Goal: Task Accomplishment & Management: Manage account settings

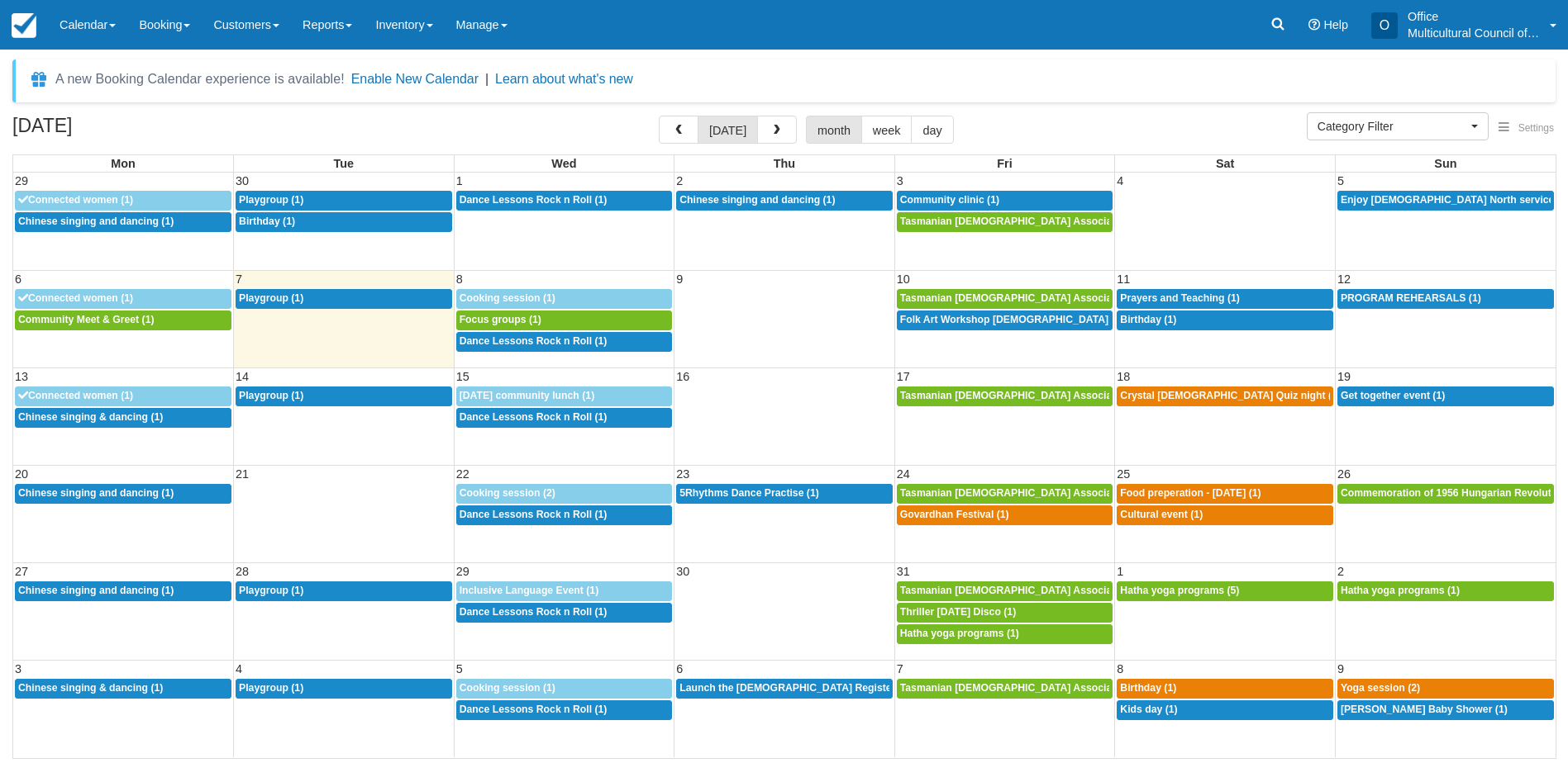
select select
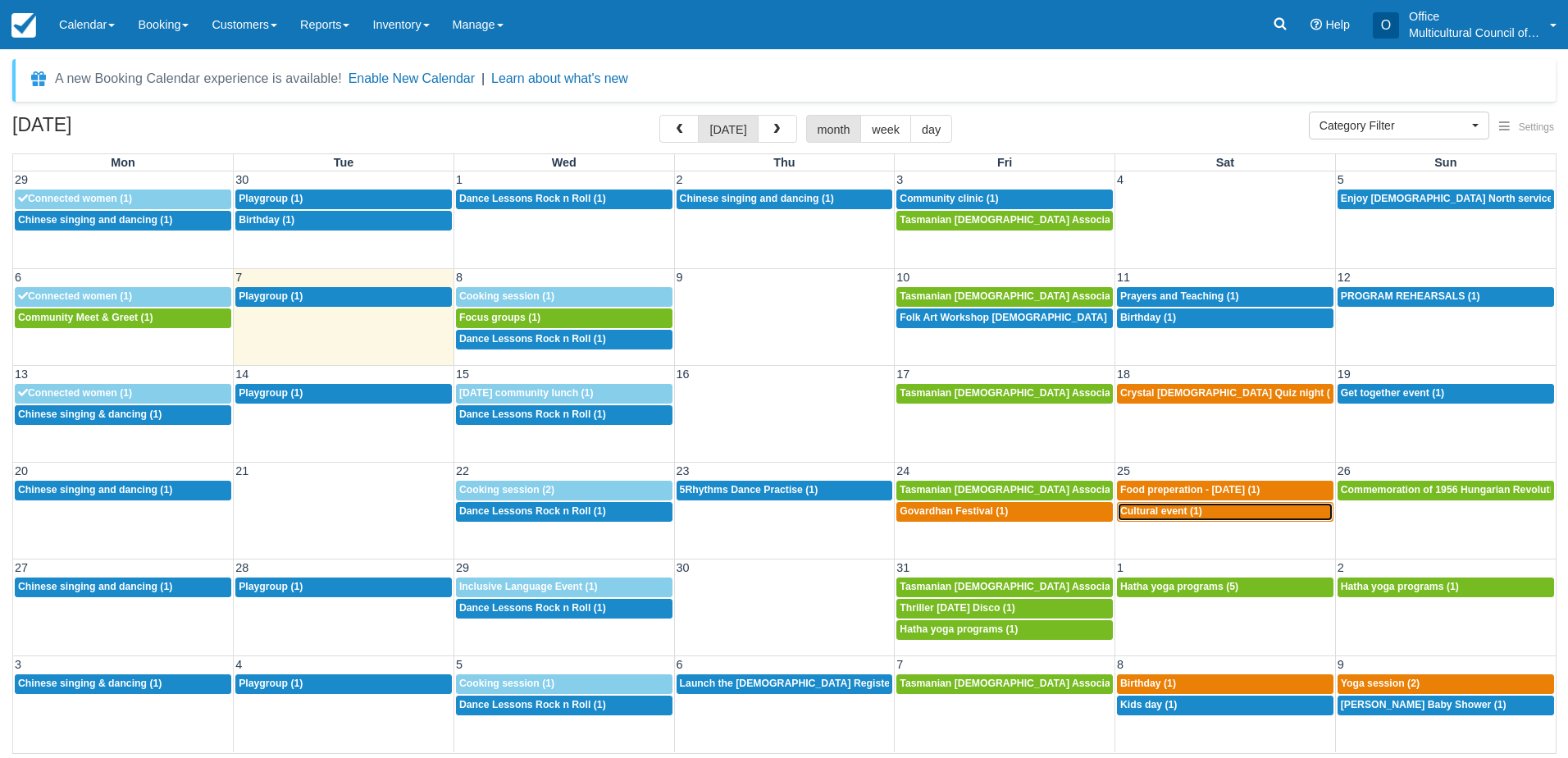
click at [1219, 516] on div "5p Cultural event (1)" at bounding box center [1225, 512] width 210 height 14
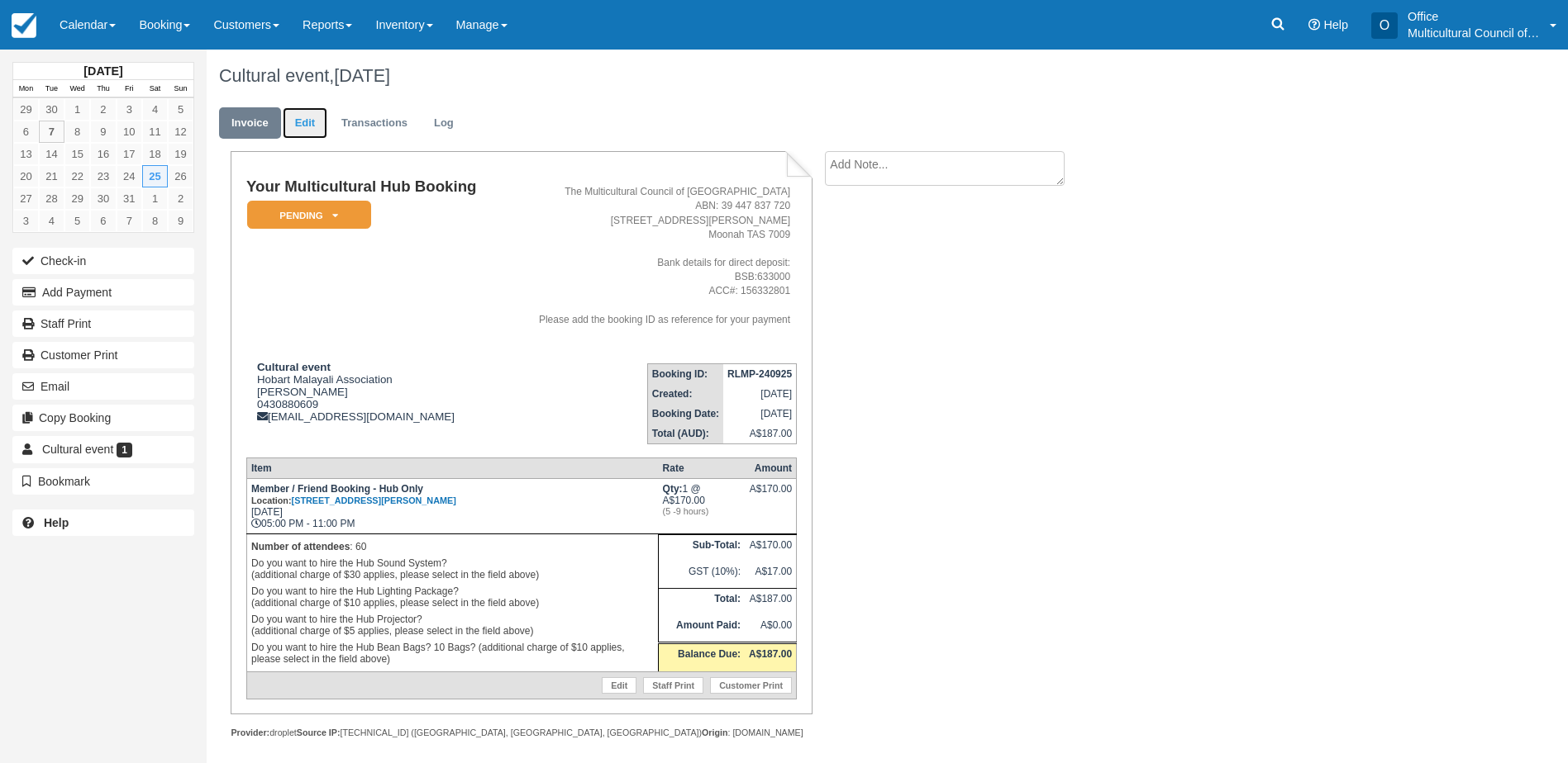
click at [304, 126] on link "Edit" at bounding box center [305, 123] width 45 height 32
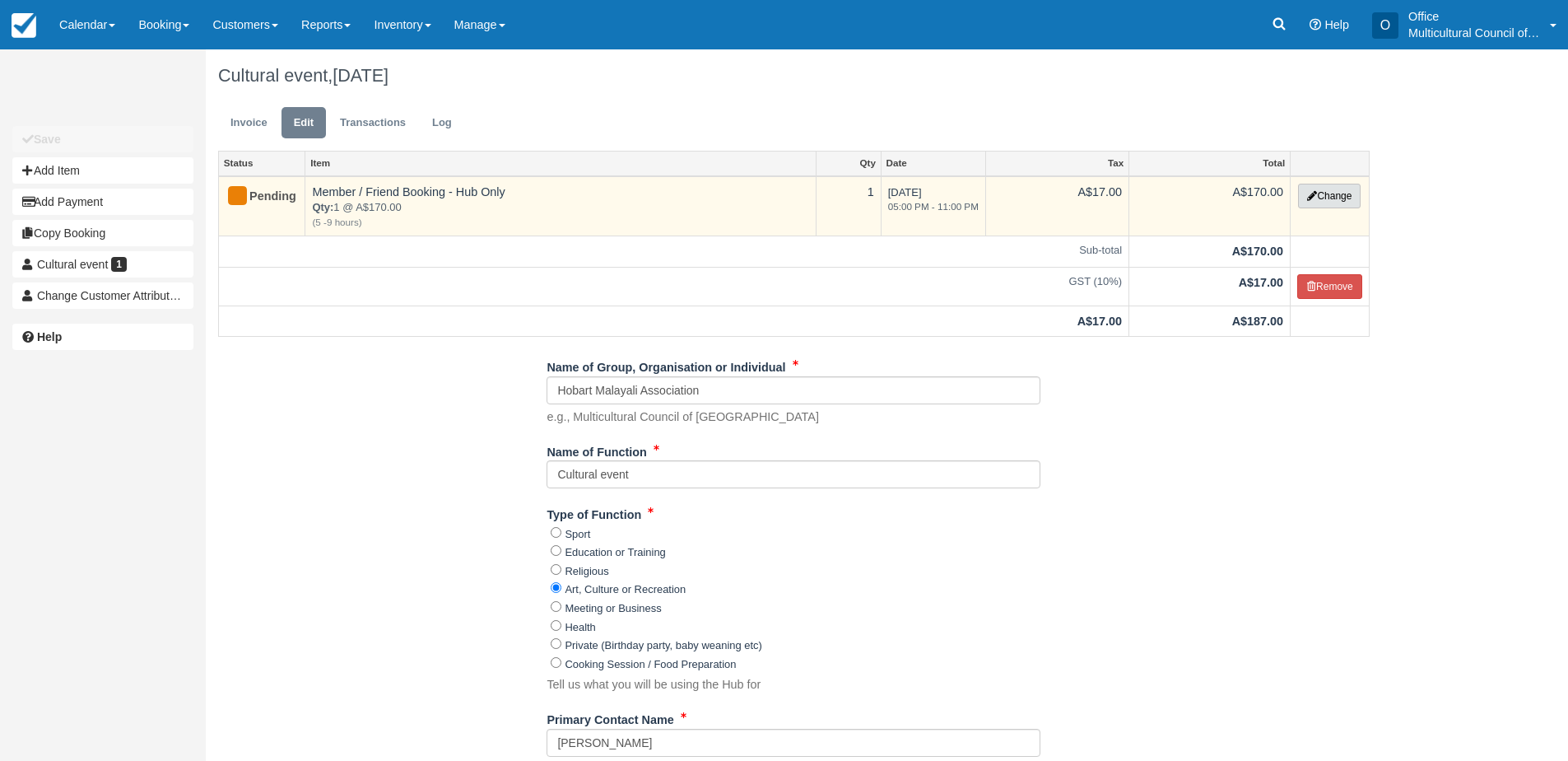
click at [1315, 192] on button "Change" at bounding box center [1330, 196] width 62 height 24
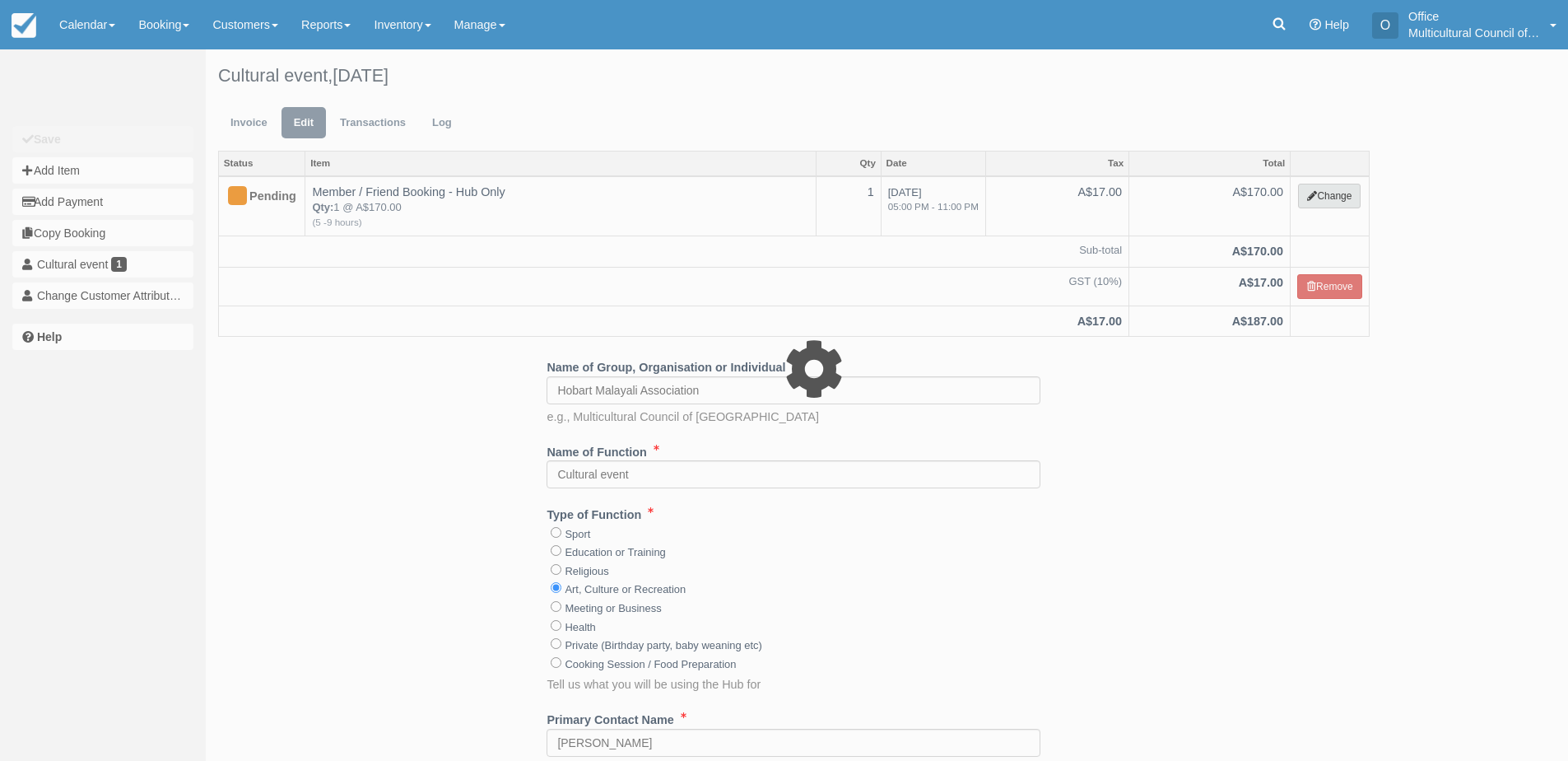
select select "2"
type input "170.00"
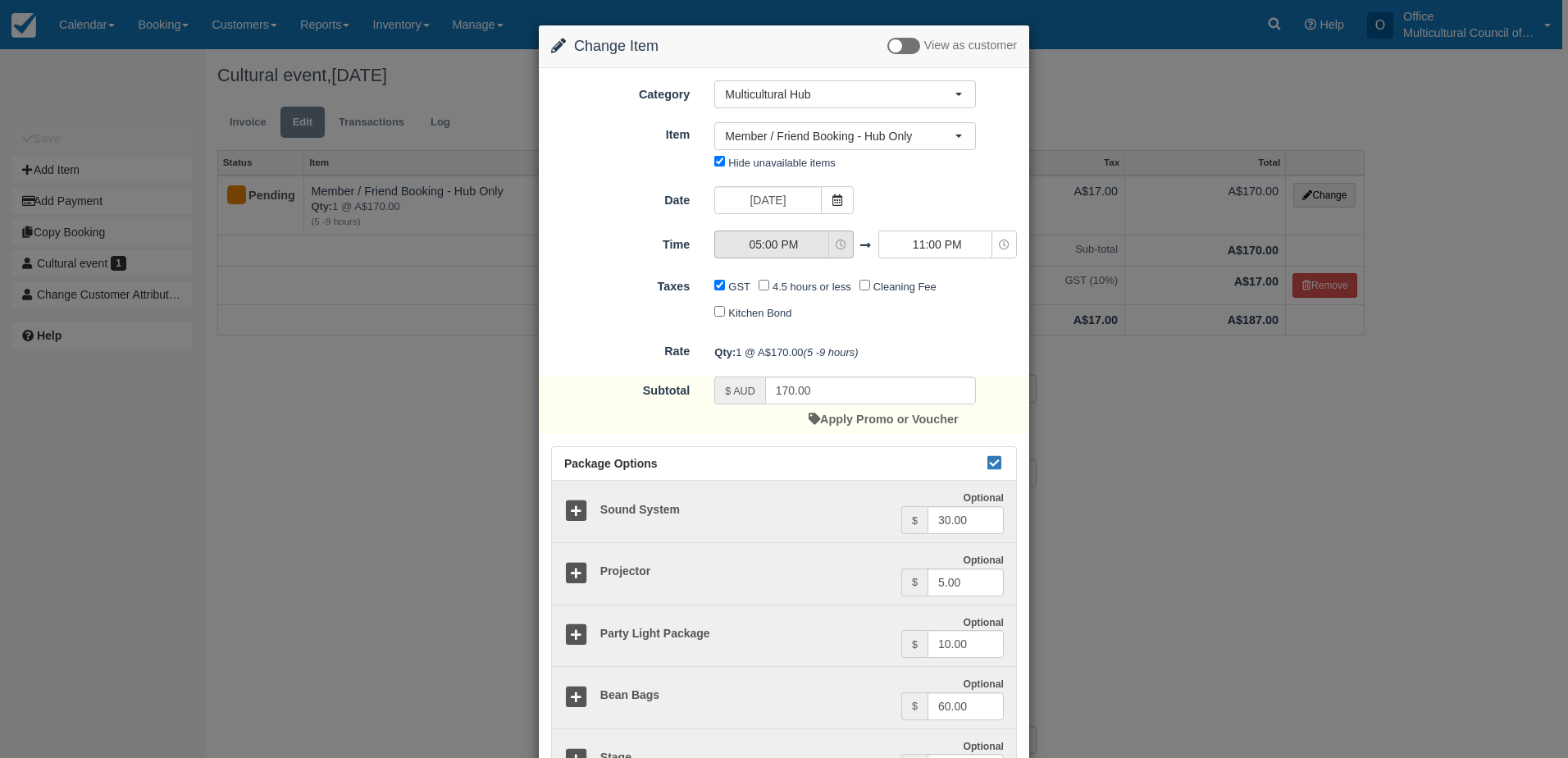
click at [835, 247] on icon "button" at bounding box center [840, 244] width 11 height 11
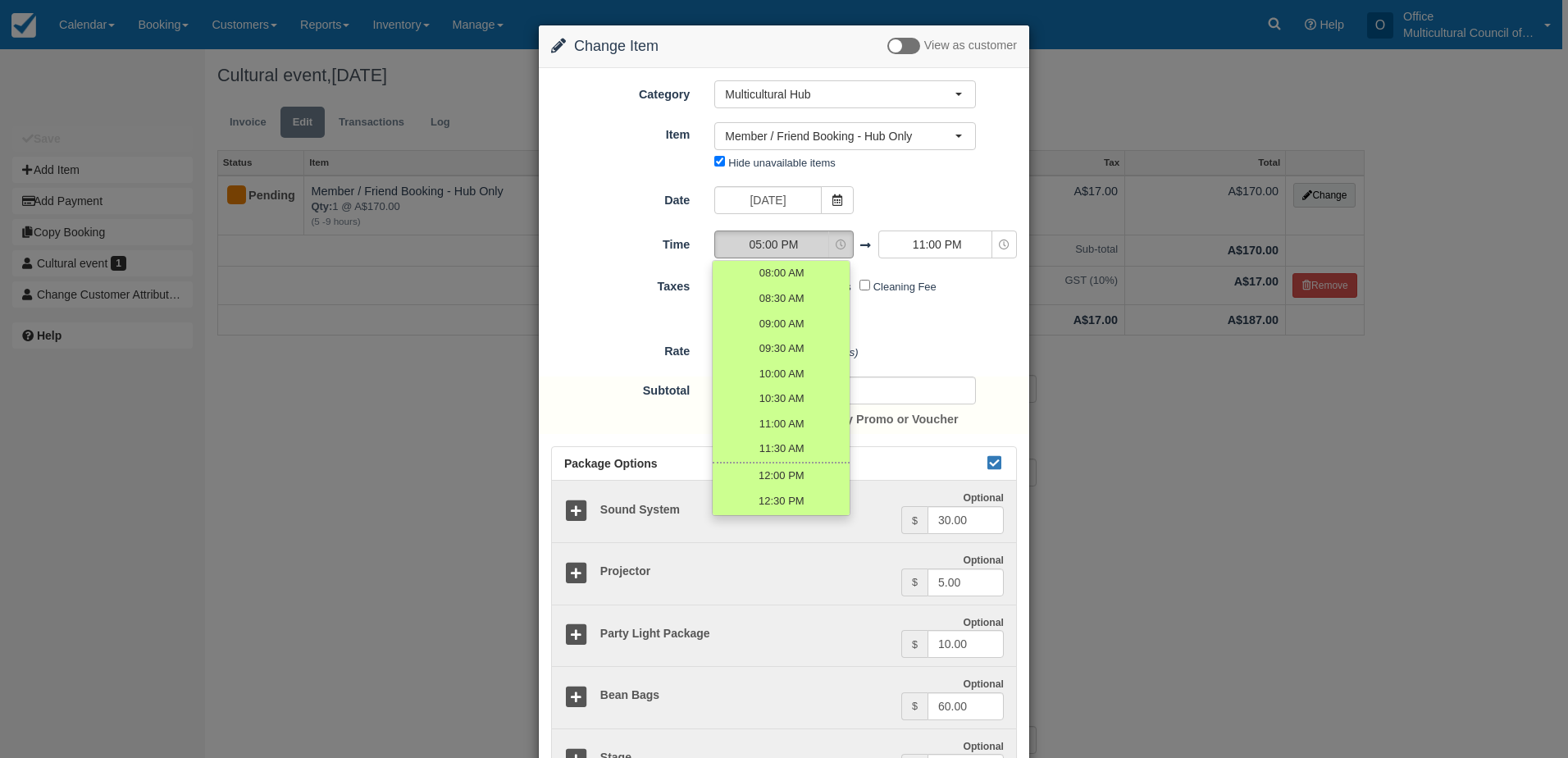
scroll to position [338, 0]
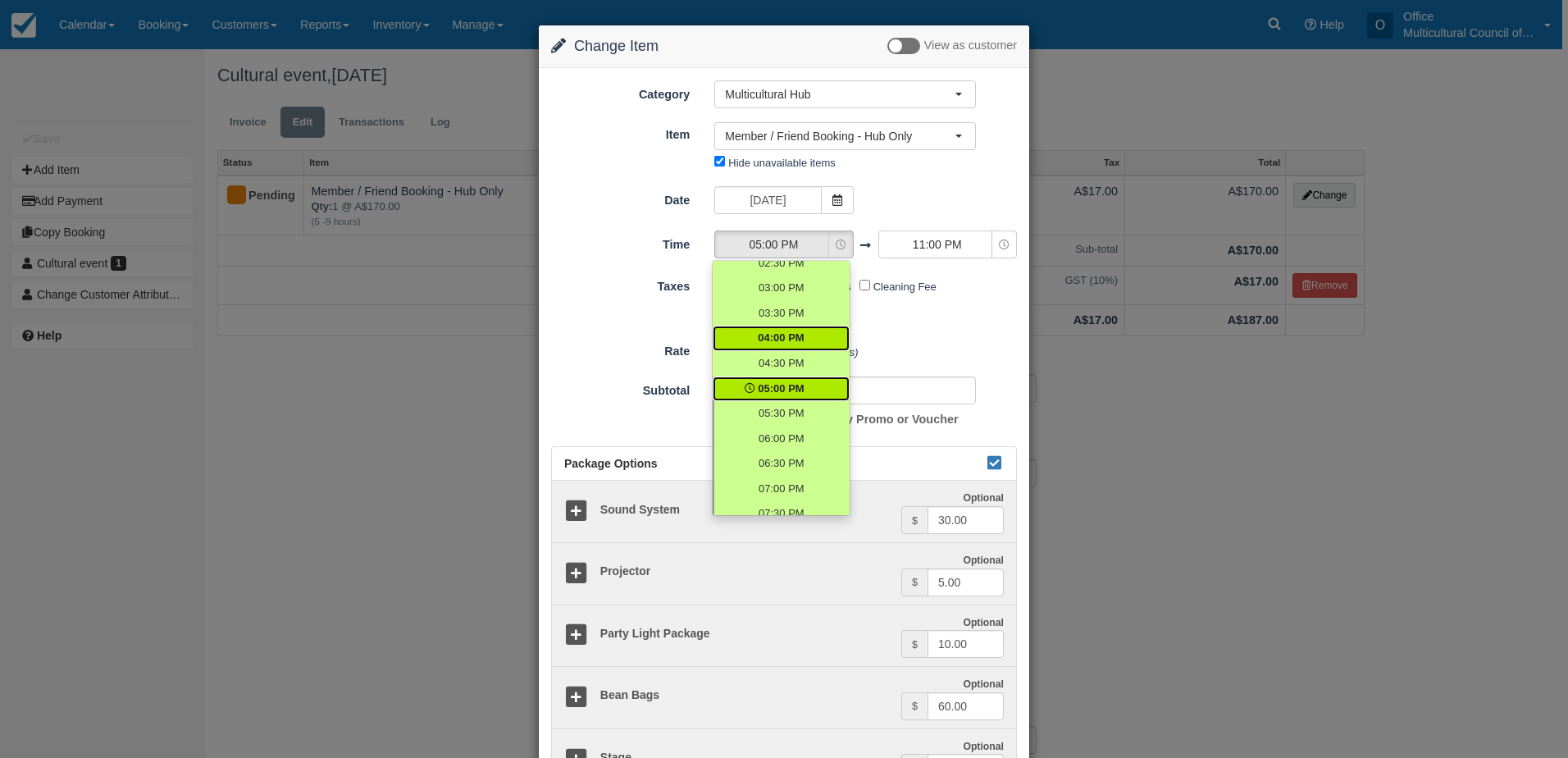
click at [782, 333] on span "04:00 PM" at bounding box center [780, 338] width 46 height 16
select select "16:00"
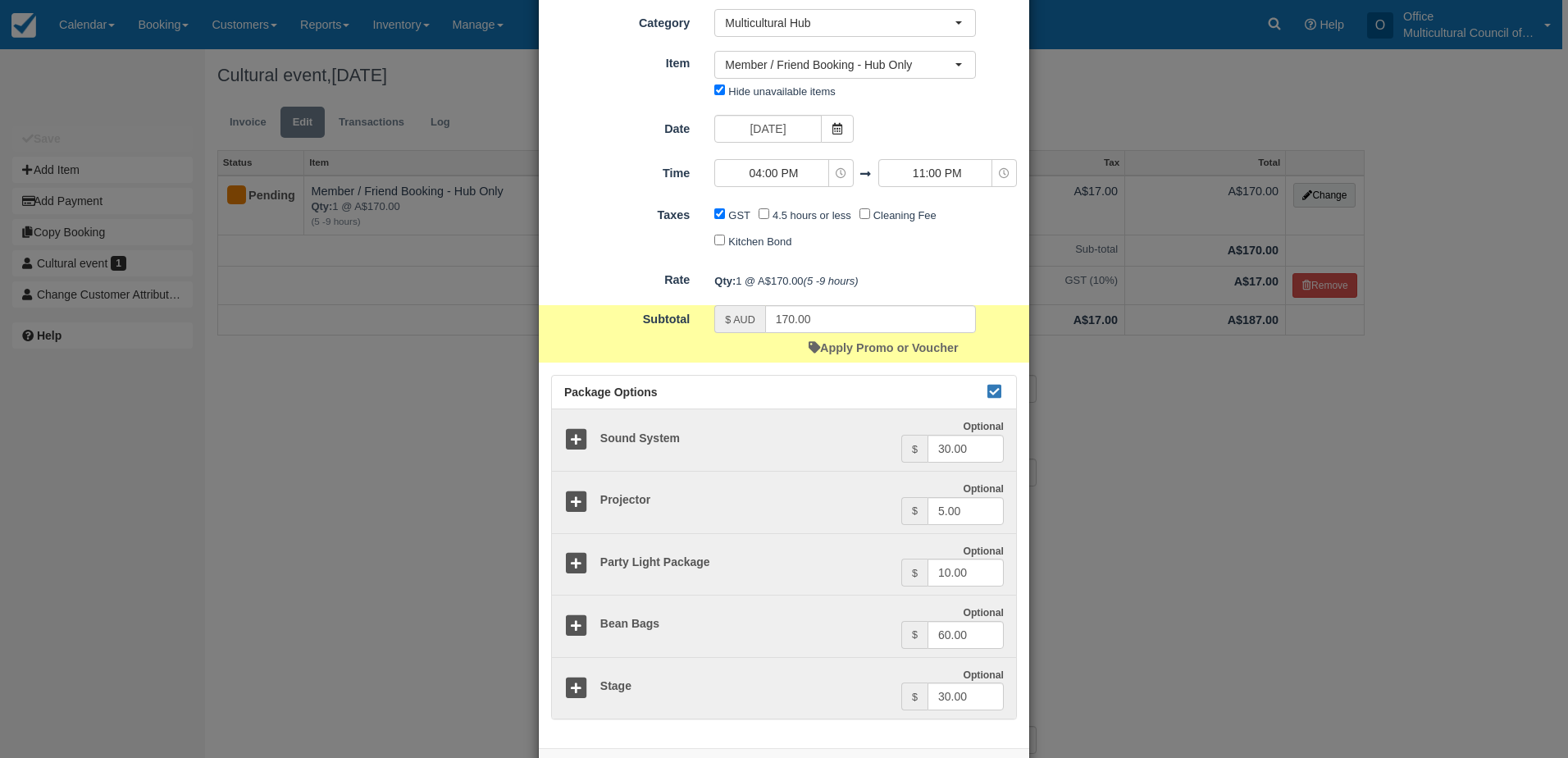
scroll to position [141, 0]
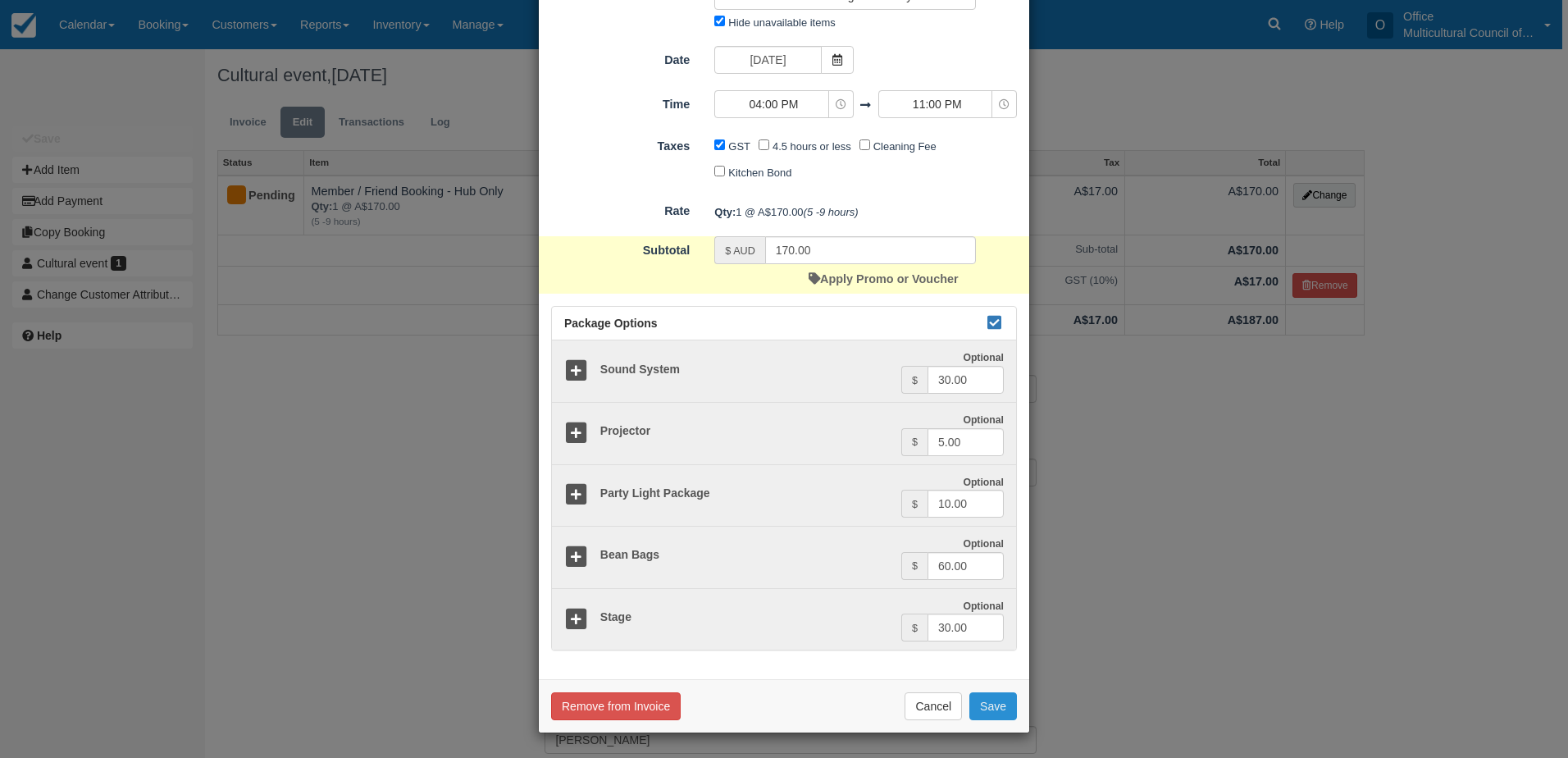
click at [988, 709] on button "Save" at bounding box center [992, 706] width 47 height 28
checkbox input "false"
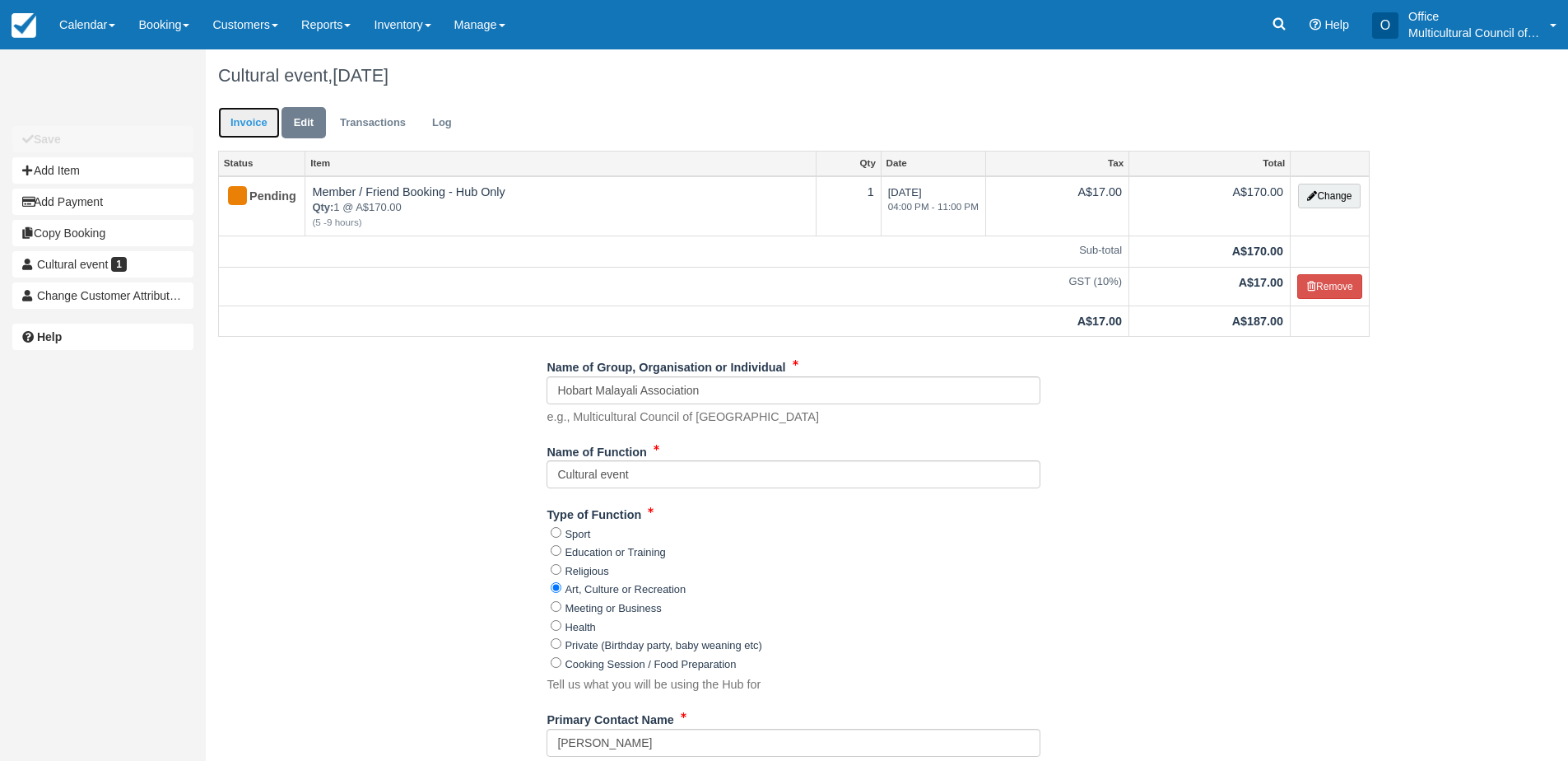
click at [244, 129] on link "Invoice" at bounding box center [248, 123] width 61 height 32
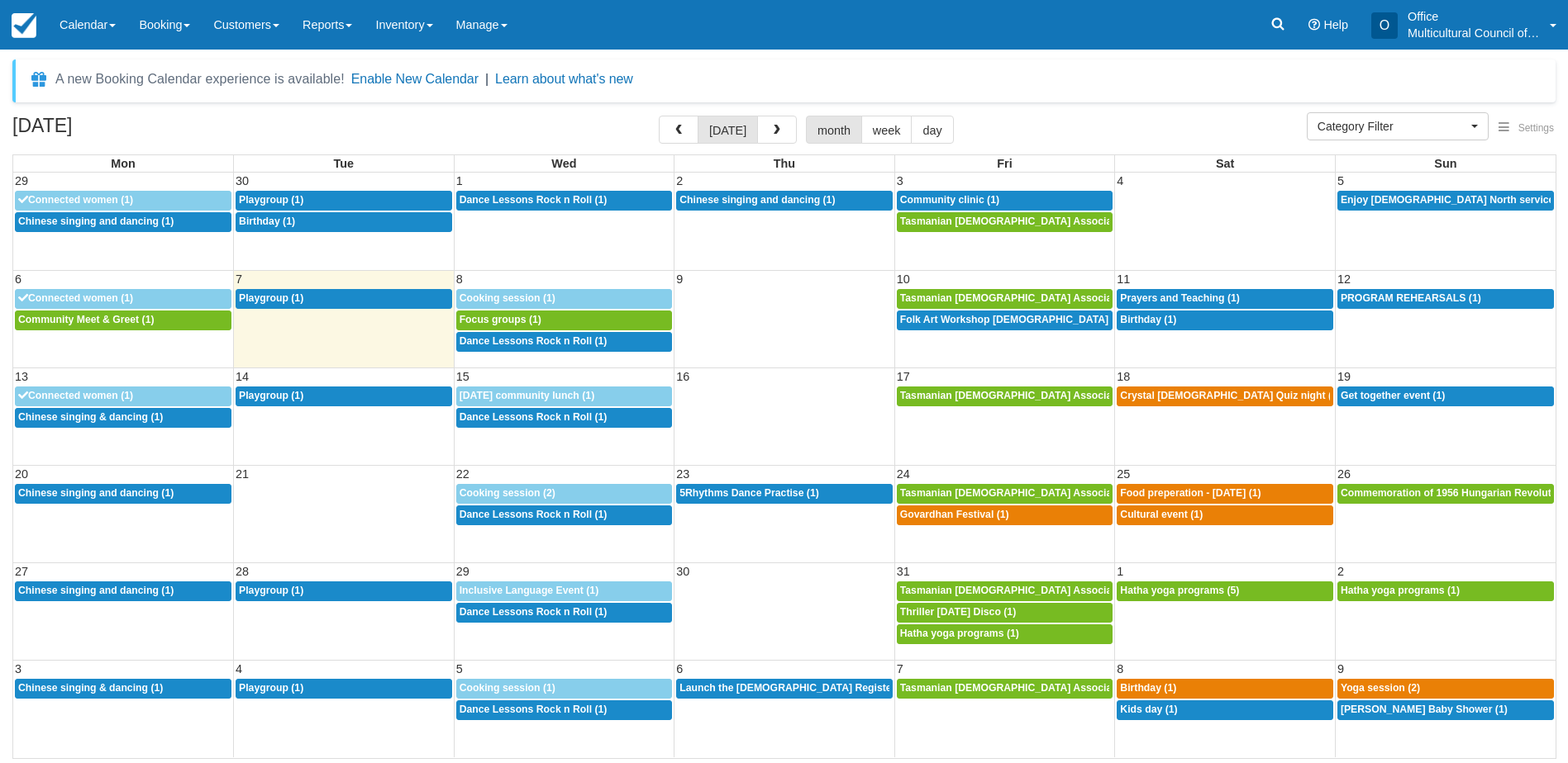
select select
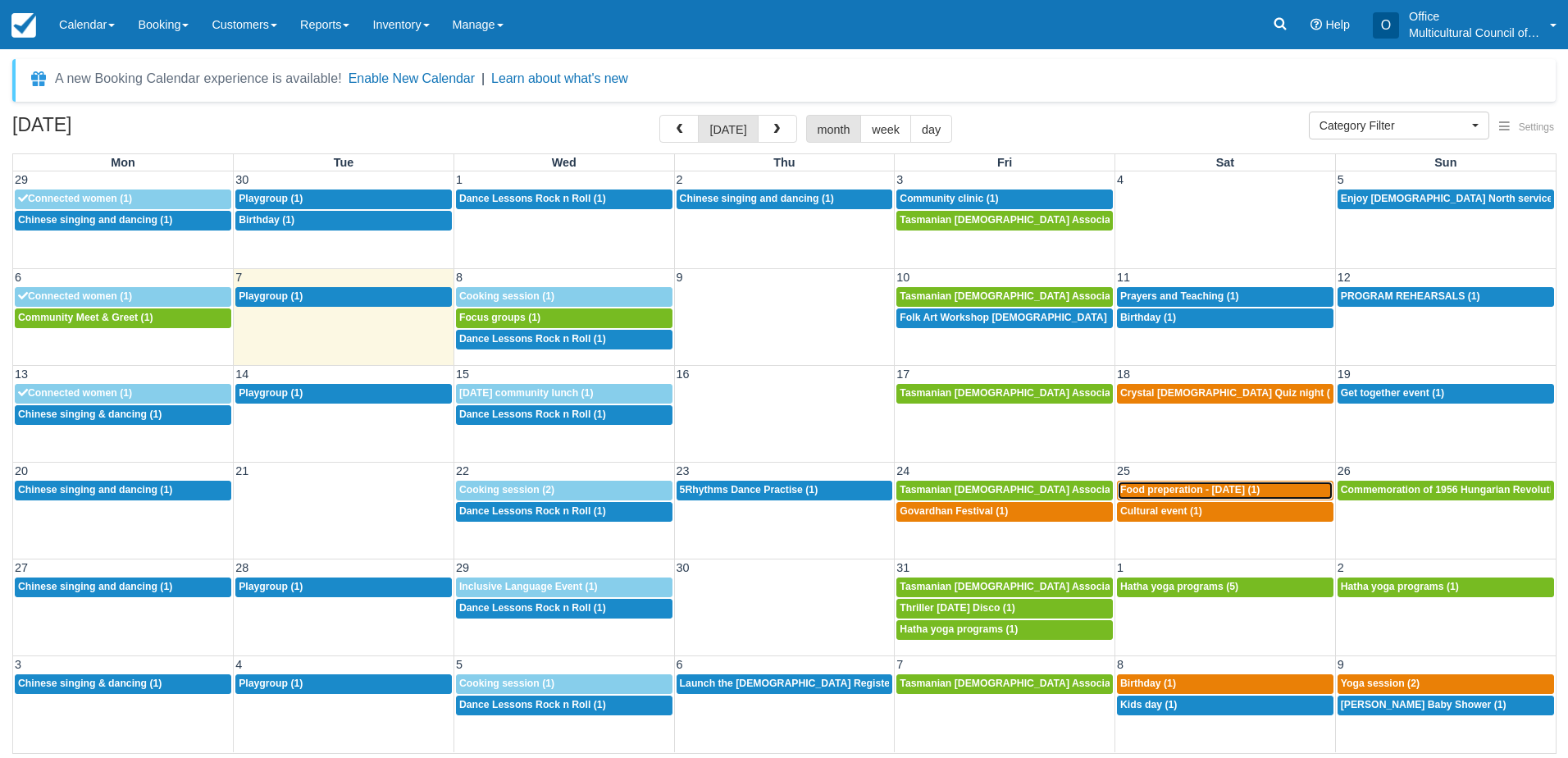
click at [1296, 490] on div "8a Food preperation - Diwali (1)" at bounding box center [1225, 490] width 210 height 14
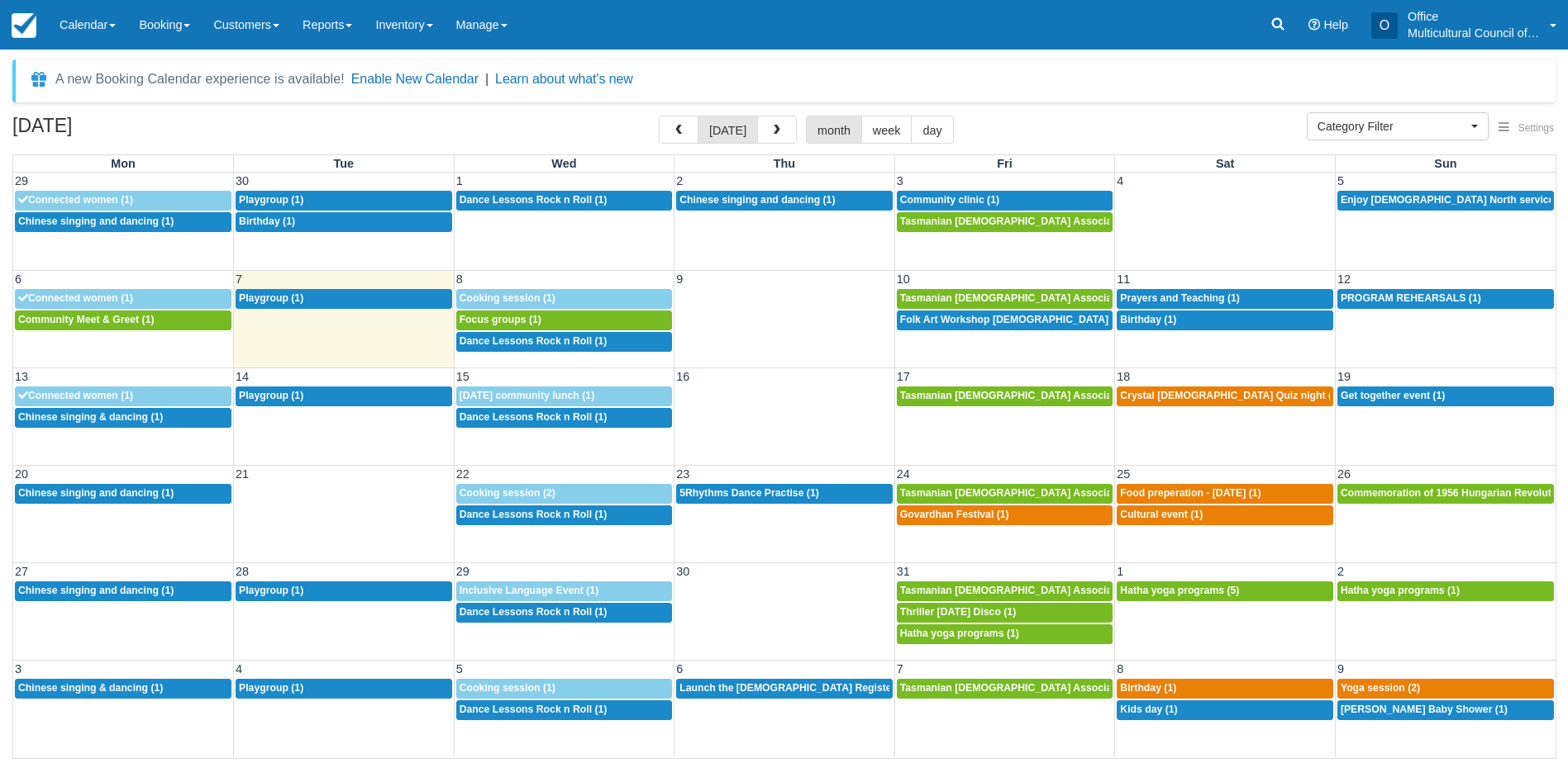
select select
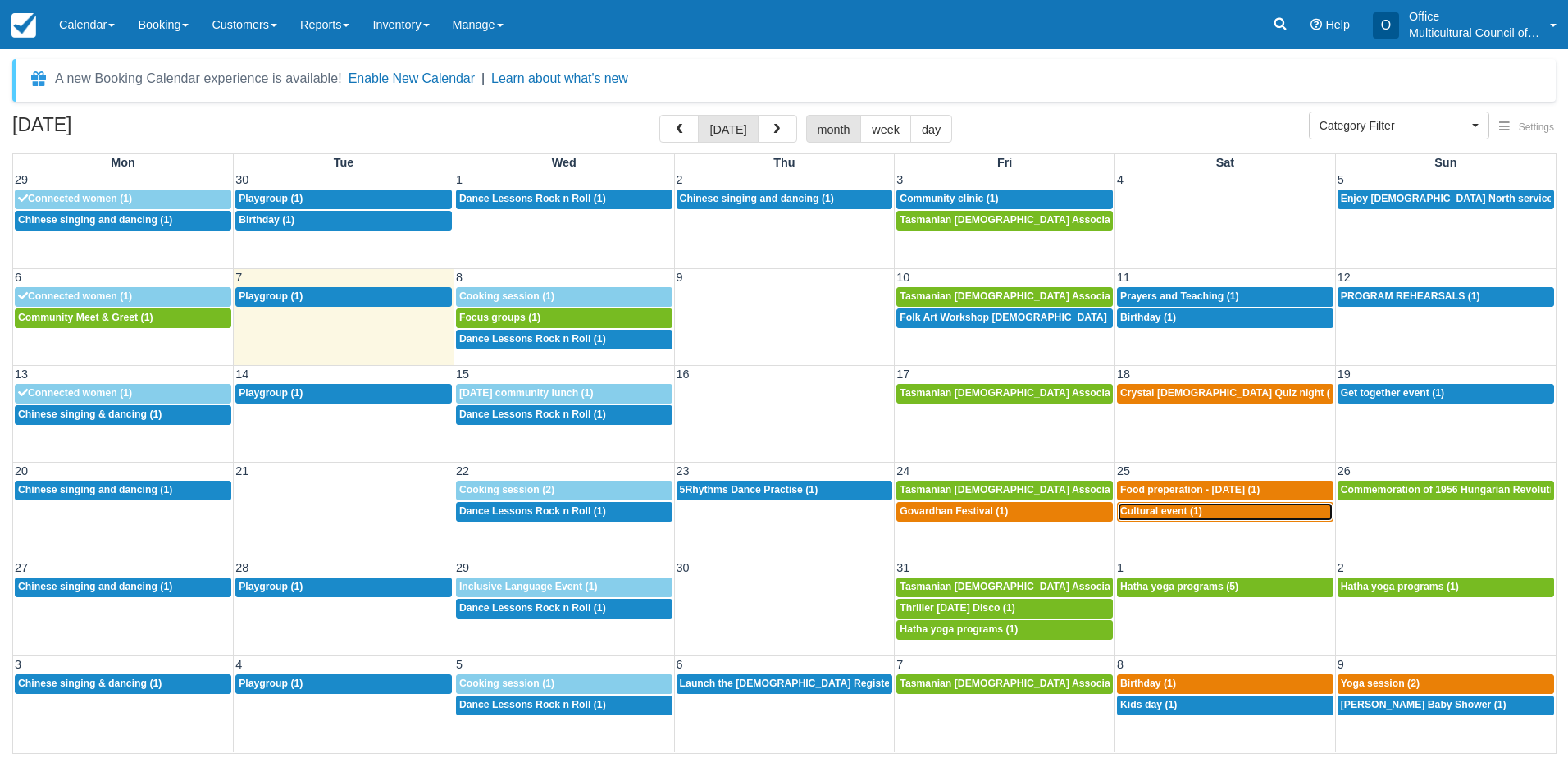
click at [1245, 516] on div "4p Cultural event (1)" at bounding box center [1225, 512] width 210 height 14
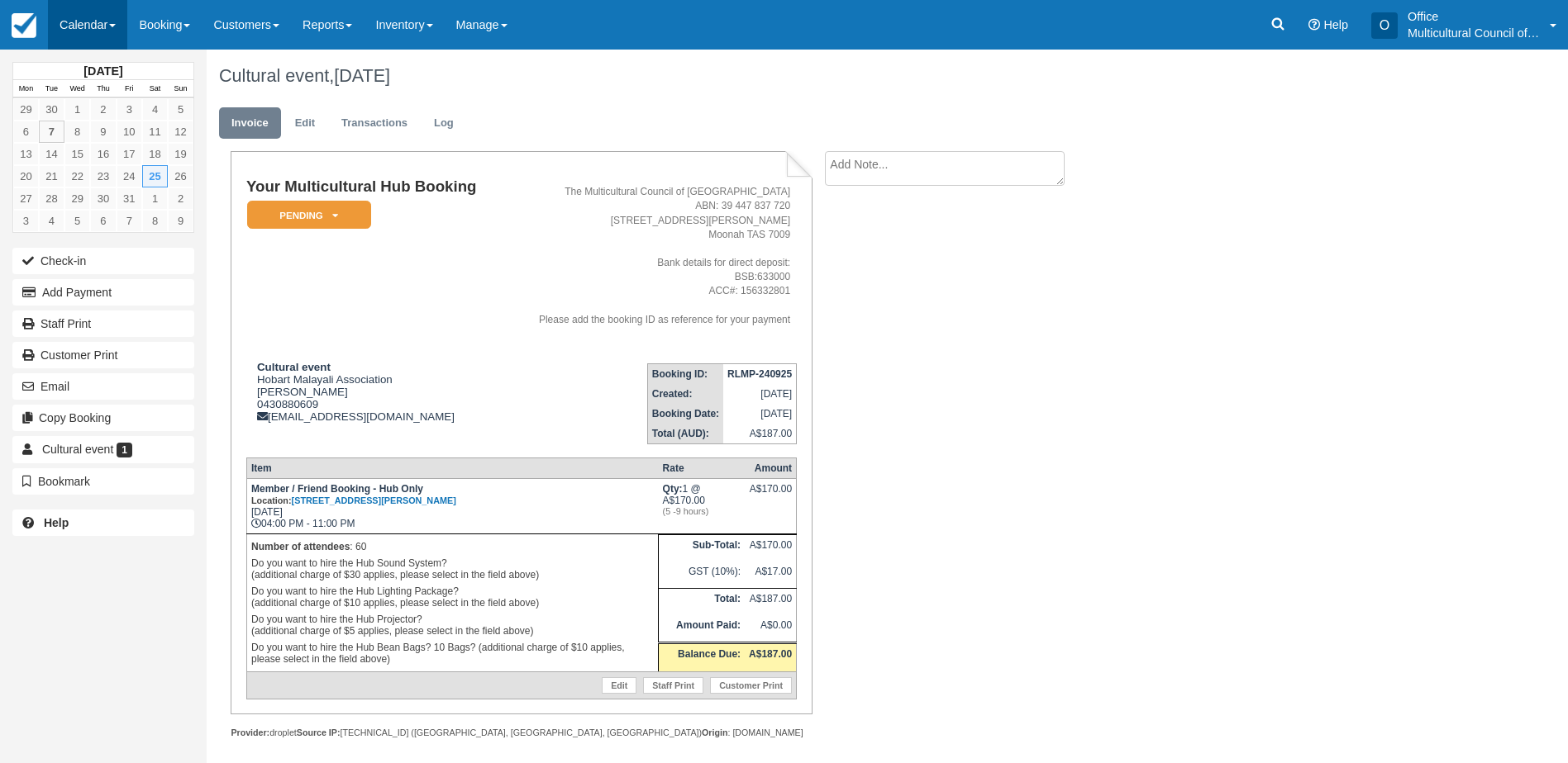
click at [78, 26] on link "Calendar" at bounding box center [87, 24] width 79 height 50
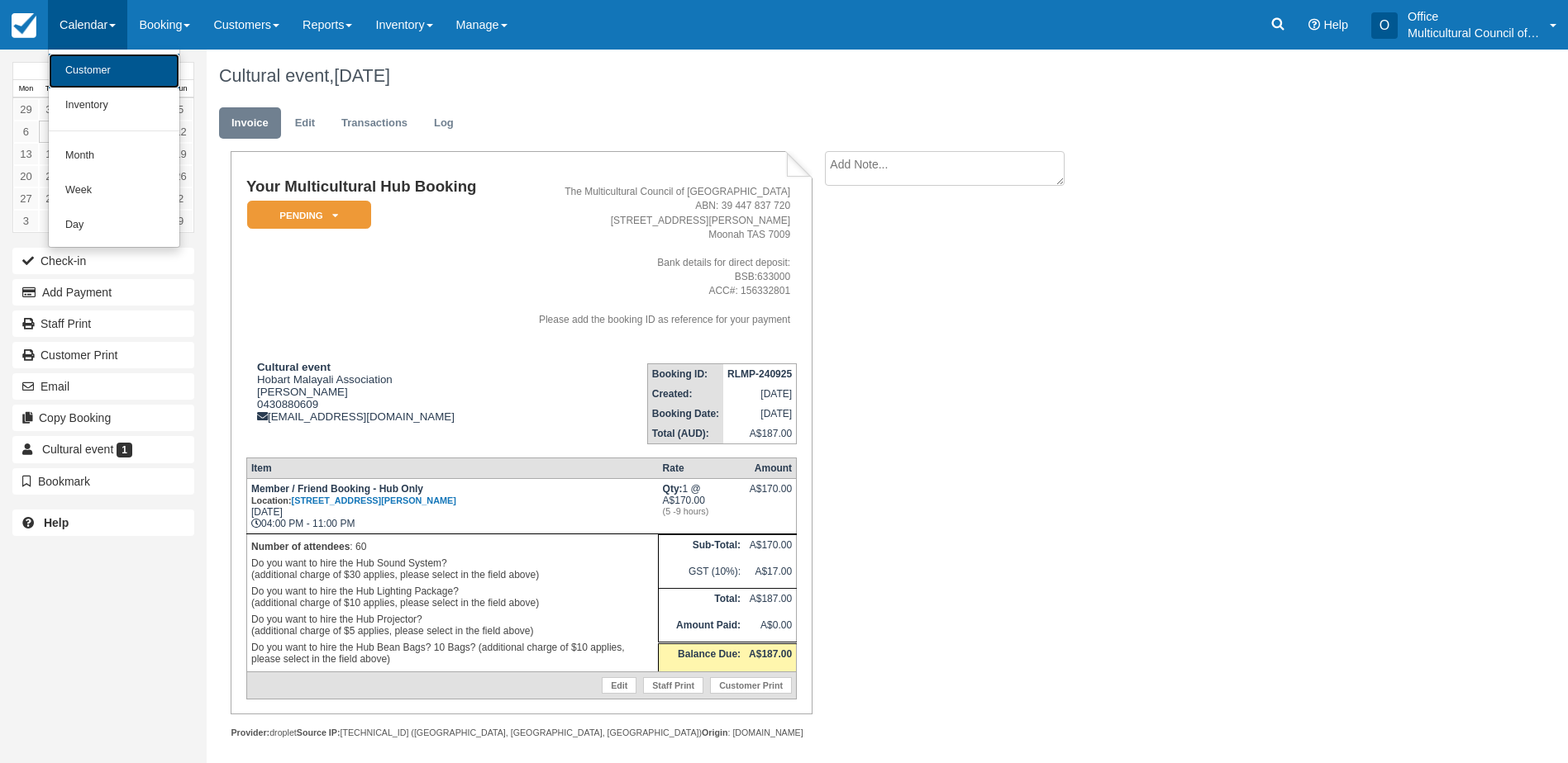
click at [143, 75] on link "Customer" at bounding box center [114, 71] width 131 height 35
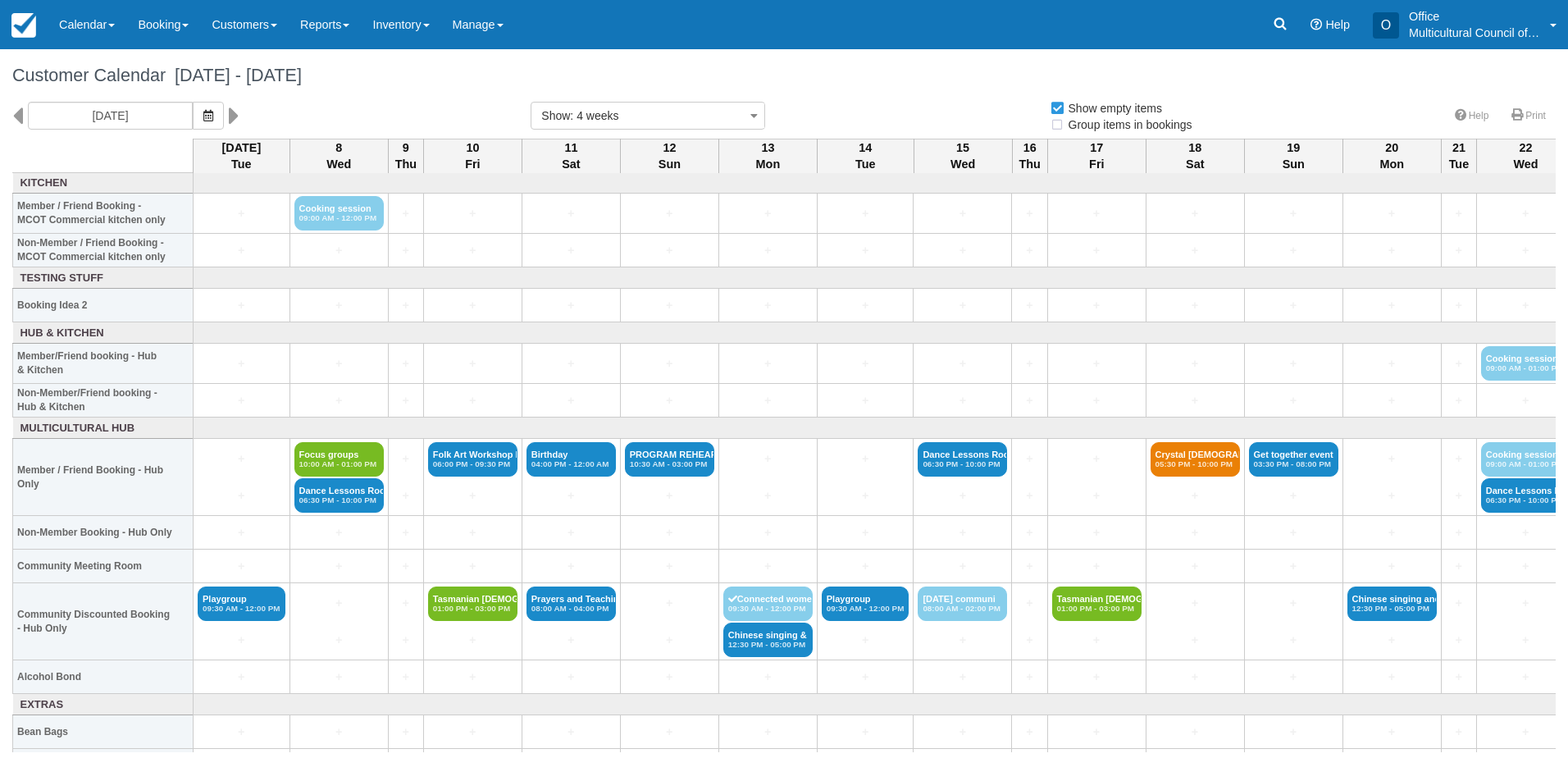
select select
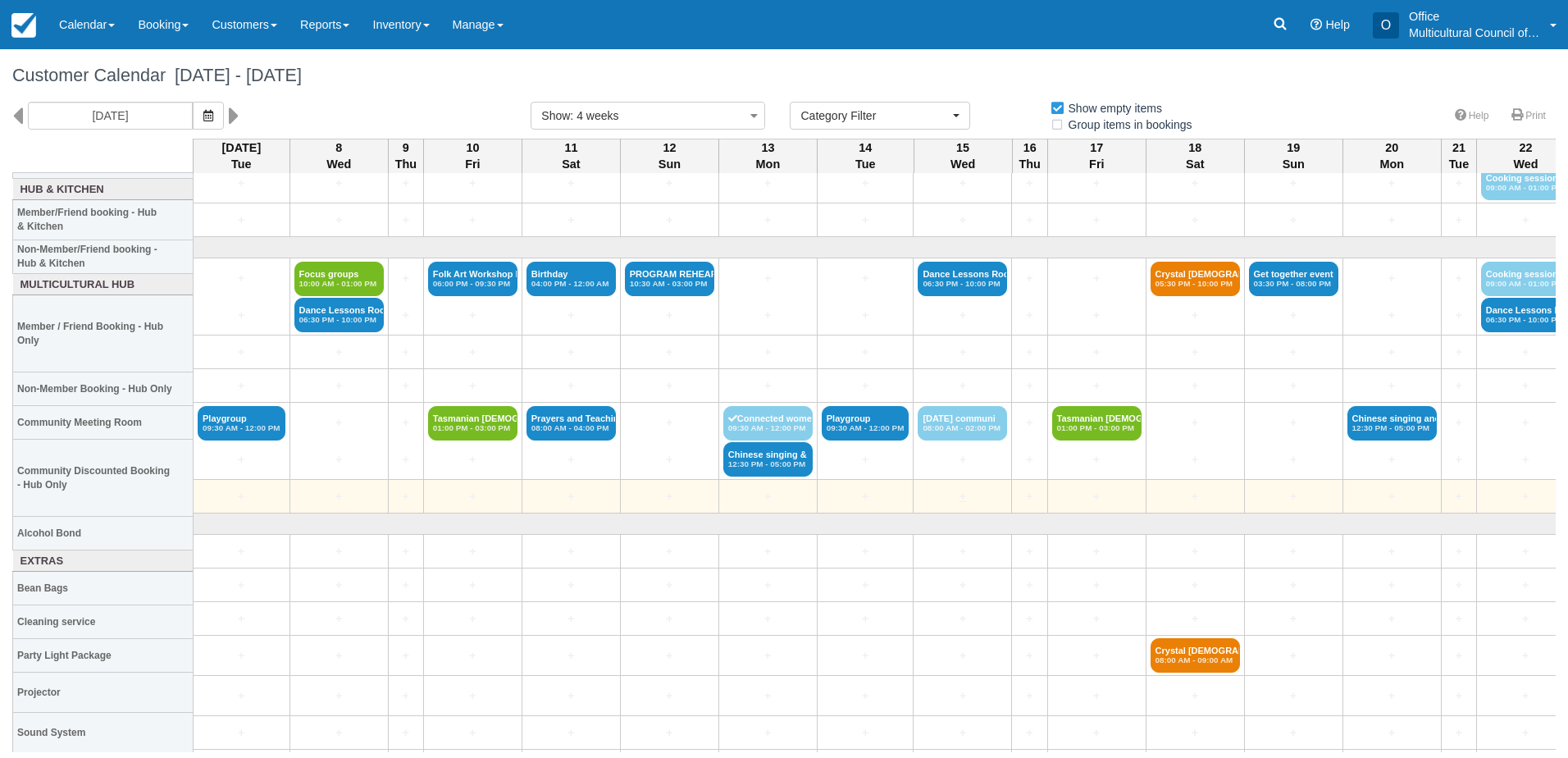
scroll to position [225, 0]
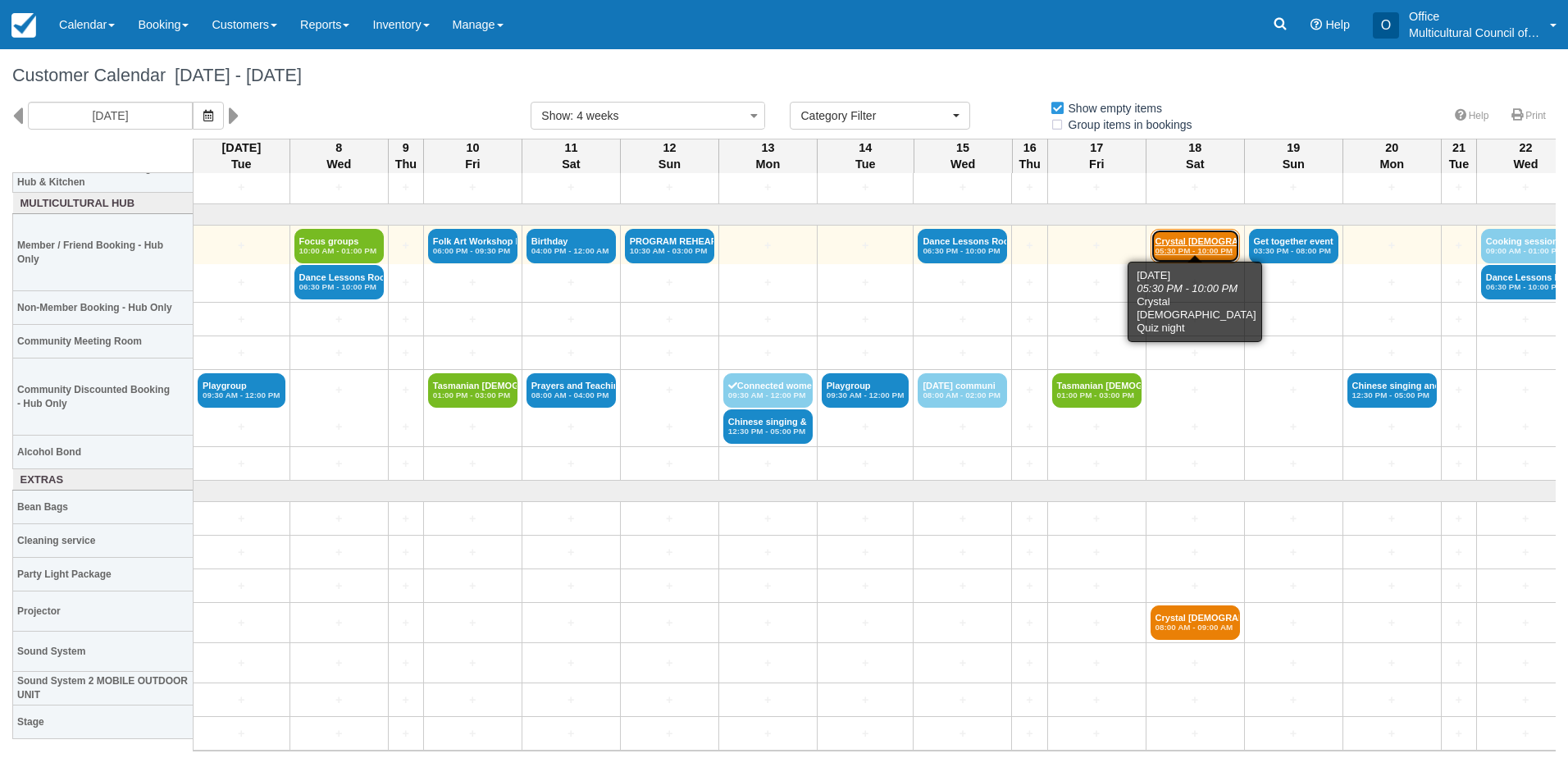
click at [1198, 246] on em "05:30 PM - 10:00 PM" at bounding box center [1195, 251] width 79 height 10
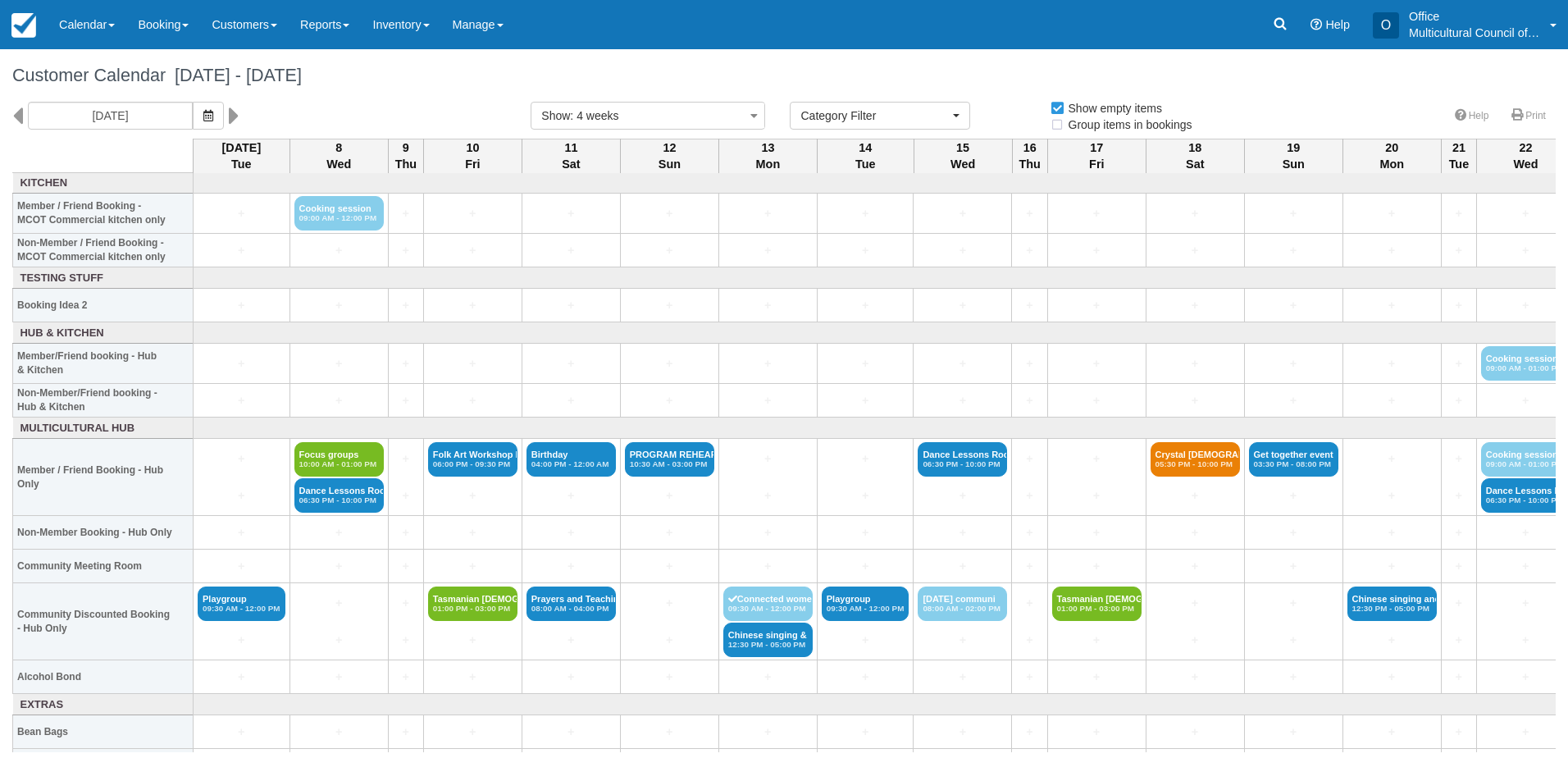
select select
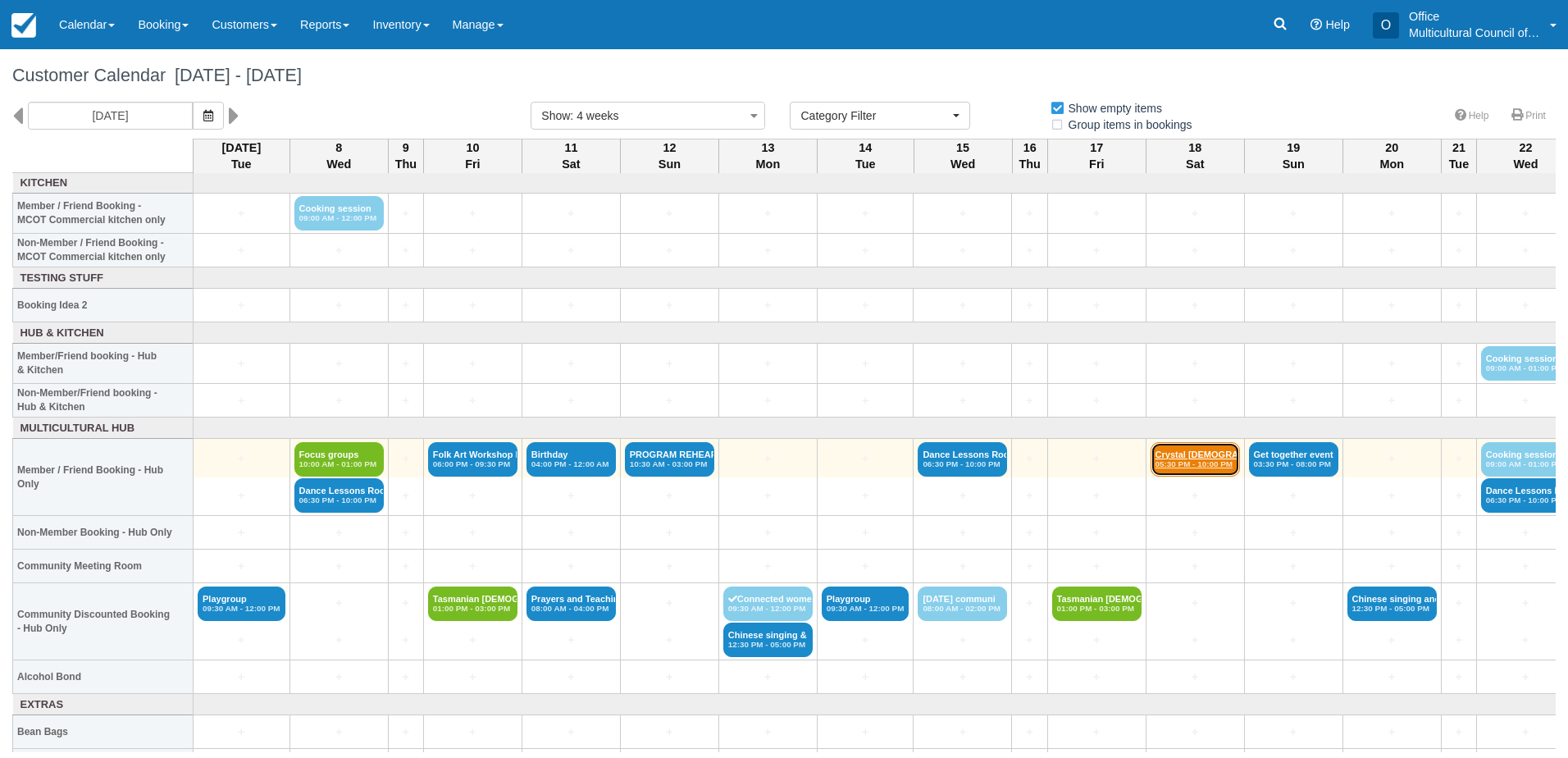
click at [1171, 465] on em "05:30 PM - 10:00 PM" at bounding box center [1195, 464] width 79 height 10
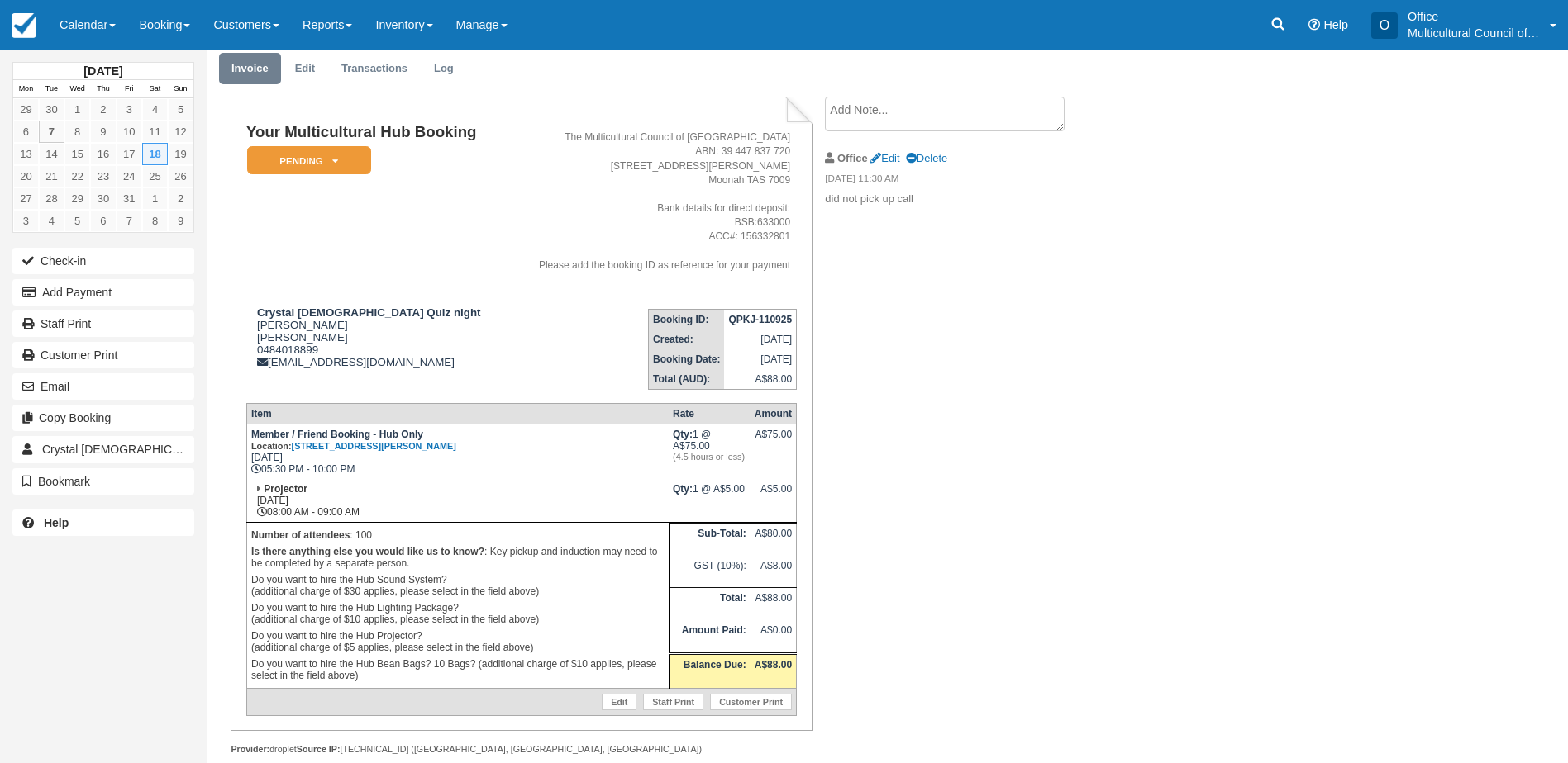
scroll to position [83, 0]
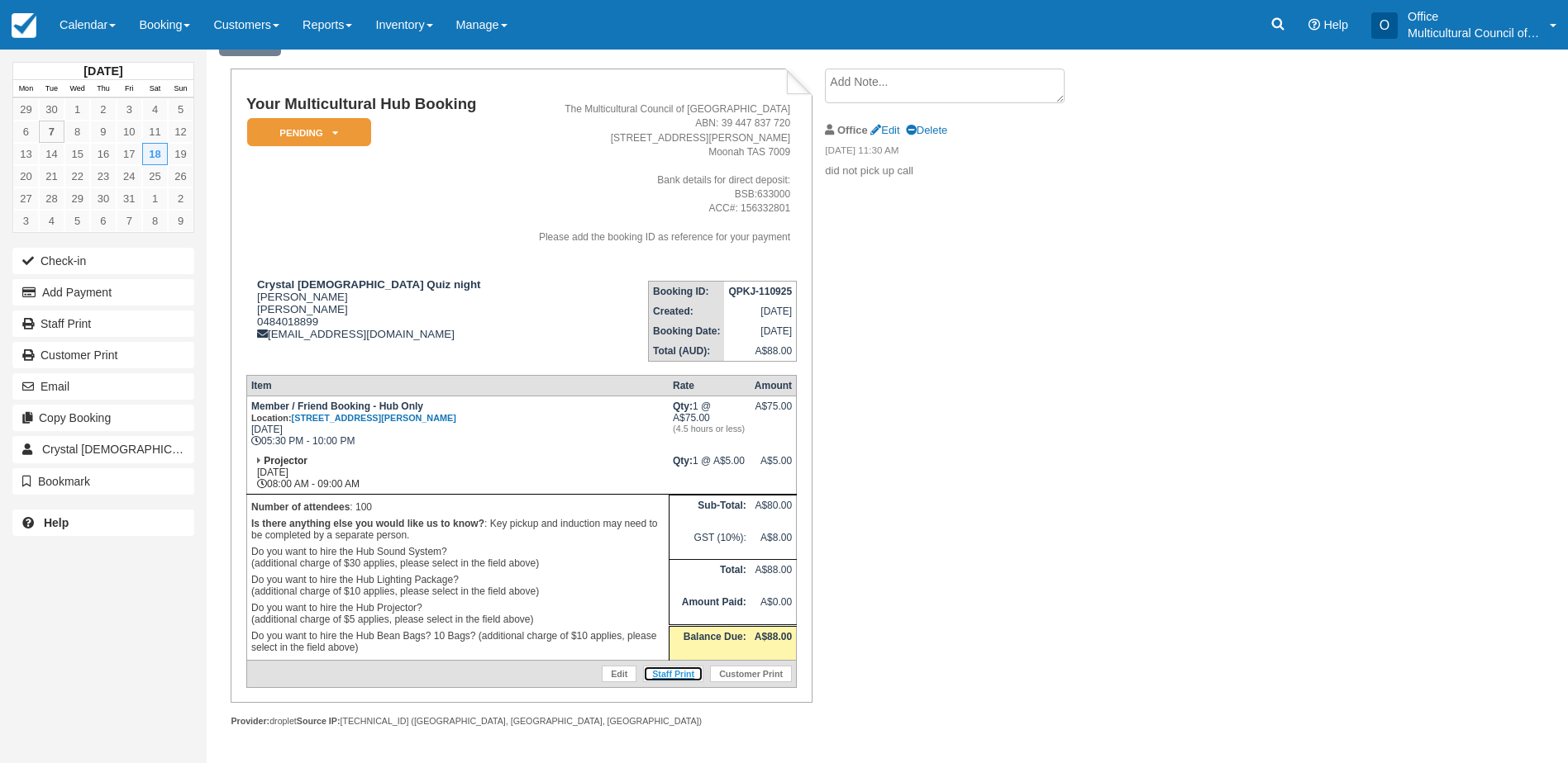
click at [683, 674] on link "Staff Print" at bounding box center [673, 673] width 61 height 17
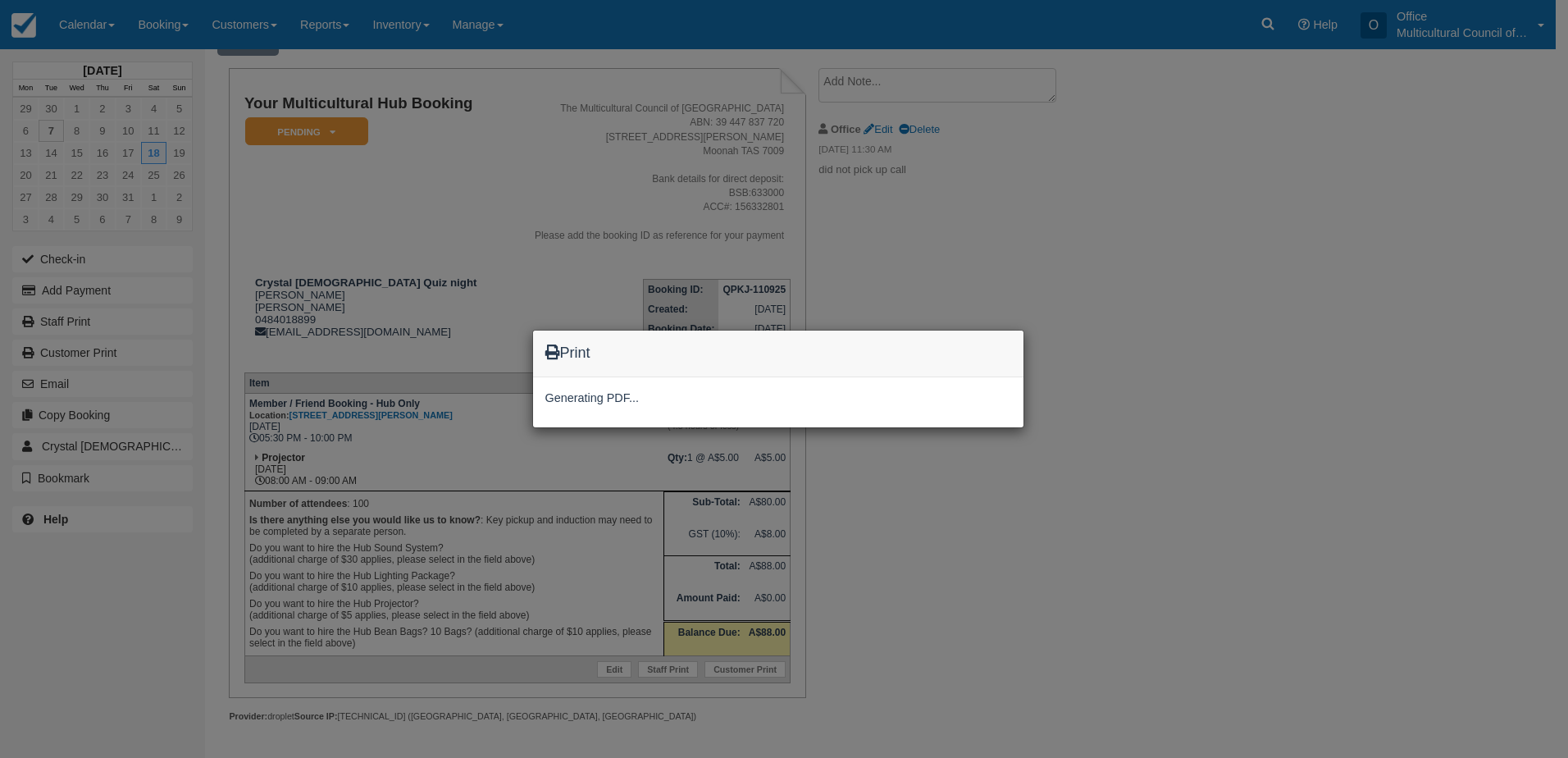
click at [953, 311] on div "Print Generating PDF..." at bounding box center [784, 379] width 1568 height 758
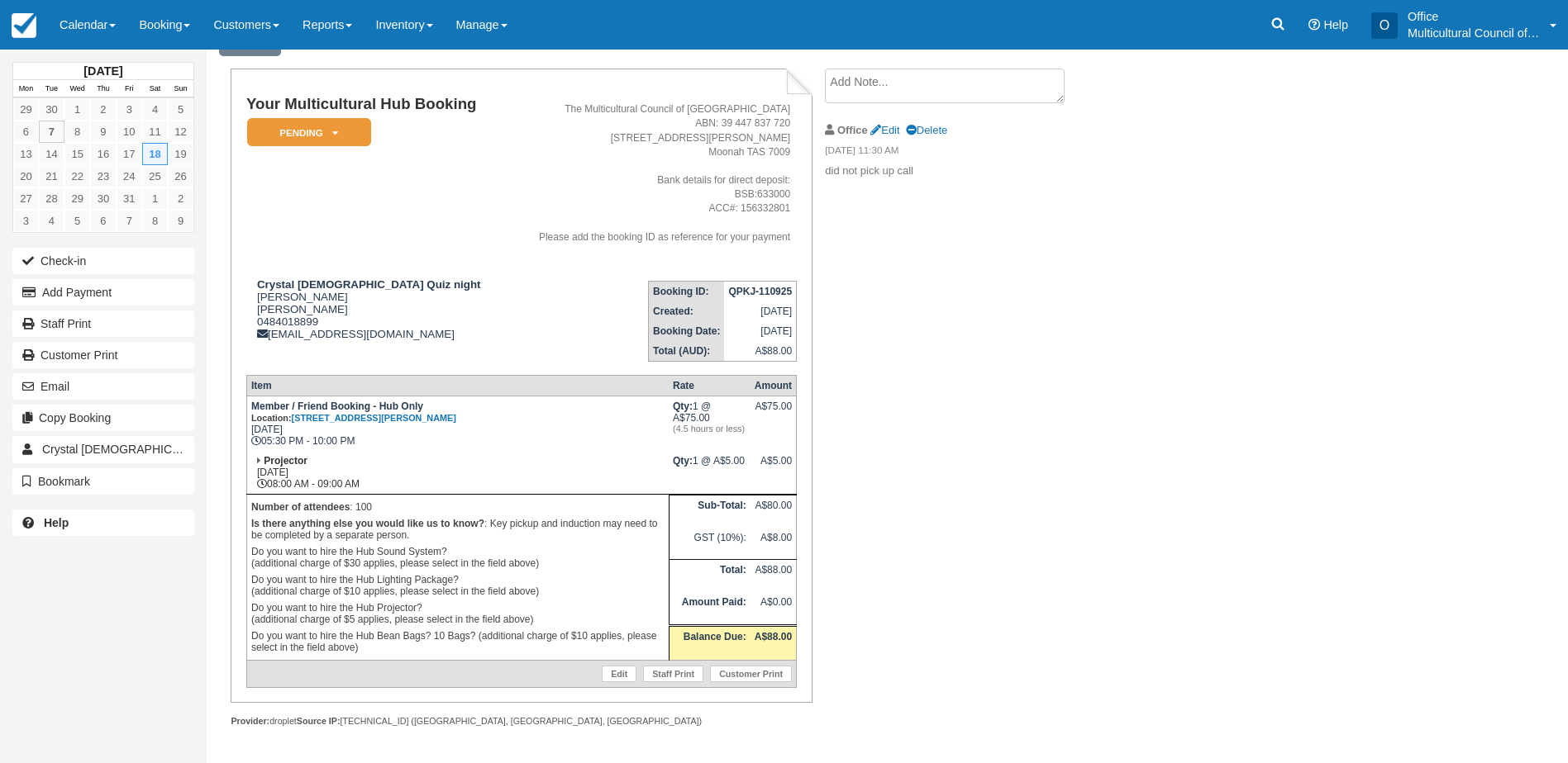
scroll to position [0, 0]
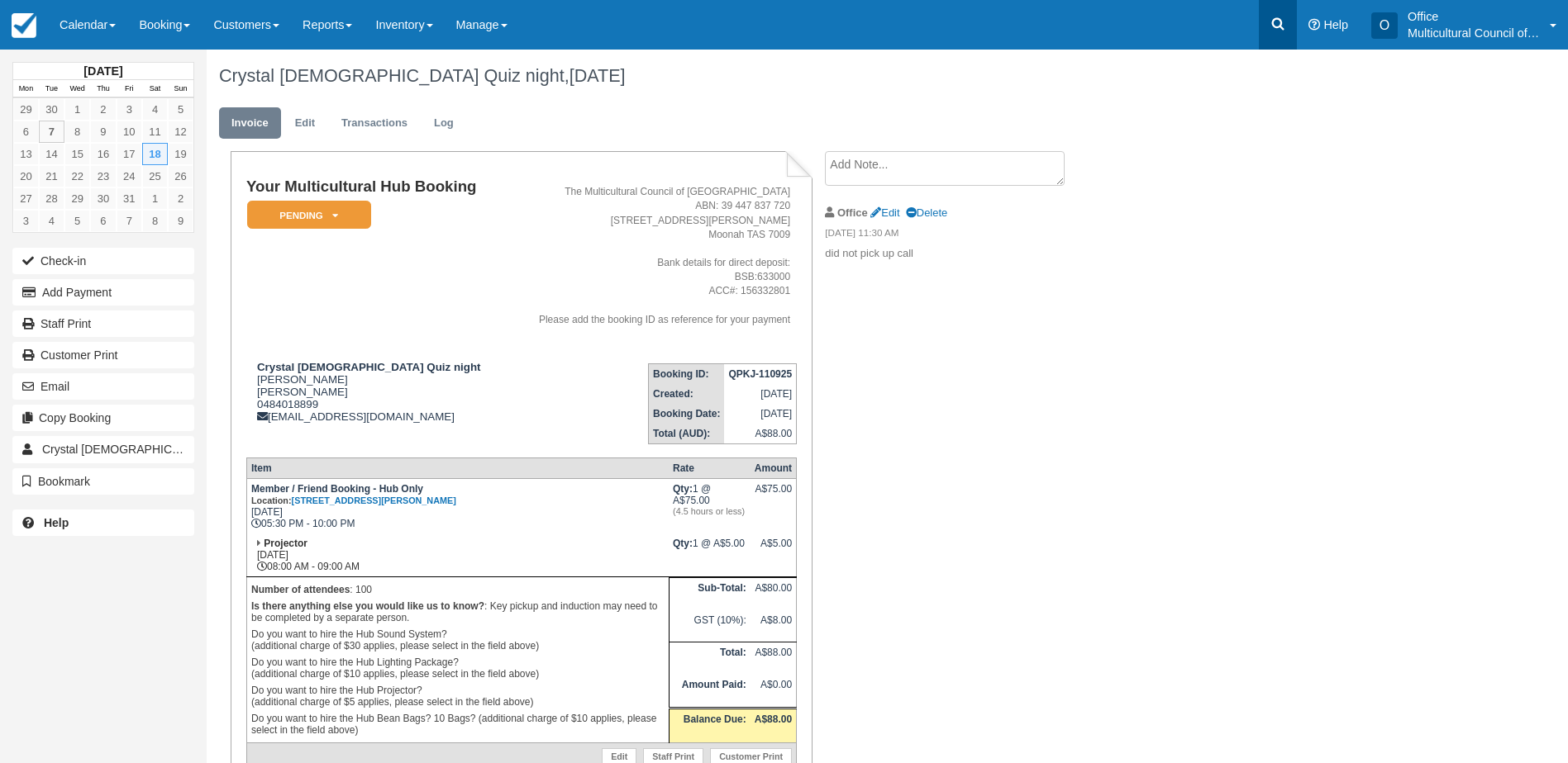
click at [1269, 24] on icon at bounding box center [1277, 23] width 17 height 17
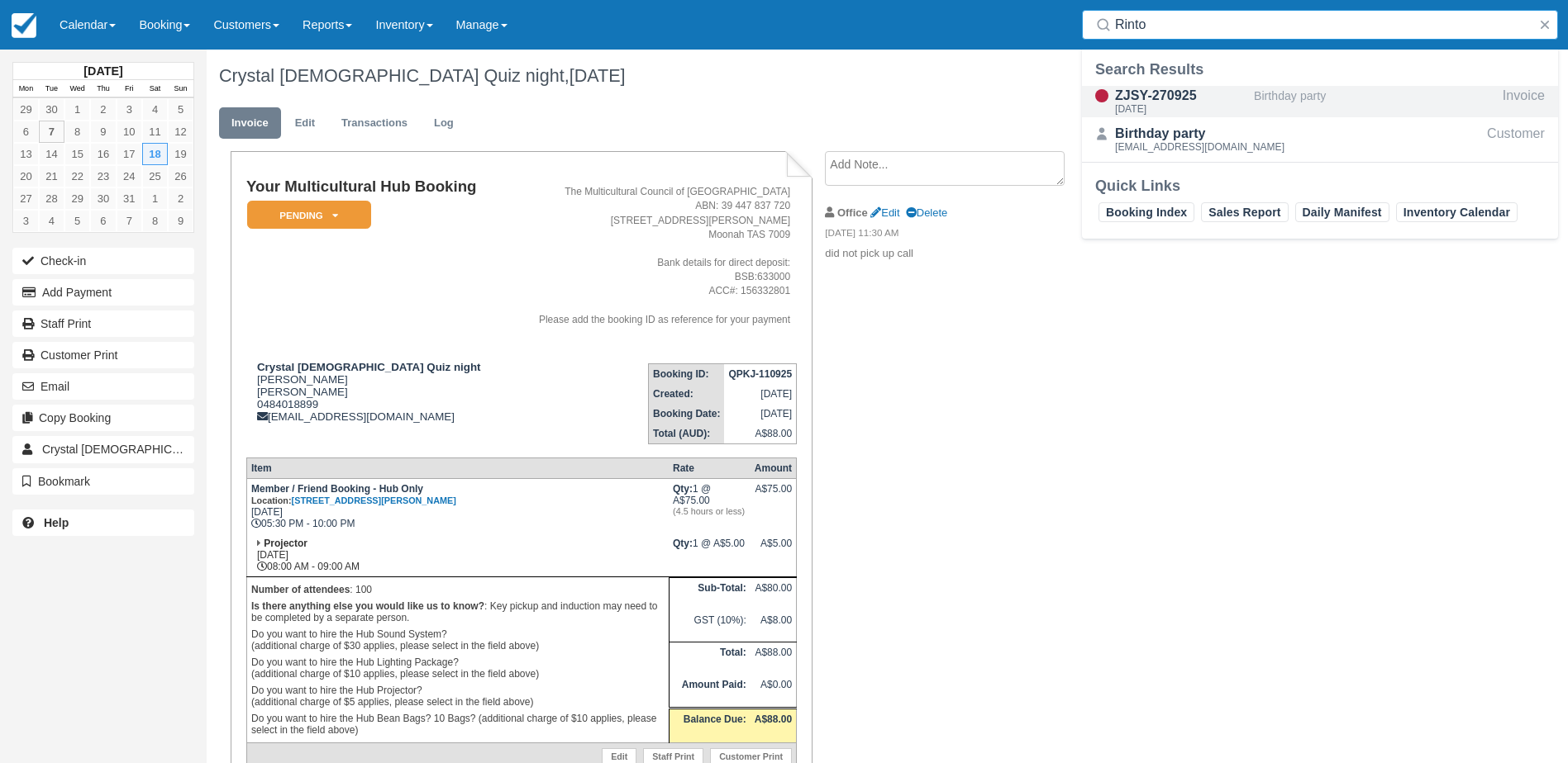
type input "Rinto"
click at [1195, 100] on div "ZJSY-270925" at bounding box center [1180, 96] width 132 height 20
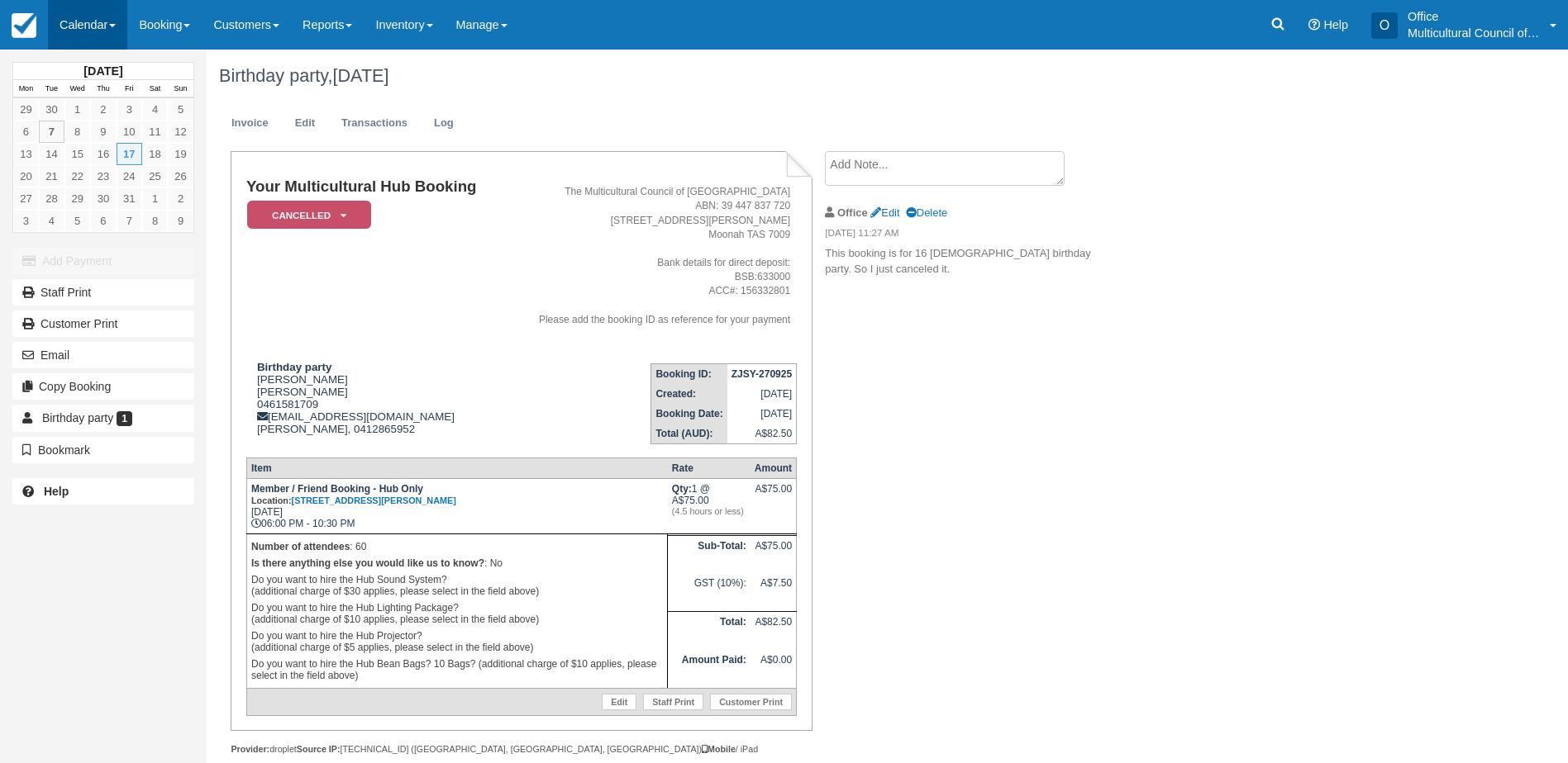
click at [98, 20] on link "Calendar" at bounding box center [87, 24] width 79 height 50
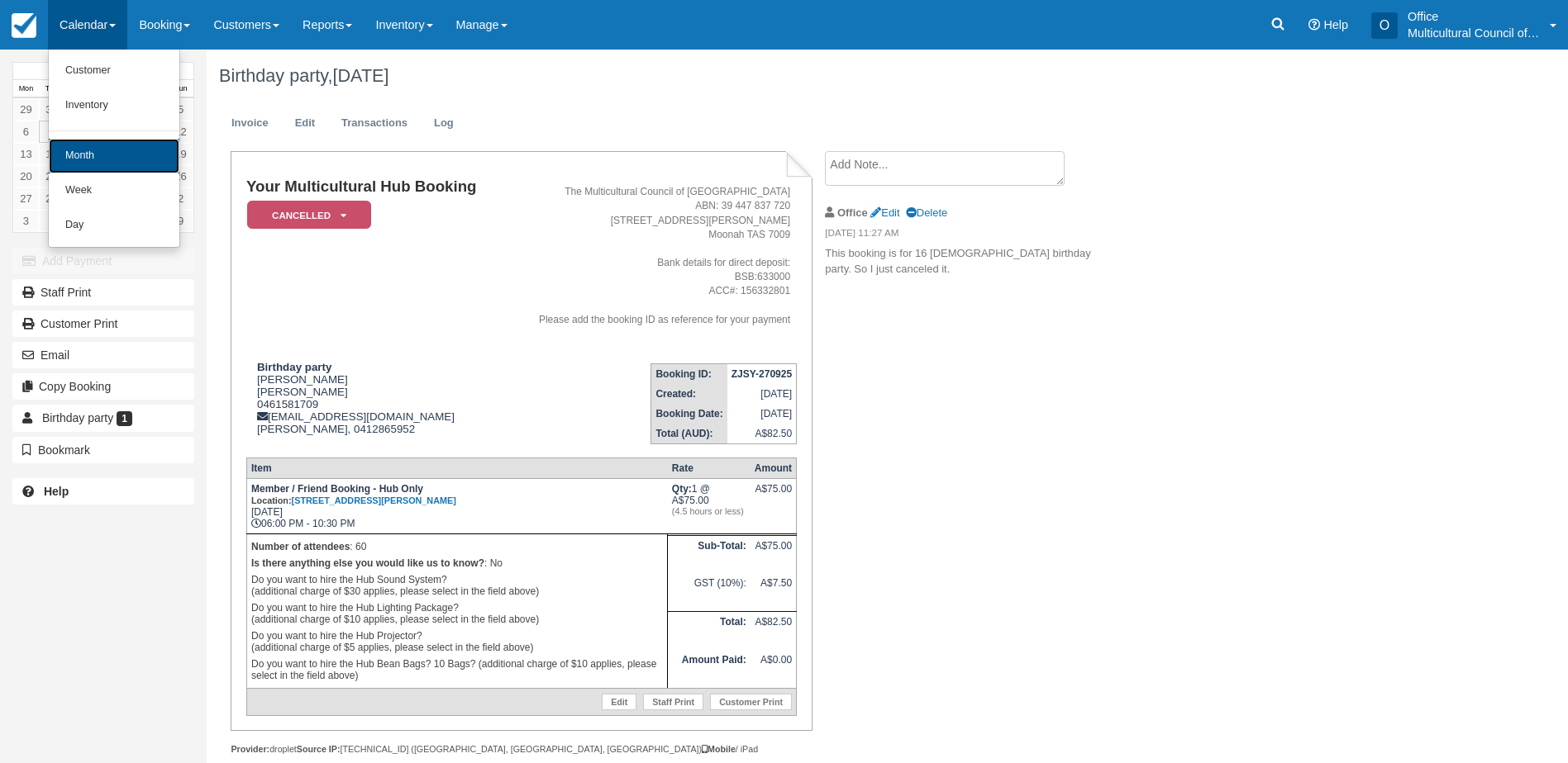
click at [157, 145] on link "Month" at bounding box center [114, 156] width 131 height 35
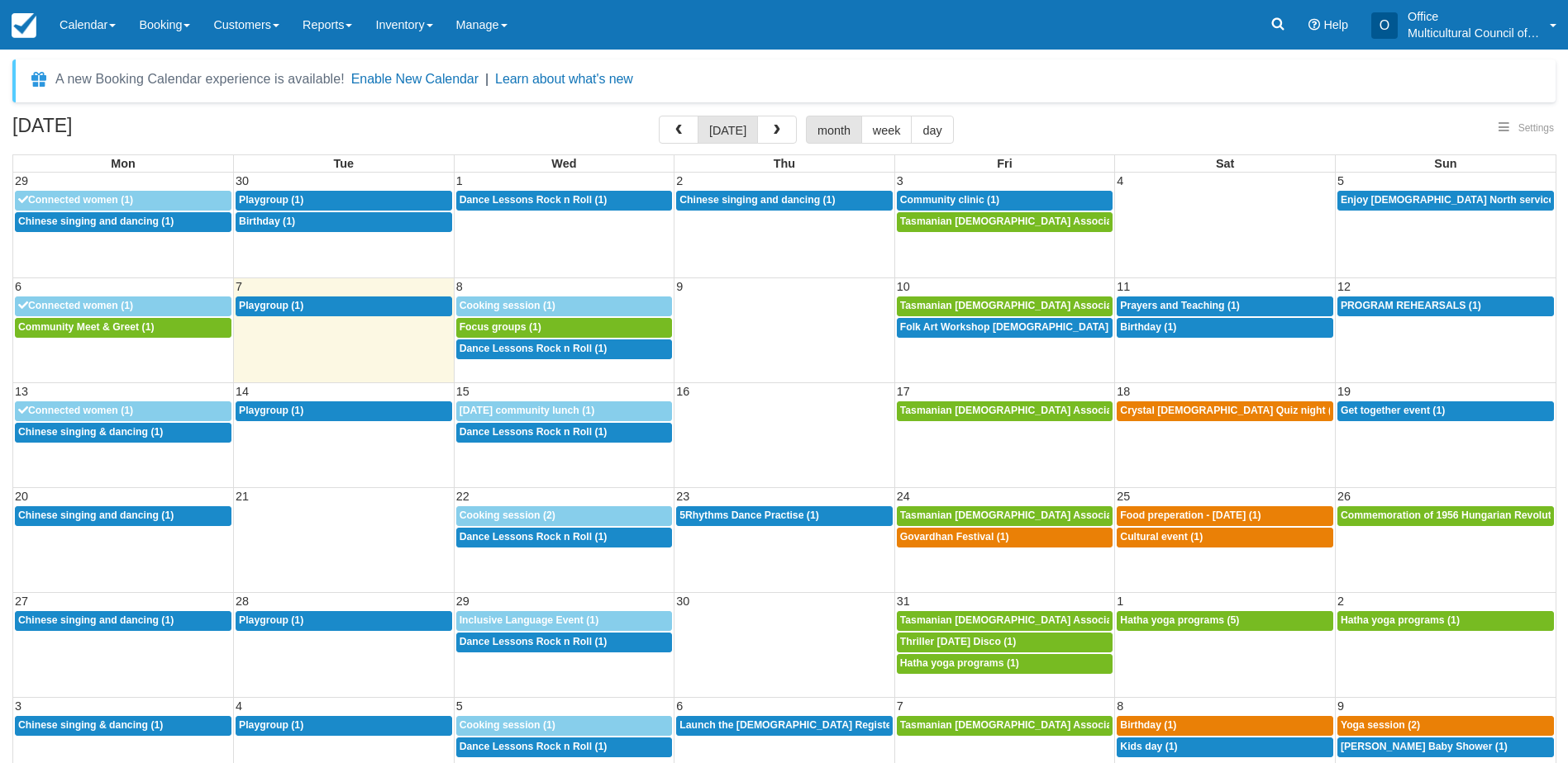
select select
click at [1273, 19] on icon at bounding box center [1277, 23] width 17 height 17
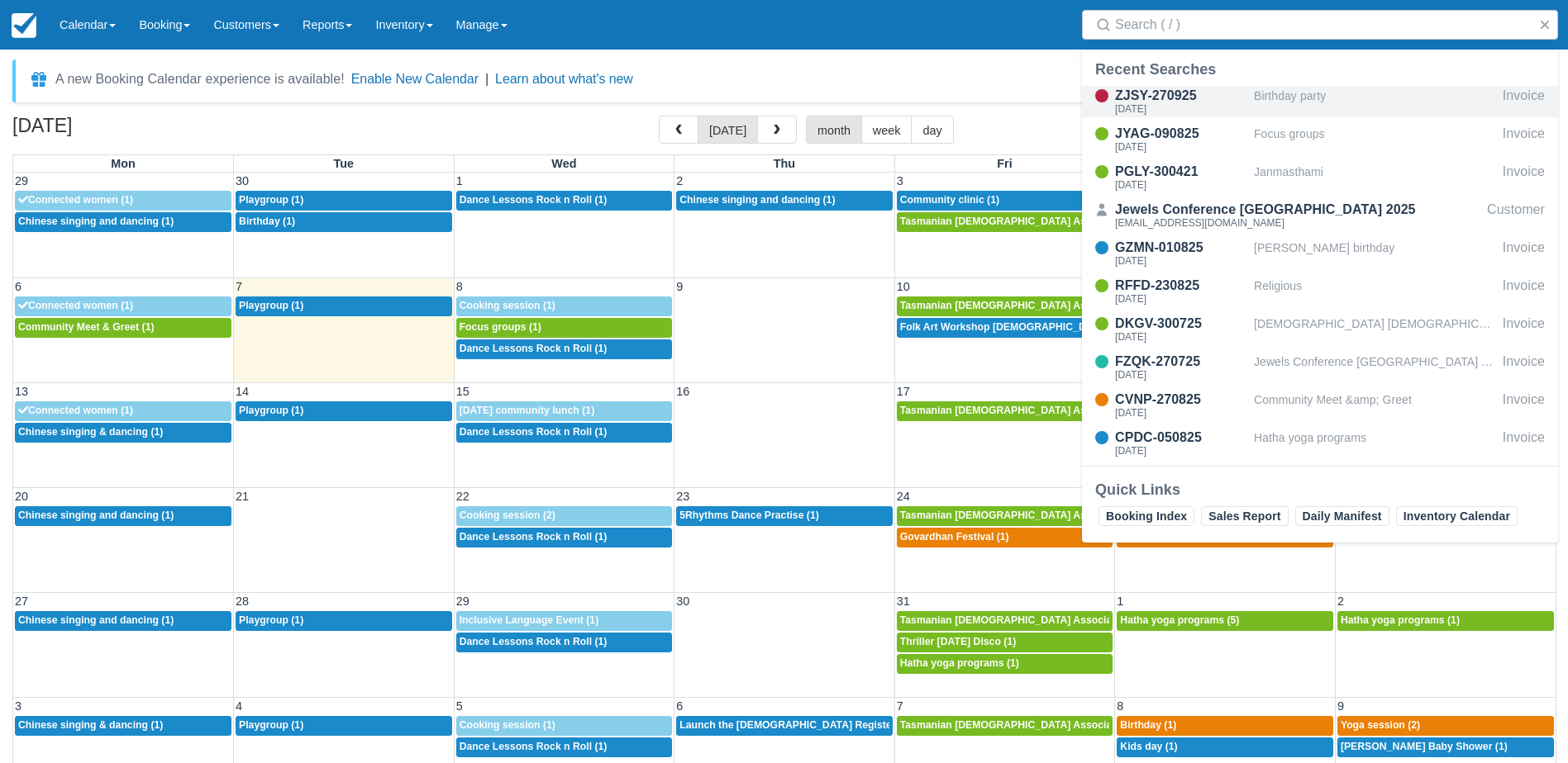
click at [1166, 100] on div "ZJSY-270925" at bounding box center [1180, 96] width 132 height 20
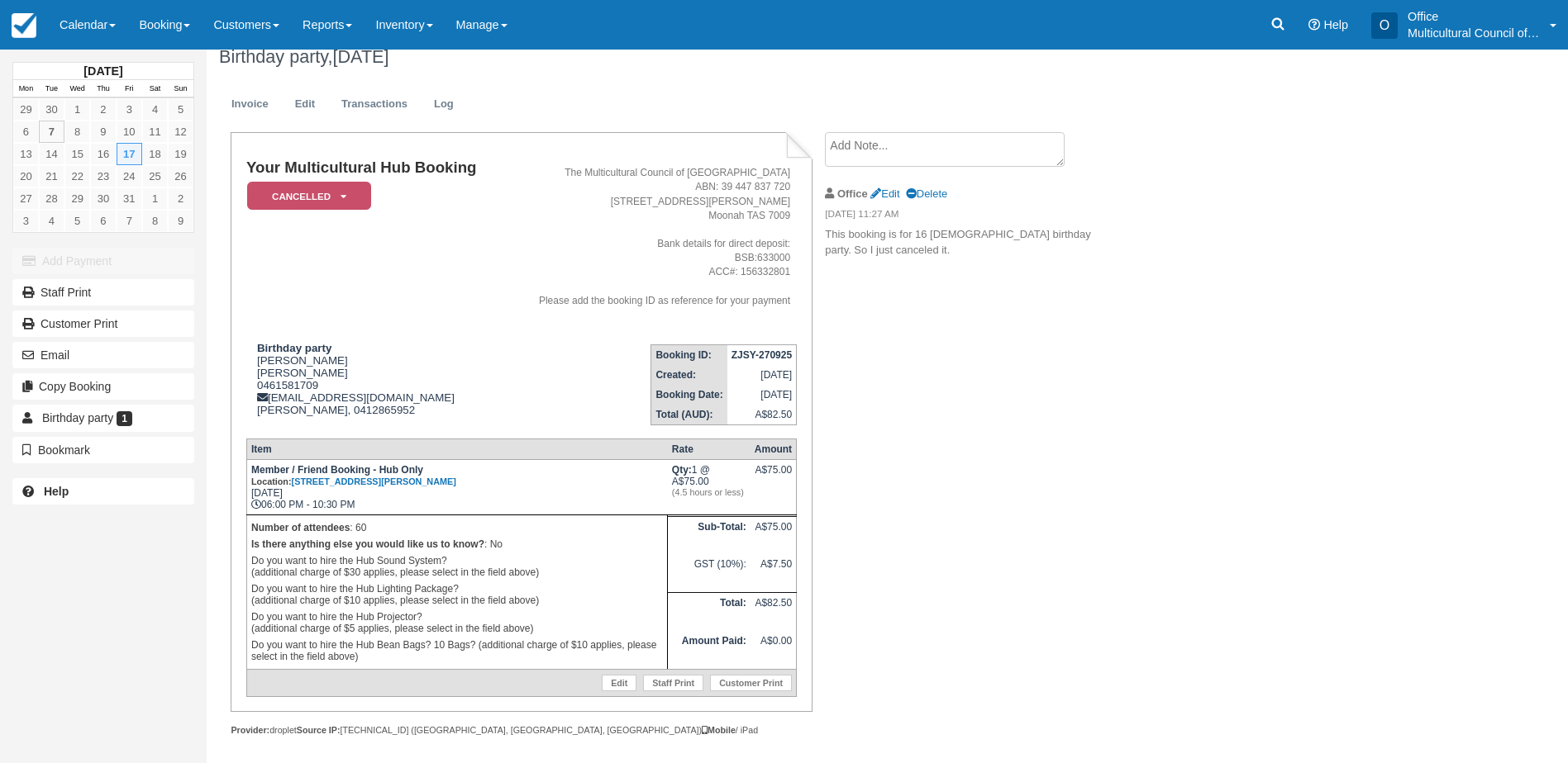
scroll to position [28, 0]
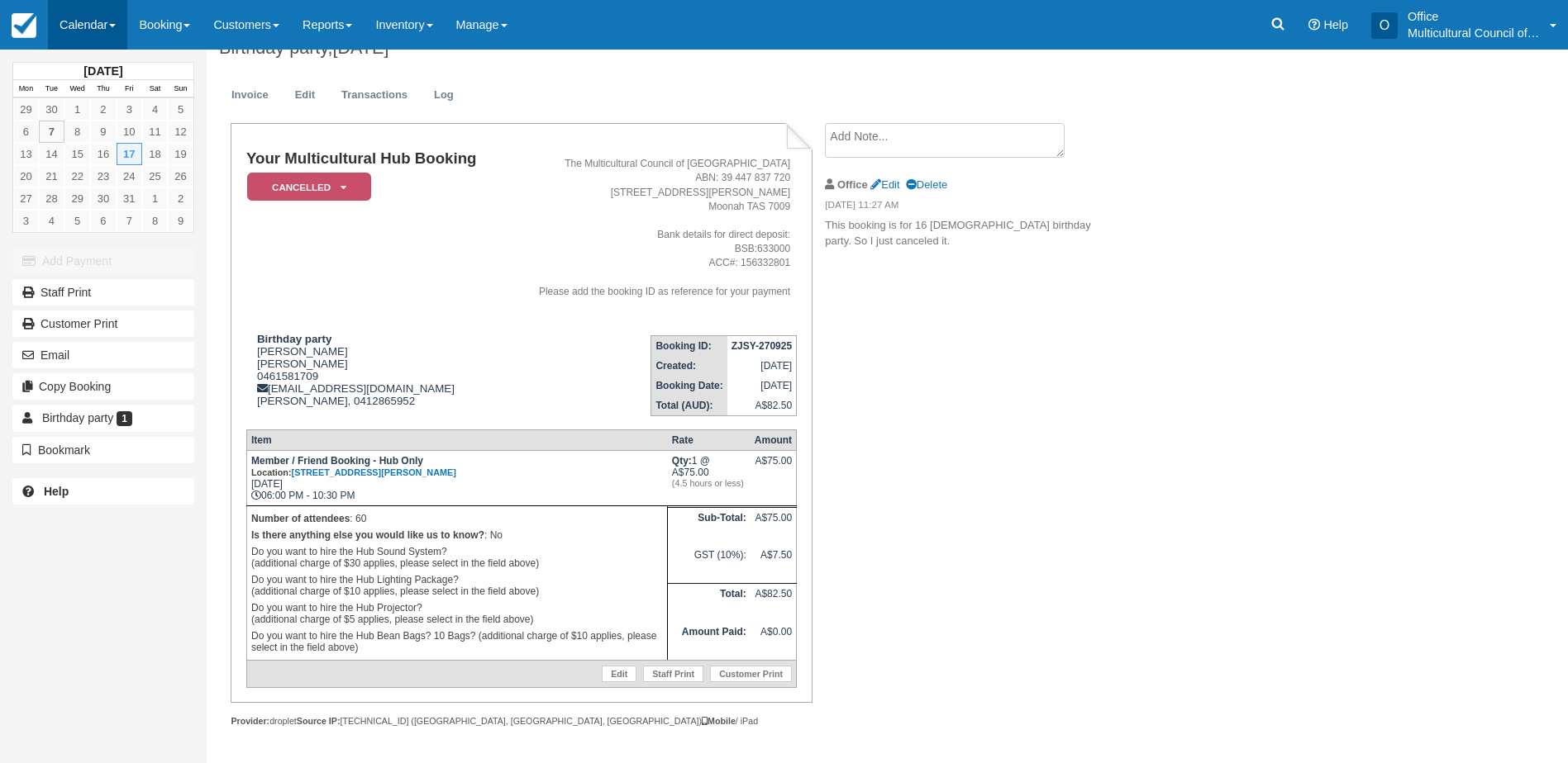
click at [62, 31] on link "Calendar" at bounding box center [87, 24] width 79 height 50
click at [130, 183] on link "Week" at bounding box center [114, 191] width 131 height 35
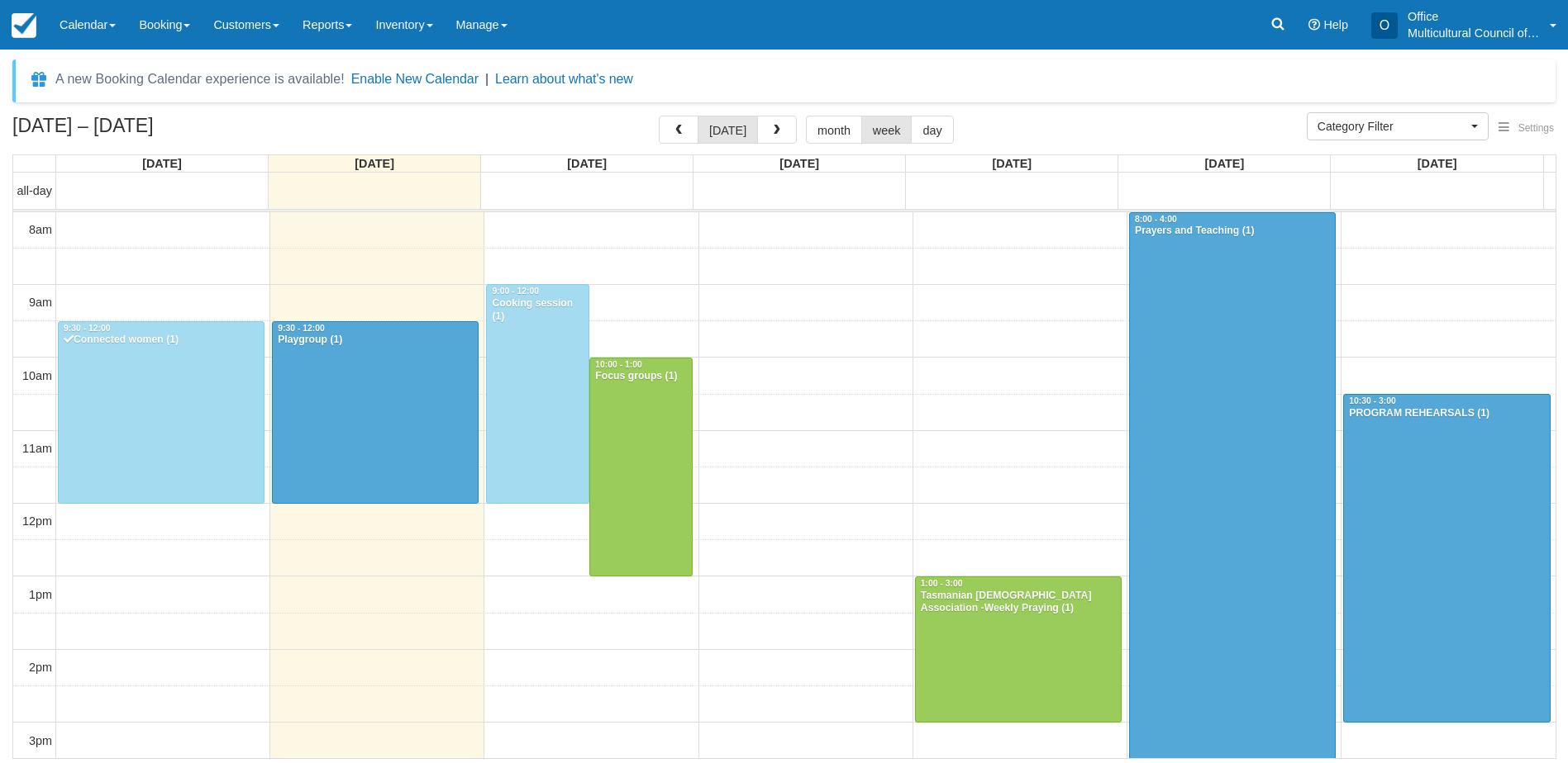
select select
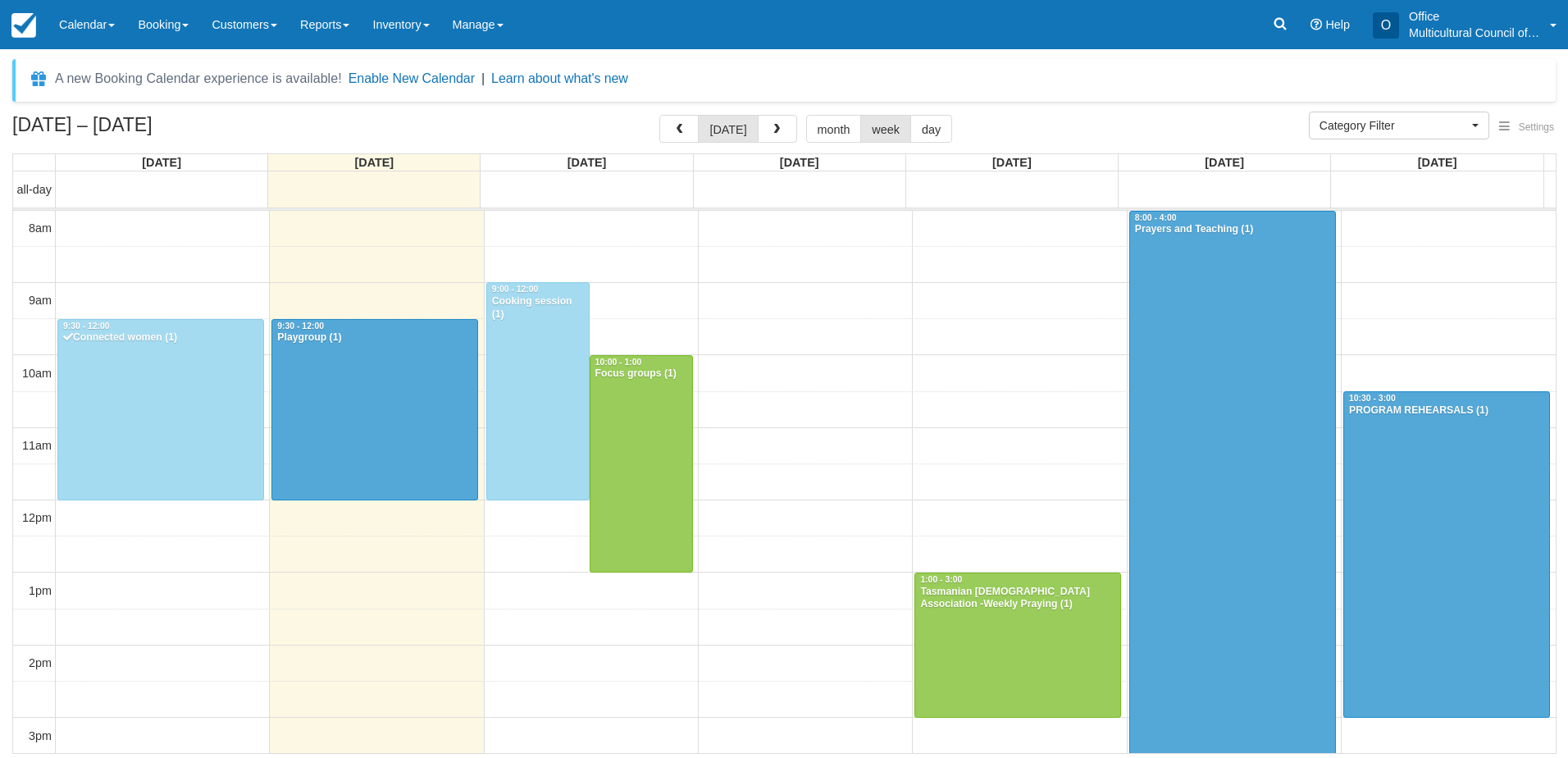
scroll to position [291, 0]
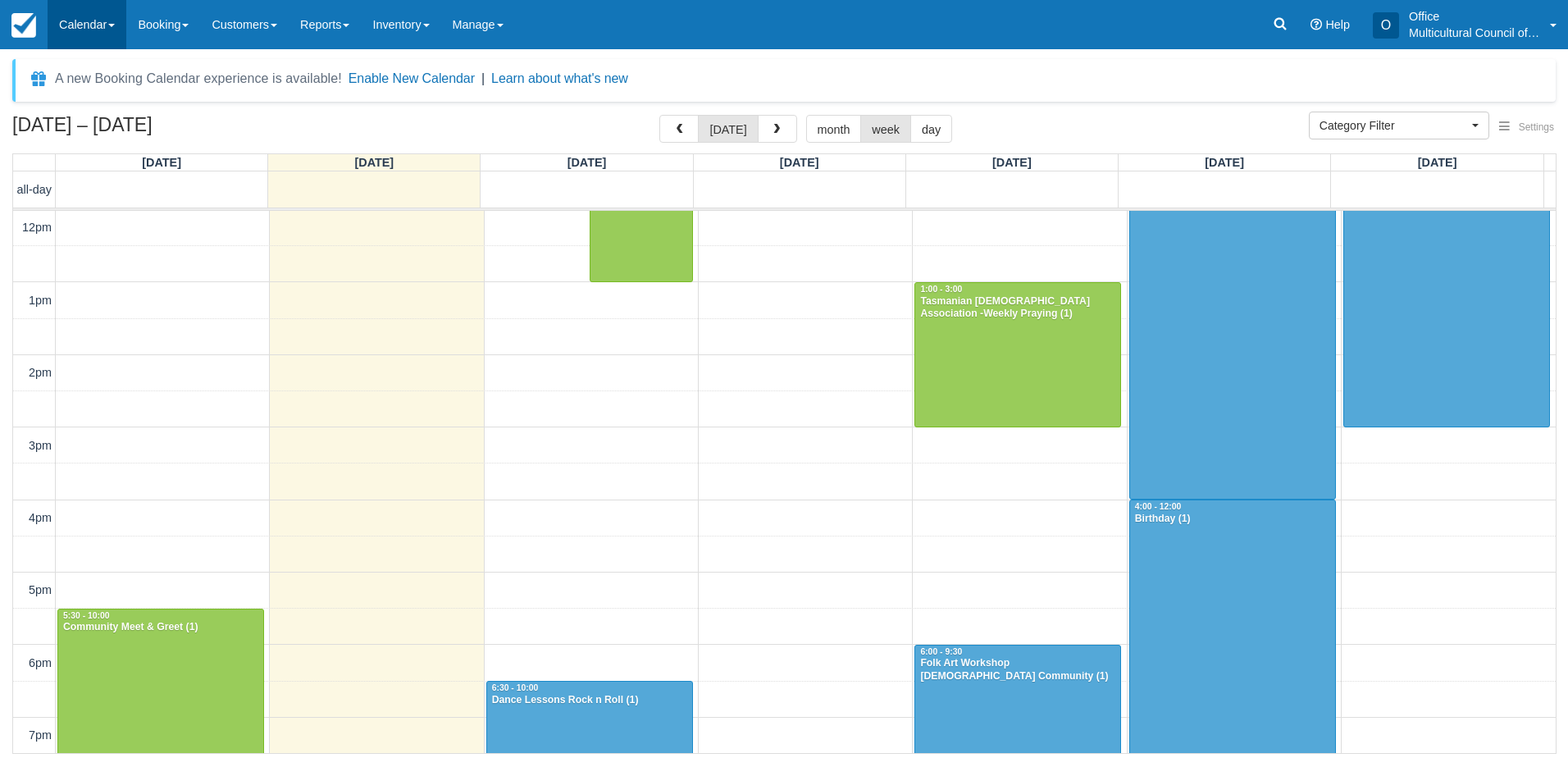
click at [49, 30] on link "Calendar" at bounding box center [86, 24] width 78 height 49
click at [114, 153] on link "Month" at bounding box center [113, 155] width 130 height 35
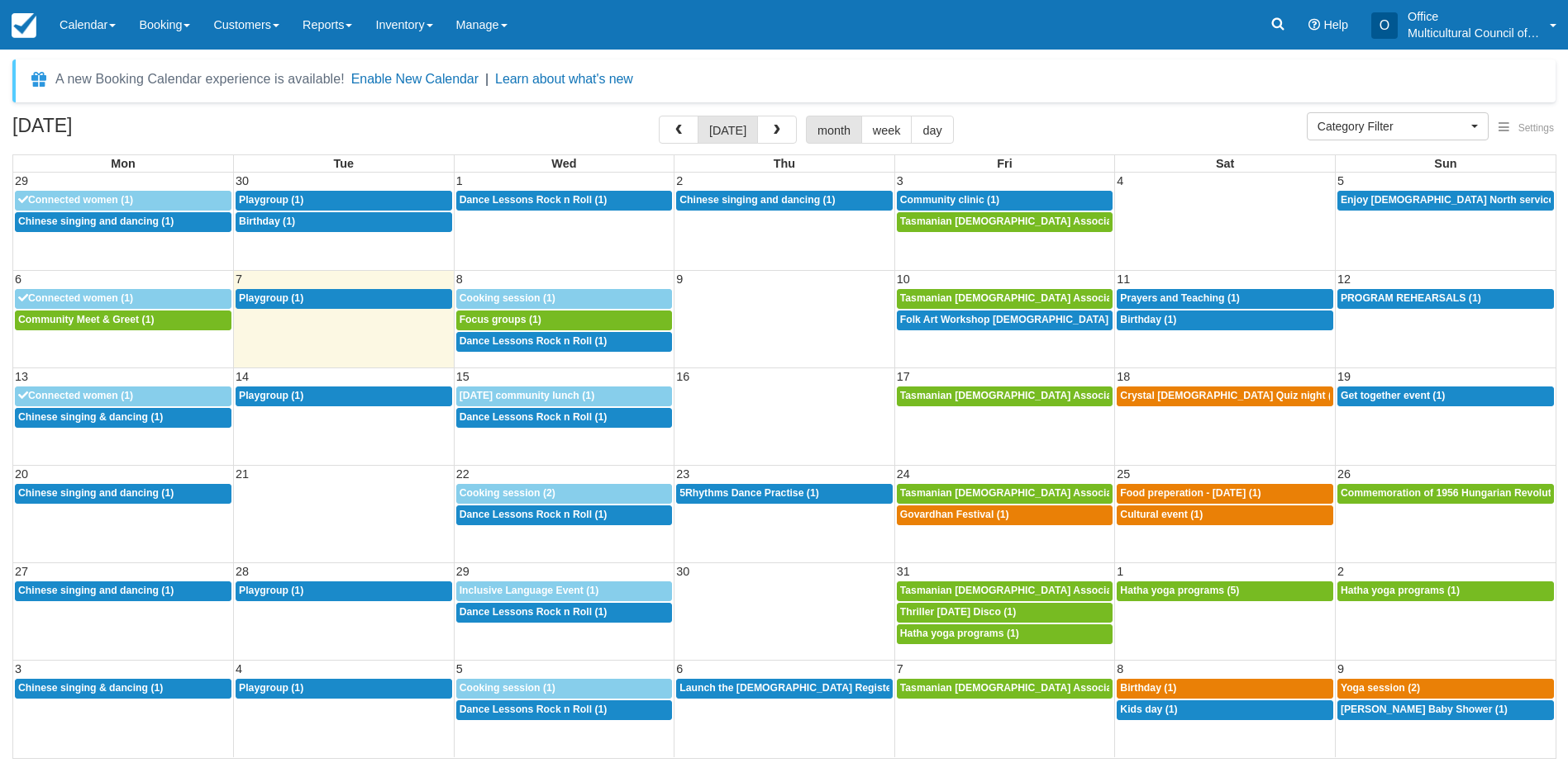
select select
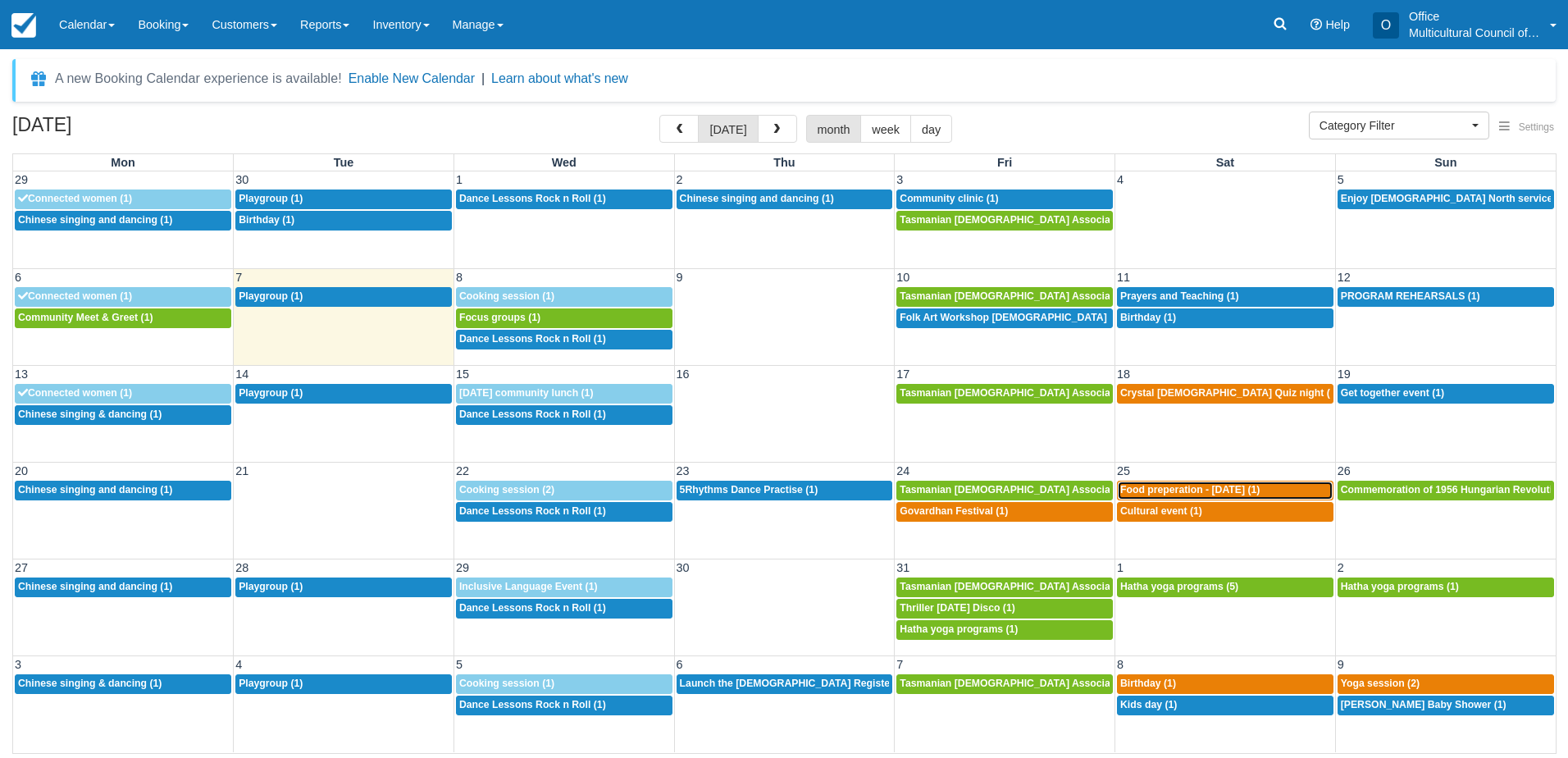
click at [1170, 488] on span "Food preperation - Diwali (1)" at bounding box center [1190, 490] width 140 height 12
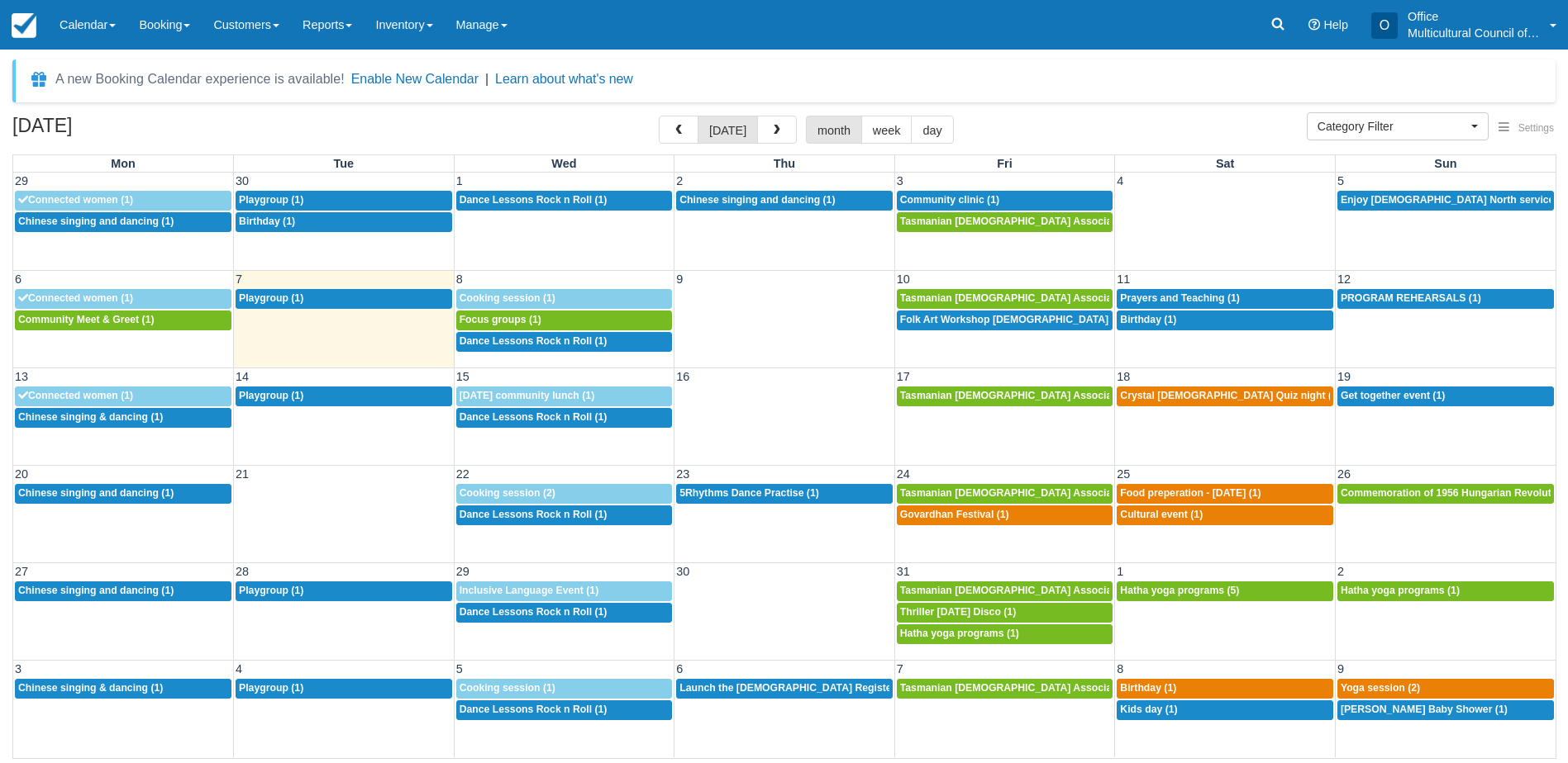
select select
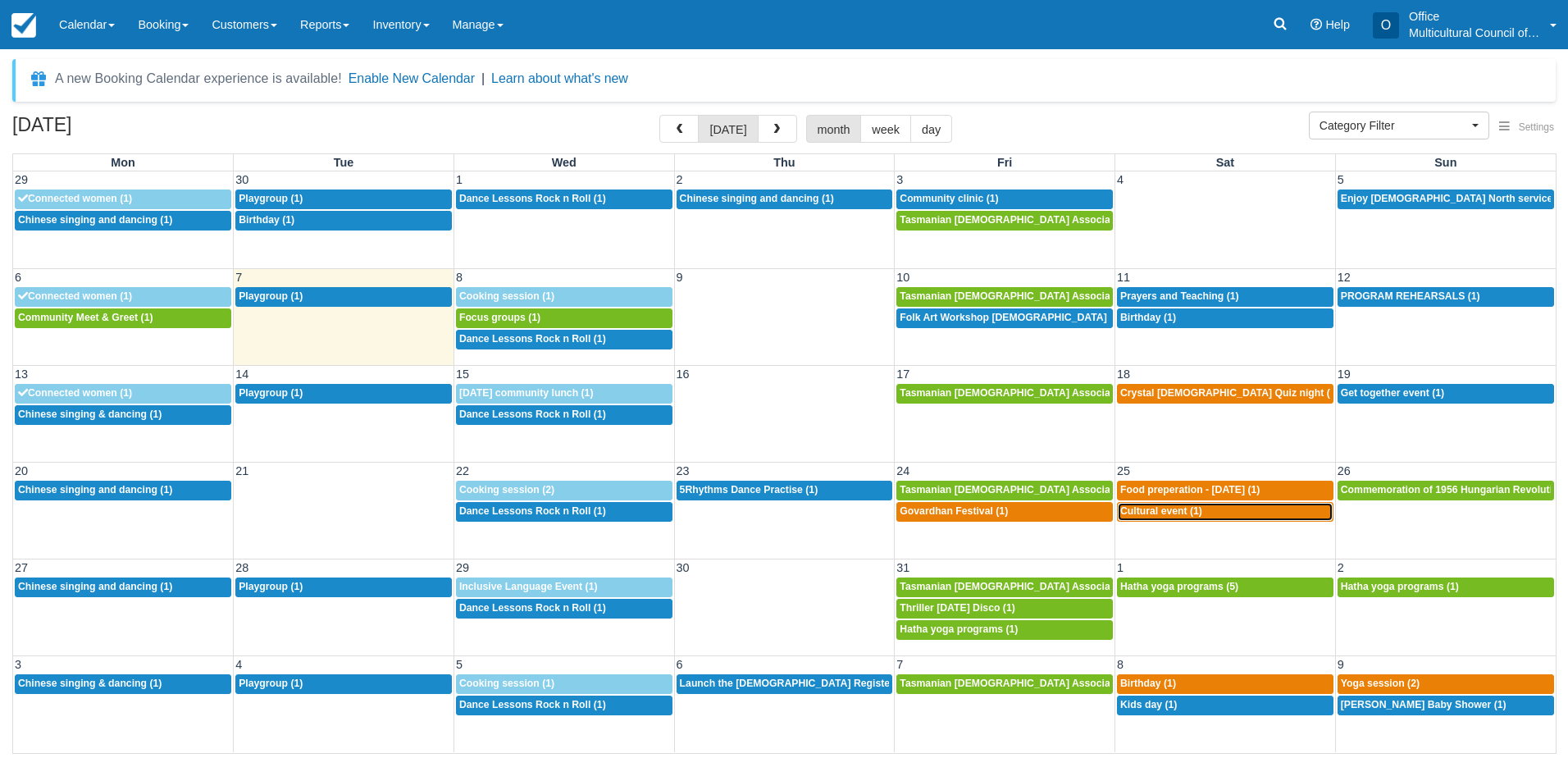
click at [1164, 510] on span "Cultural event (1)" at bounding box center [1161, 511] width 82 height 12
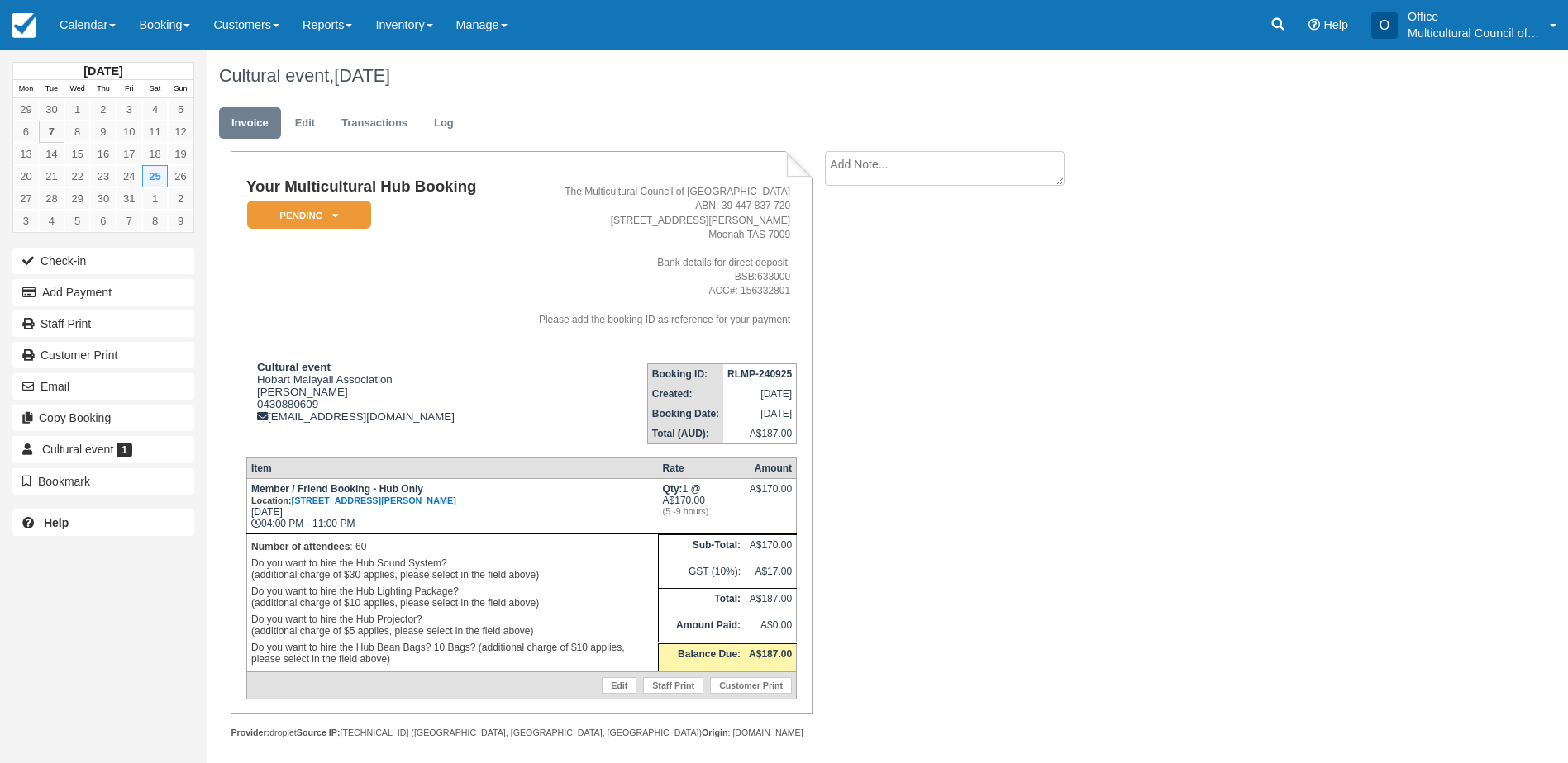
click at [893, 175] on textarea at bounding box center [944, 169] width 239 height 35
type textarea "community discount"
click at [857, 270] on button "Create" at bounding box center [862, 262] width 74 height 28
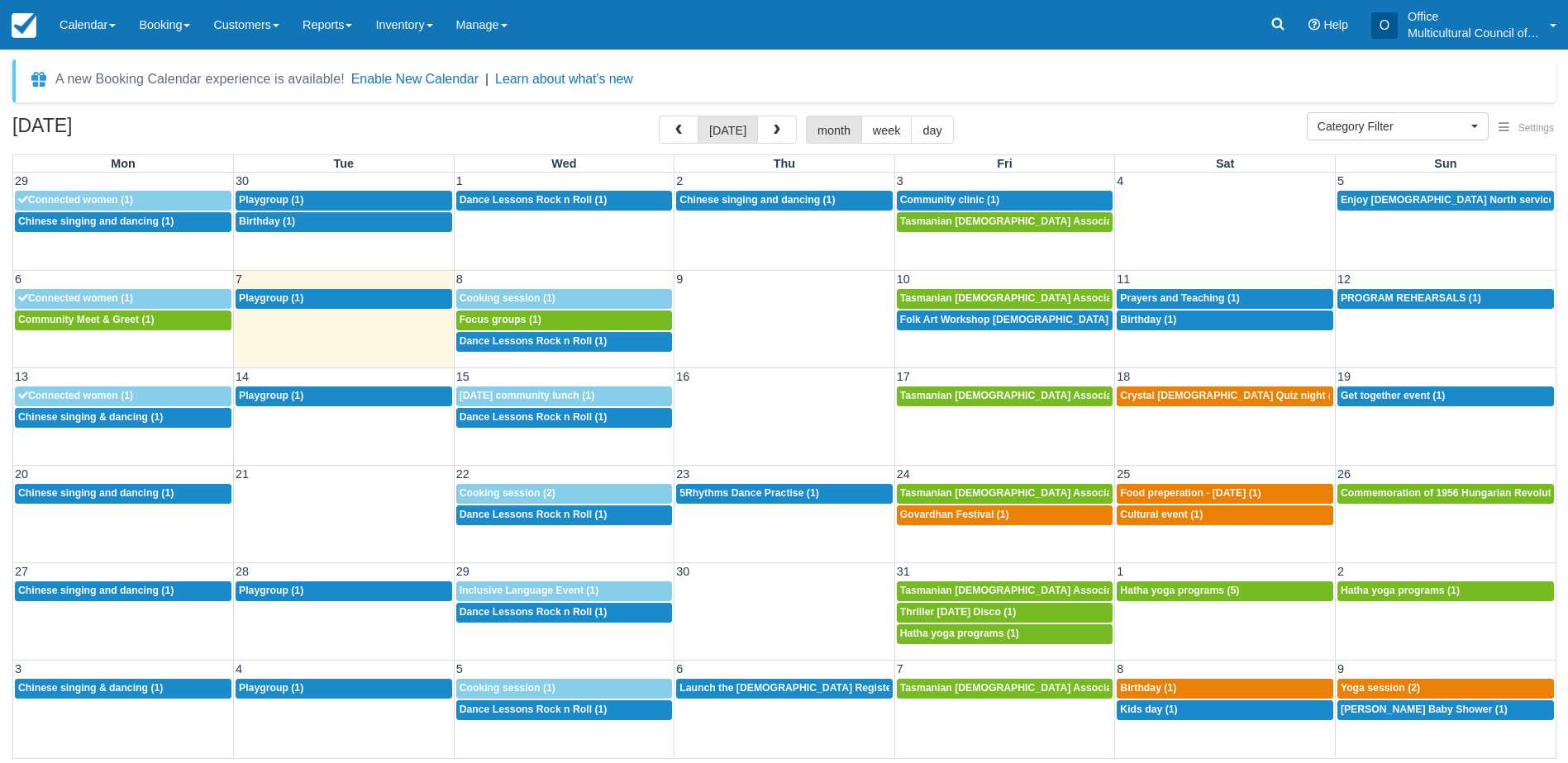
select select
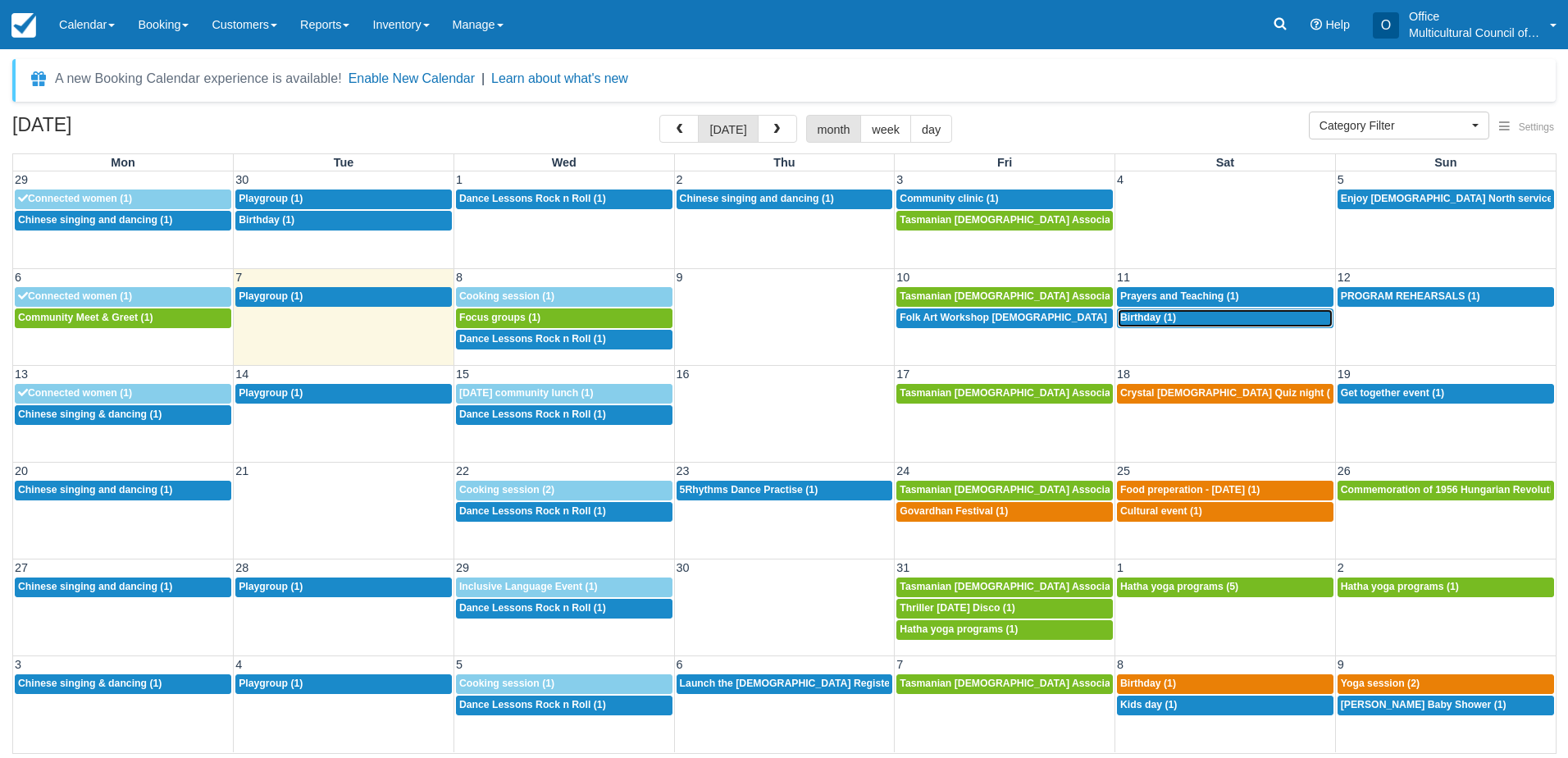
click at [1150, 318] on span "Birthday (1)" at bounding box center [1148, 318] width 56 height 12
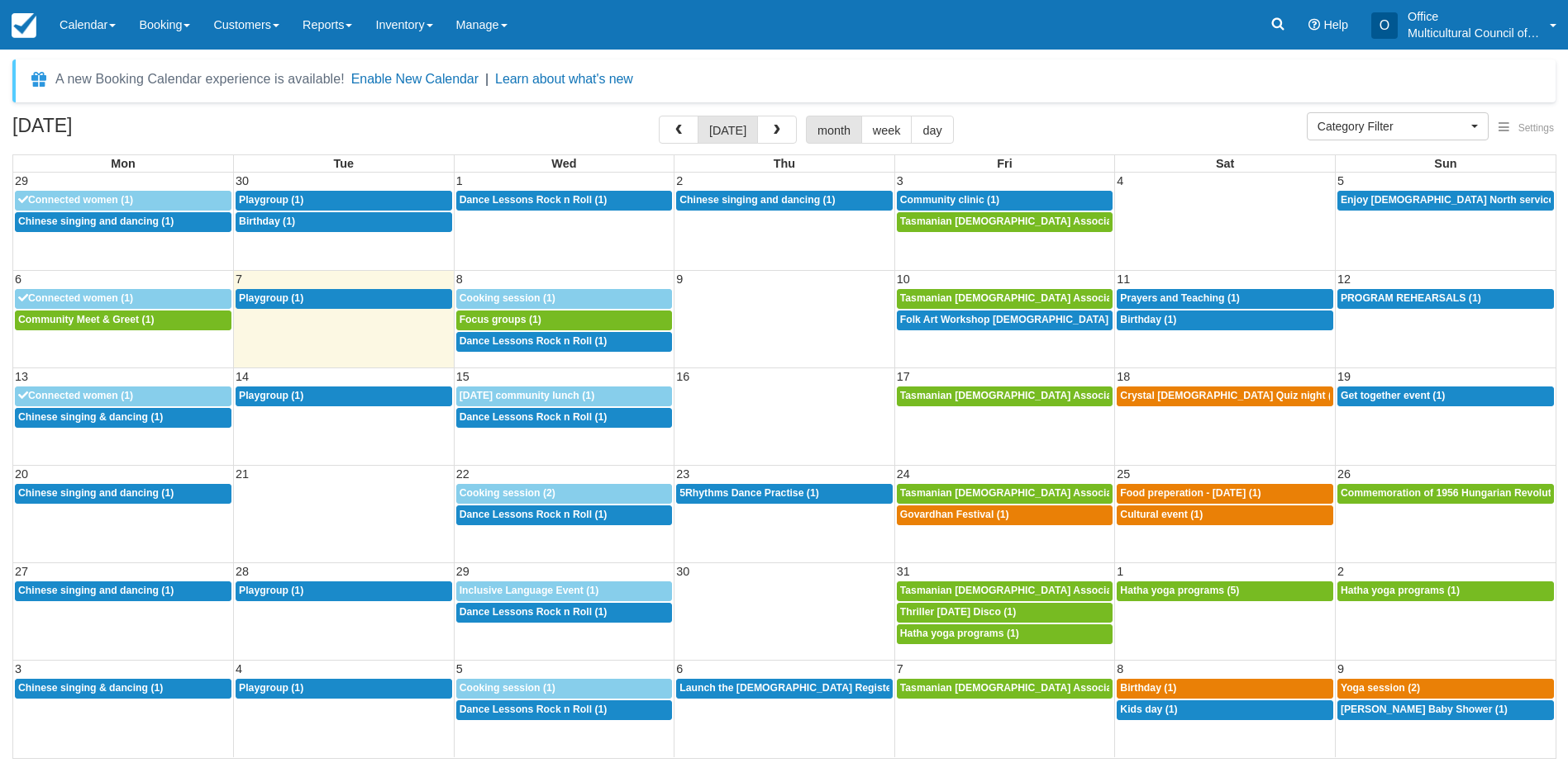
select select
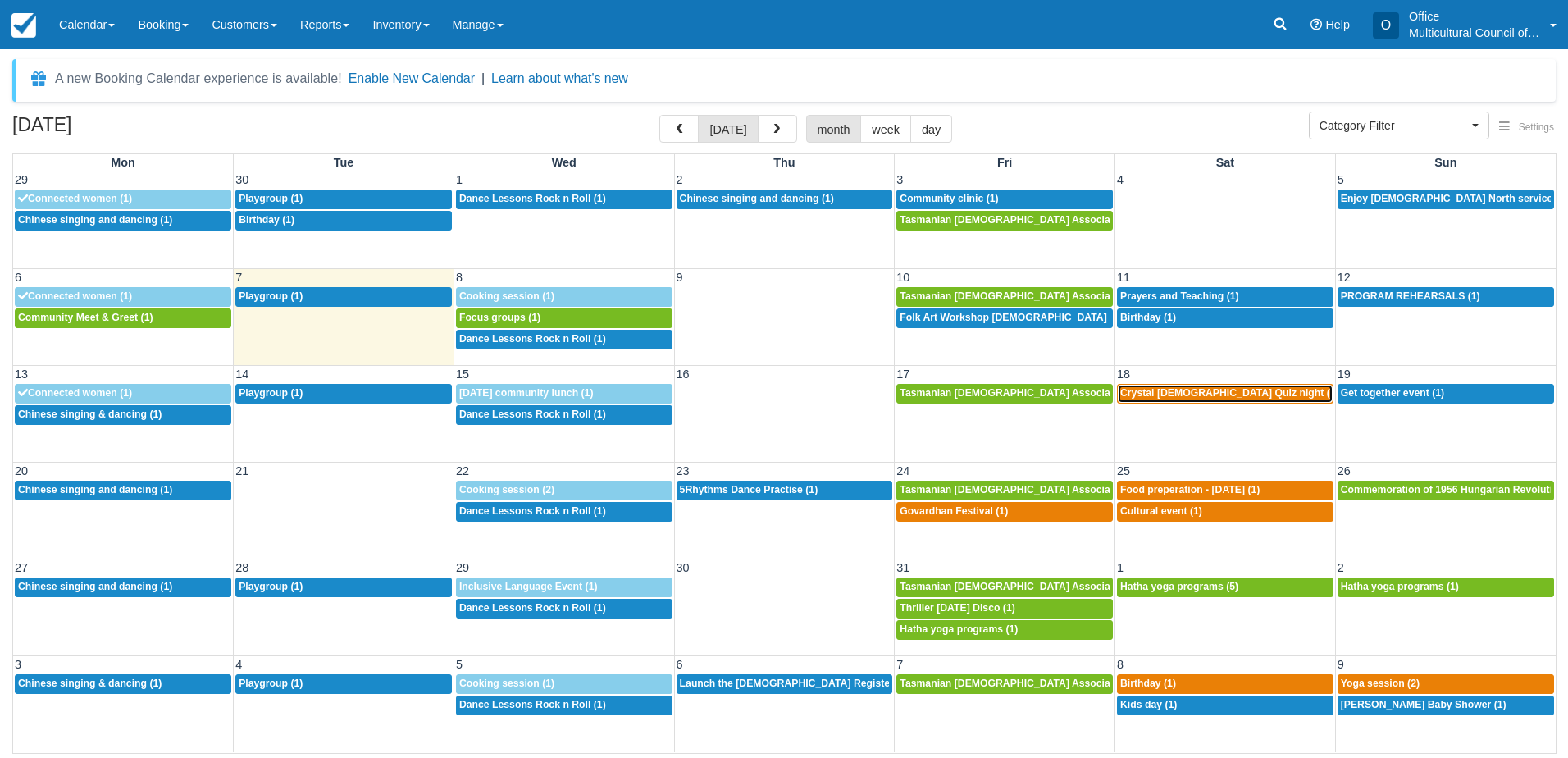
click at [1153, 393] on span "Crystal [DEMOGRAPHIC_DATA] Quiz night (2)" at bounding box center [1230, 393] width 219 height 12
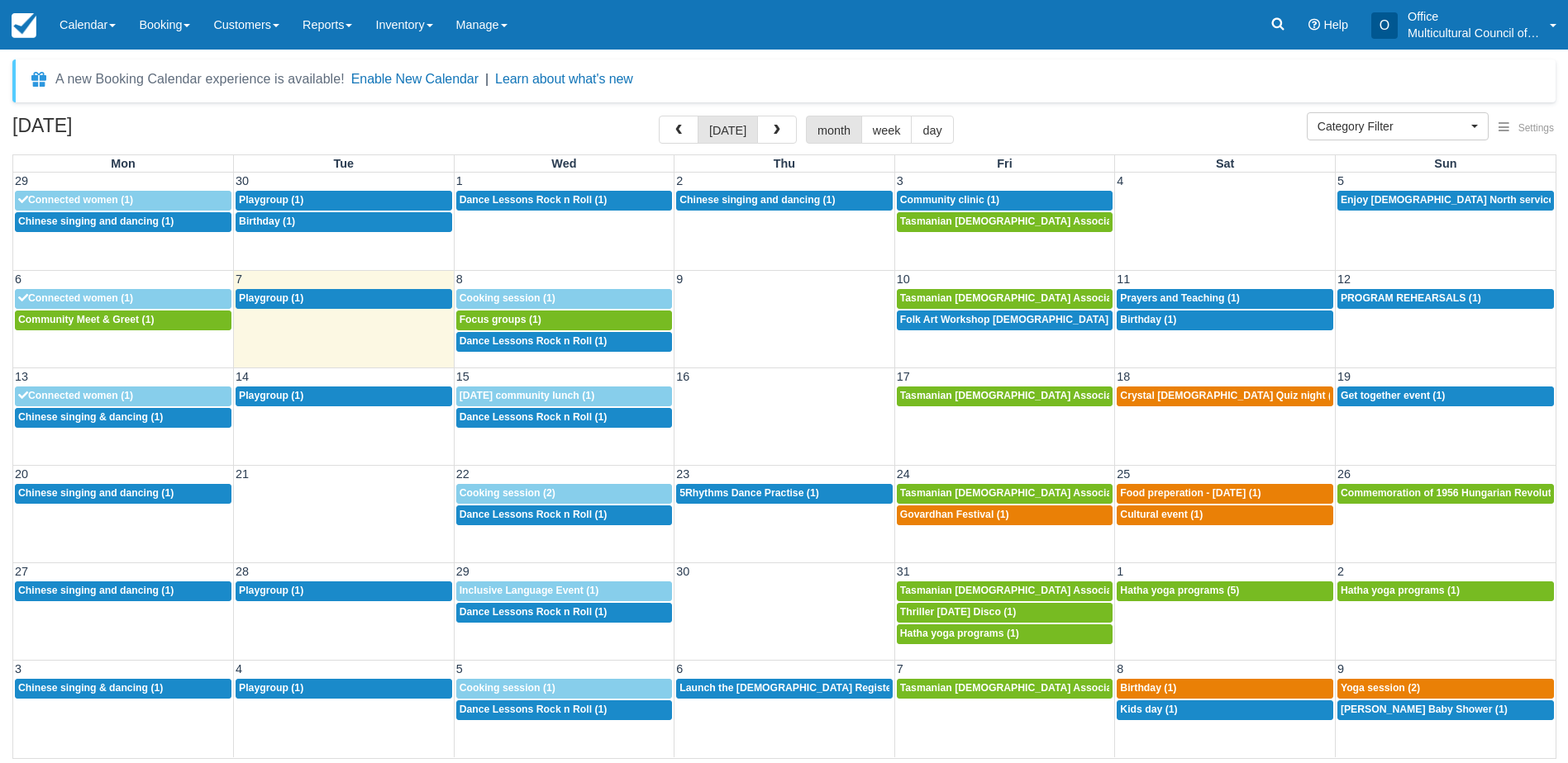
select select
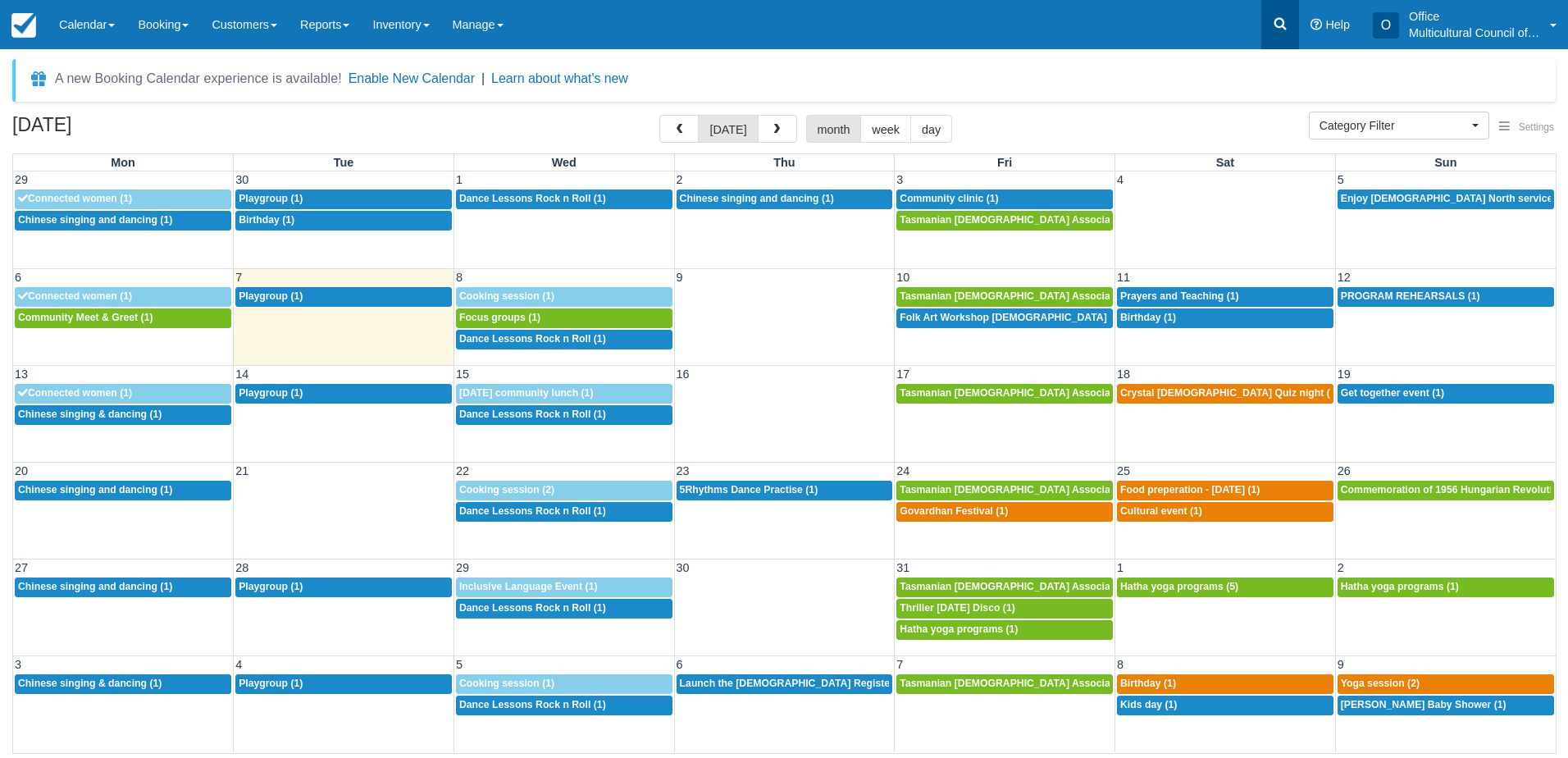
click at [1272, 14] on link at bounding box center [1280, 24] width 38 height 49
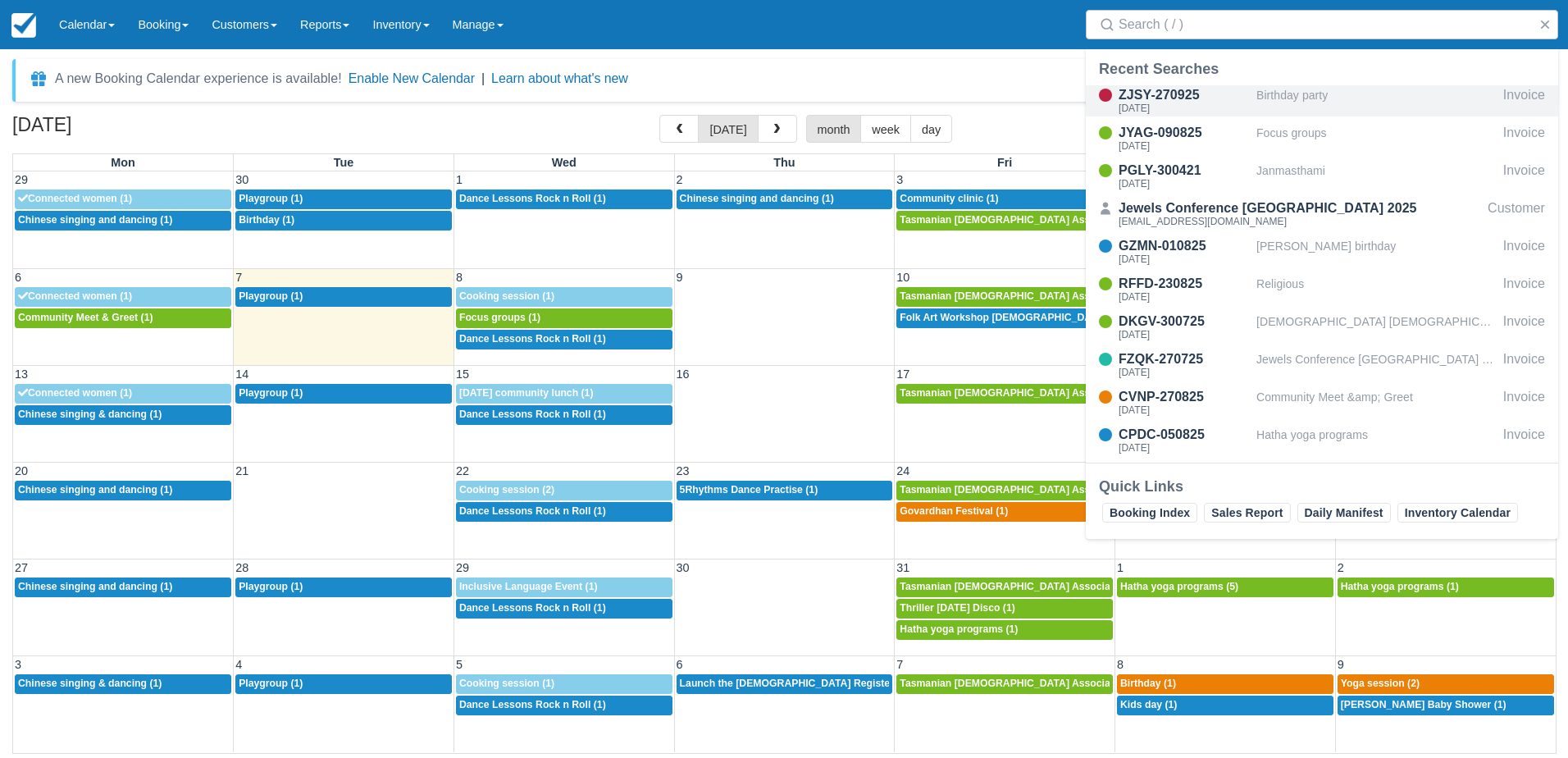
click at [1172, 97] on div "ZJSY-270925" at bounding box center [1183, 95] width 131 height 19
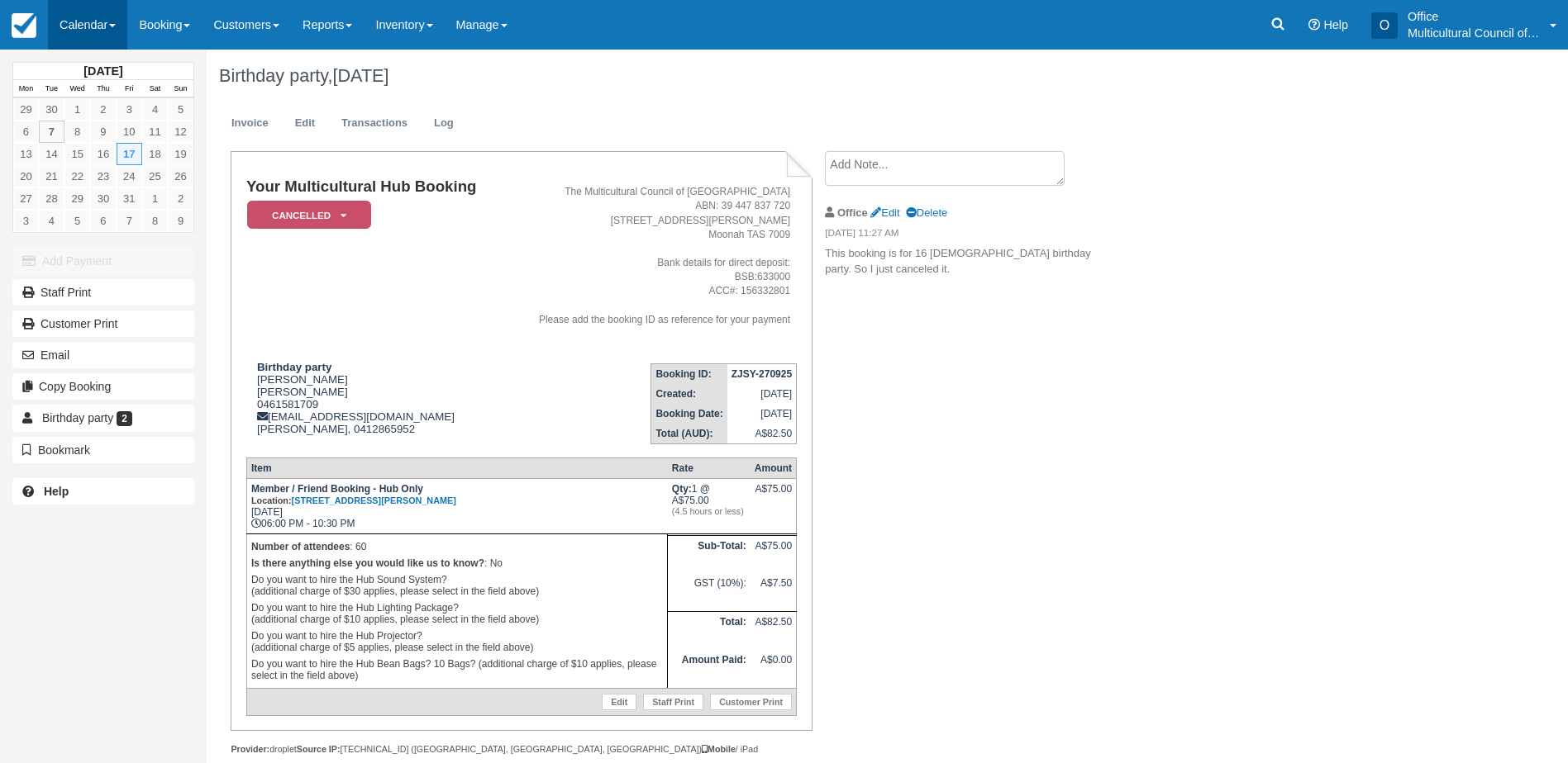
click at [104, 27] on link "Calendar" at bounding box center [87, 24] width 79 height 50
click at [385, 259] on td "Your Multicultural Hub Booking Cancelled   Pending Reserved Bond and deposit Pa…" at bounding box center [374, 263] width 256 height 171
click at [351, 213] on em "Cancelled" at bounding box center [309, 216] width 124 height 29
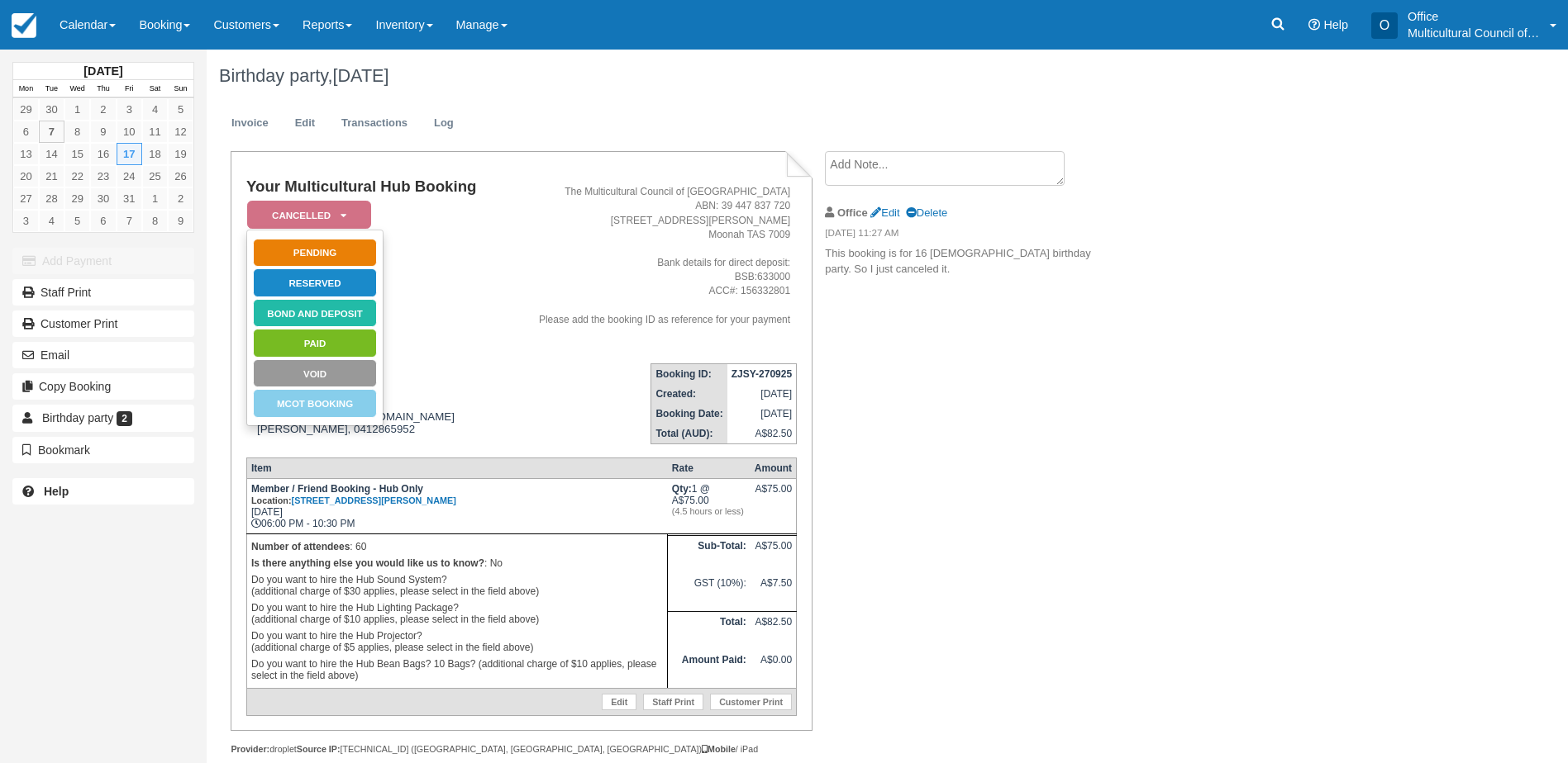
click at [426, 254] on td "Your Multicultural Hub Booking Cancelled   Pending Reserved Bond and deposit Pa…" at bounding box center [374, 263] width 256 height 171
click at [356, 211] on em "Cancelled" at bounding box center [309, 216] width 124 height 29
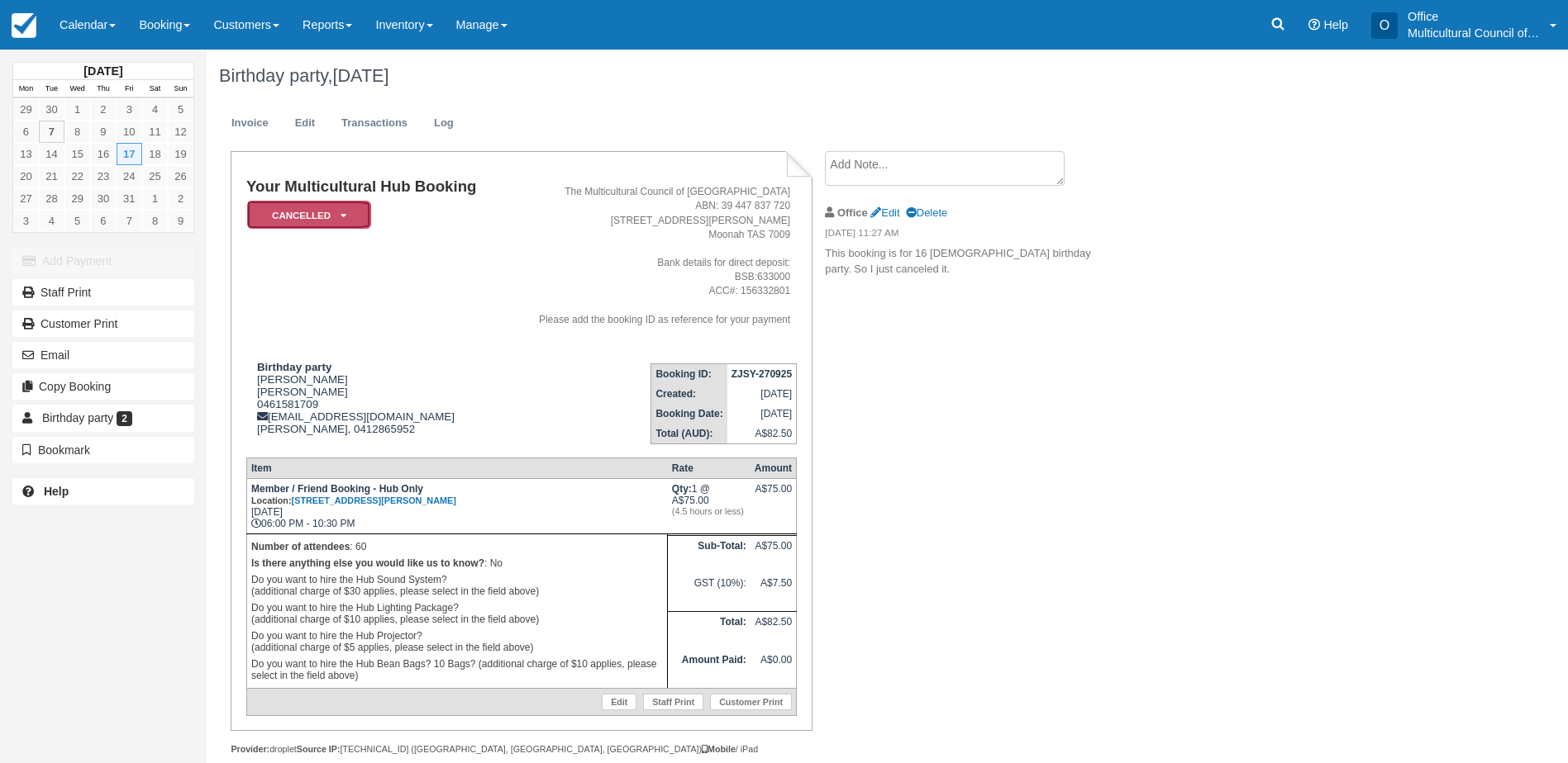
click at [356, 211] on em "Cancelled" at bounding box center [309, 216] width 124 height 29
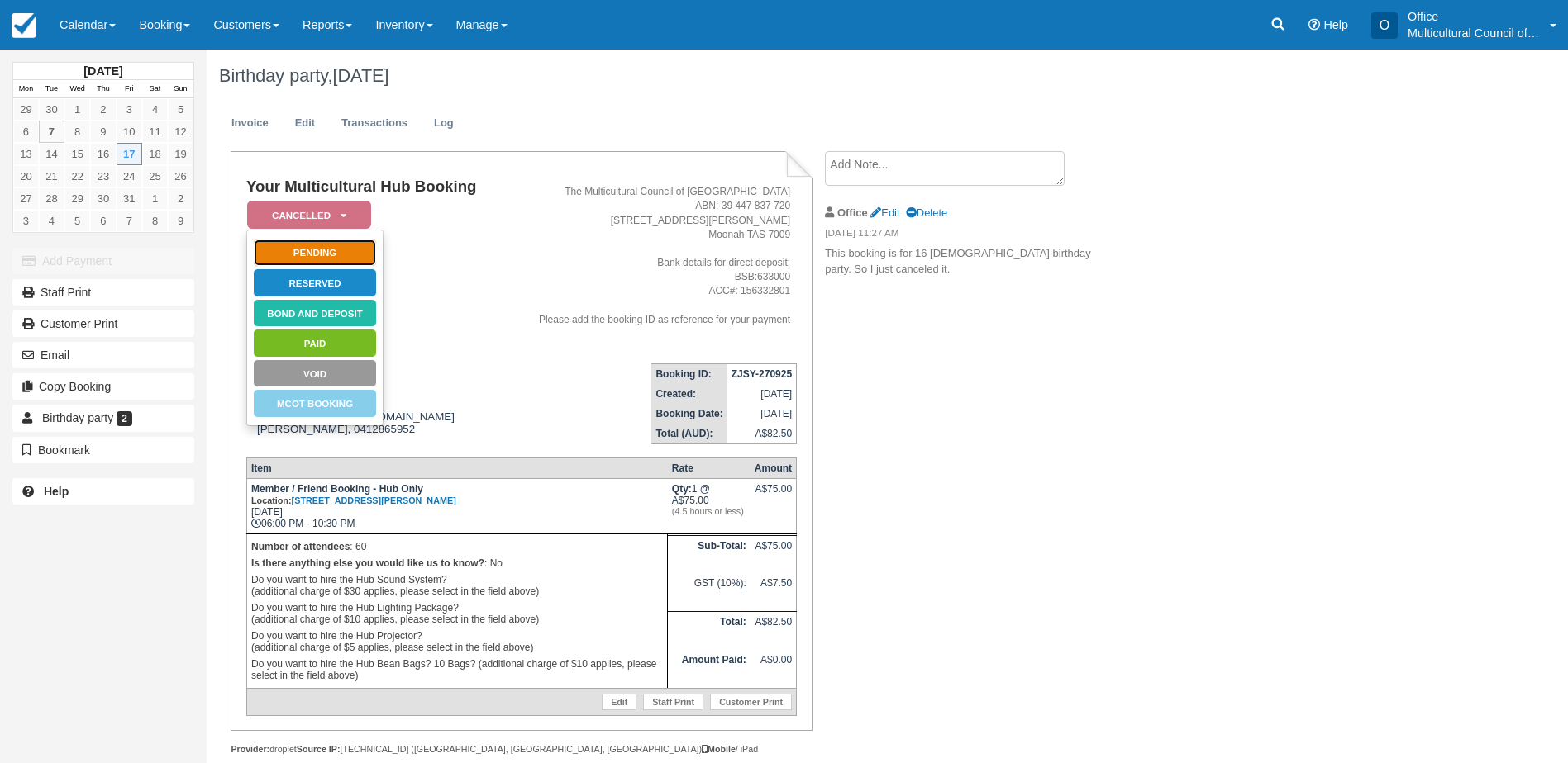
click at [356, 259] on link "Pending" at bounding box center [314, 254] width 124 height 29
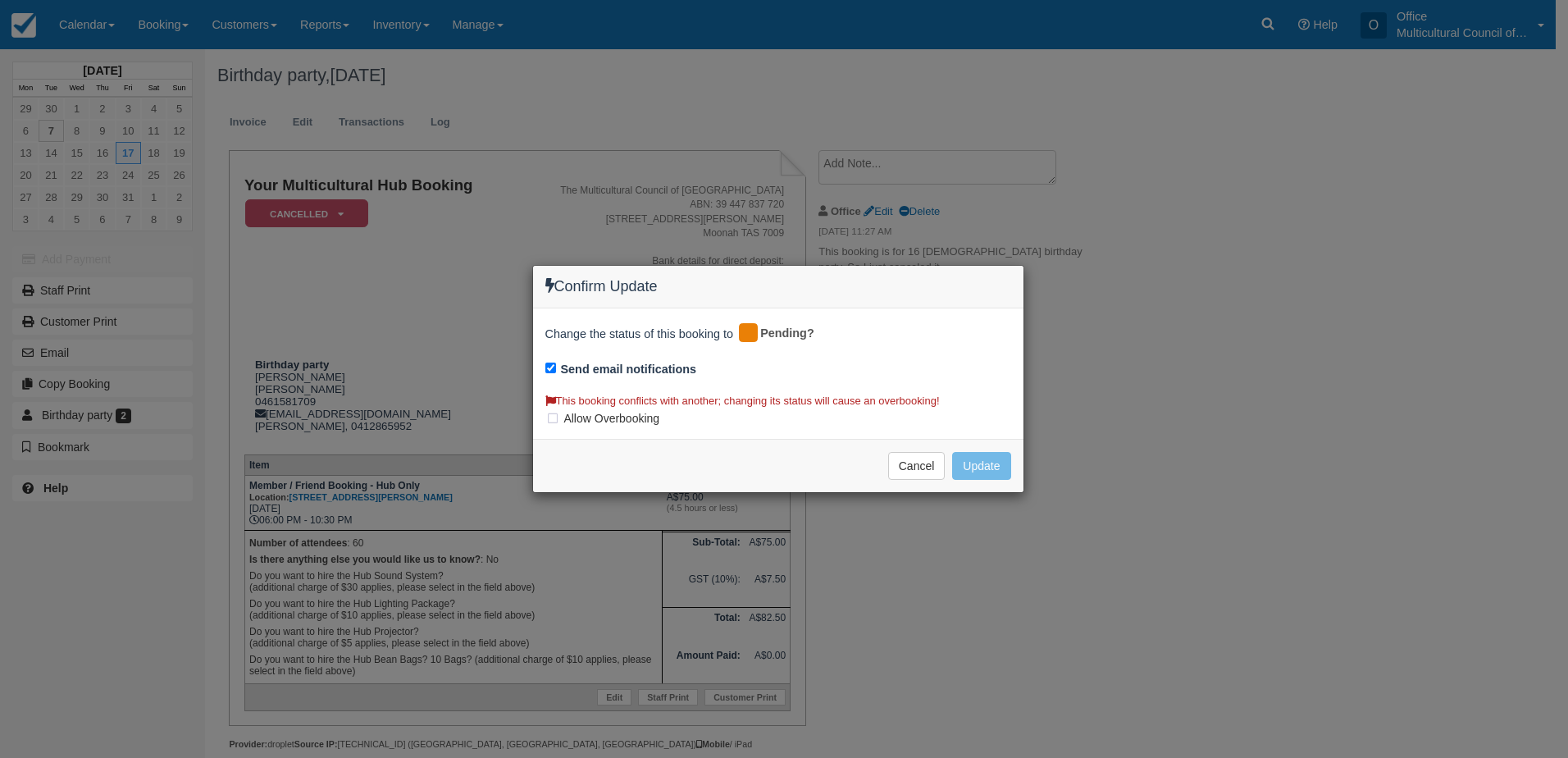
click at [553, 420] on label "Allow Overbooking" at bounding box center [608, 418] width 125 height 24
checkbox input "true"
click at [978, 467] on button "Update" at bounding box center [982, 465] width 58 height 28
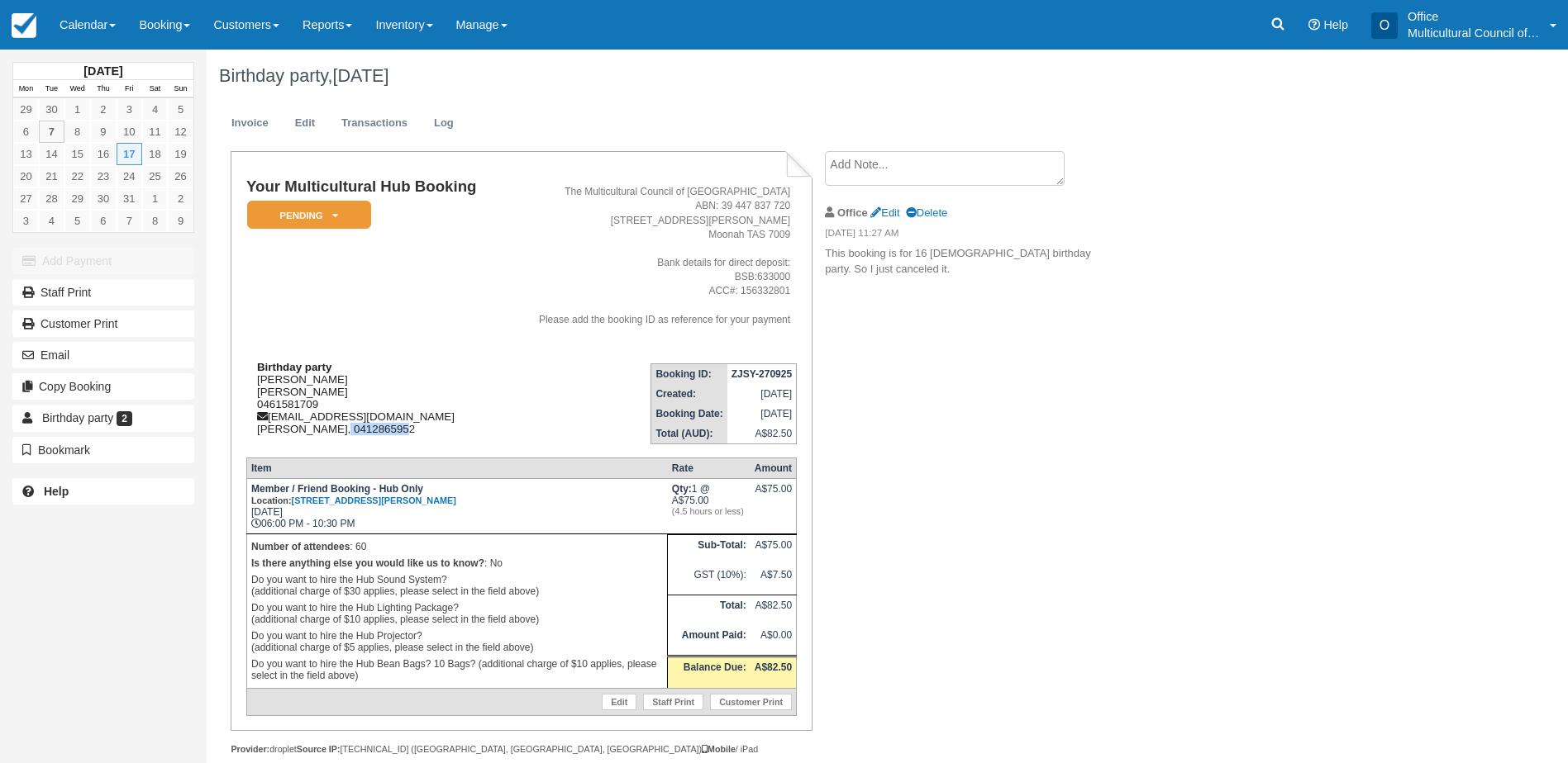
drag, startPoint x: 338, startPoint y: 427, endPoint x: 411, endPoint y: 427, distance: 73.0
click at [411, 427] on div "Birthday party Rinto james Rinto James 0461581709 rinto1213456@gmail.com James …" at bounding box center [374, 398] width 256 height 74
drag, startPoint x: 411, startPoint y: 427, endPoint x: 359, endPoint y: 385, distance: 66.8
click at [359, 385] on div "Birthday party Rinto james Rinto James 0461581709 rinto1213456@gmail.com James …" at bounding box center [374, 398] width 256 height 74
drag, startPoint x: 270, startPoint y: 415, endPoint x: 428, endPoint y: 415, distance: 158.0
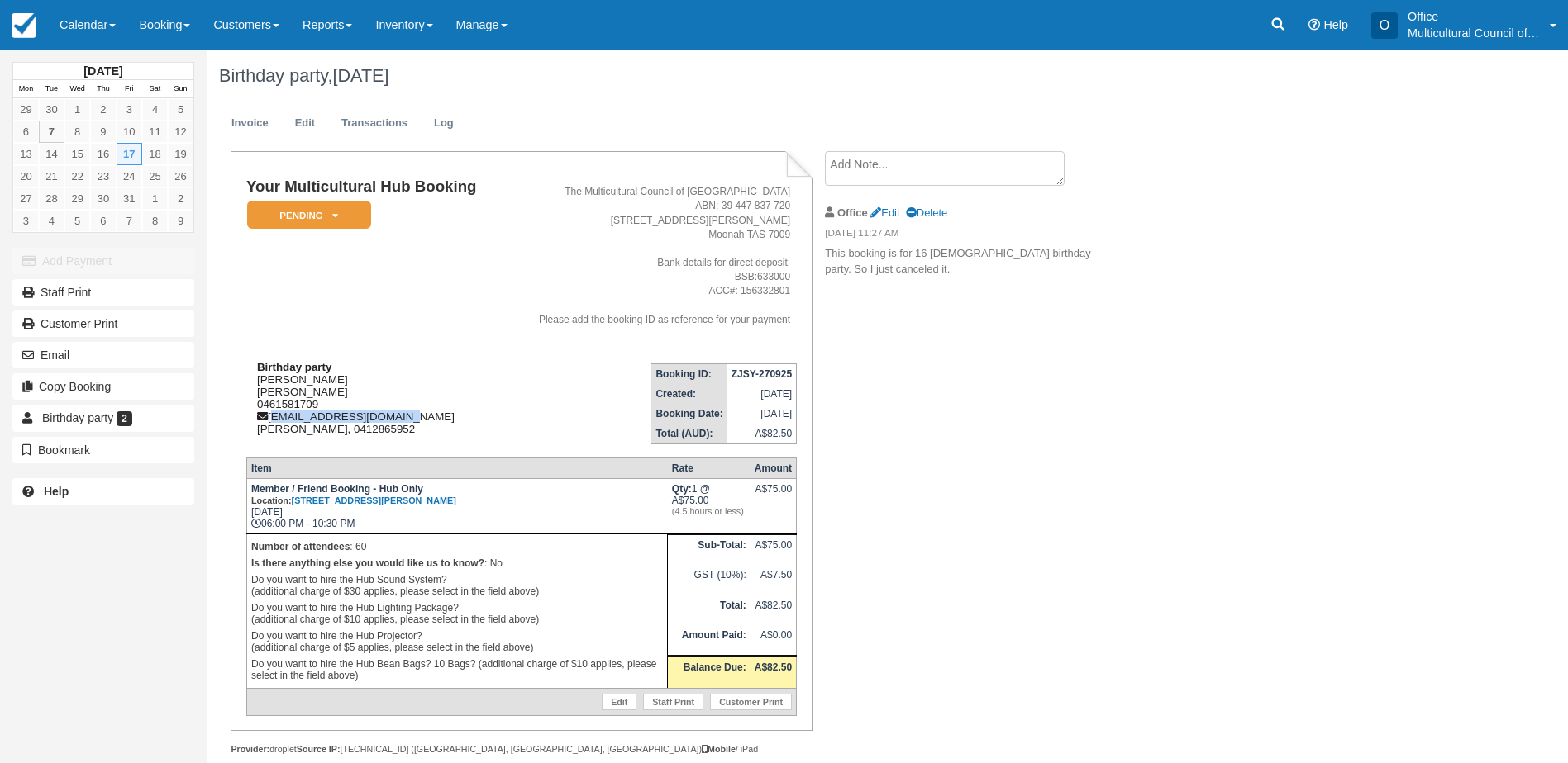
click at [428, 415] on div "Birthday party Rinto james Rinto James 0461581709 rinto1213456@gmail.com James …" at bounding box center [374, 398] width 256 height 74
copy div "rinto1213456@gmail.com"
click at [1272, 23] on icon at bounding box center [1278, 24] width 13 height 13
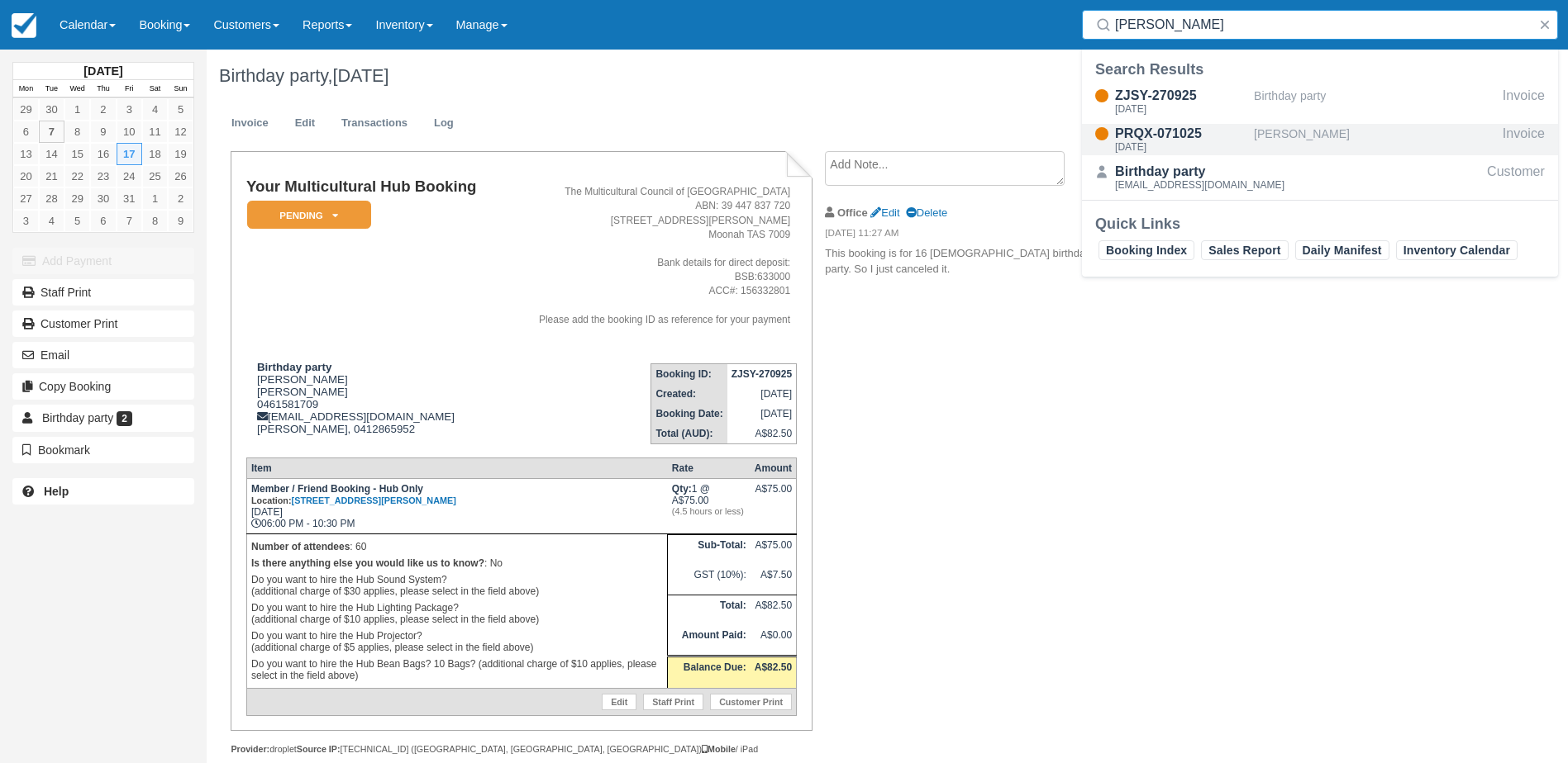
type input "Rinto James"
click at [1165, 143] on div "Fri Oct 17, 2025" at bounding box center [1180, 147] width 132 height 10
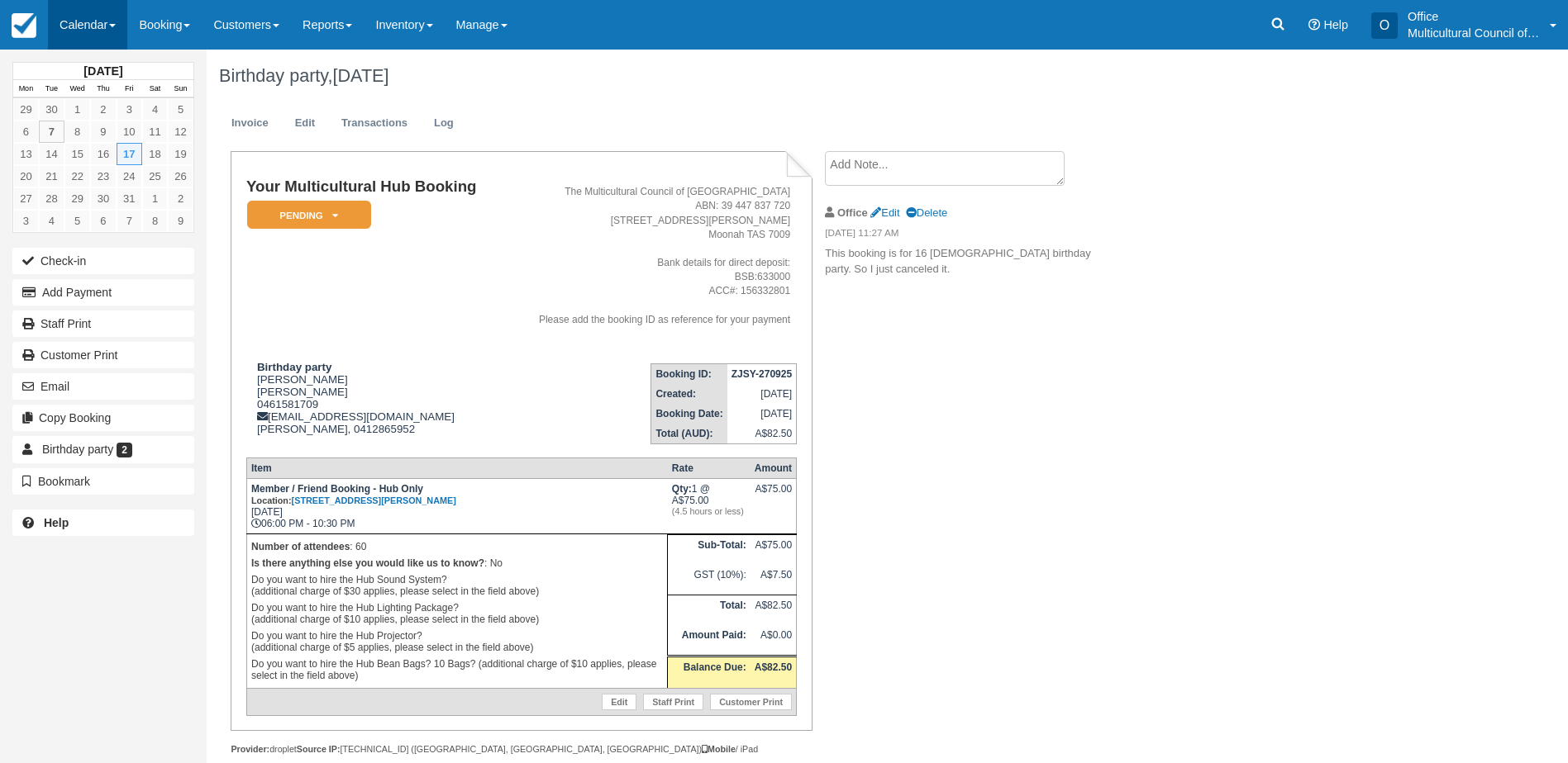
click at [71, 21] on link "Calendar" at bounding box center [87, 24] width 79 height 50
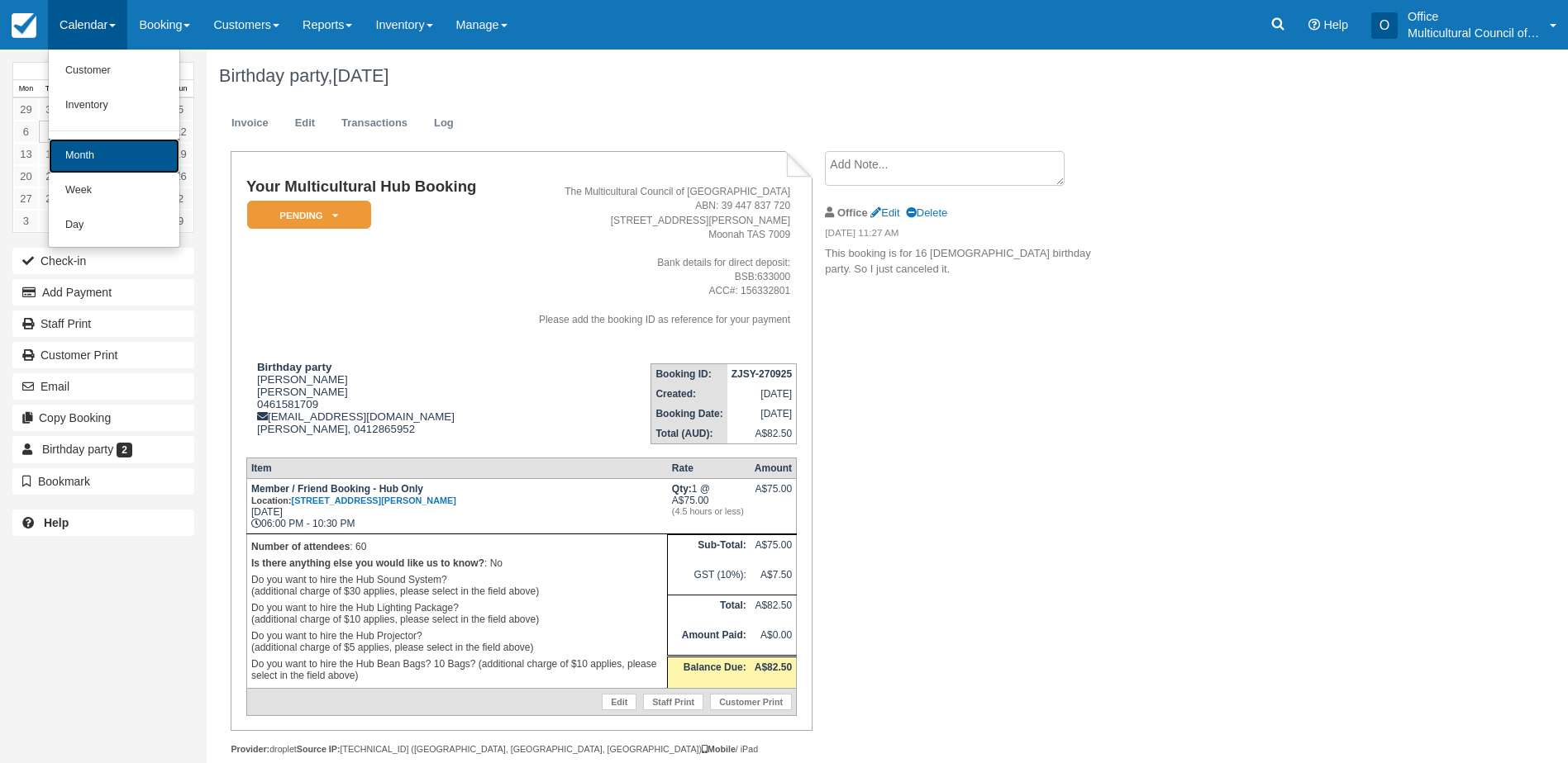
click at [115, 142] on link "Month" at bounding box center [114, 156] width 131 height 35
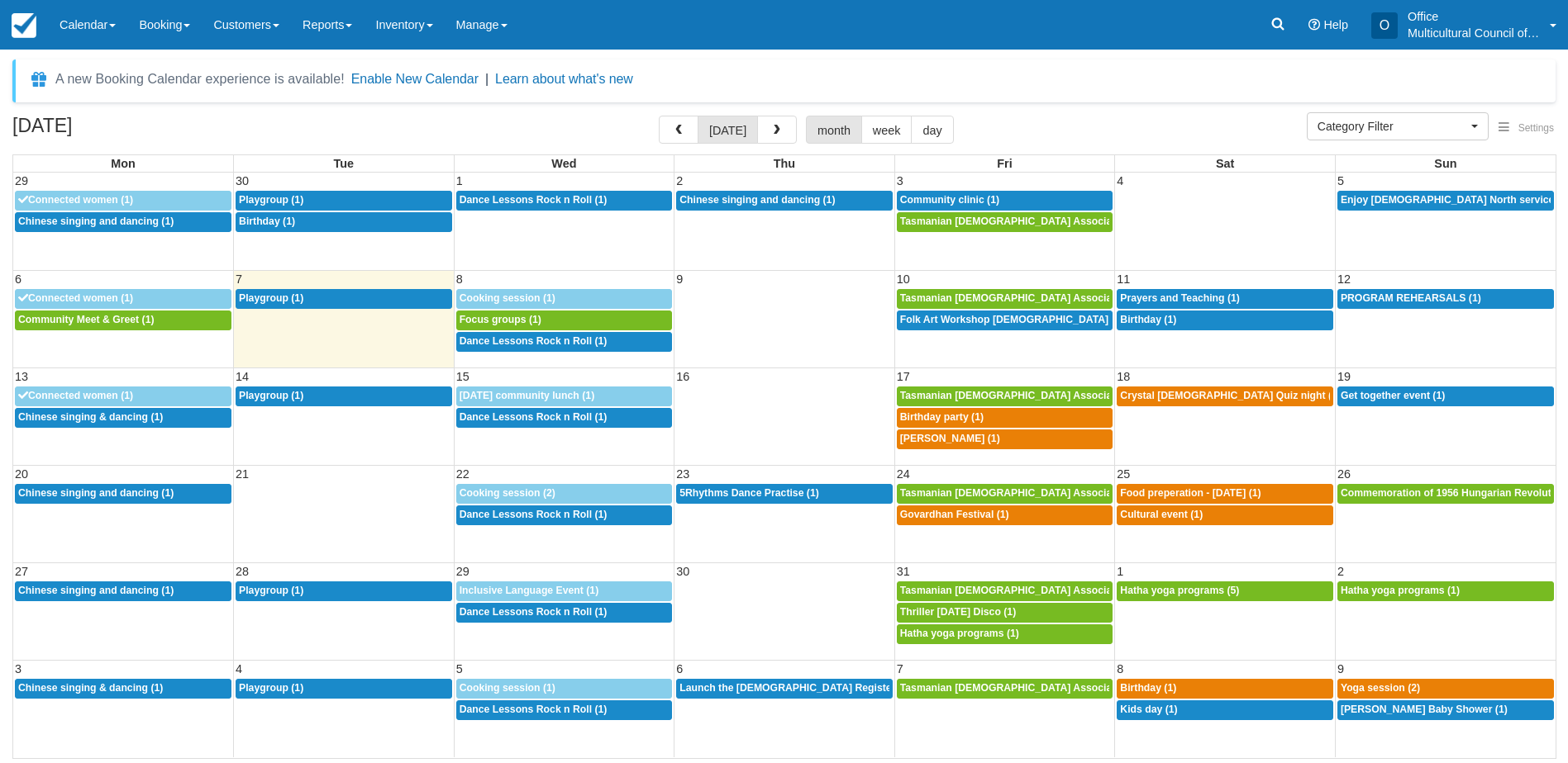
select select
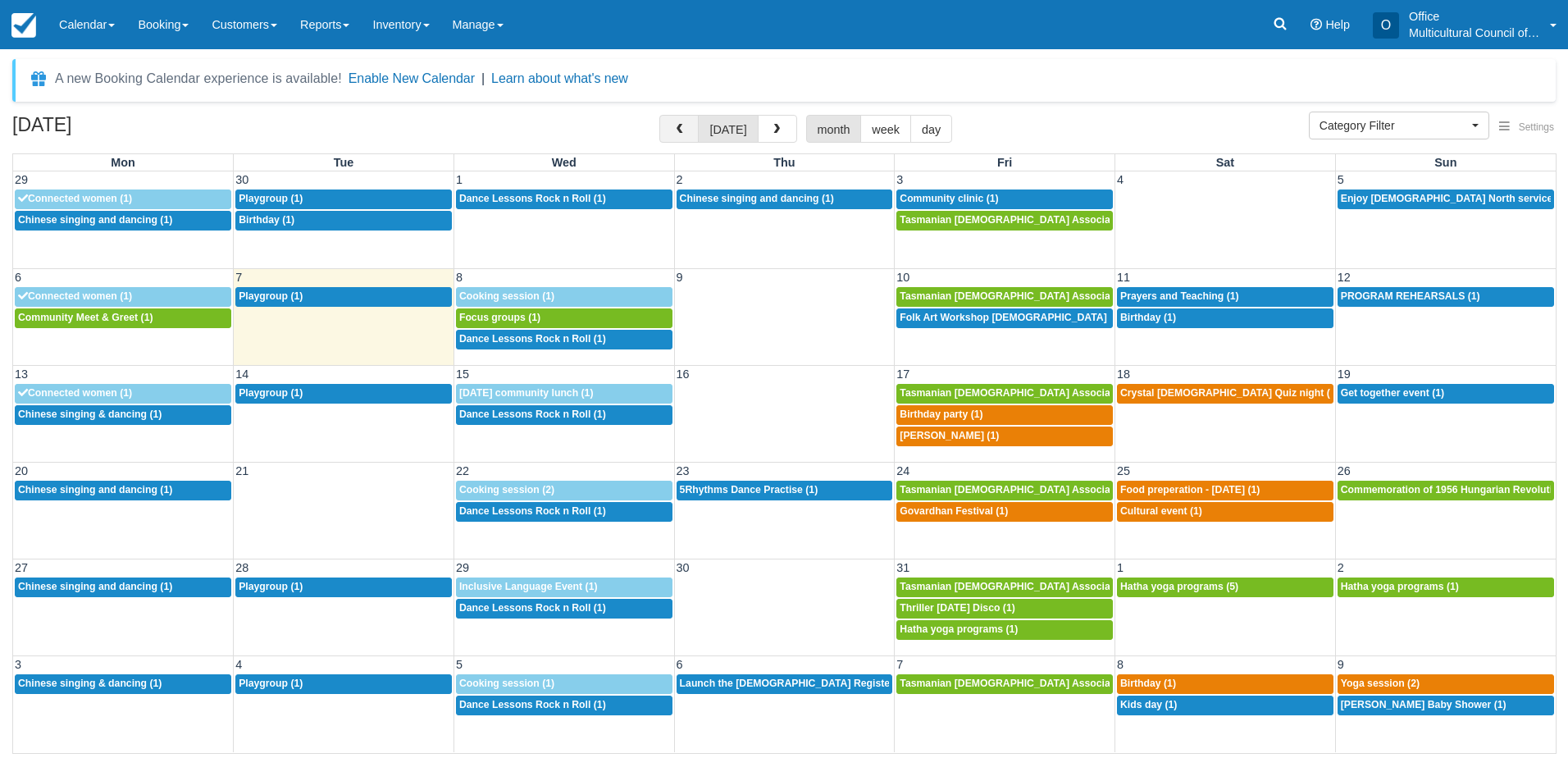
click at [685, 128] on span "button" at bounding box center [679, 130] width 12 height 12
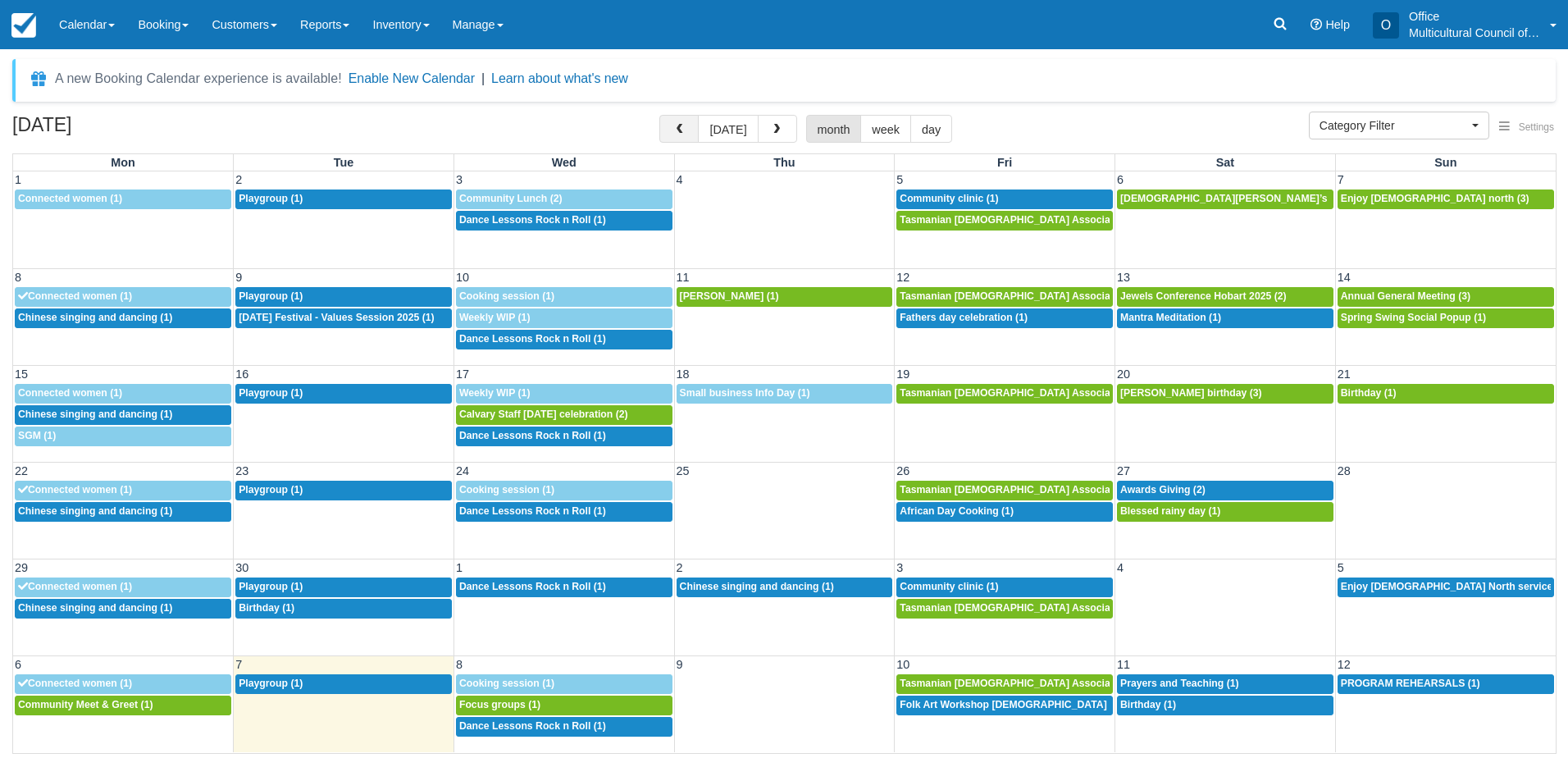
click at [685, 128] on span "button" at bounding box center [679, 130] width 12 height 12
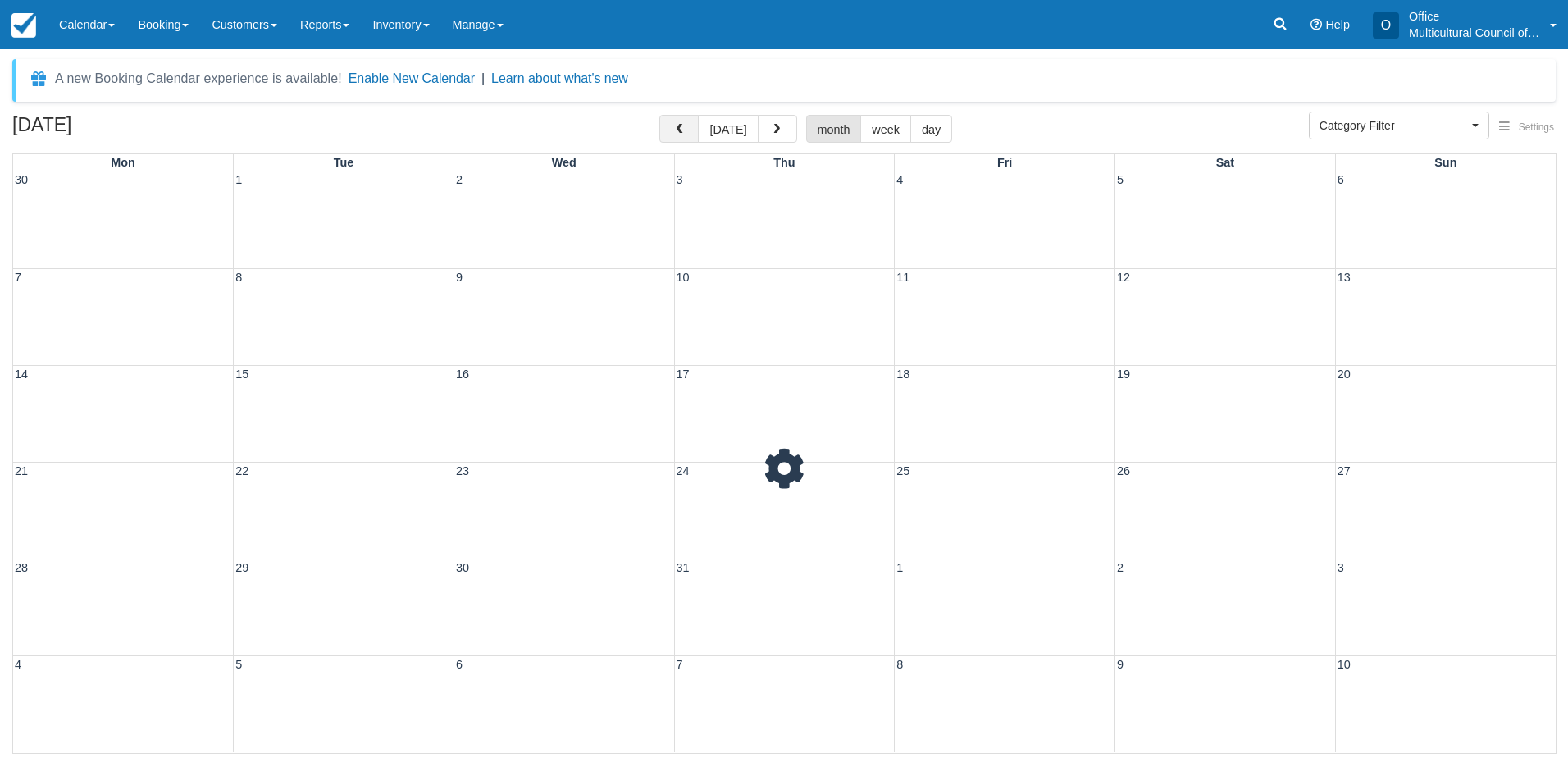
click at [685, 128] on span "button" at bounding box center [679, 130] width 12 height 12
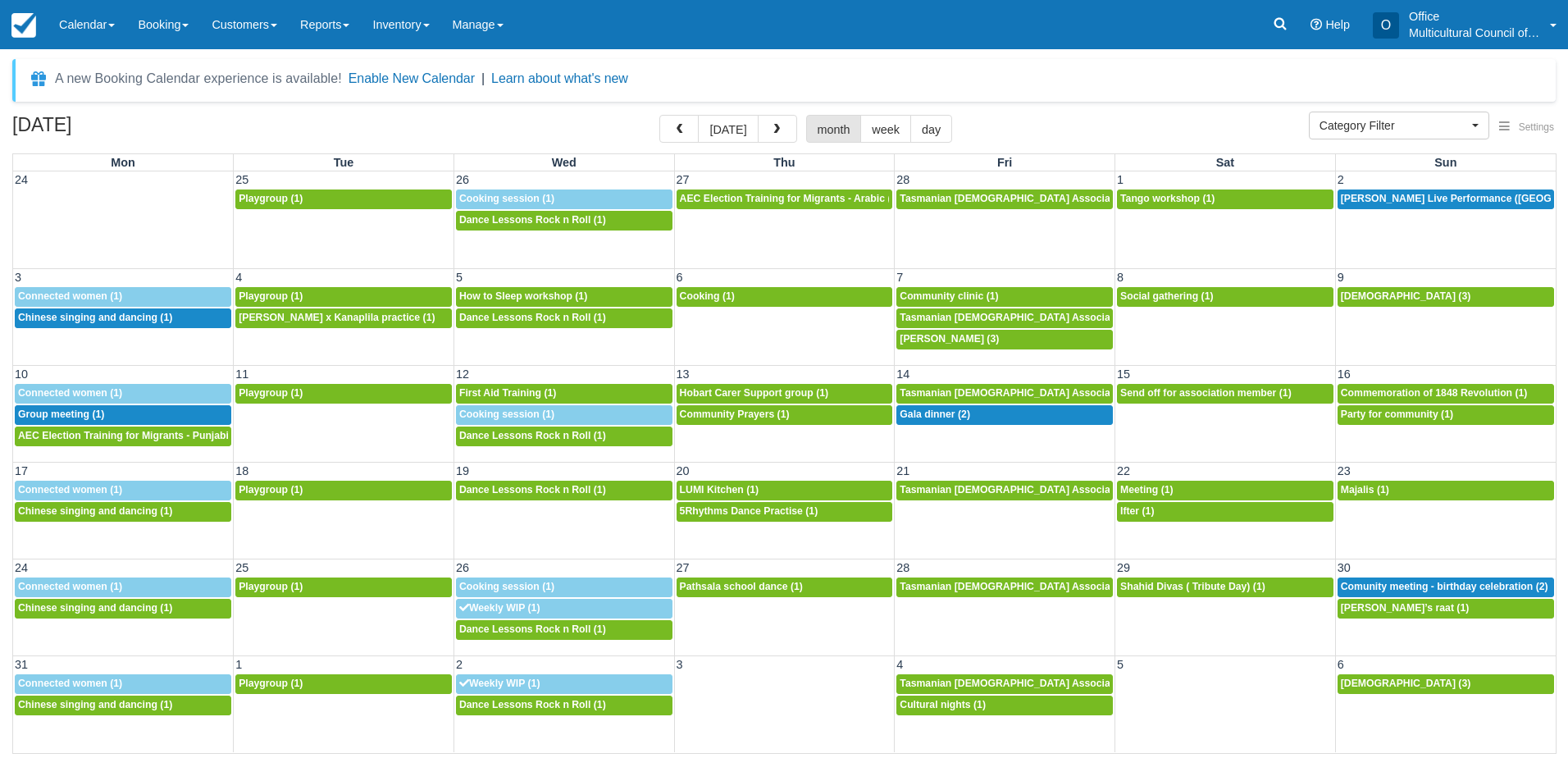
click at [685, 128] on span "button" at bounding box center [679, 130] width 12 height 12
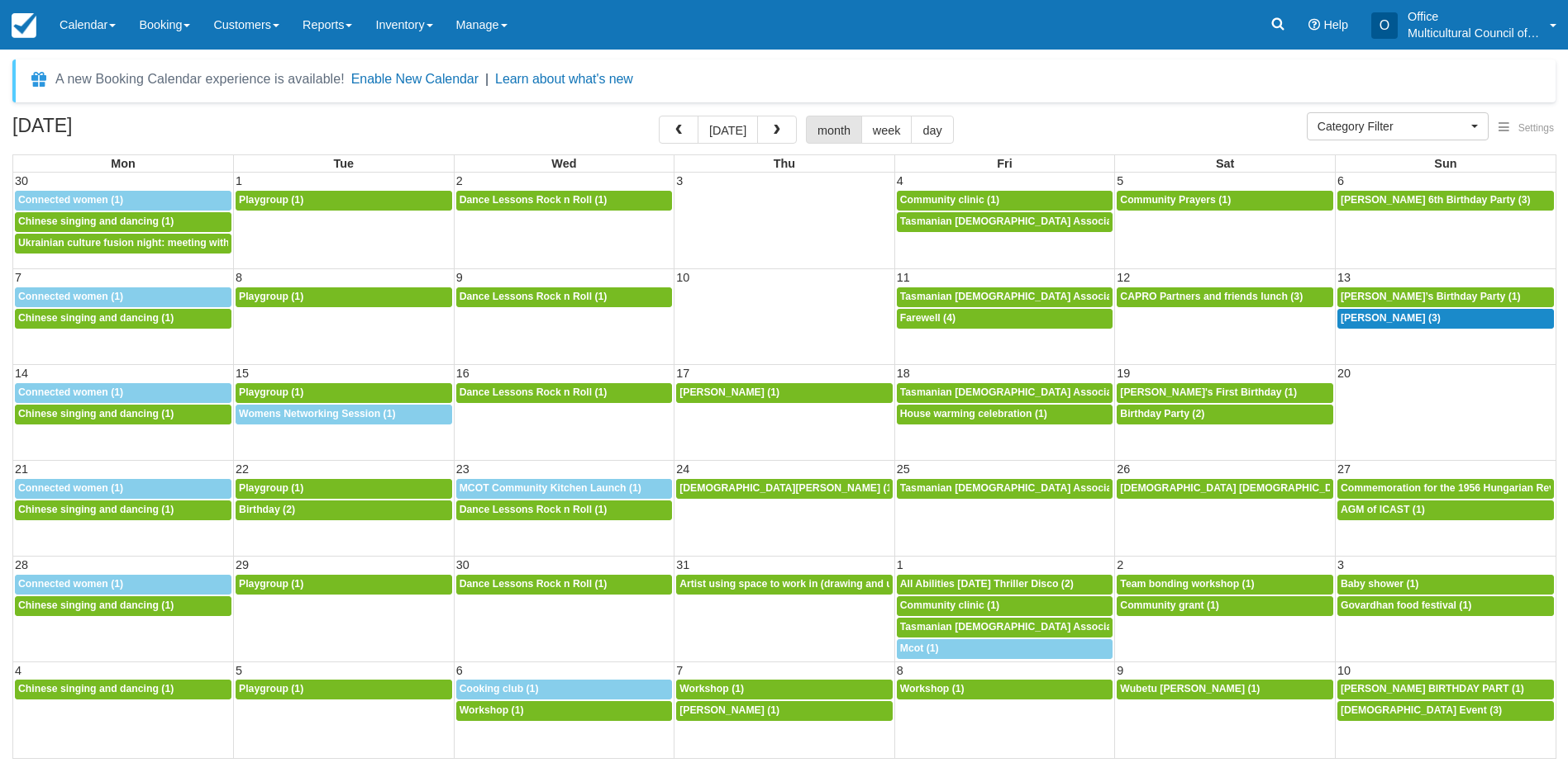
select select
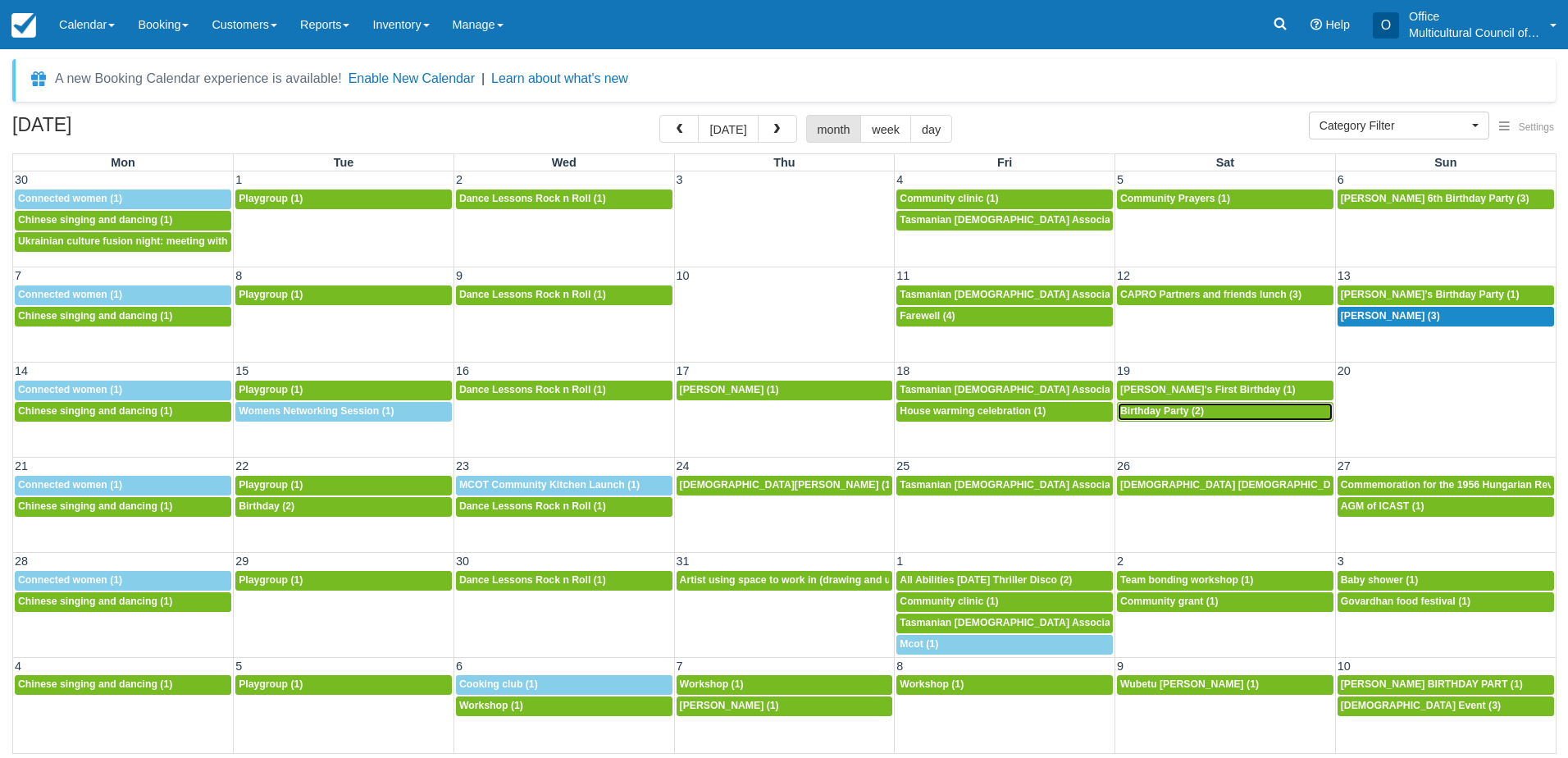
click at [1141, 413] on span "Birthday Party (2)" at bounding box center [1162, 411] width 83 height 12
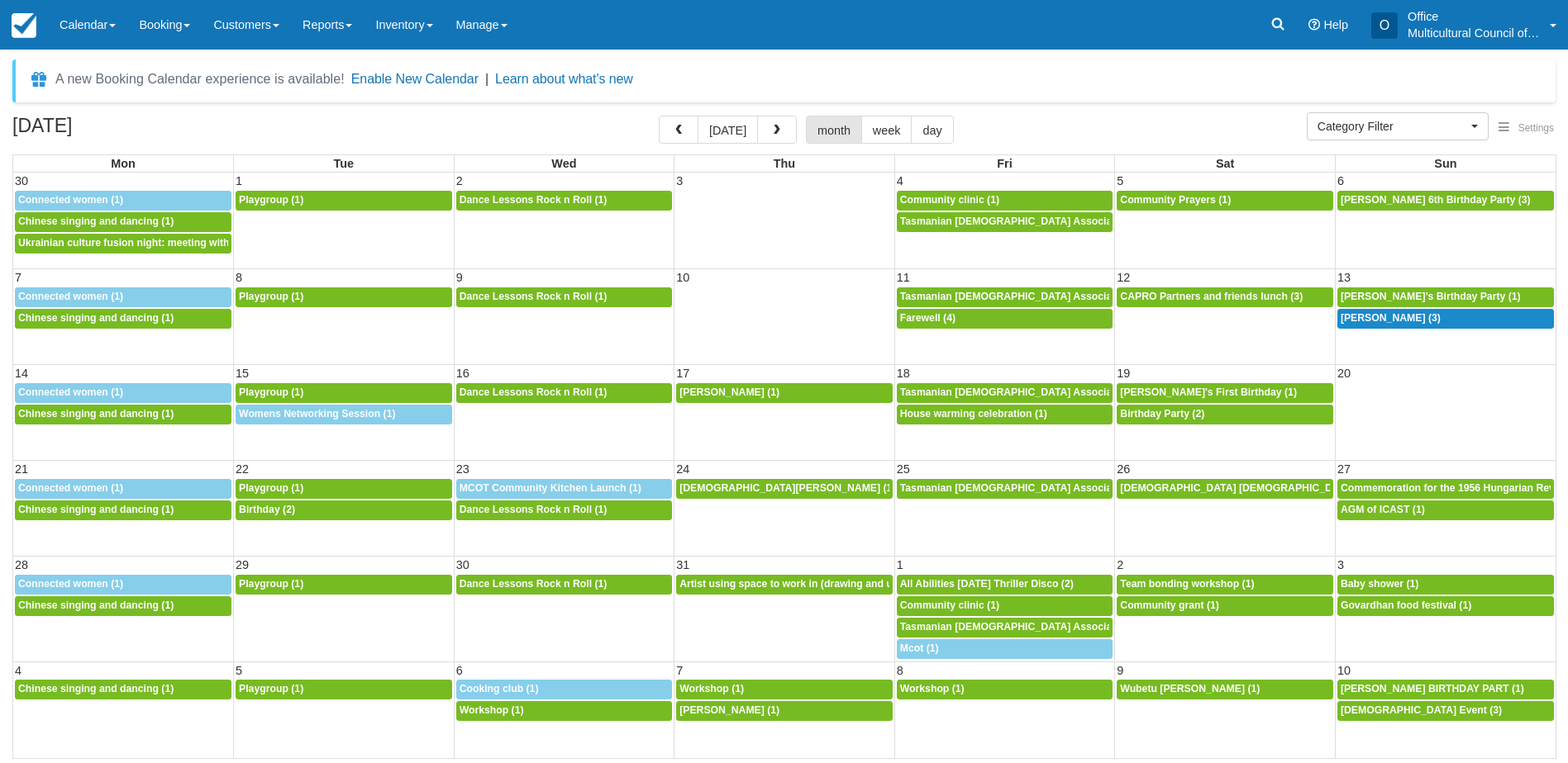
select select
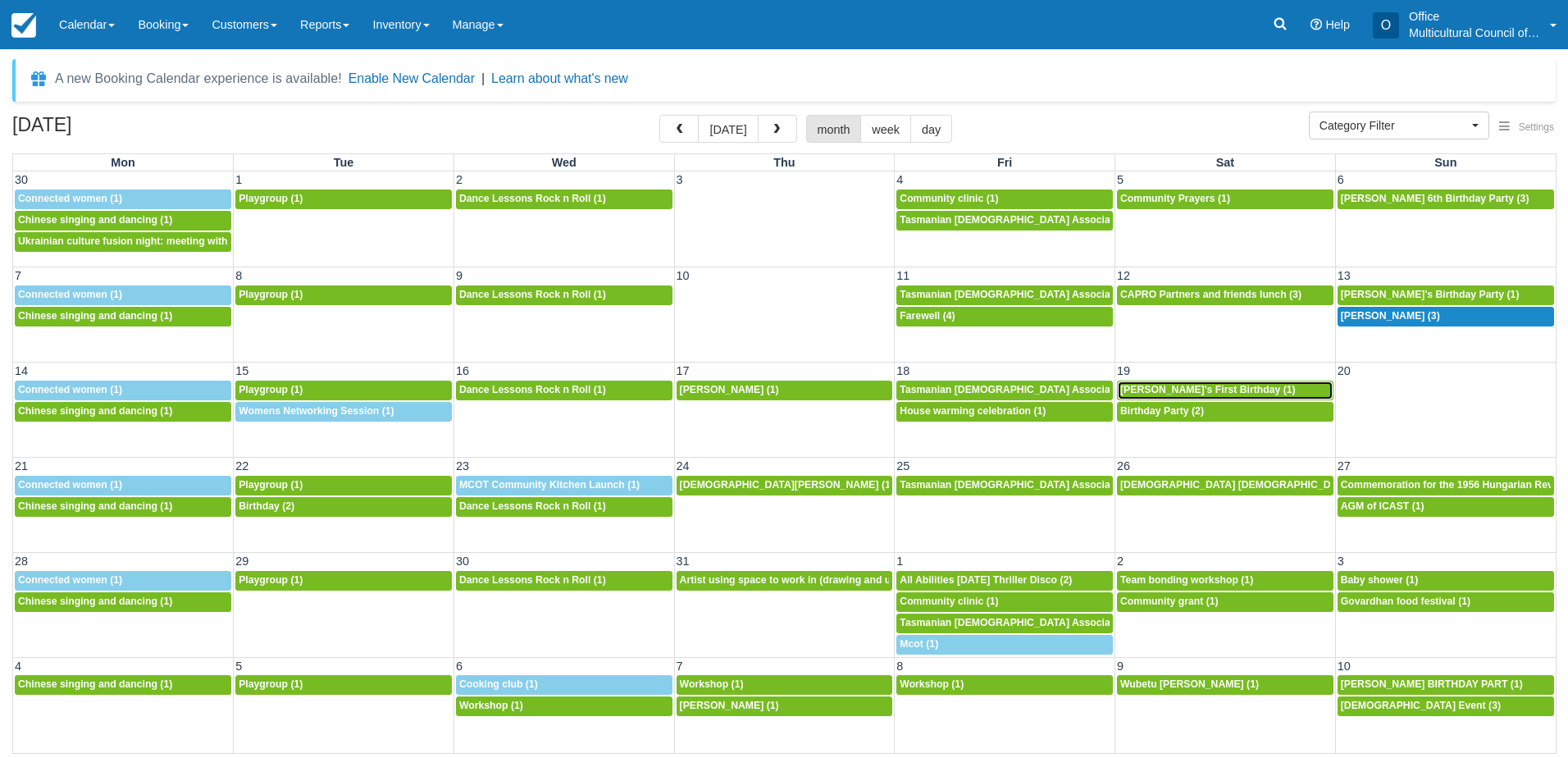
click at [1166, 395] on span "[PERSON_NAME]'s First Birthday (1)" at bounding box center [1207, 390] width 175 height 12
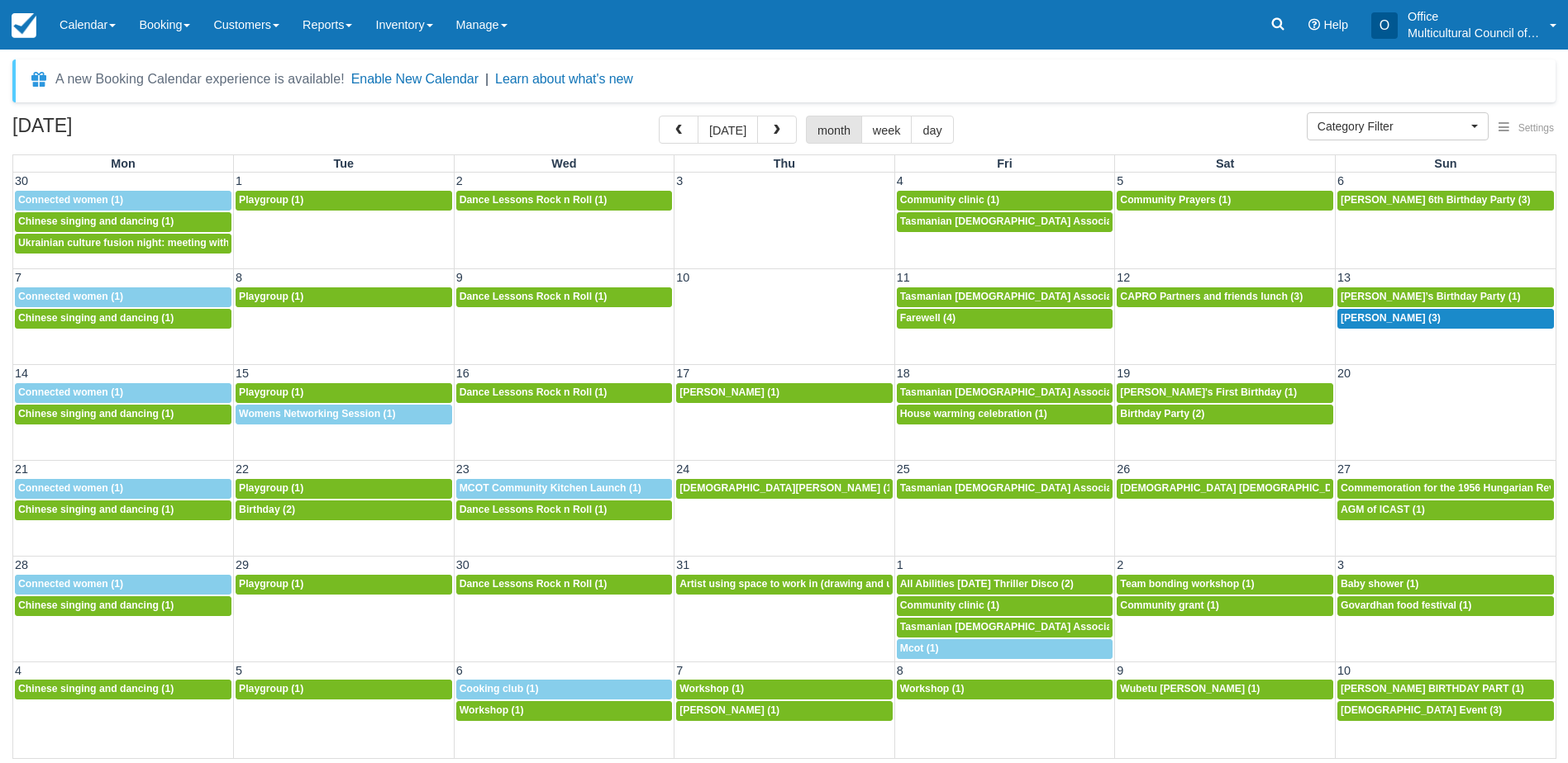
select select
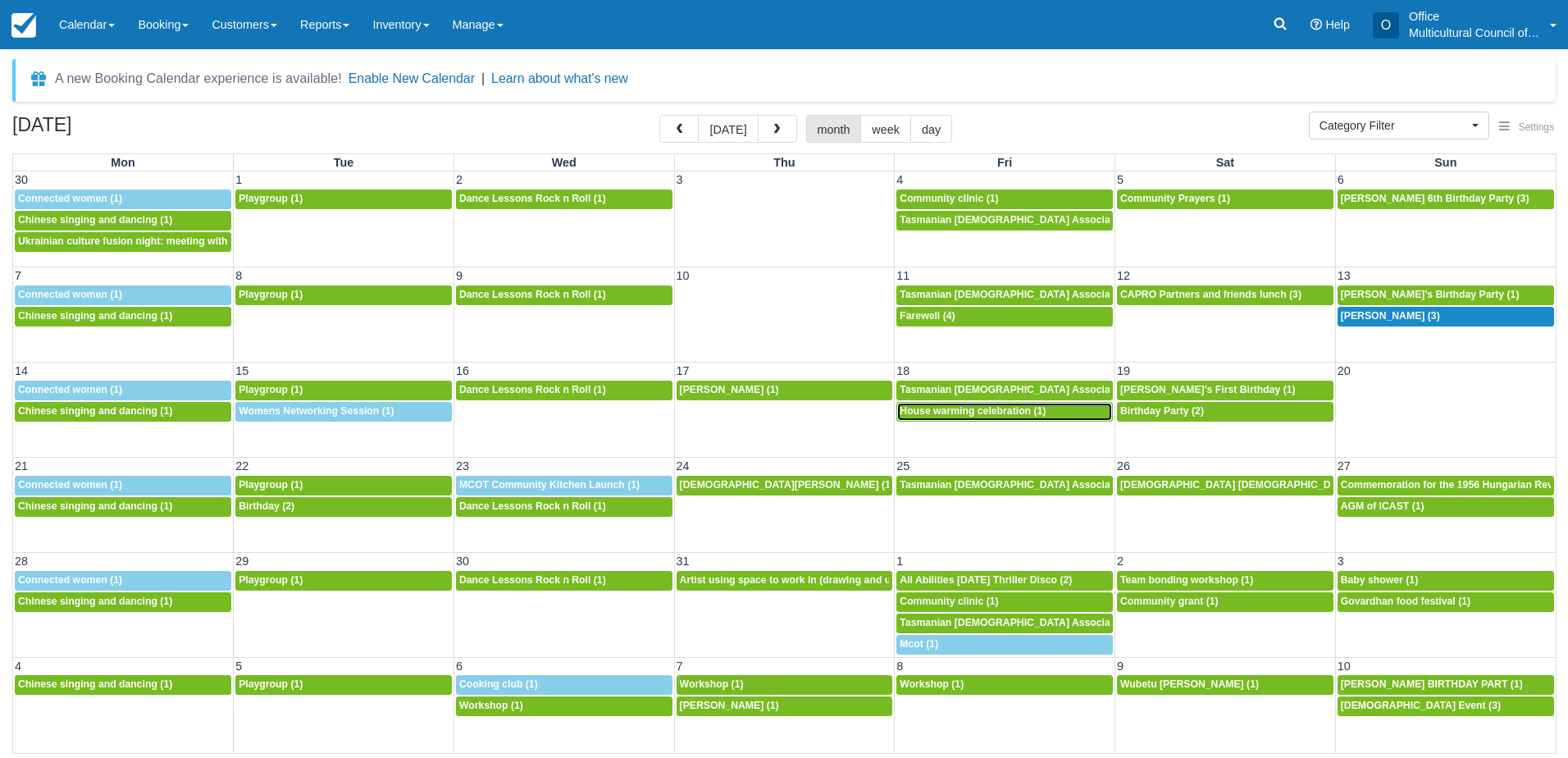
click at [999, 407] on span "House warming celebration (1)" at bounding box center [972, 411] width 146 height 12
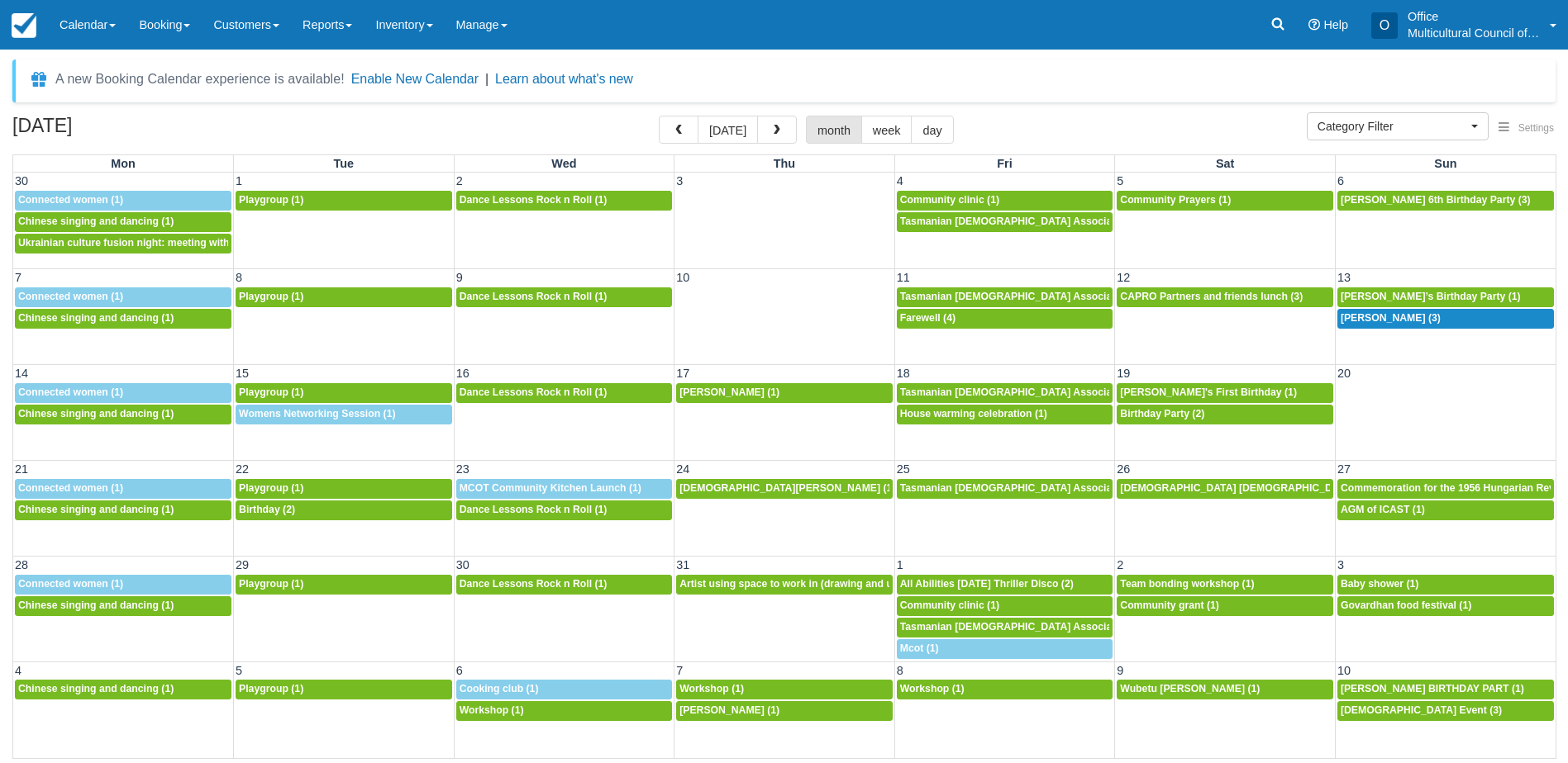
select select
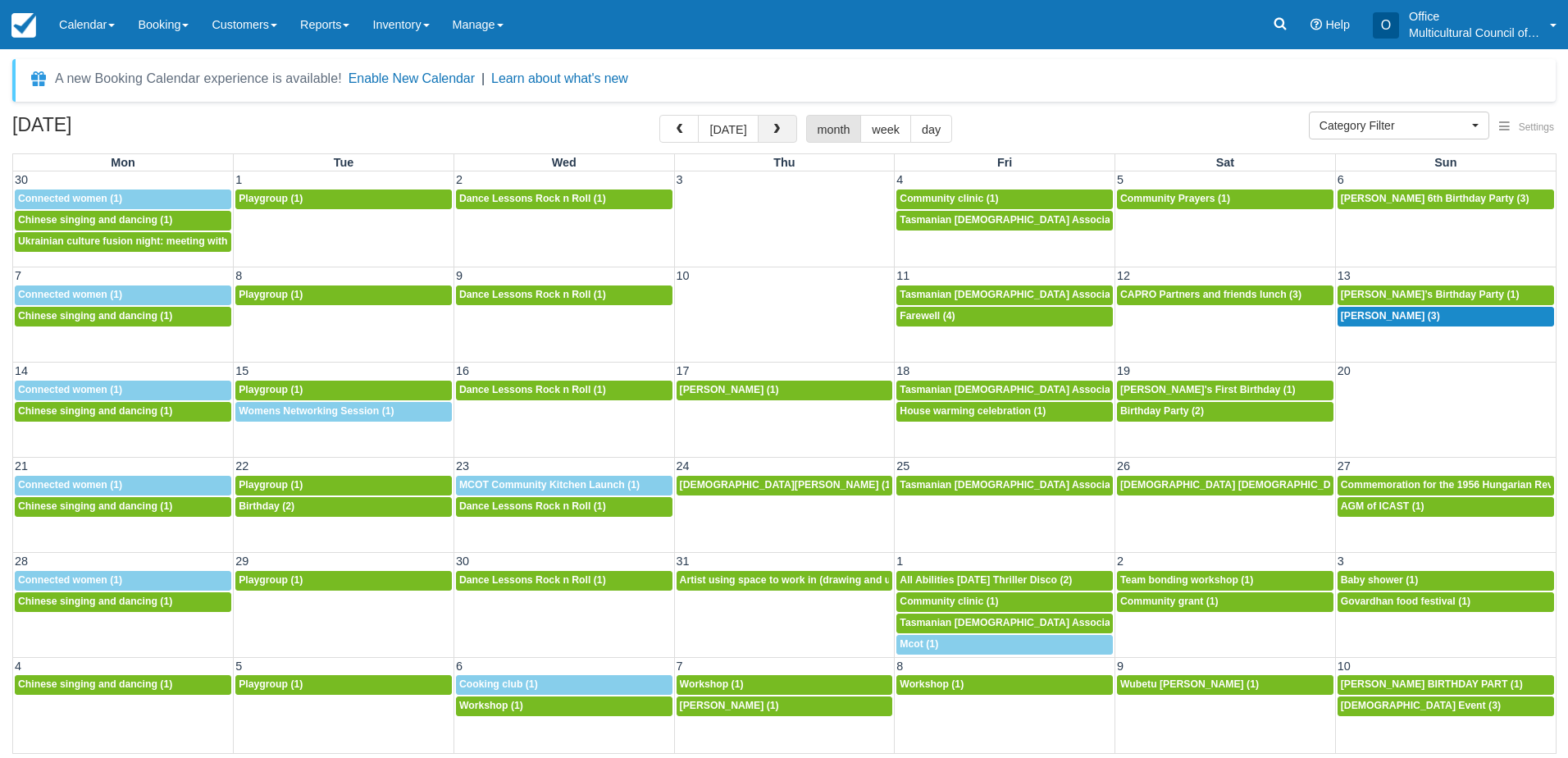
click at [758, 127] on button "button" at bounding box center [777, 128] width 40 height 28
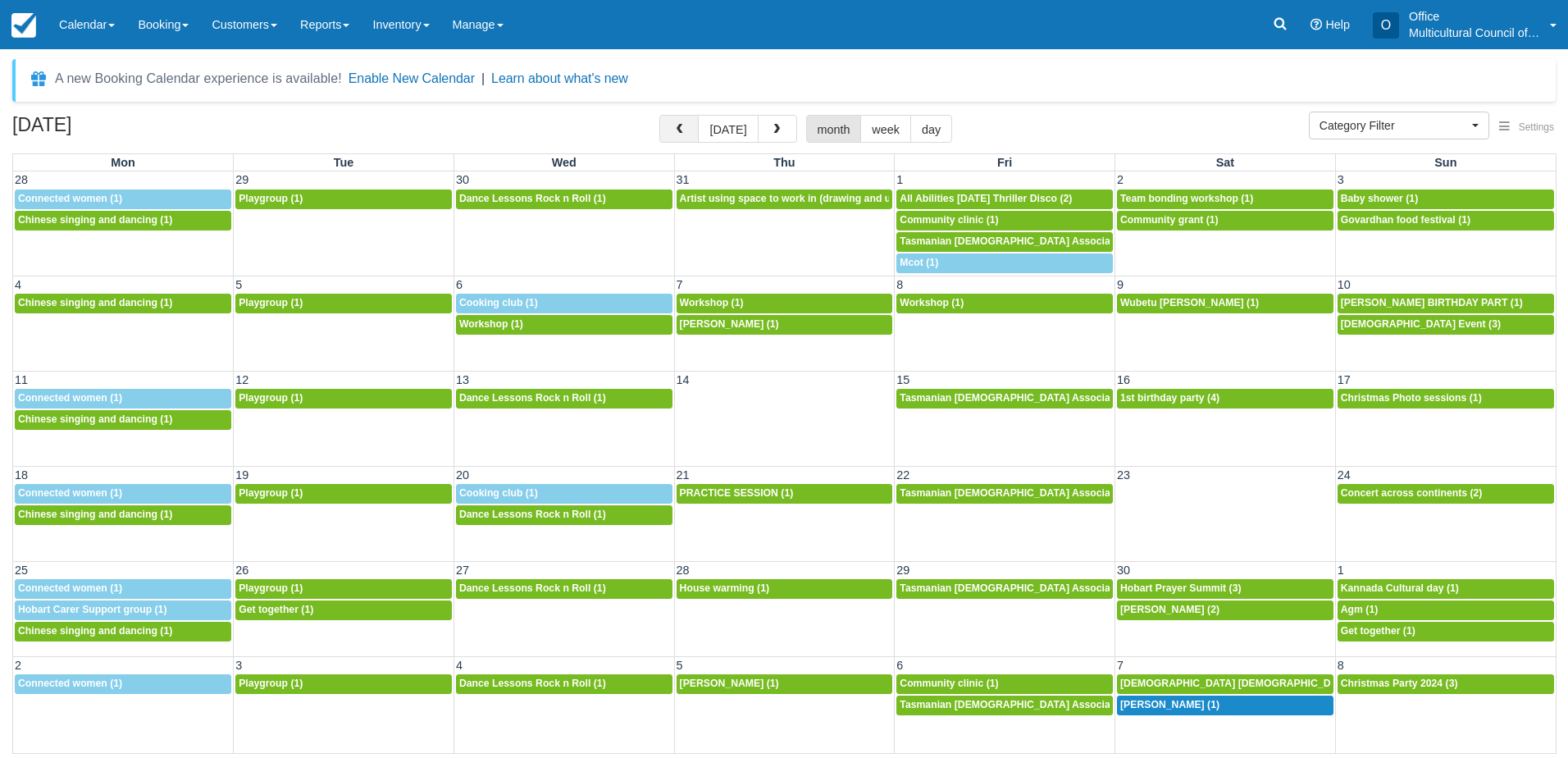
click at [685, 126] on span "button" at bounding box center [679, 130] width 12 height 12
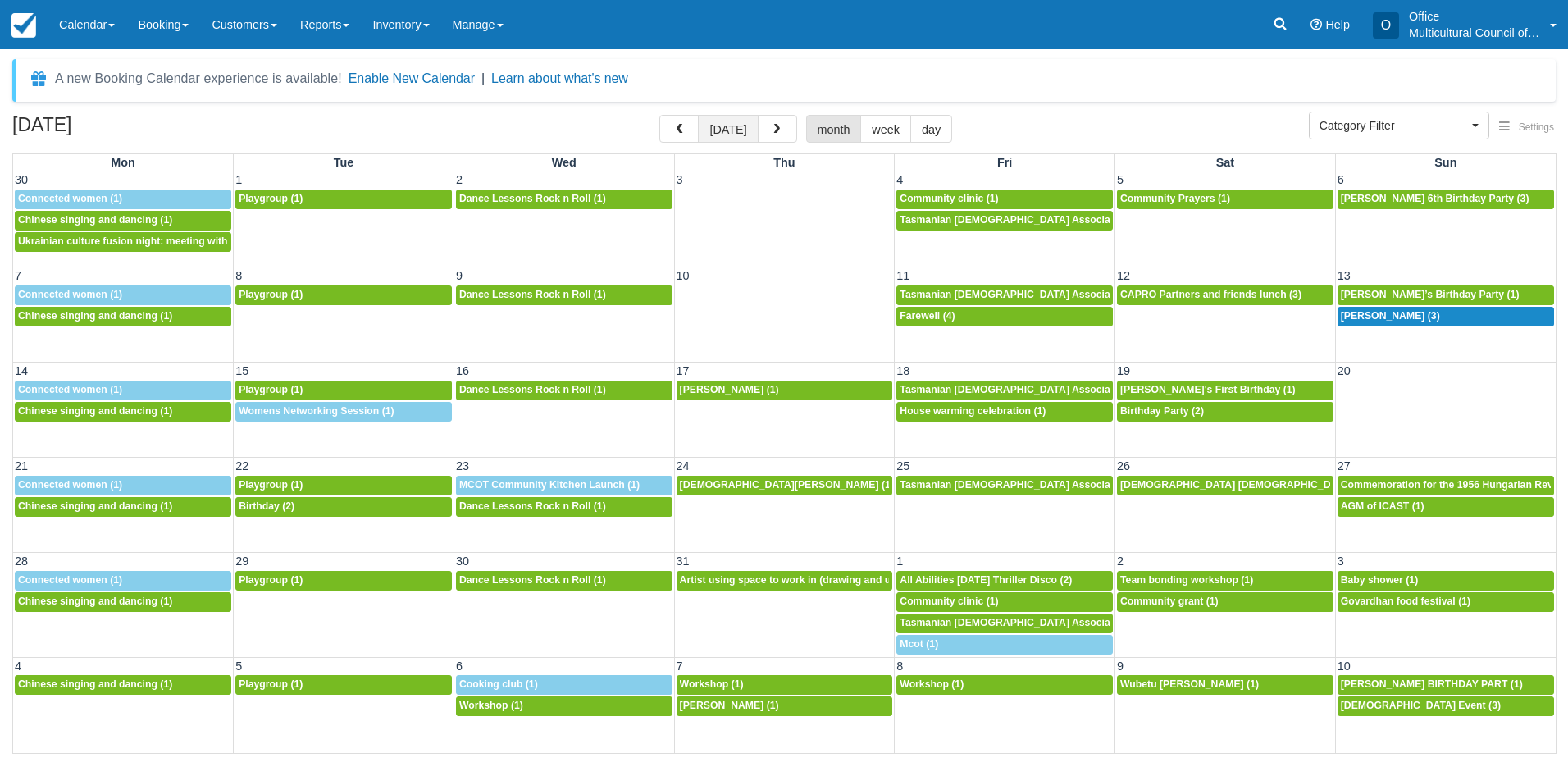
click at [724, 134] on button "[DATE]" at bounding box center [728, 128] width 60 height 28
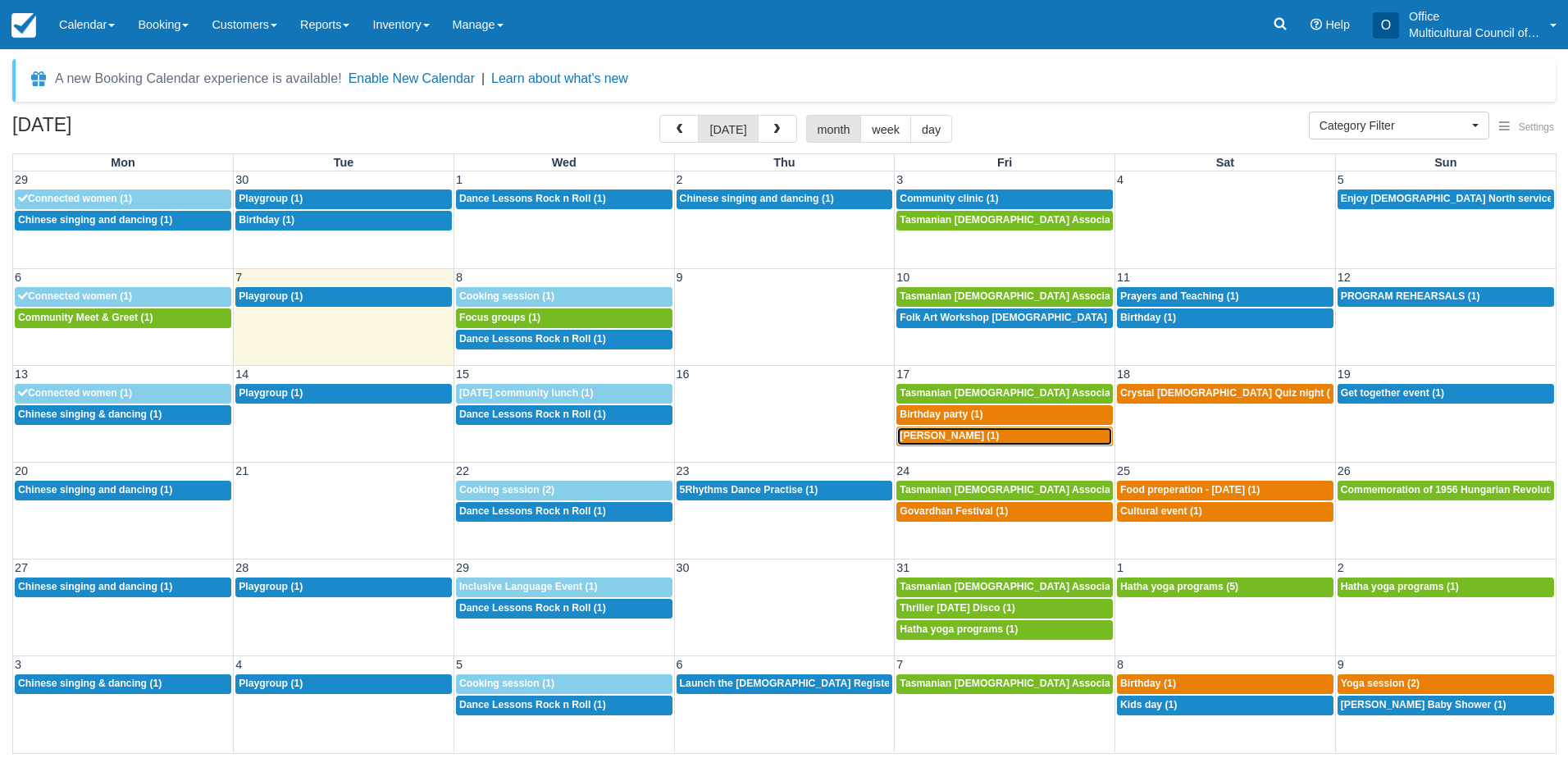
click at [961, 437] on span "[PERSON_NAME] (1)" at bounding box center [949, 435] width 99 height 12
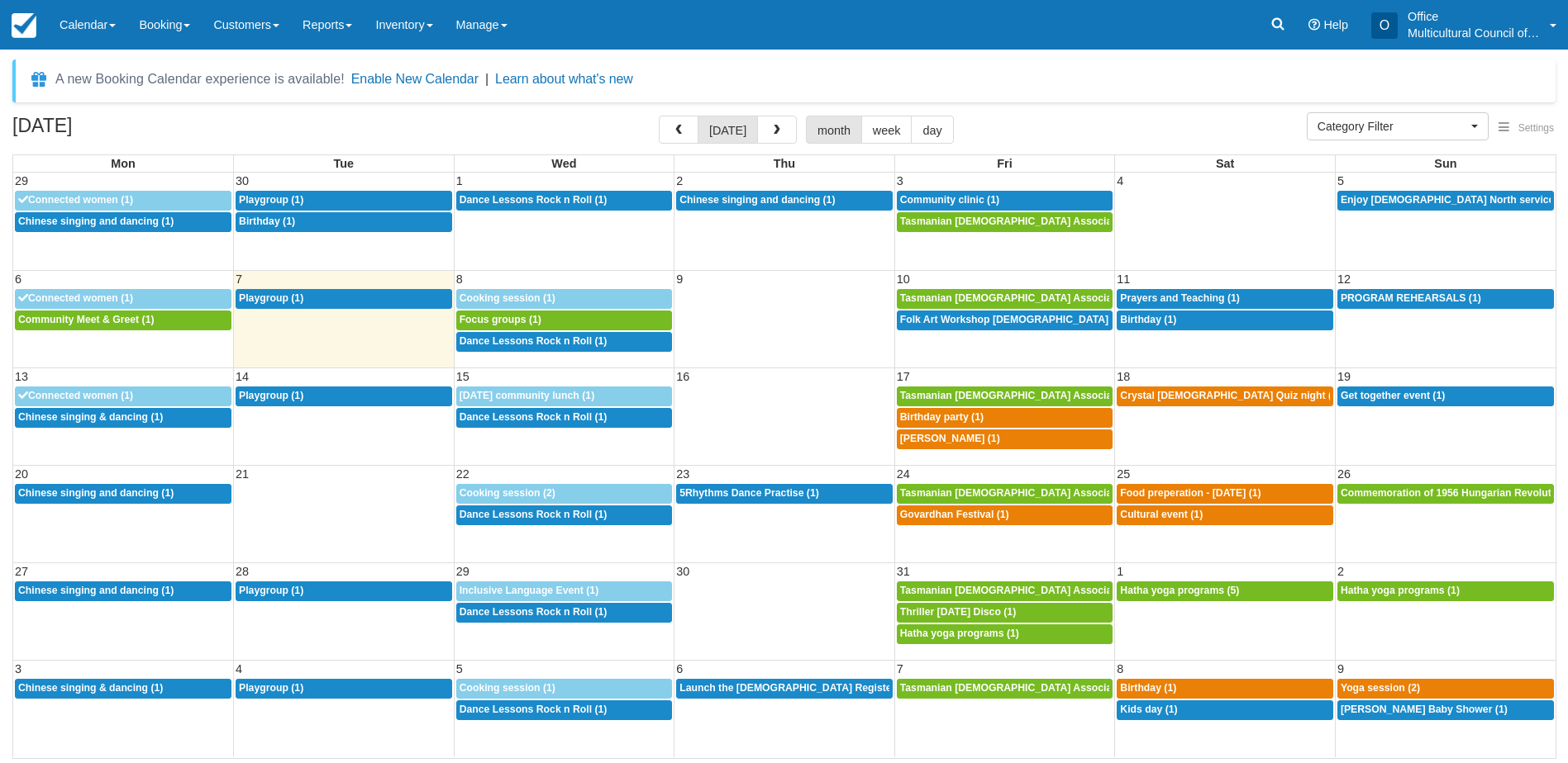
select select
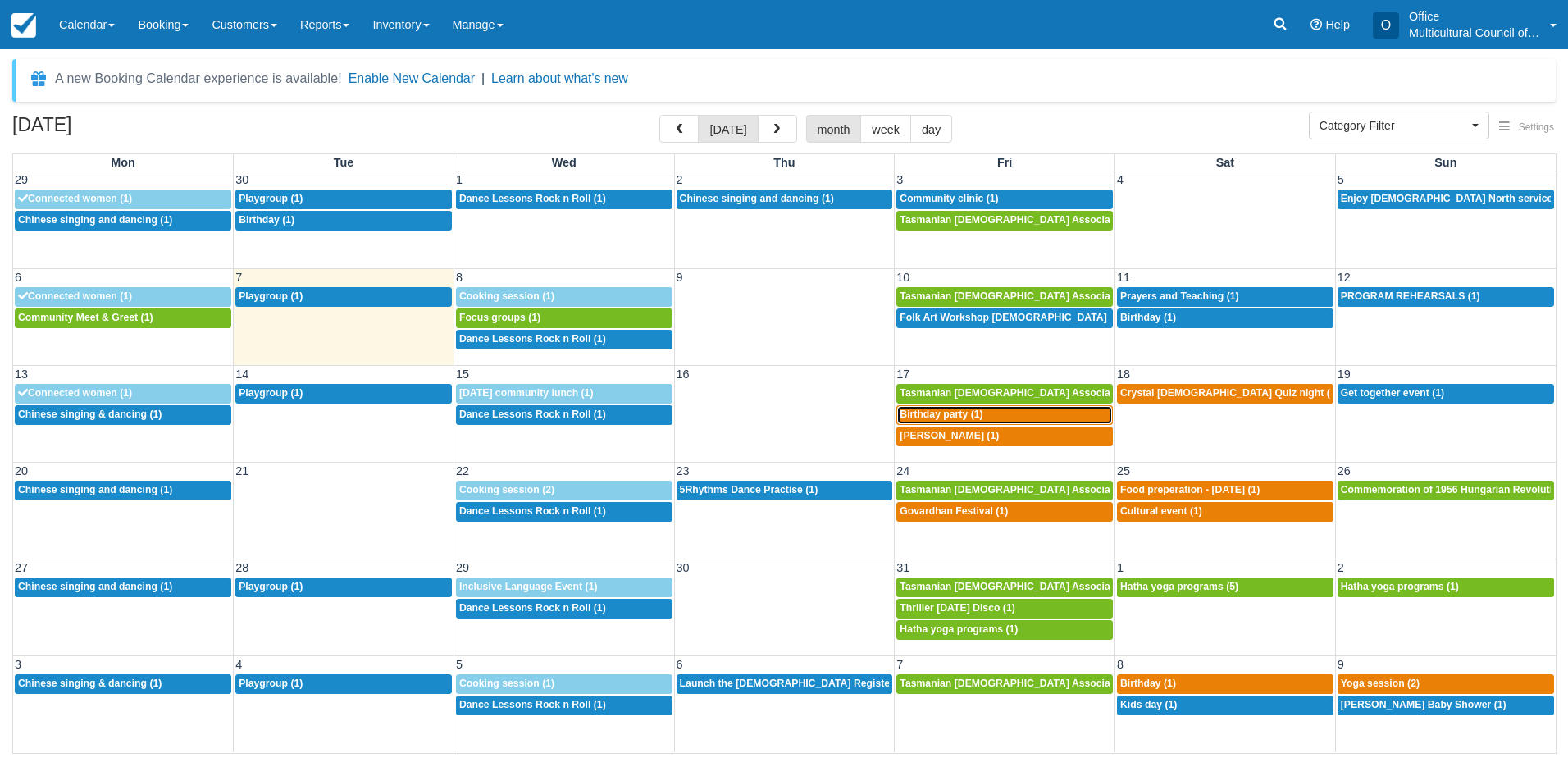
click at [985, 416] on div "6p Birthday party (1)" at bounding box center [1004, 415] width 210 height 14
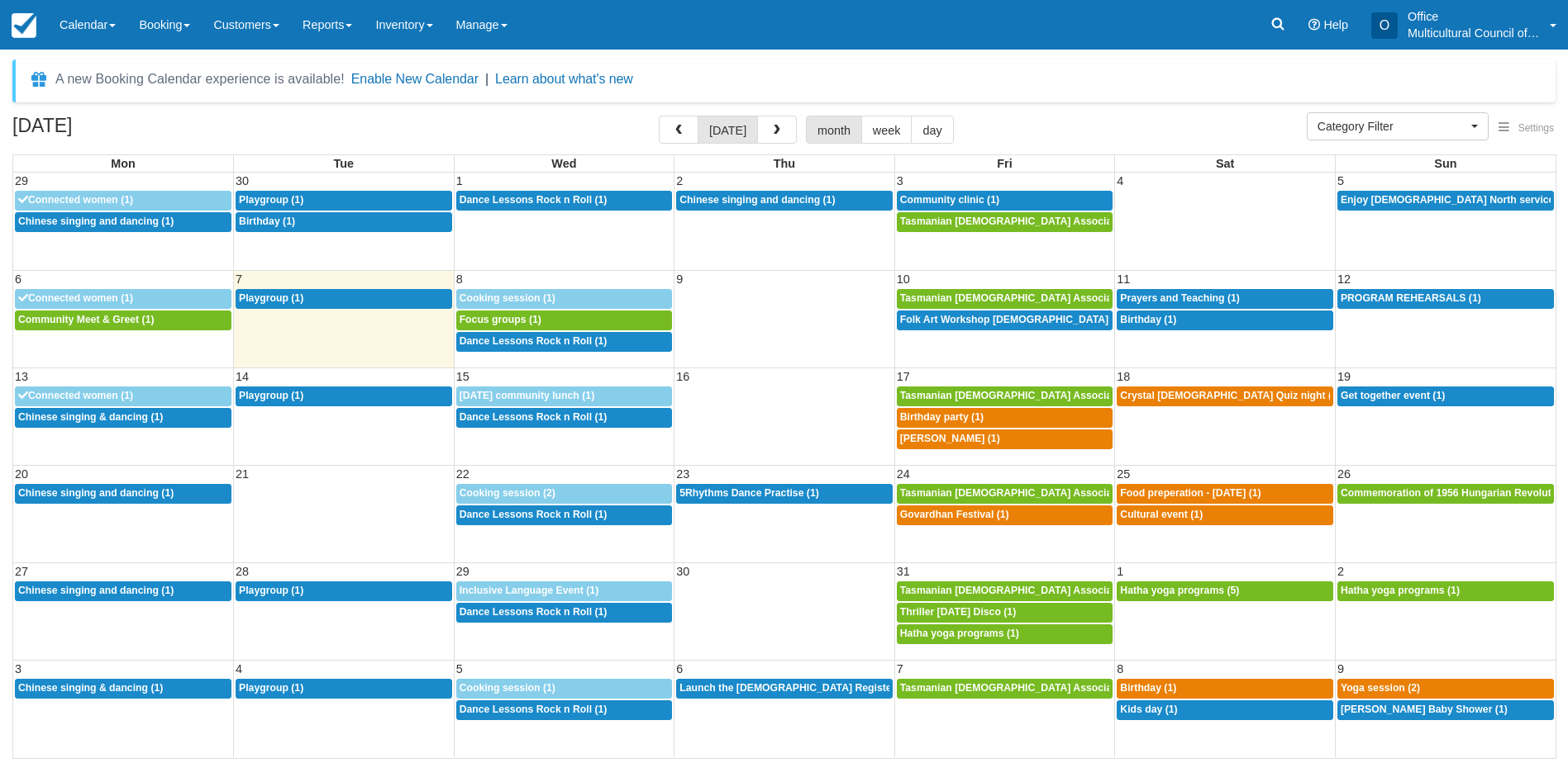
select select
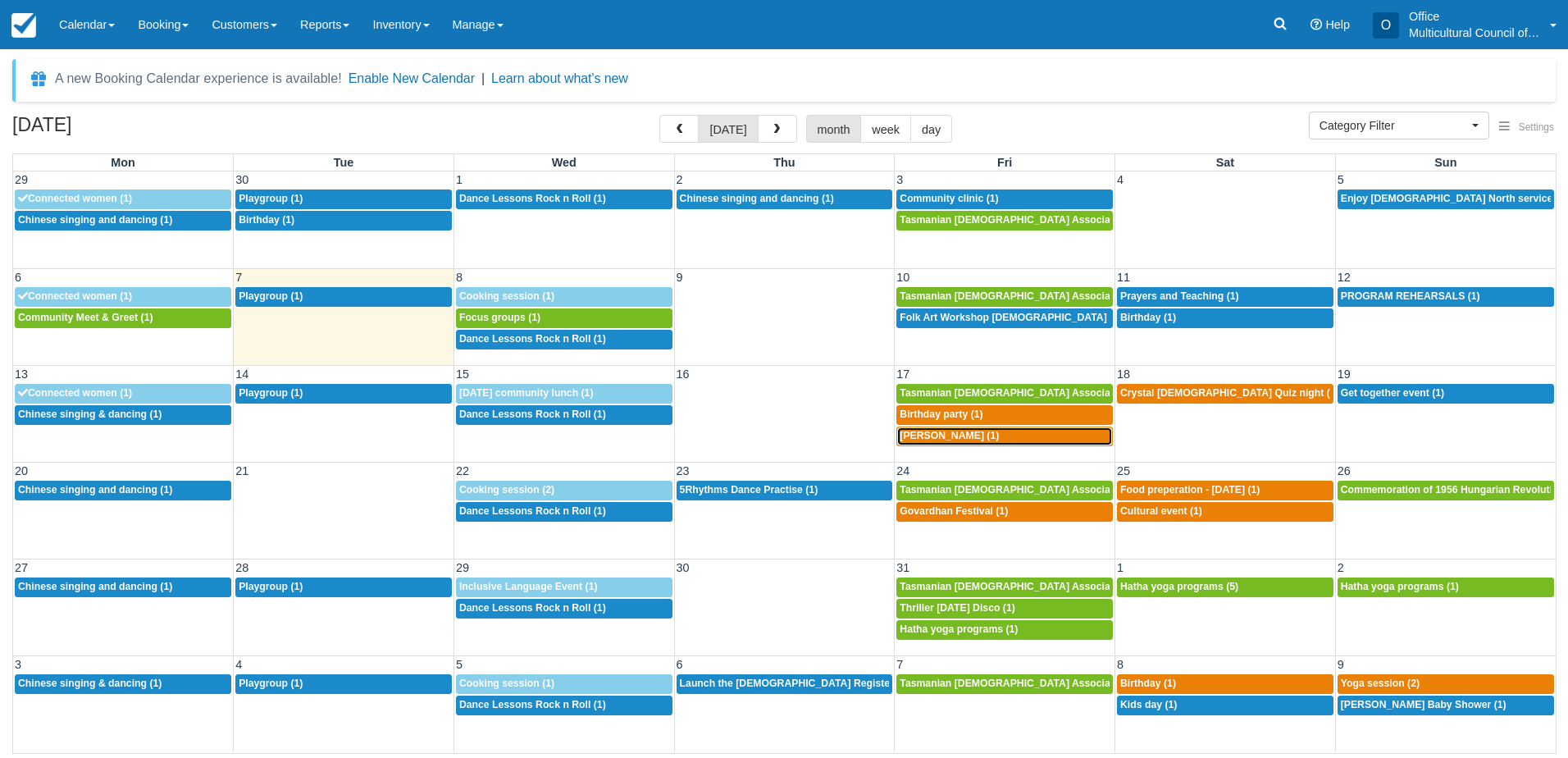
click at [966, 437] on span "James Mathew (1)" at bounding box center [949, 435] width 99 height 12
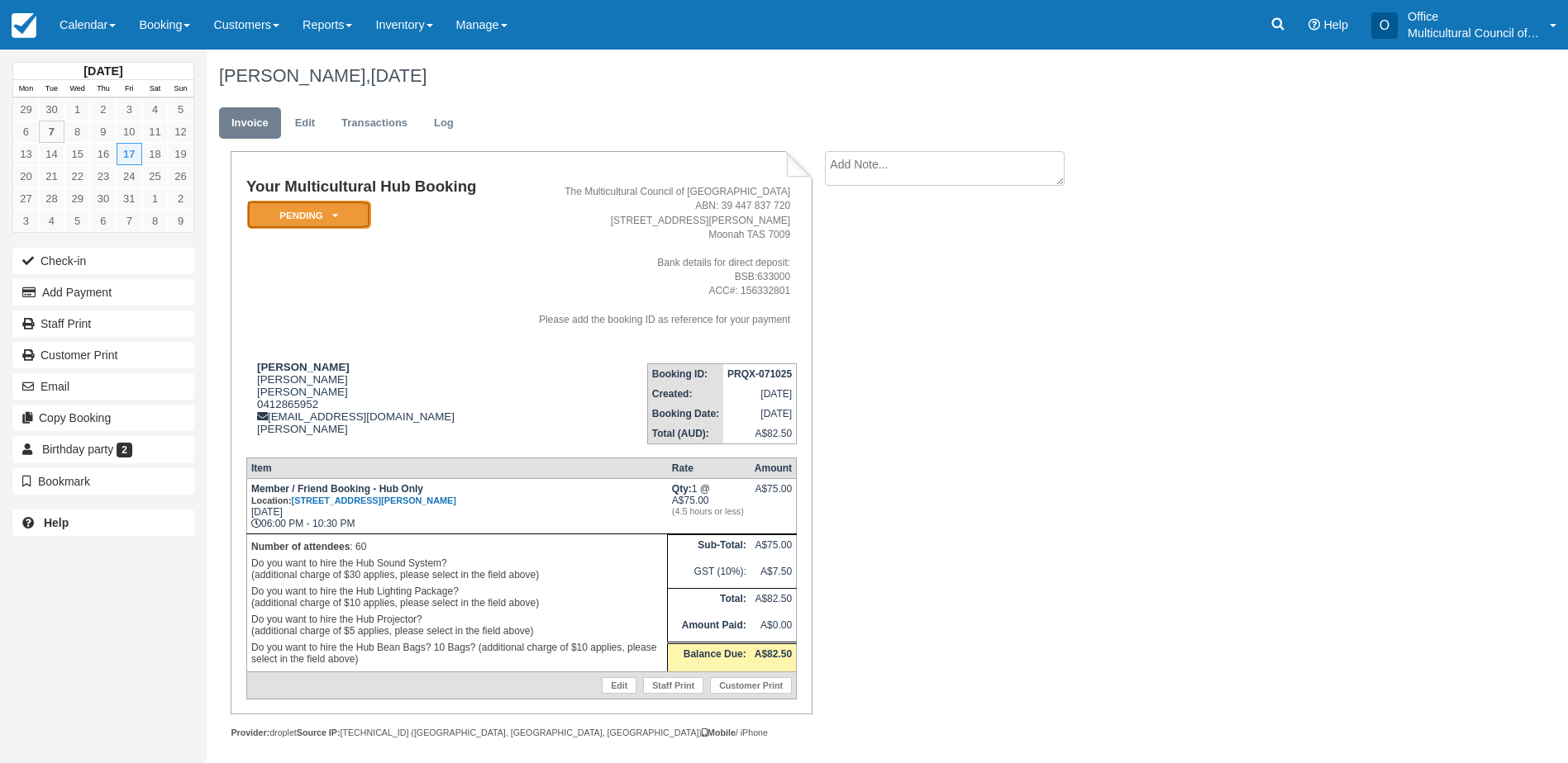
click at [325, 215] on em "Pending" at bounding box center [309, 216] width 124 height 29
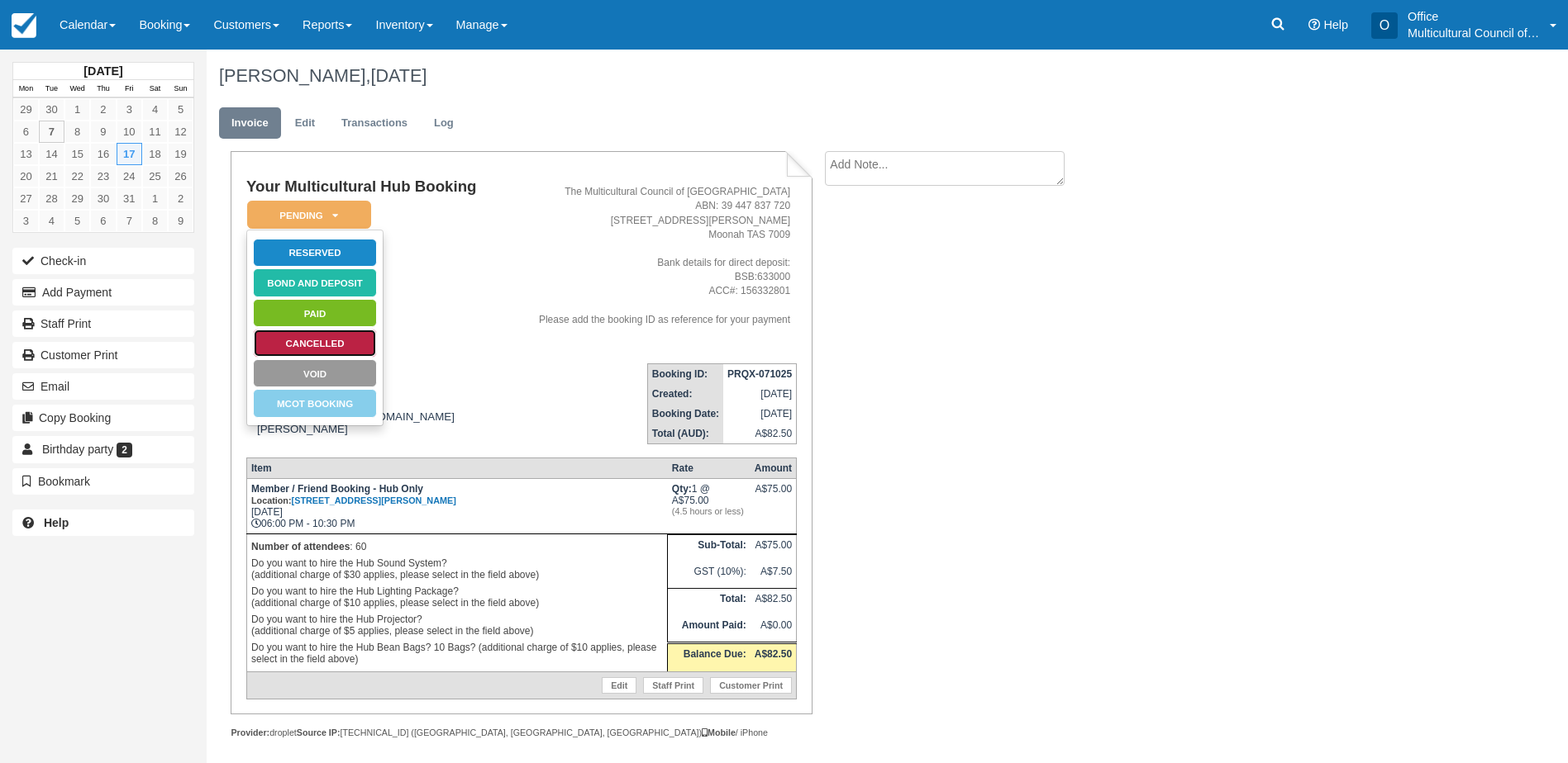
click at [328, 347] on link "Cancelled" at bounding box center [314, 343] width 124 height 29
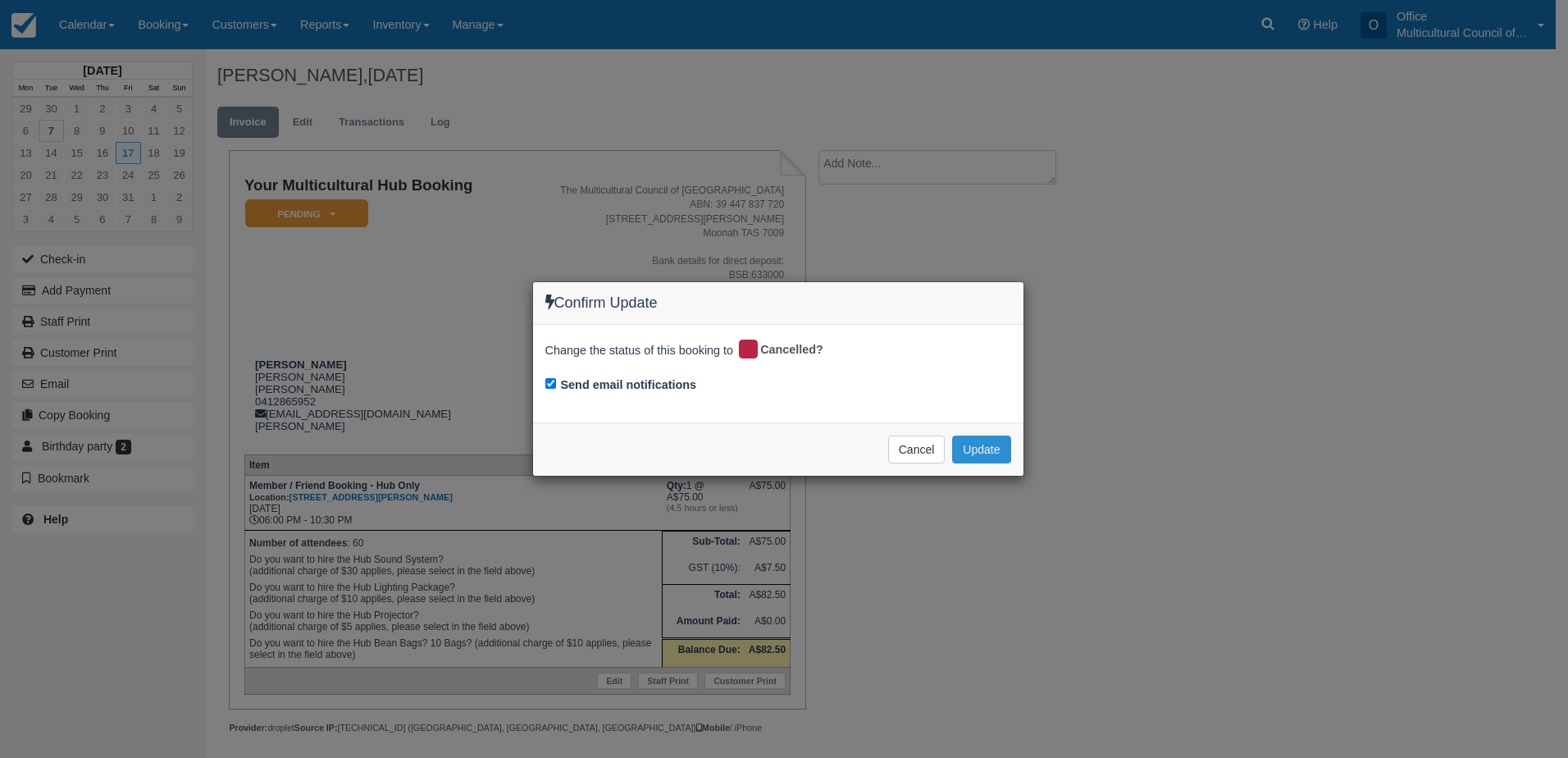
click at [970, 453] on button "Update" at bounding box center [982, 449] width 58 height 28
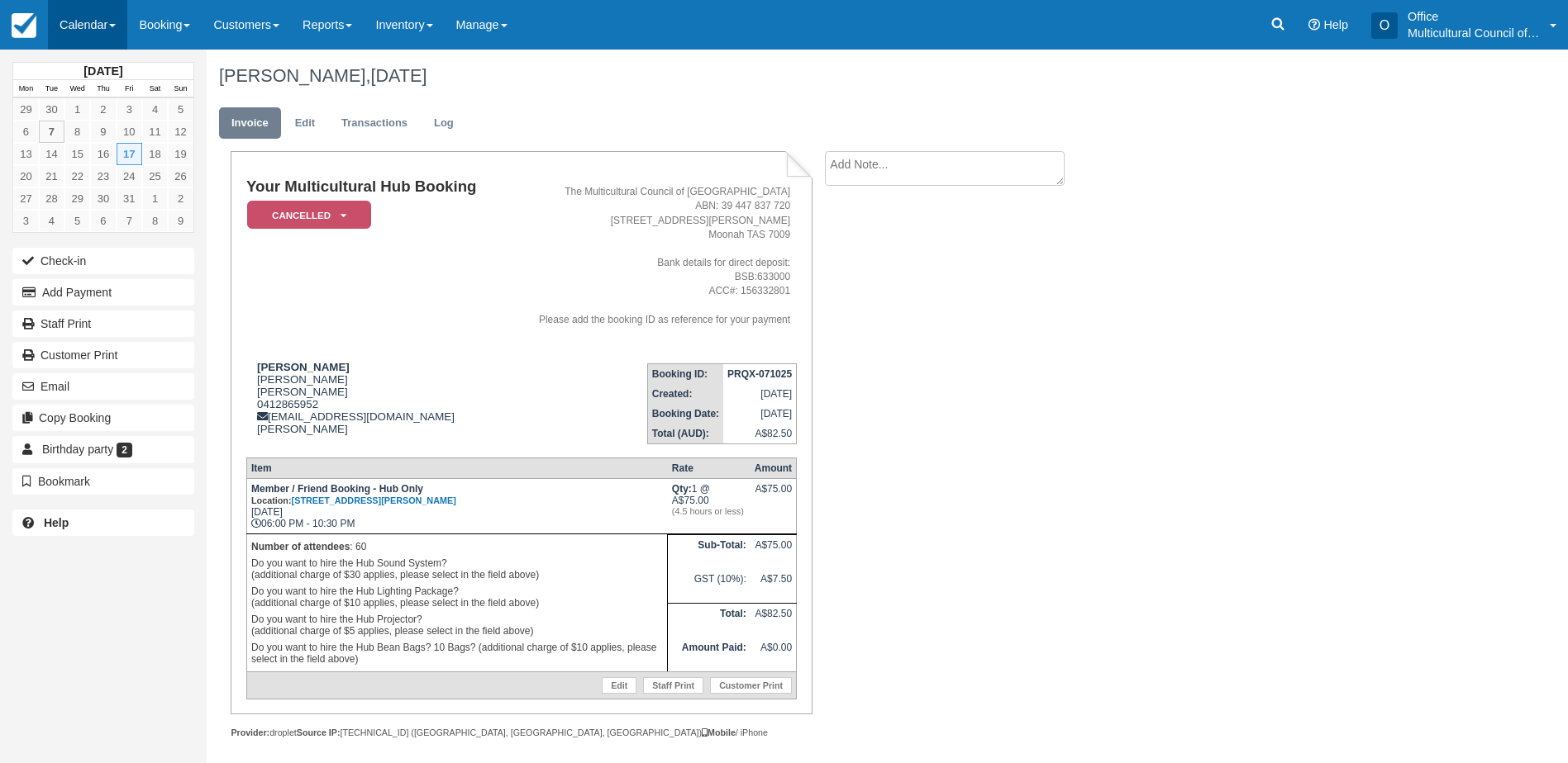
click at [82, 21] on link "Calendar" at bounding box center [87, 24] width 79 height 50
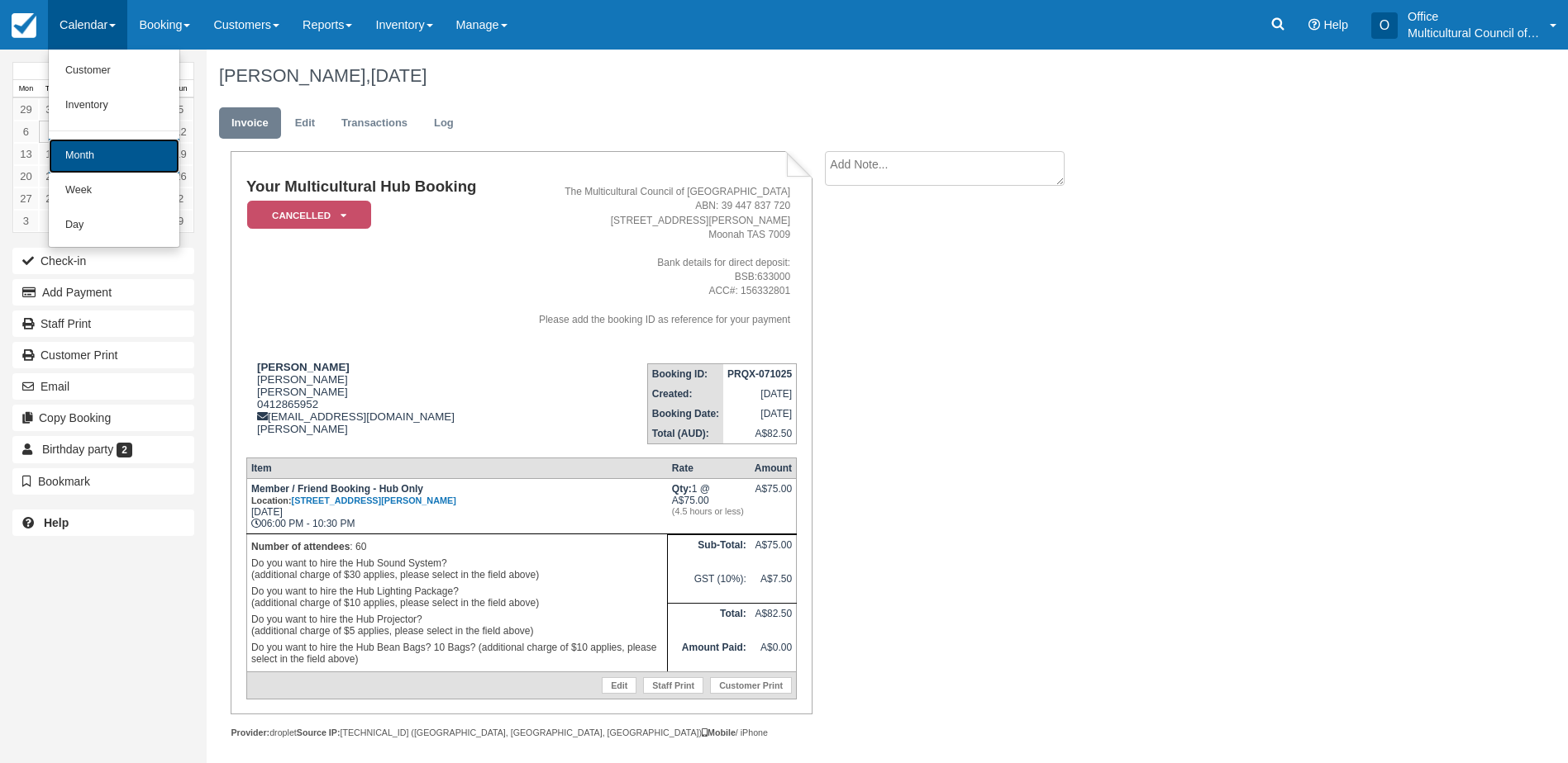
click at [133, 148] on link "Month" at bounding box center [114, 156] width 131 height 35
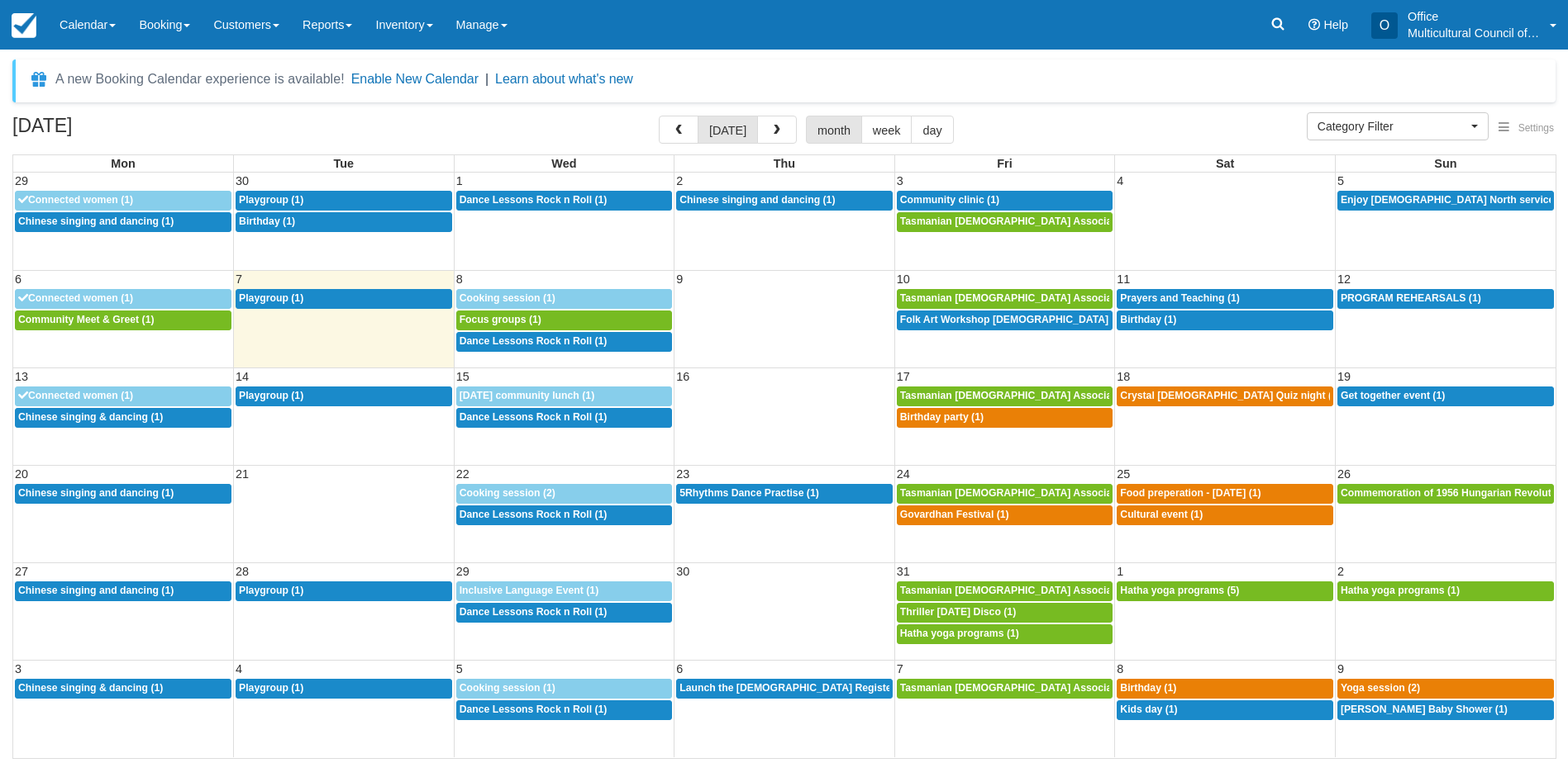
select select
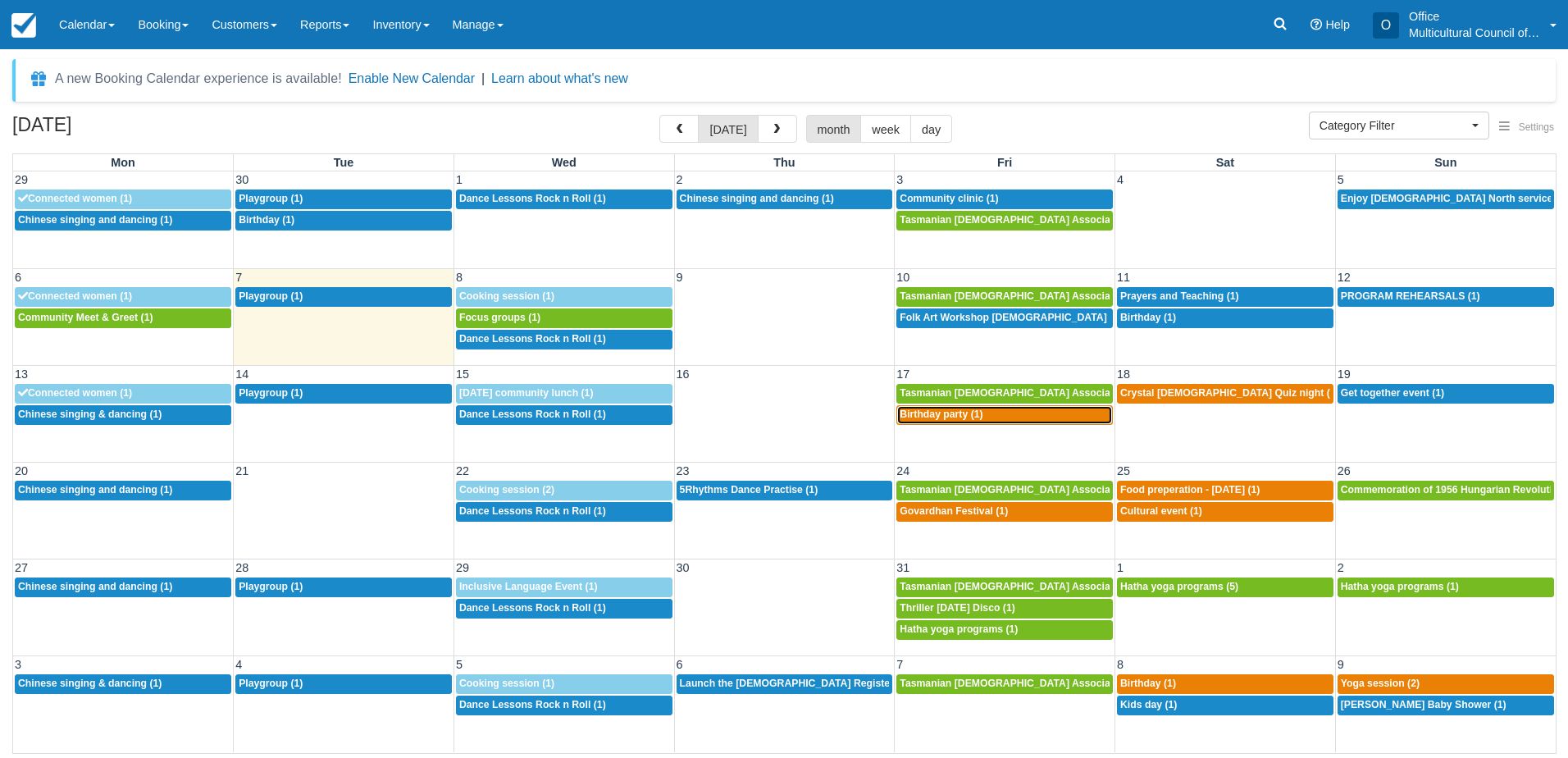
click at [1015, 419] on div "6p Birthday party (1)" at bounding box center [1004, 415] width 210 height 14
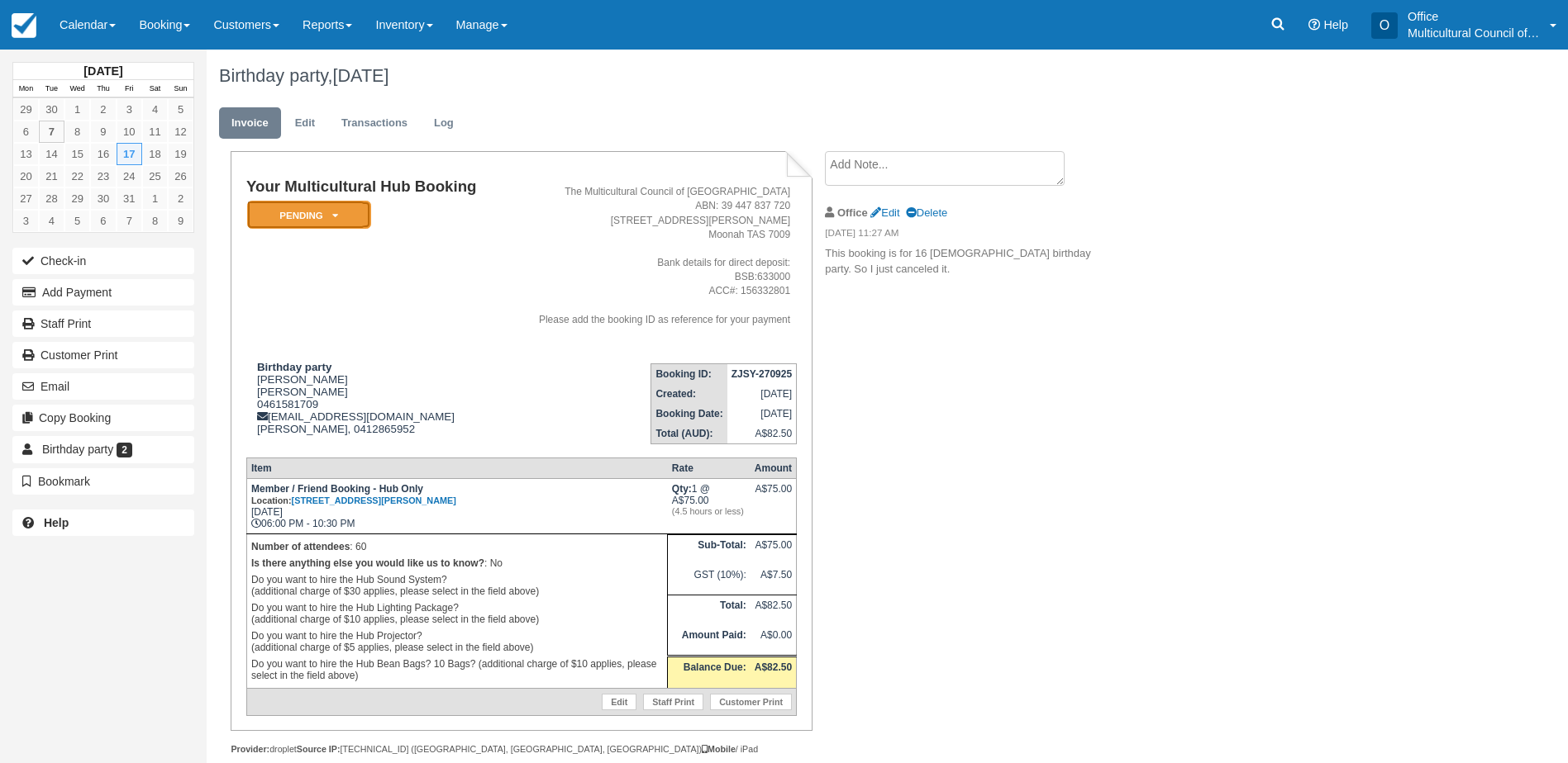
click at [353, 218] on em "Pending" at bounding box center [309, 216] width 124 height 29
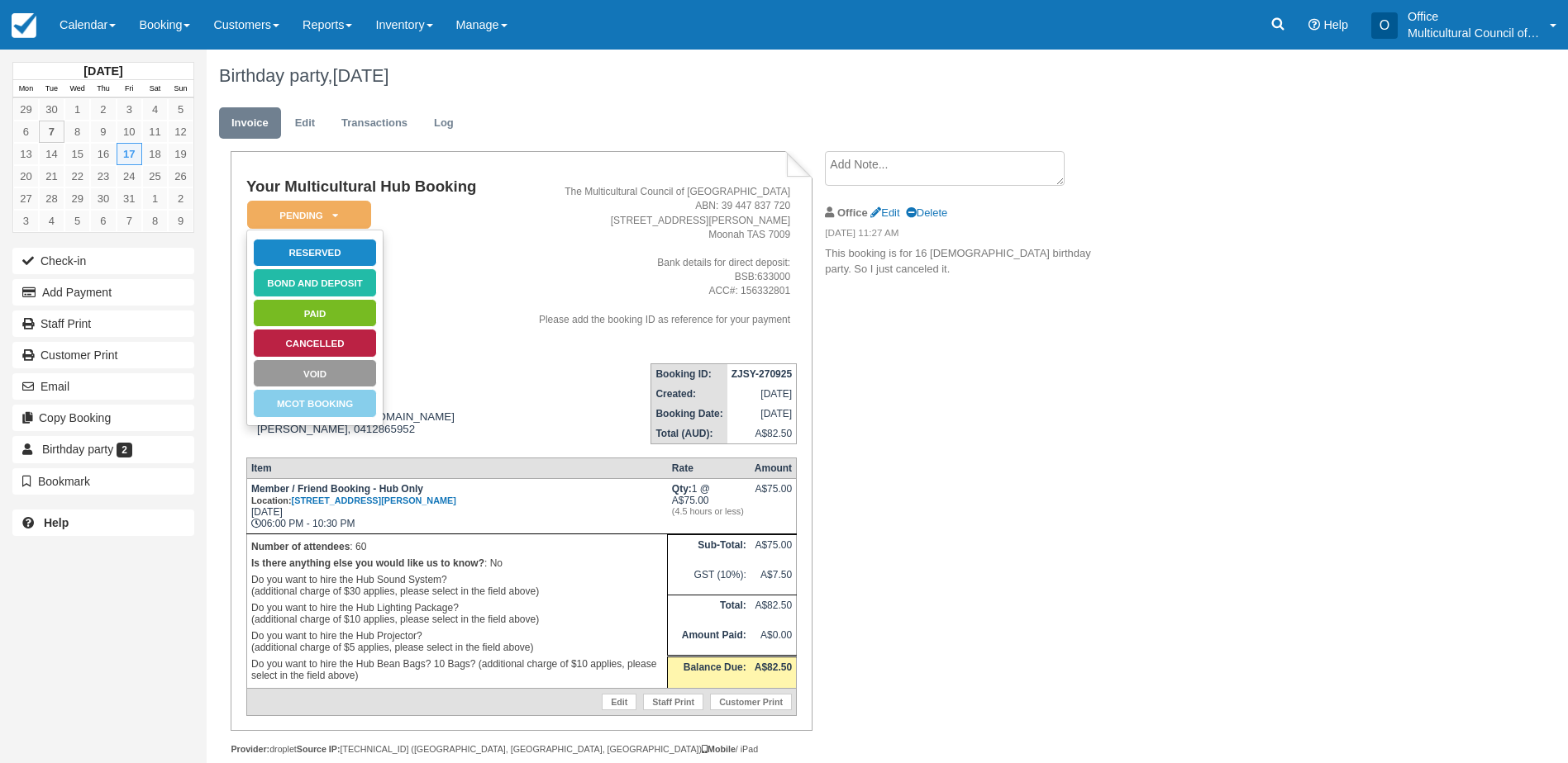
click at [951, 523] on div "Your Multicultural Hub Booking Pending   Reserved Bond and deposit Paid Cancell…" at bounding box center [661, 471] width 909 height 640
click at [935, 408] on div "Your Multicultural Hub Booking Pending   Reserved Bond and deposit Paid Cancell…" at bounding box center [661, 471] width 909 height 640
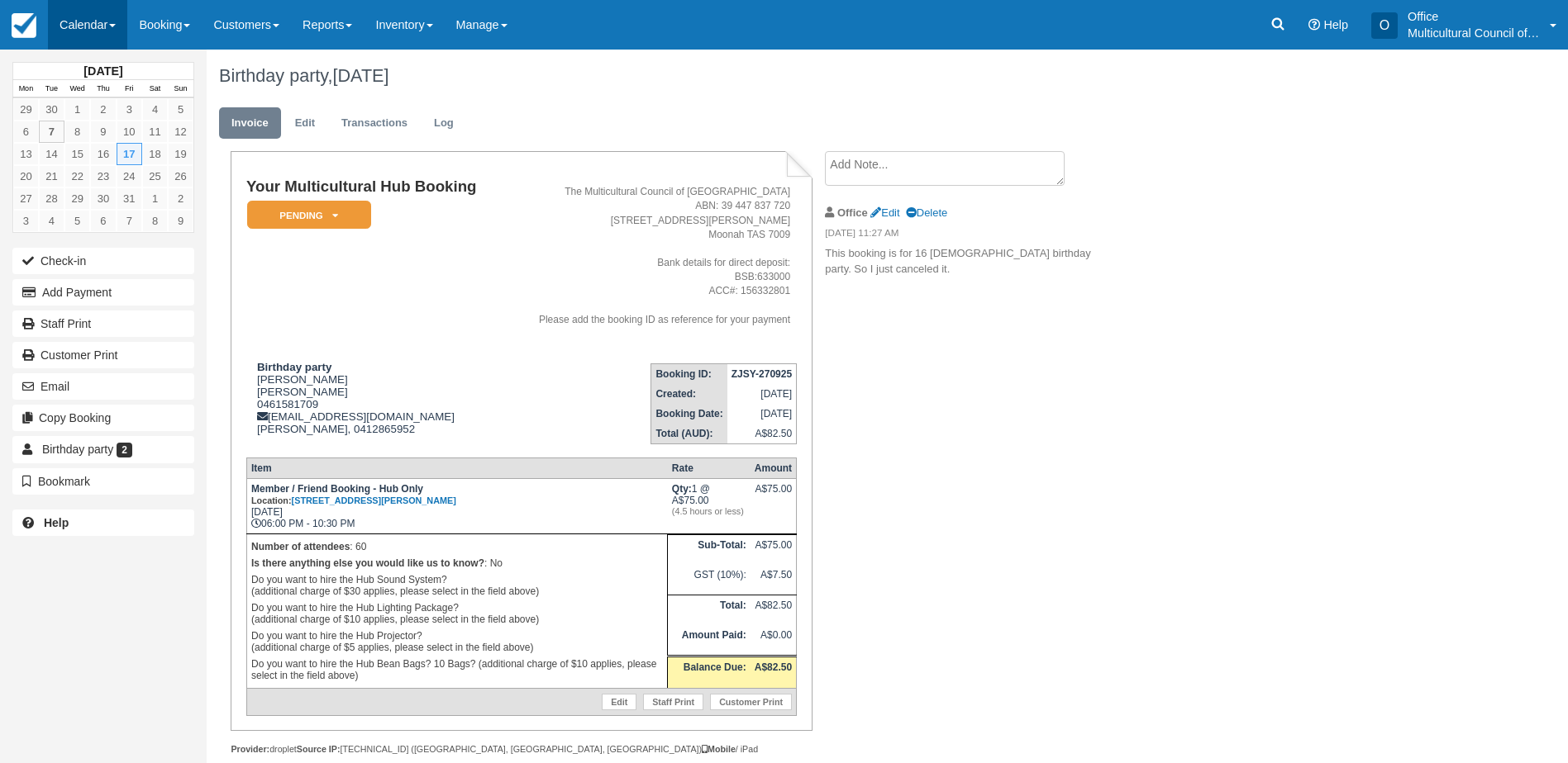
click at [87, 35] on link "Calendar" at bounding box center [87, 24] width 79 height 50
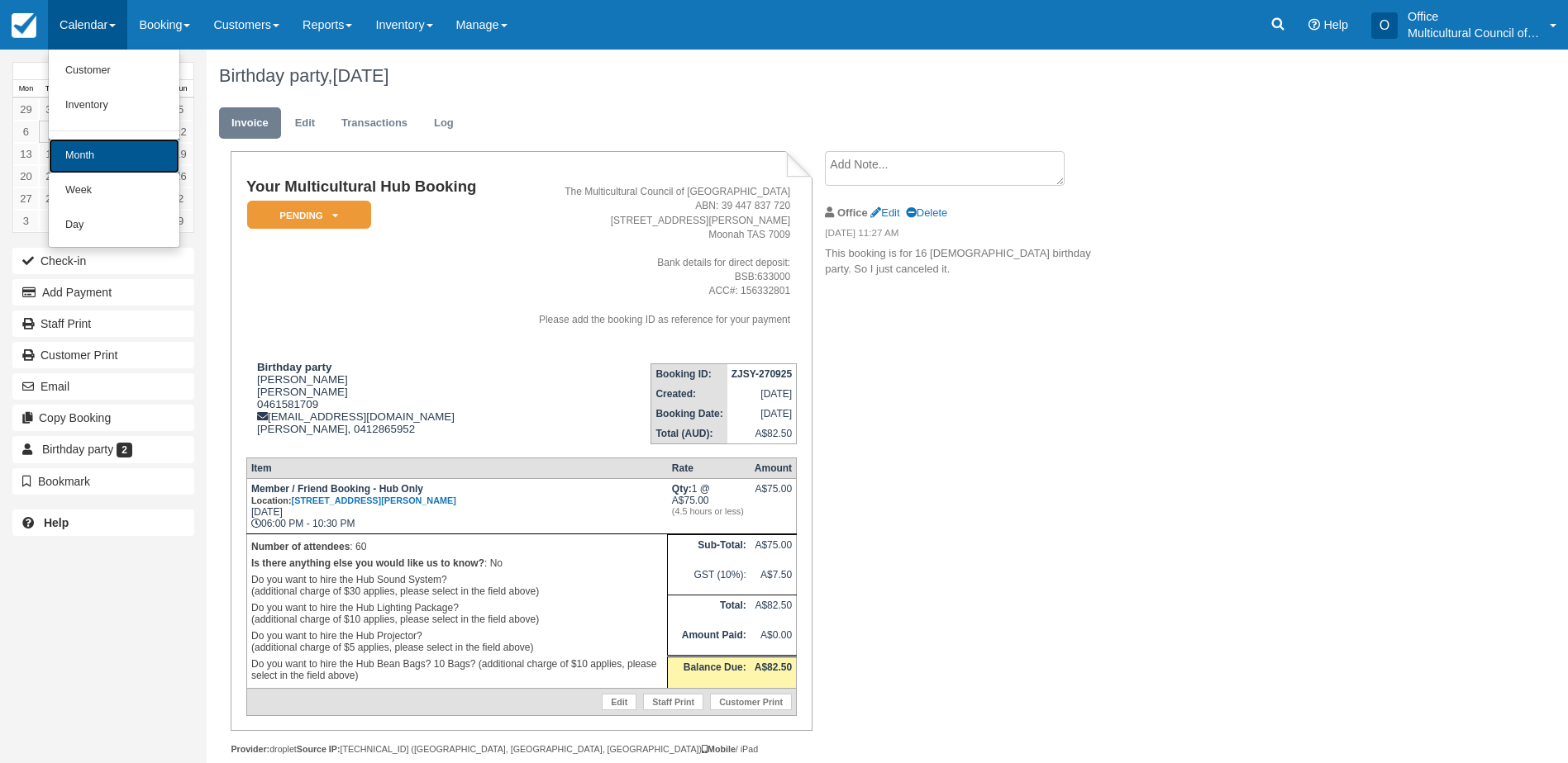
click at [137, 152] on link "Month" at bounding box center [114, 156] width 131 height 35
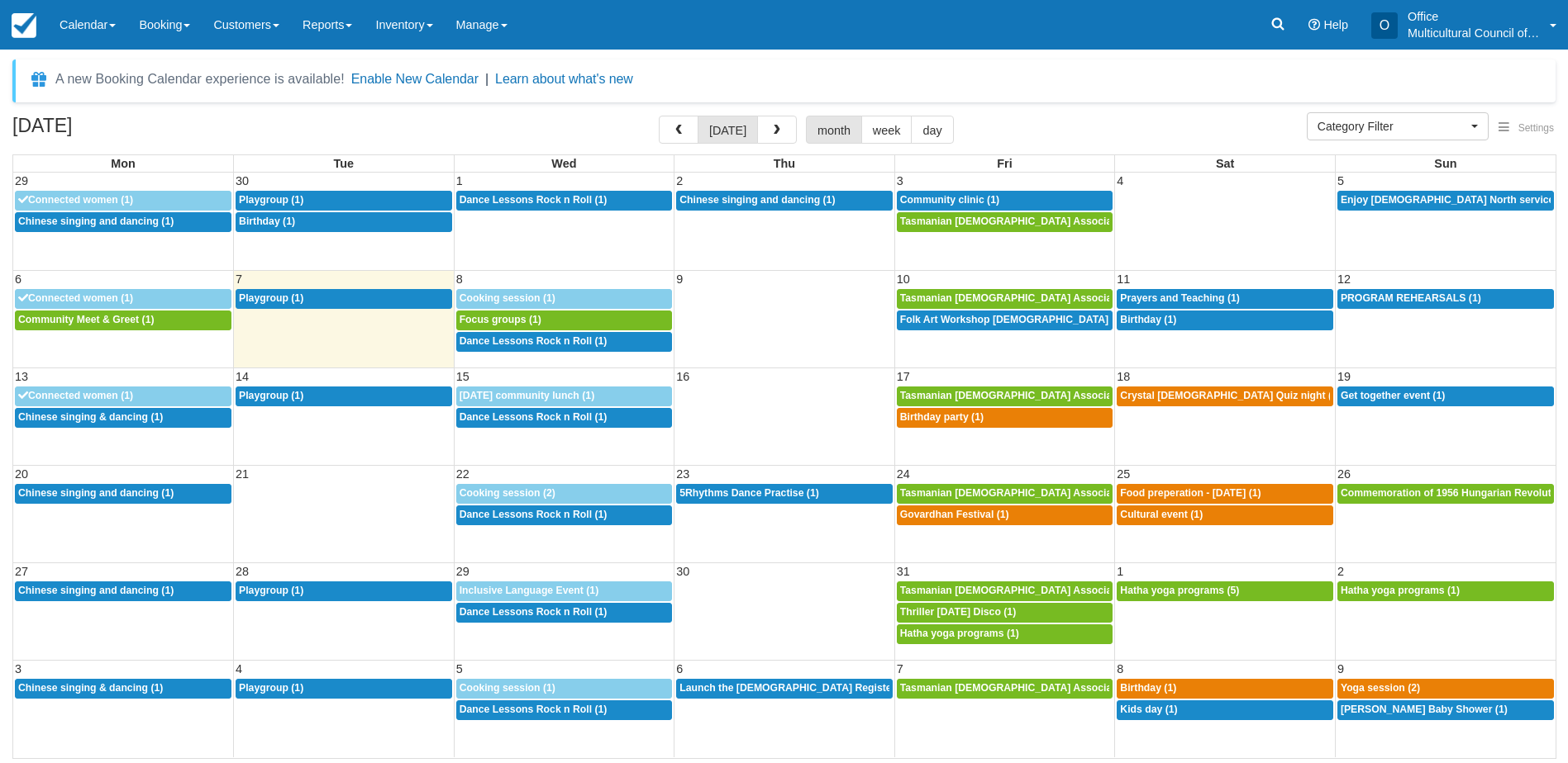
select select
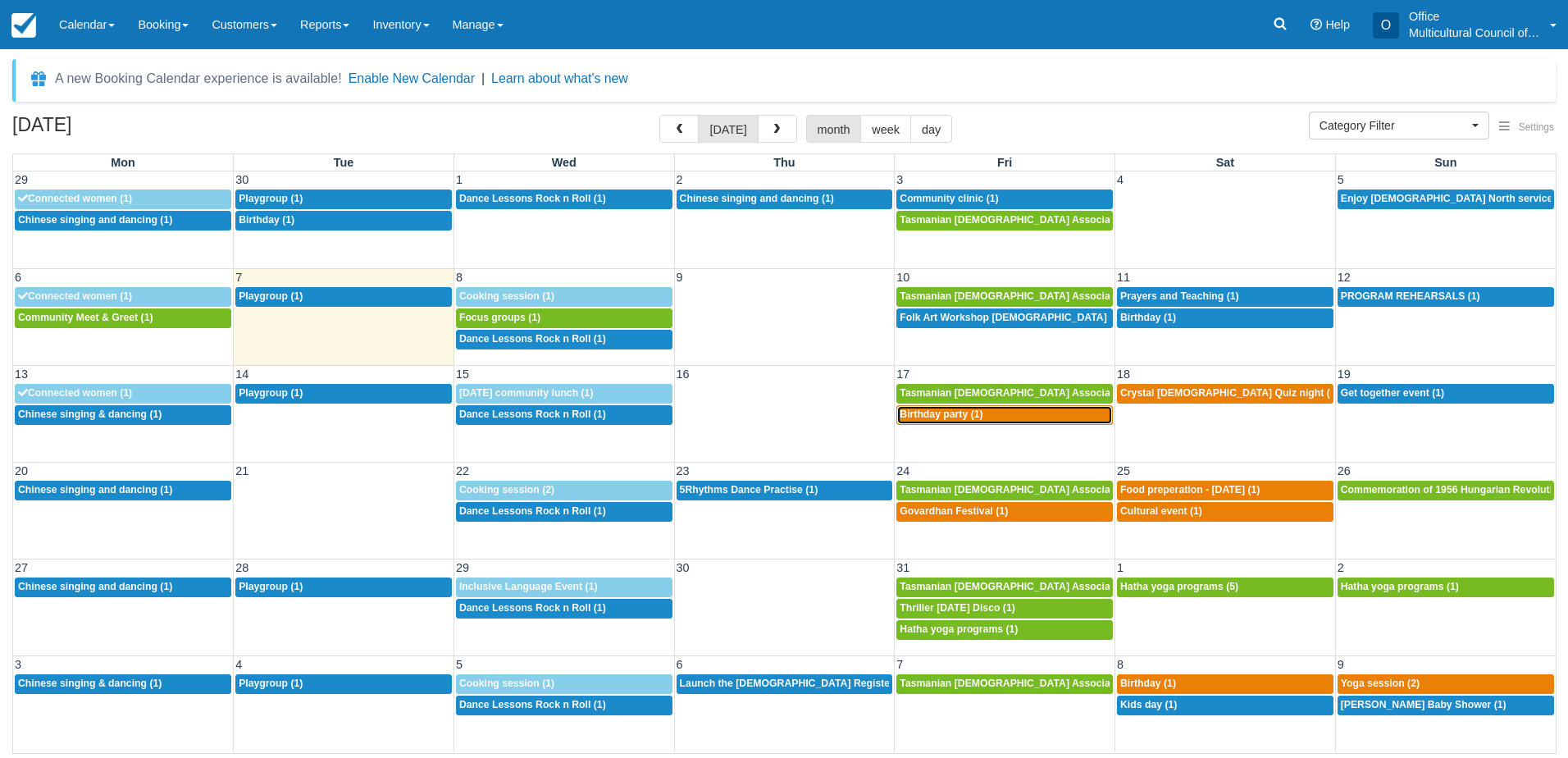
click at [923, 414] on span "Birthday party (1)" at bounding box center [940, 414] width 82 height 12
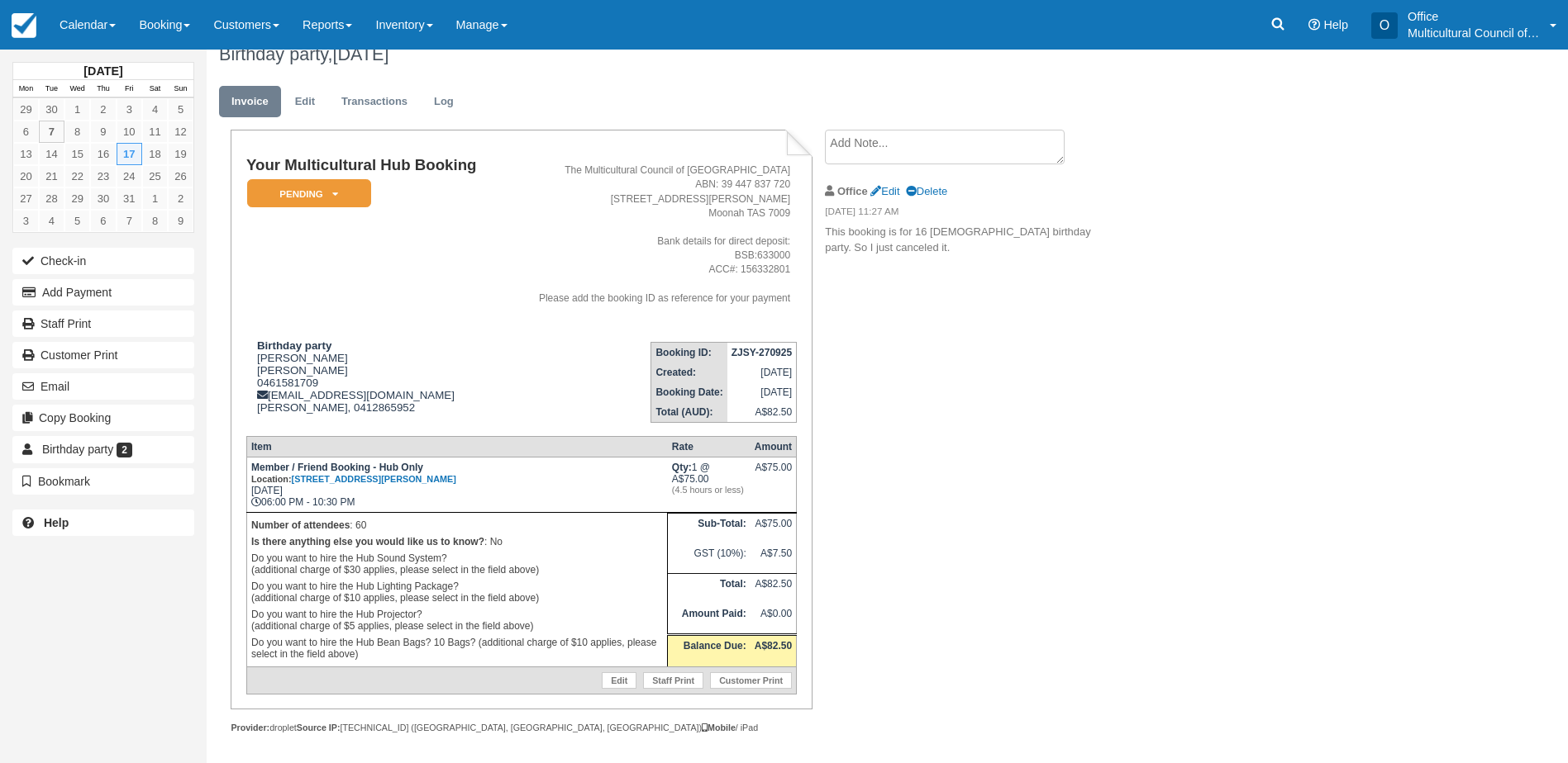
scroll to position [28, 0]
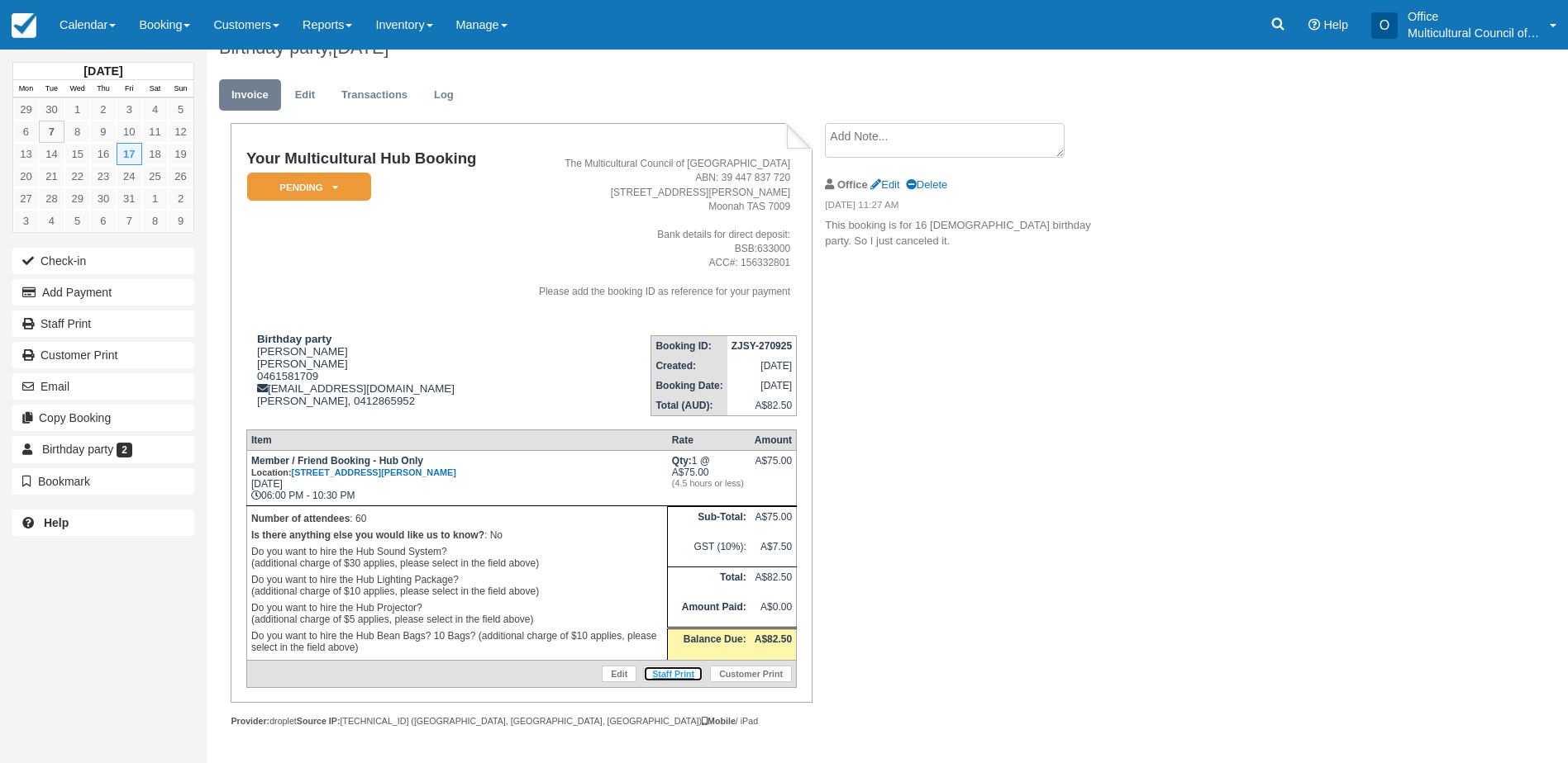
click at [662, 676] on link "Staff Print" at bounding box center [673, 673] width 61 height 17
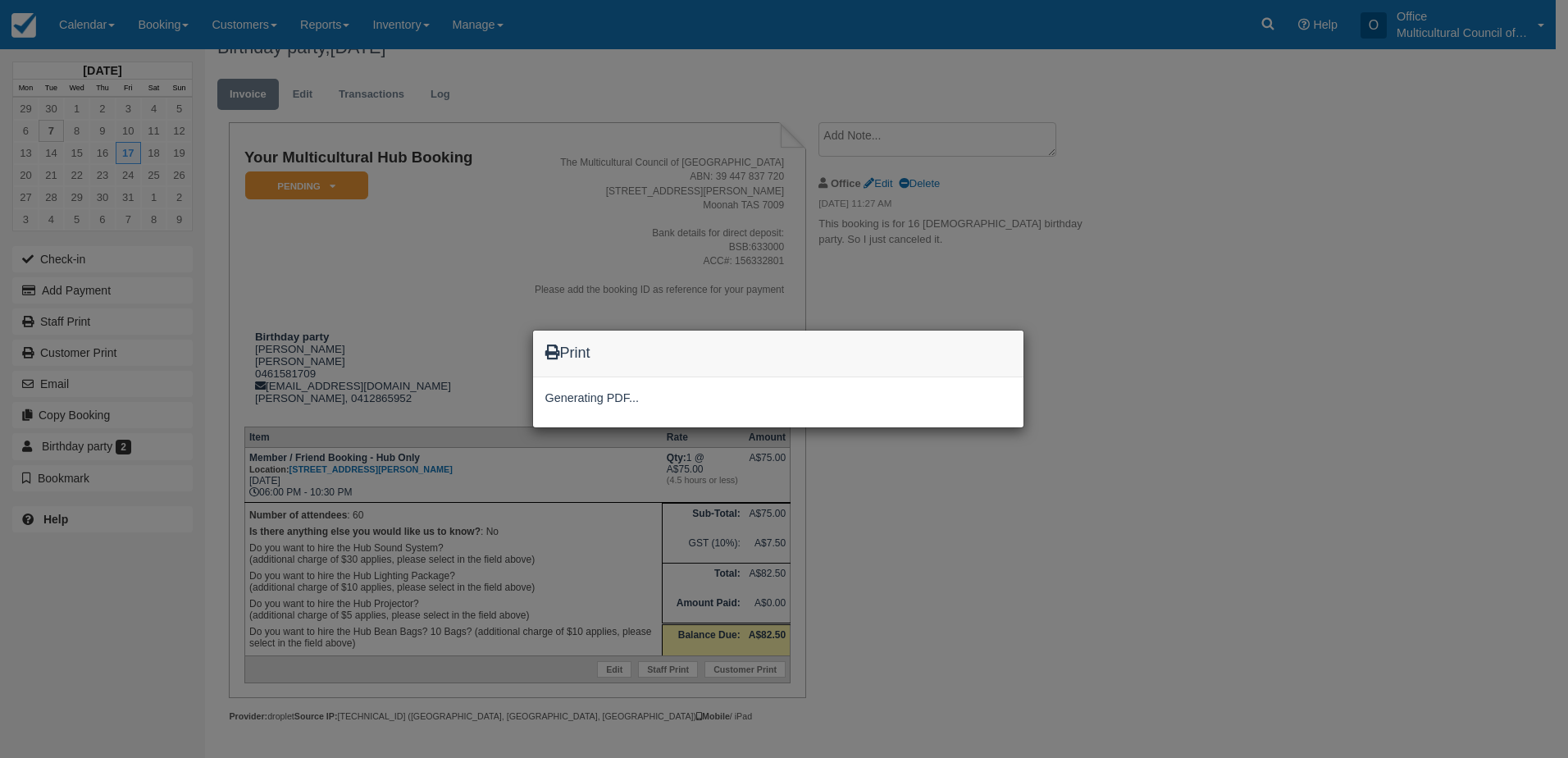
click at [264, 237] on div "Print Generating PDF..." at bounding box center [784, 379] width 1568 height 758
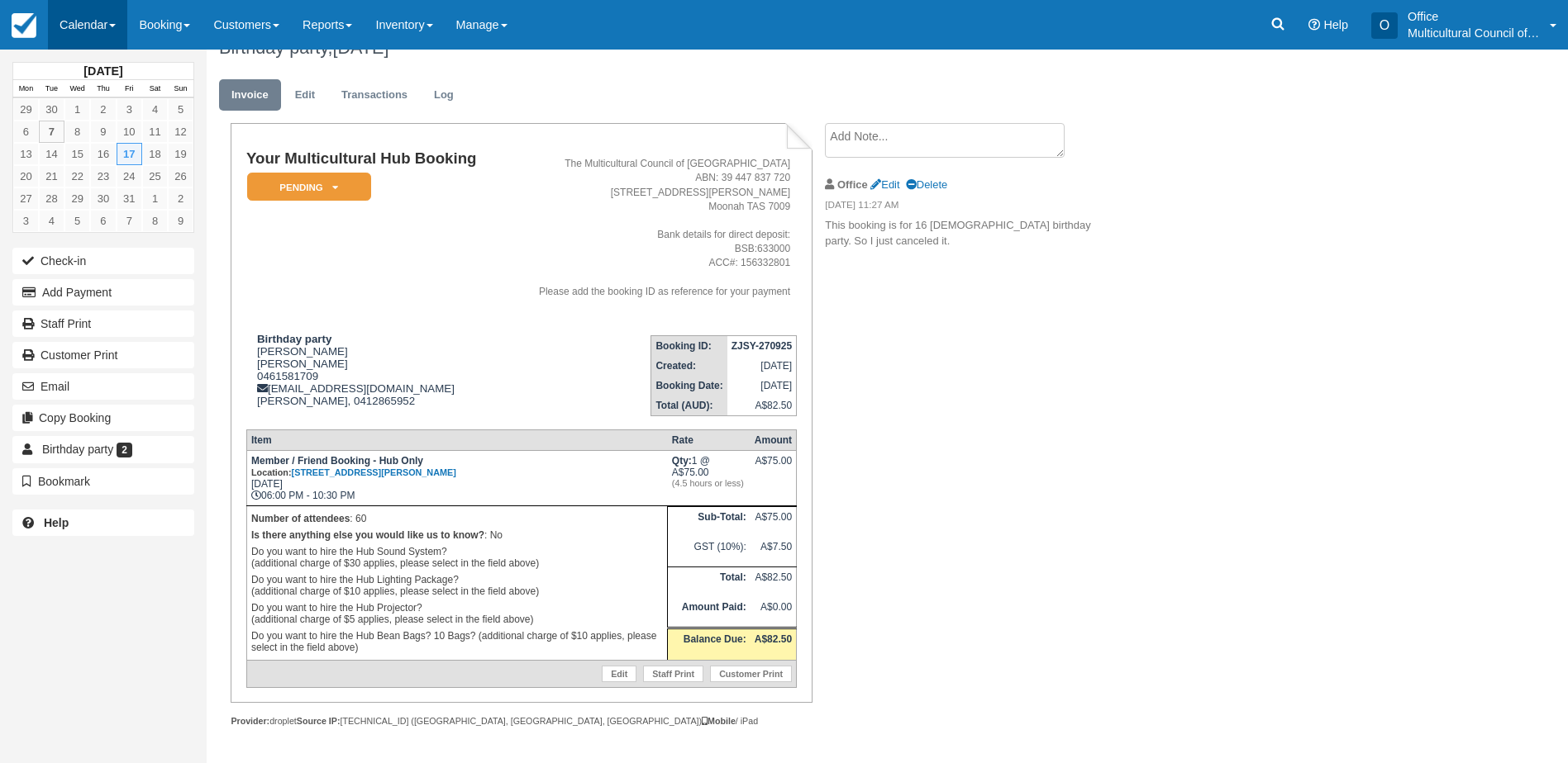
click at [93, 24] on link "Calendar" at bounding box center [87, 24] width 79 height 50
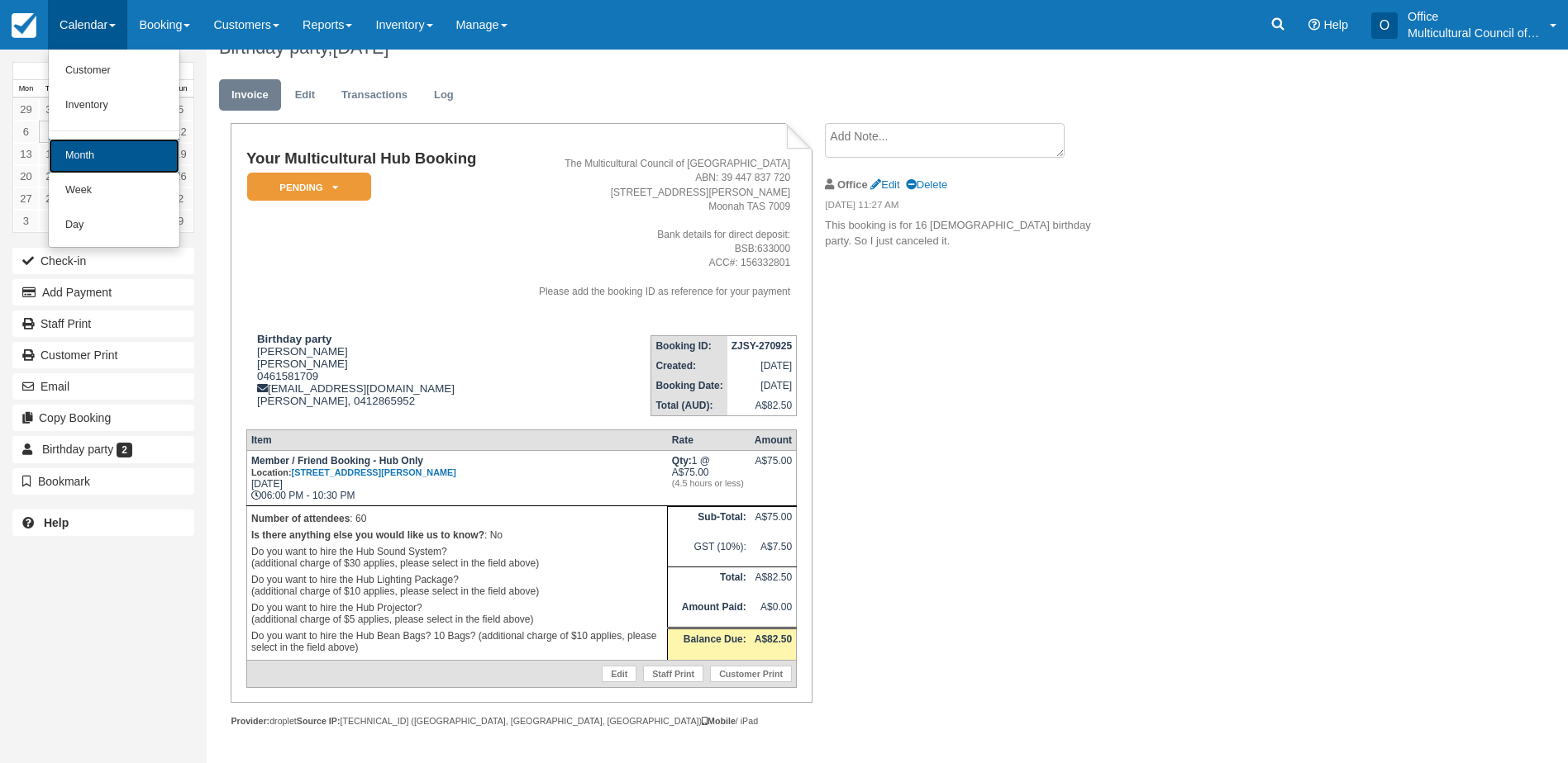
click at [121, 150] on link "Month" at bounding box center [114, 156] width 131 height 35
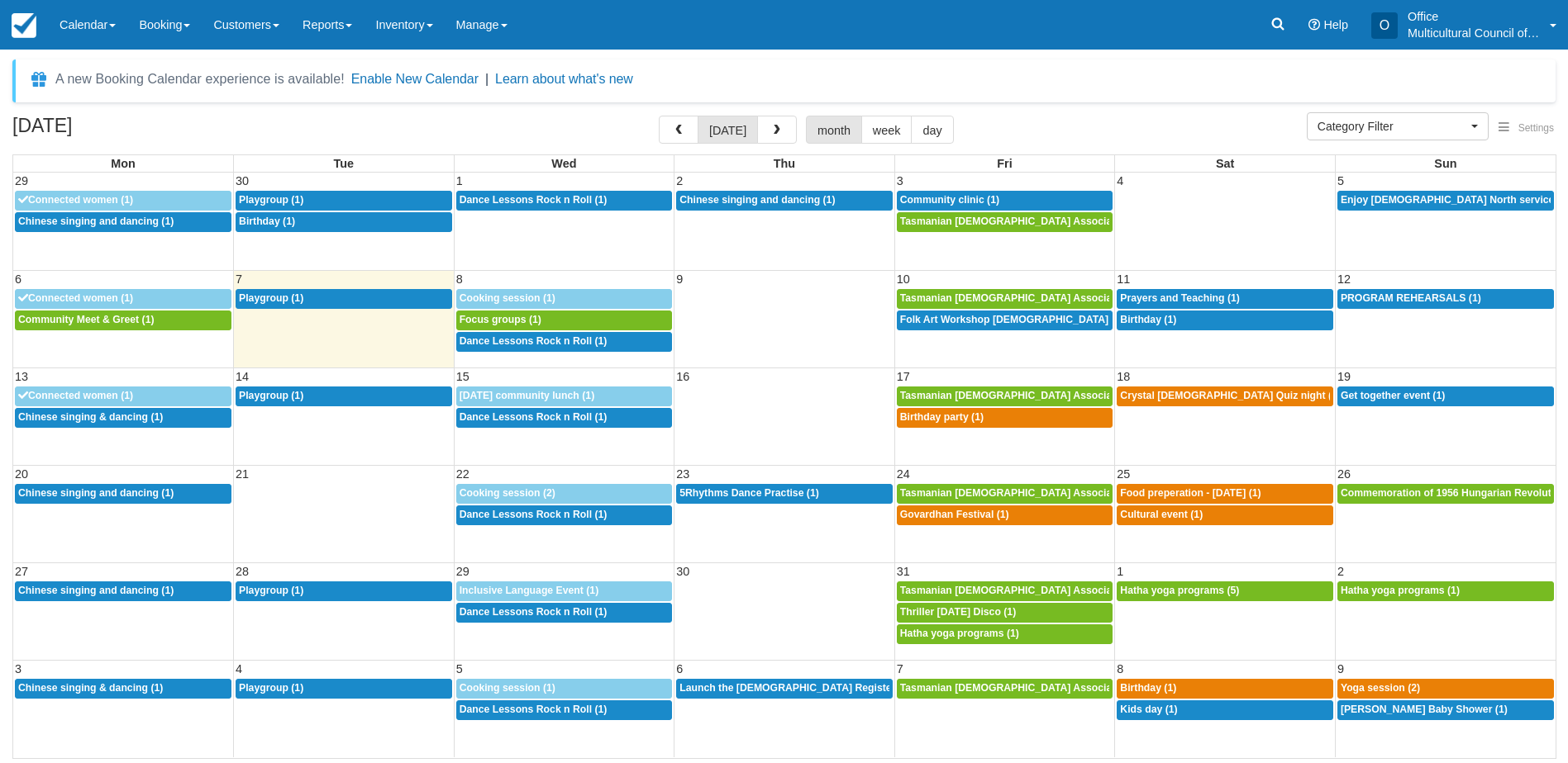
select select
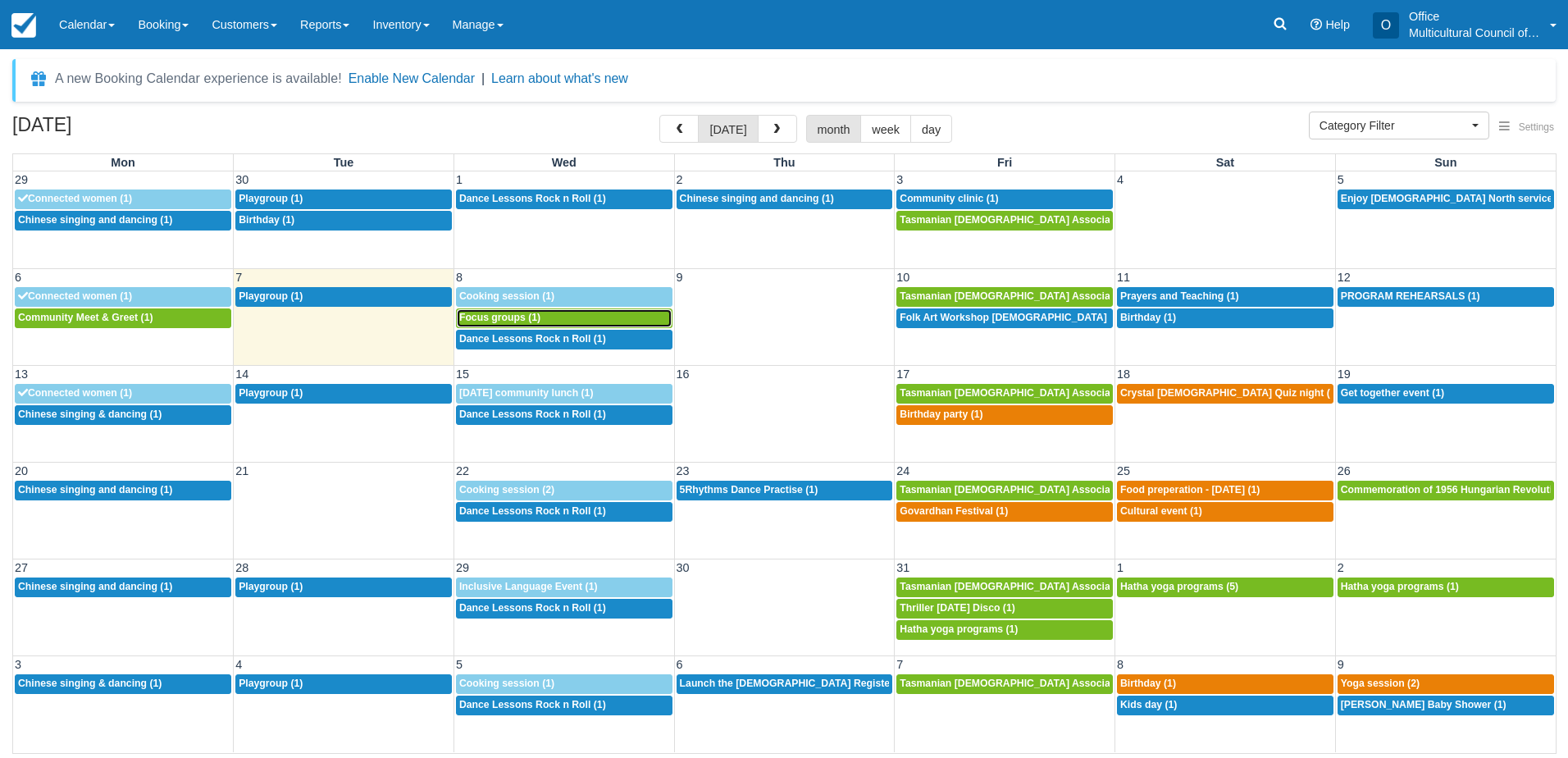
click at [543, 319] on div "10a Focus groups (1)" at bounding box center [564, 319] width 210 height 14
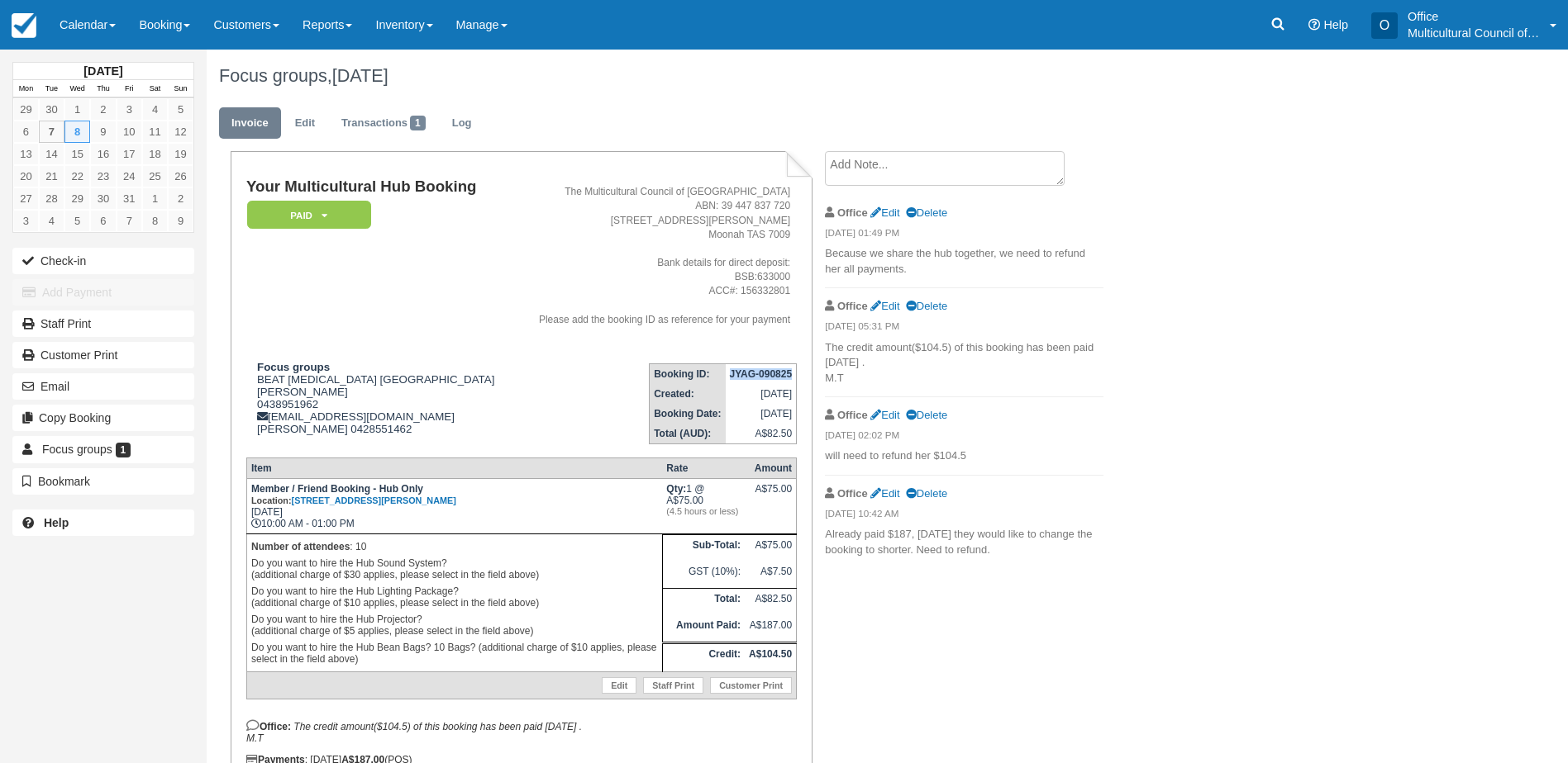
drag, startPoint x: 730, startPoint y: 368, endPoint x: 794, endPoint y: 375, distance: 64.4
click at [794, 375] on td "JYAG-090825" at bounding box center [761, 373] width 71 height 20
copy strong "JYAG-090825"
click at [56, 35] on link "Calendar" at bounding box center [87, 24] width 79 height 50
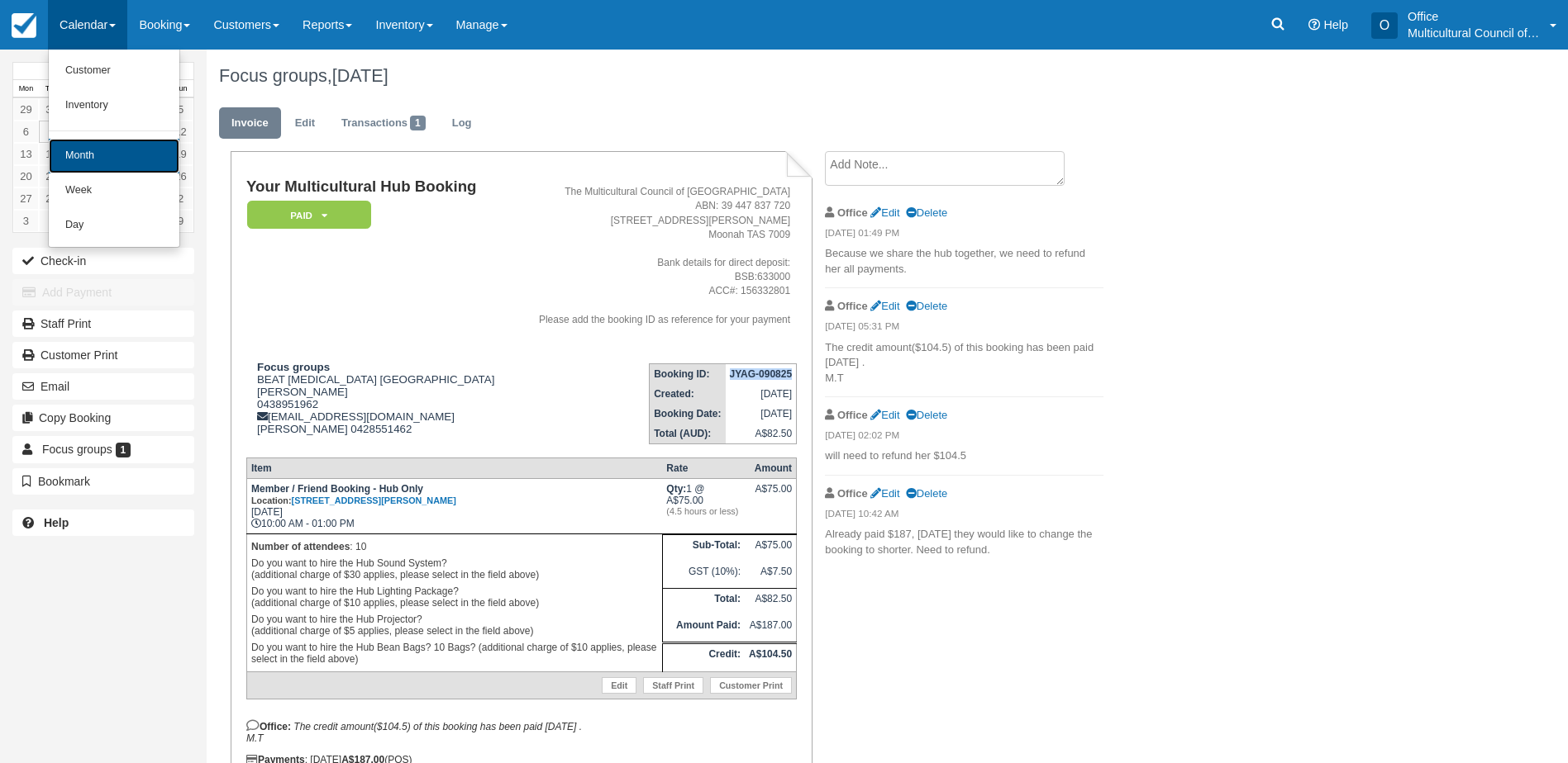
click at [109, 164] on link "Month" at bounding box center [114, 156] width 131 height 35
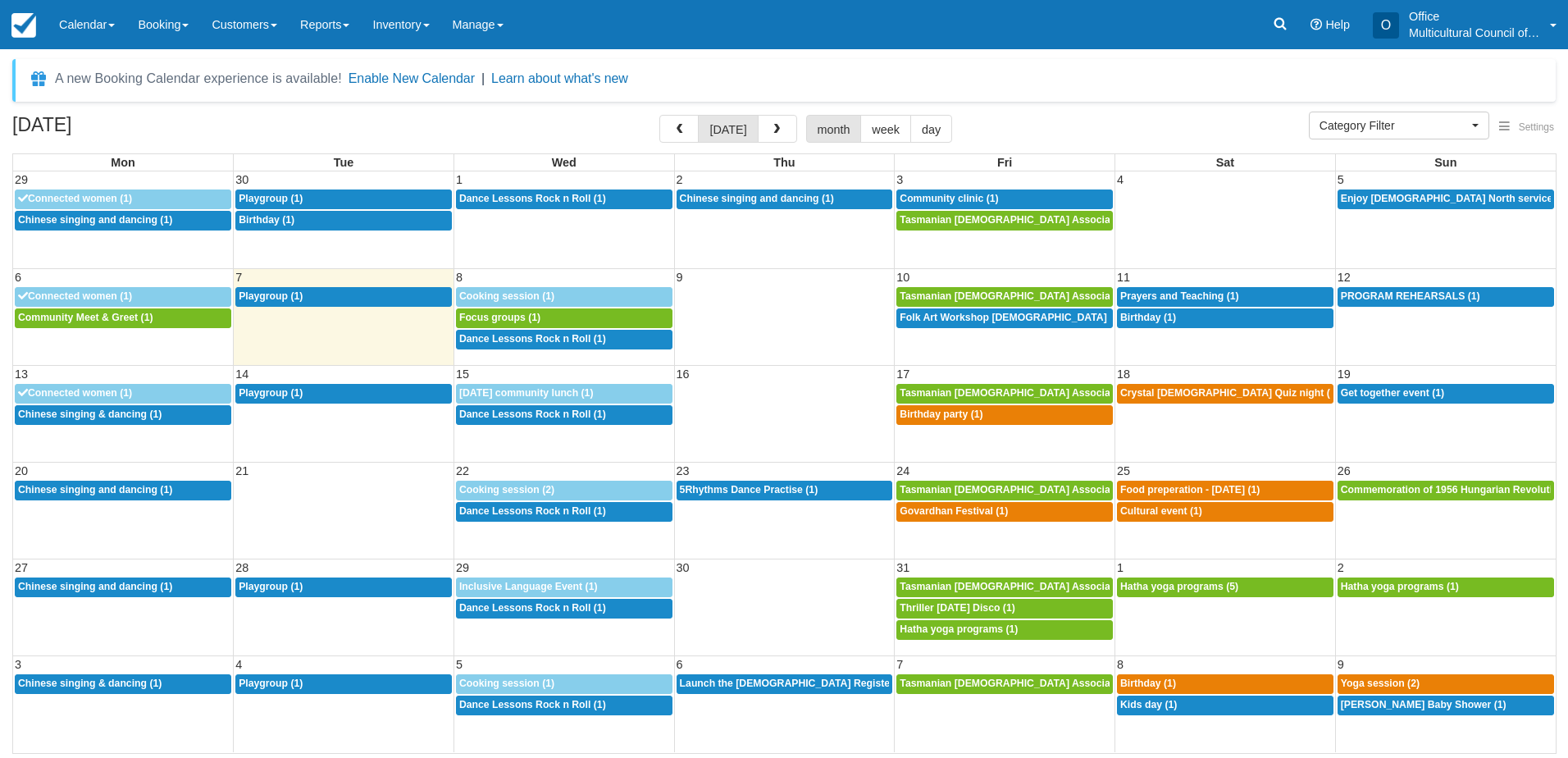
select select
click at [951, 419] on span "Birthday party (1)" at bounding box center [940, 414] width 82 height 12
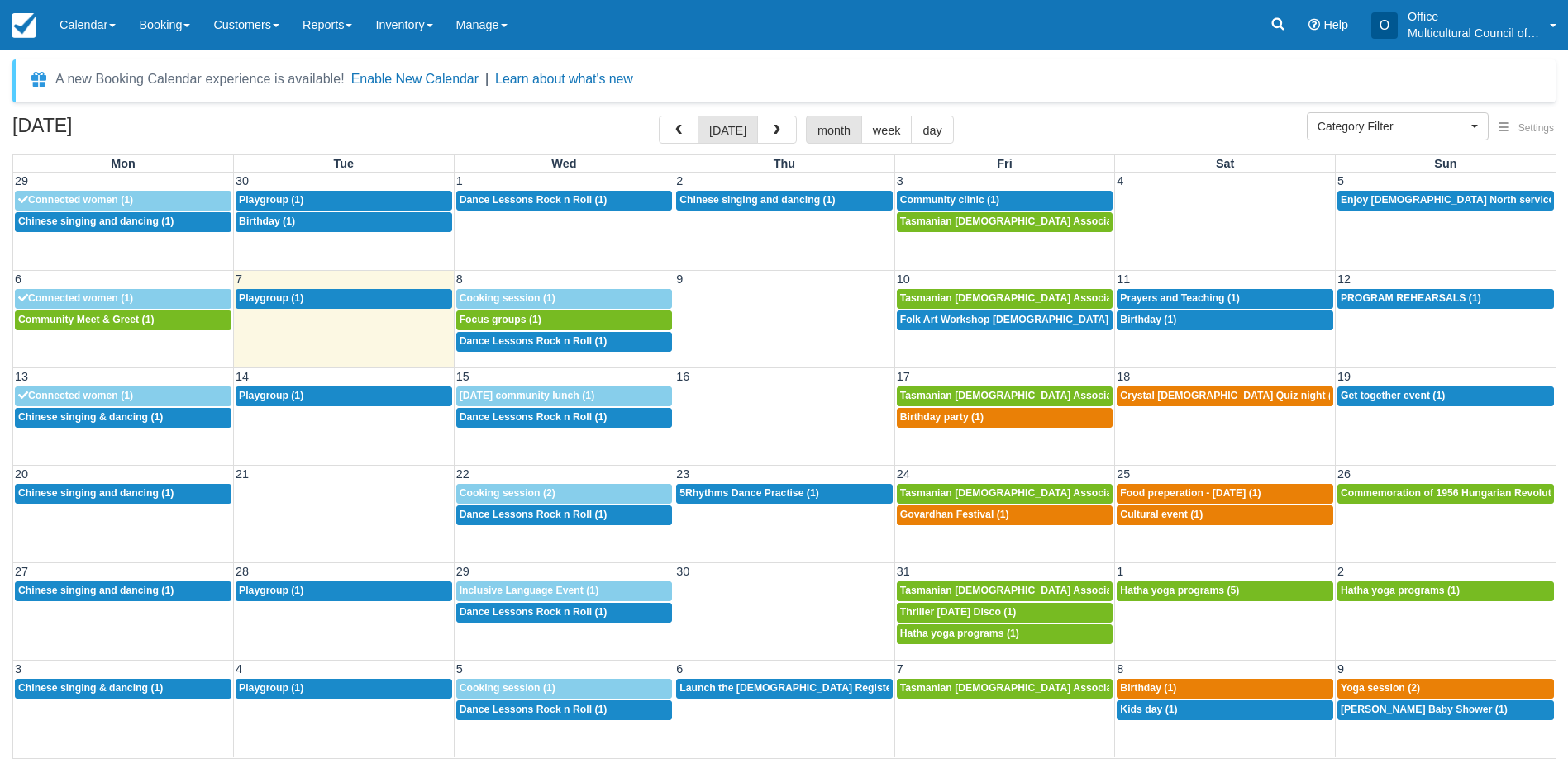
select select
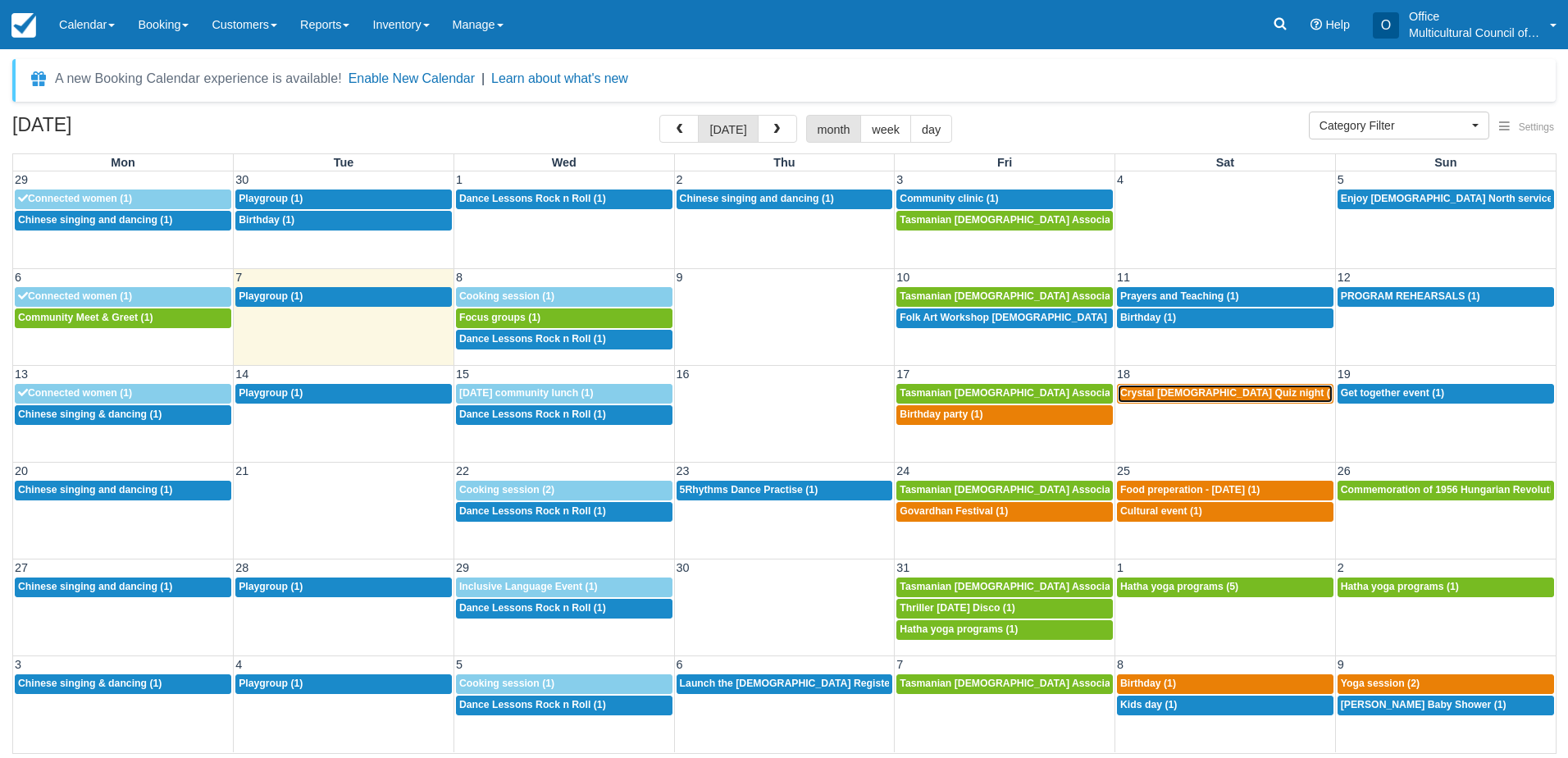
click at [1155, 394] on span "Crystal [DEMOGRAPHIC_DATA] Quiz night (2)" at bounding box center [1230, 393] width 219 height 12
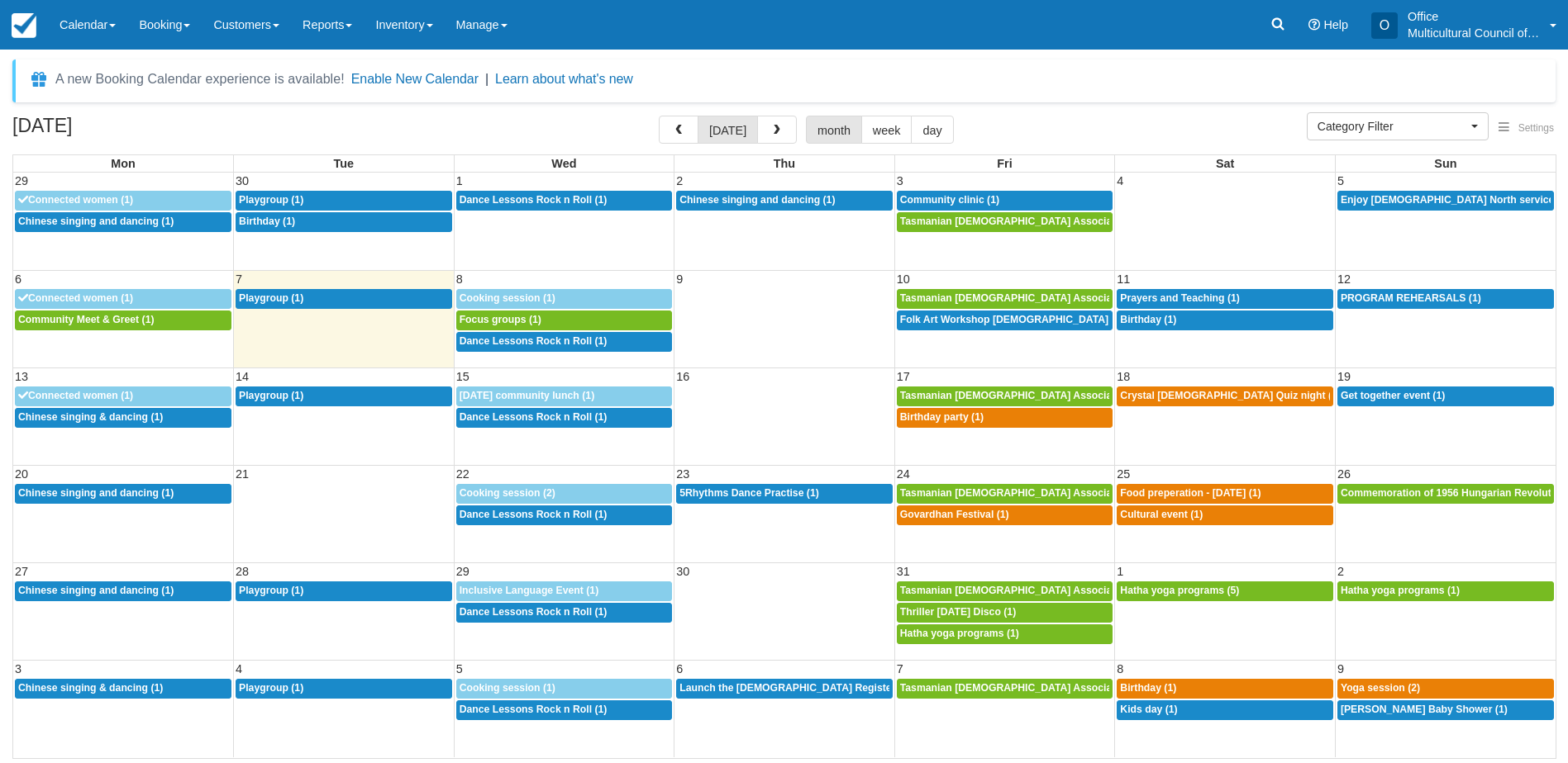
select select
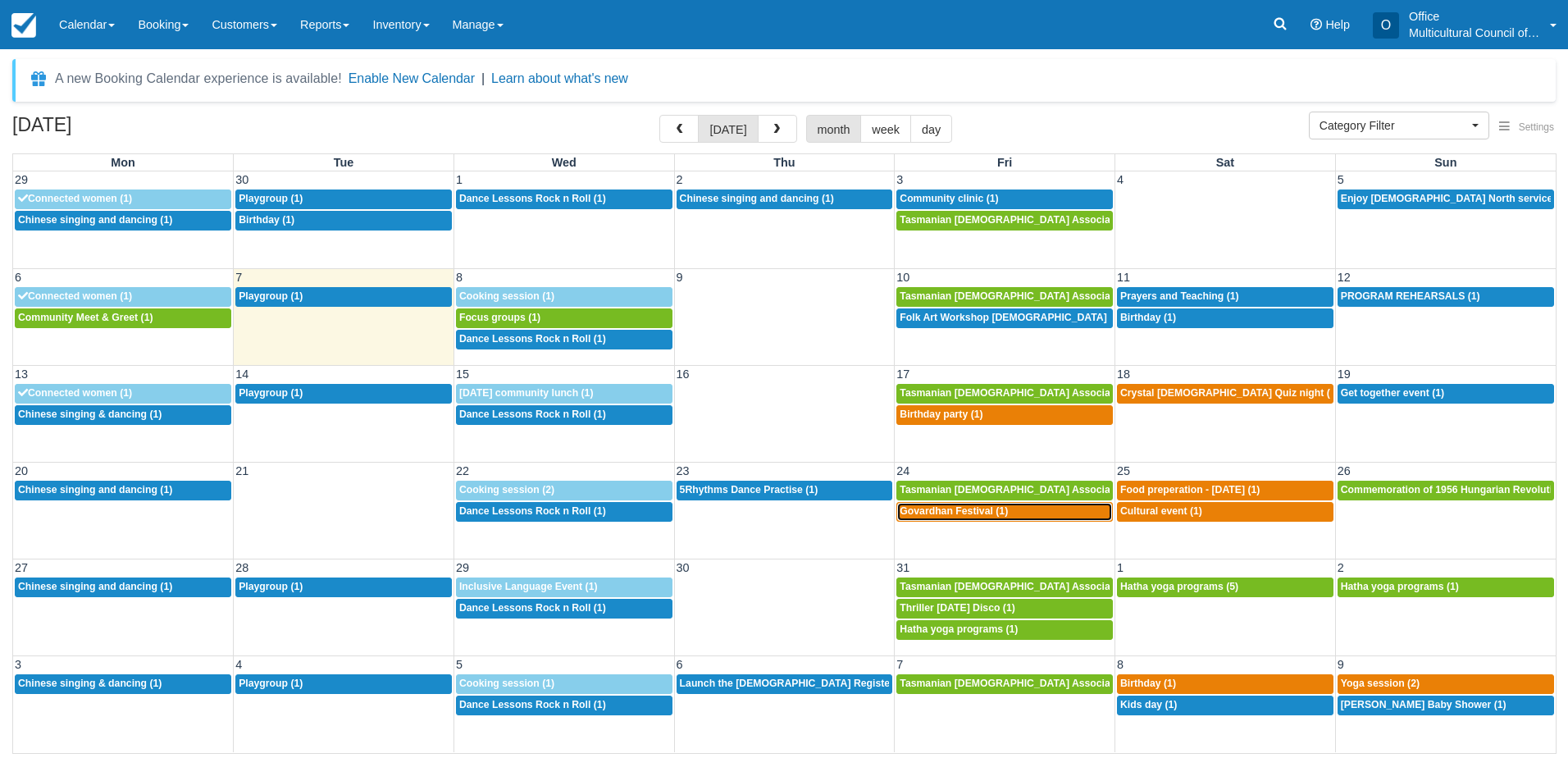
click at [928, 517] on div "3p Govardhan Festival (1)" at bounding box center [1004, 512] width 210 height 14
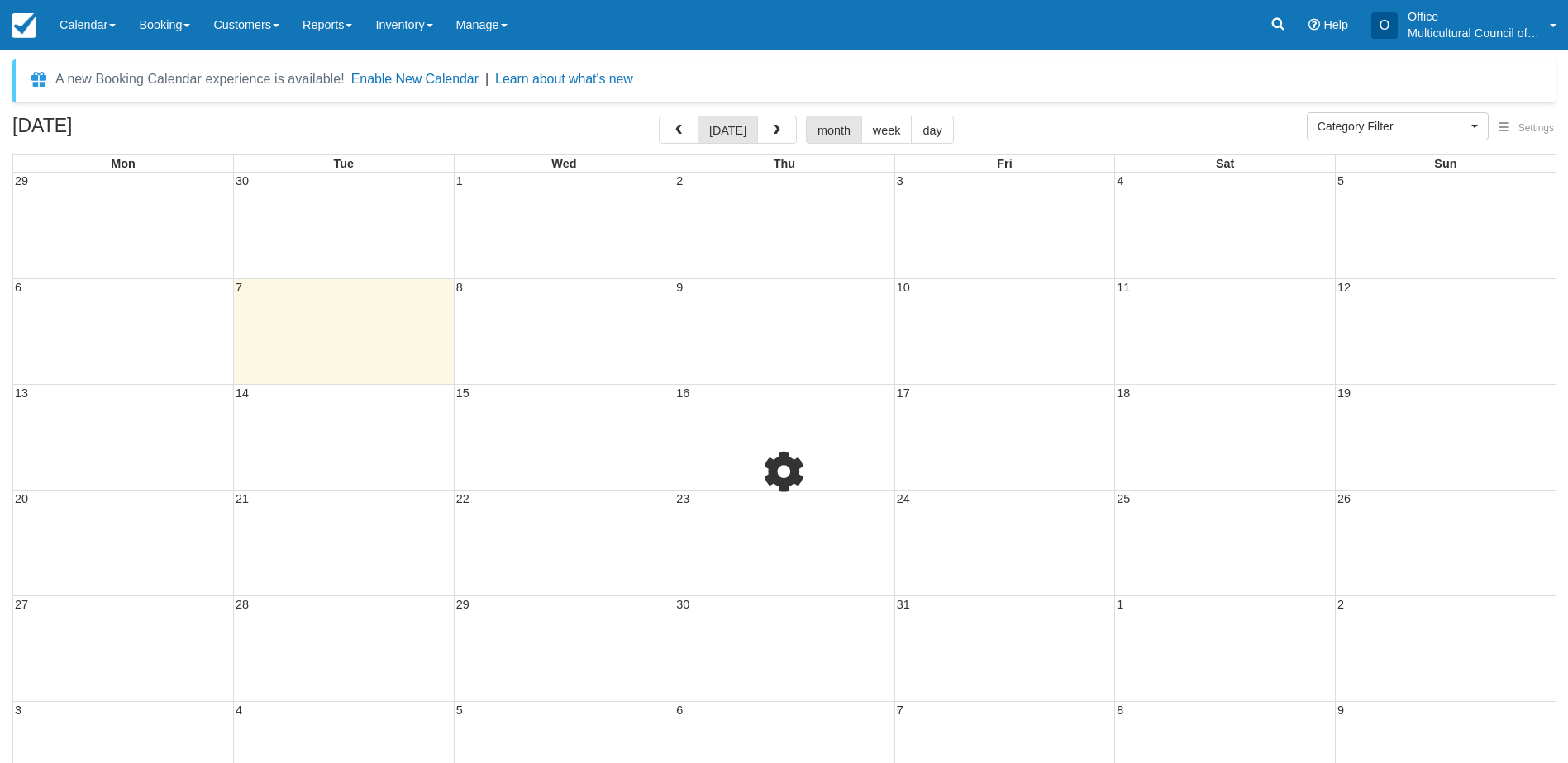
select select
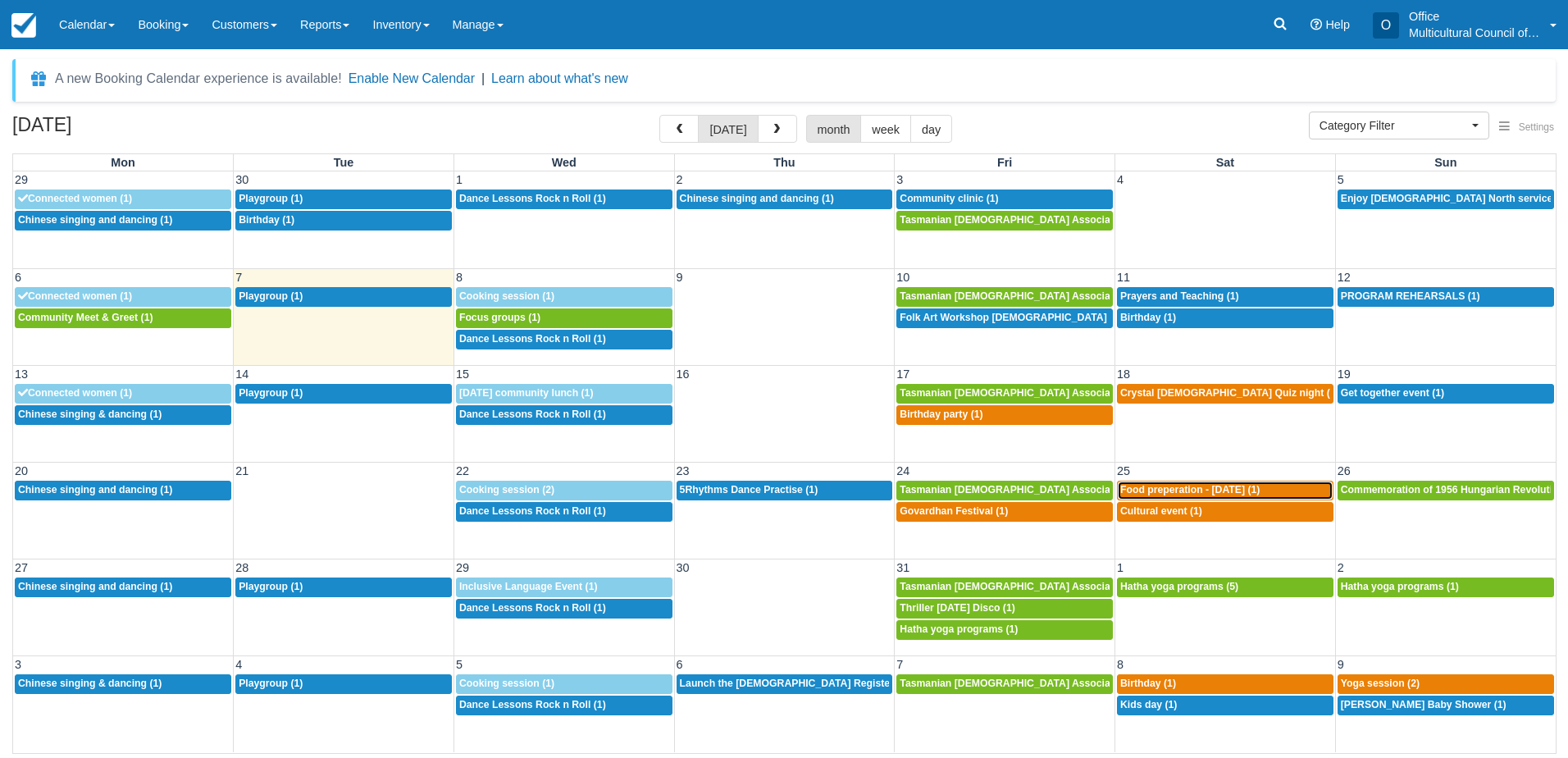
click at [1145, 492] on span "Food preperation - [DATE] (1)" at bounding box center [1190, 490] width 140 height 12
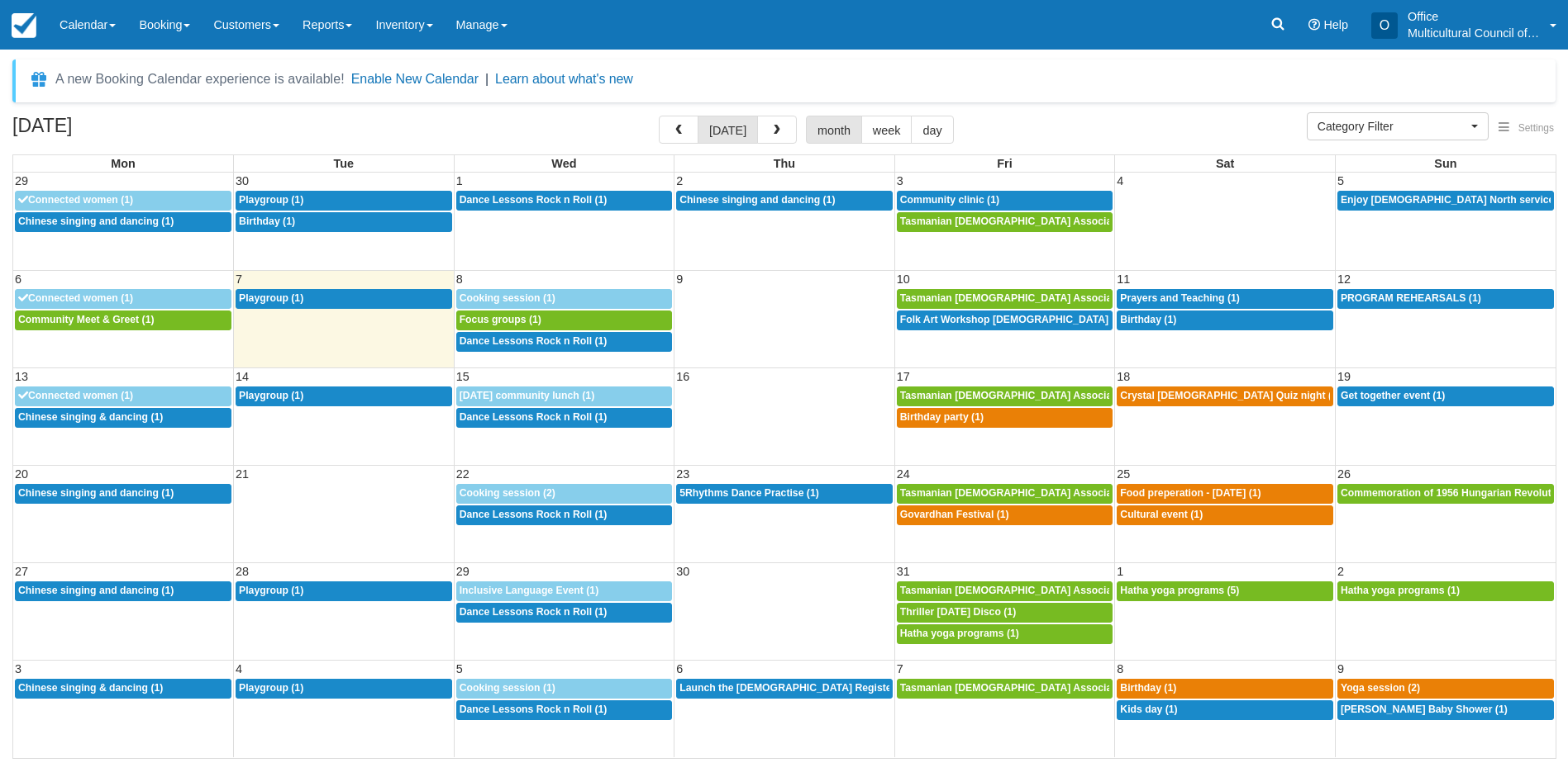
select select
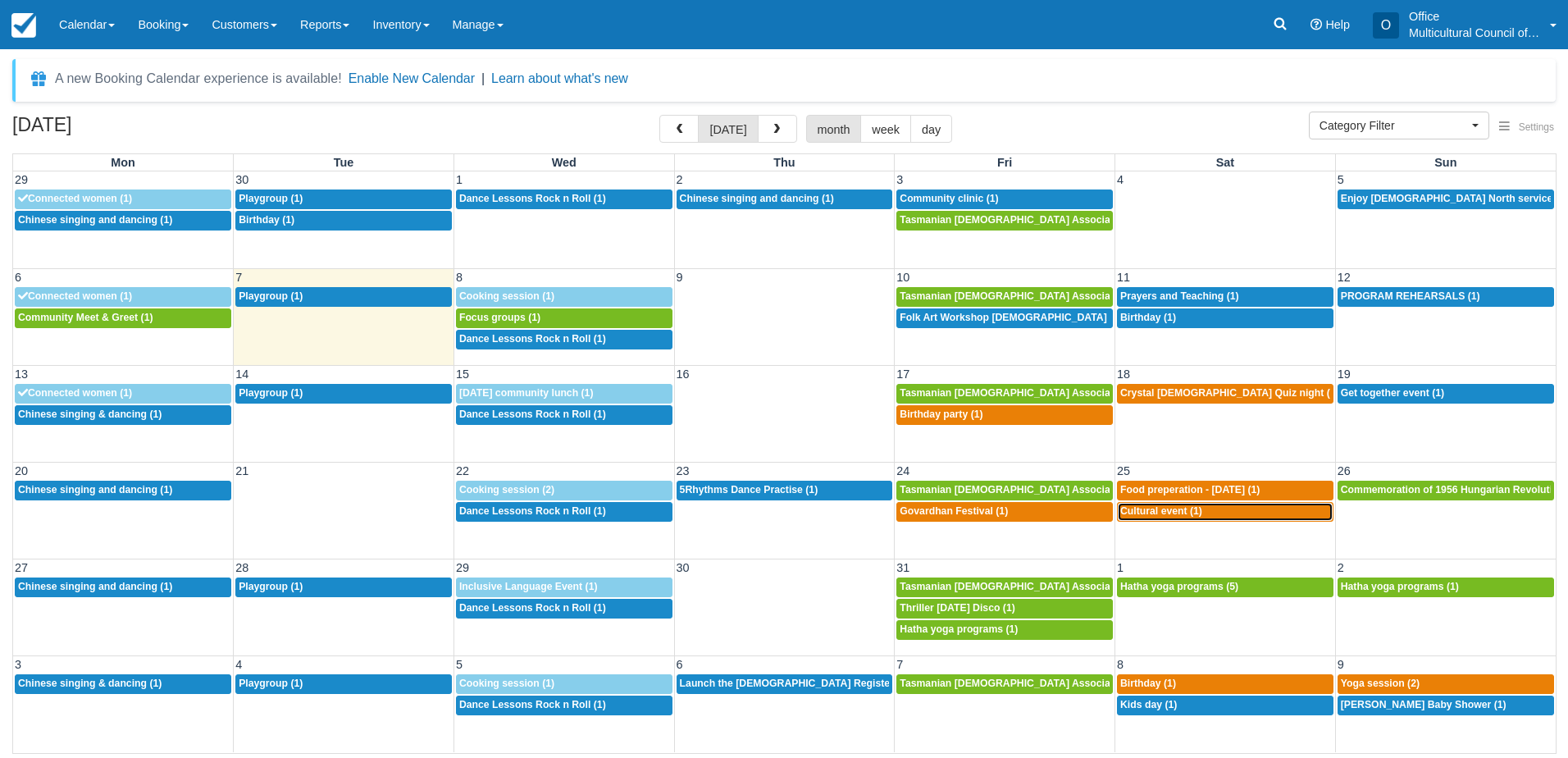
click at [1193, 518] on div "4p Cultural event (1)" at bounding box center [1225, 512] width 210 height 14
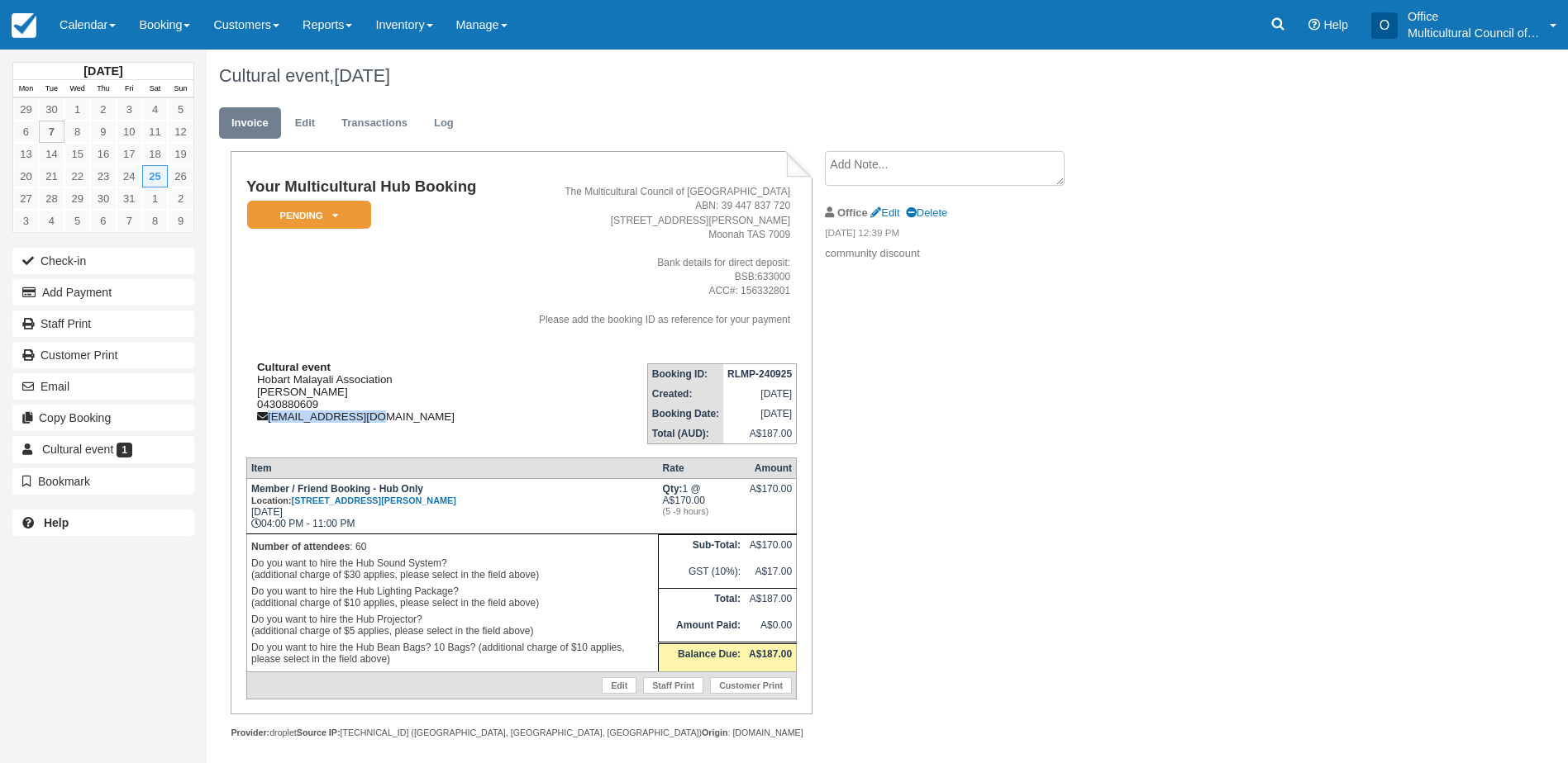
drag, startPoint x: 363, startPoint y: 411, endPoint x: 268, endPoint y: 413, distance: 95.0
click at [268, 413] on div "Cultural event Hobart Malayali Association [PERSON_NAME] 0430880609 [EMAIL_ADDR…" at bounding box center [374, 391] width 256 height 61
copy div "[EMAIL_ADDRESS][DOMAIN_NAME]"
click at [457, 419] on div "Cultural event Hobart Malayali Association LIJIN Raghavan 0430880609 r.lijin@gm…" at bounding box center [374, 391] width 256 height 61
drag, startPoint x: 363, startPoint y: 418, endPoint x: 271, endPoint y: 424, distance: 92.2
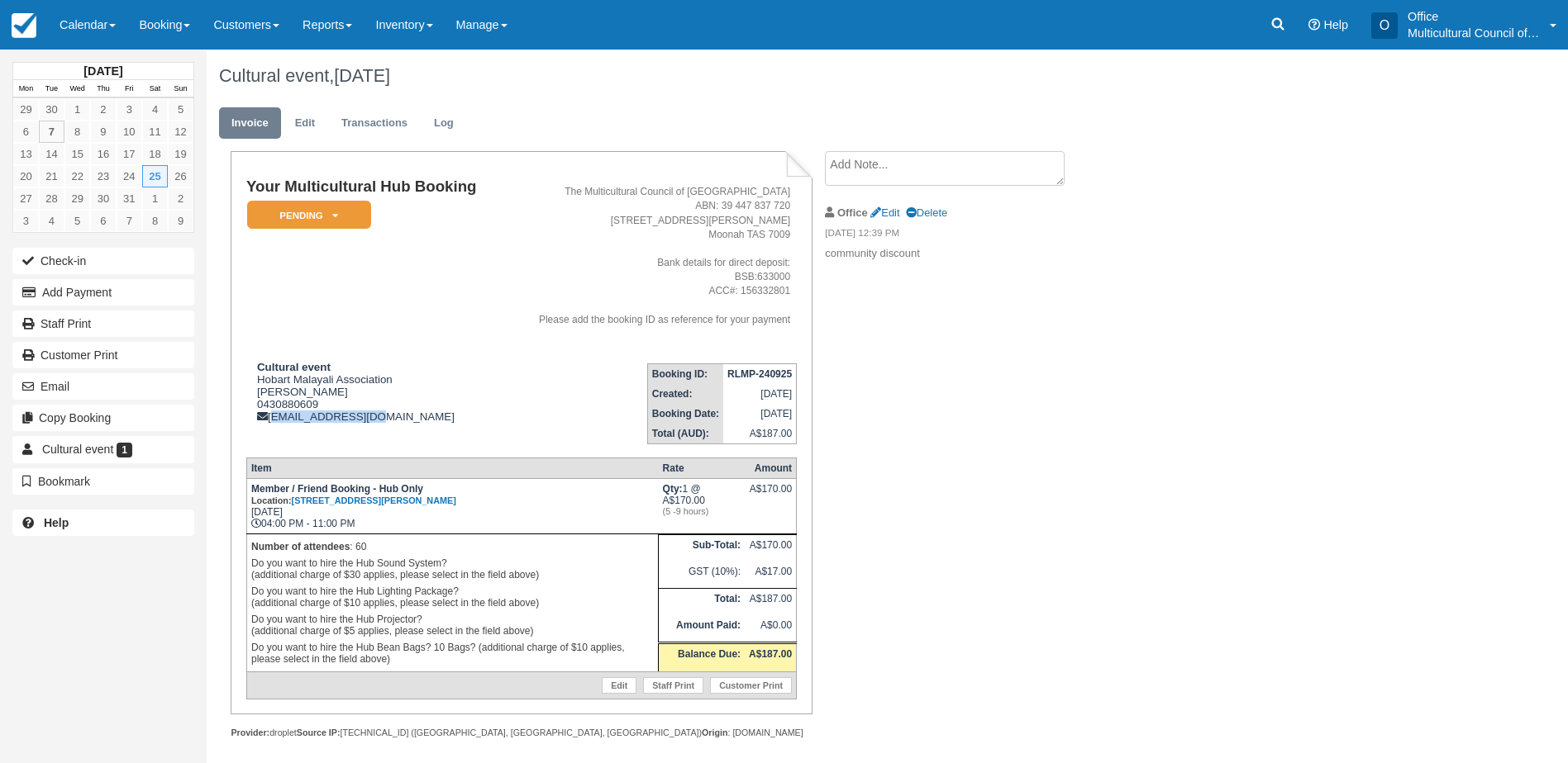
click at [271, 424] on td "Cultural event Hobart Malayali Association LIJIN Raghavan 0430880609 r.lijin@gm…" at bounding box center [374, 397] width 256 height 94
click at [272, 431] on td "Cultural event Hobart Malayali Association LIJIN Raghavan 0430880609 r.lijin@gm…" at bounding box center [374, 397] width 256 height 94
click at [308, 126] on link "Edit" at bounding box center [305, 123] width 45 height 32
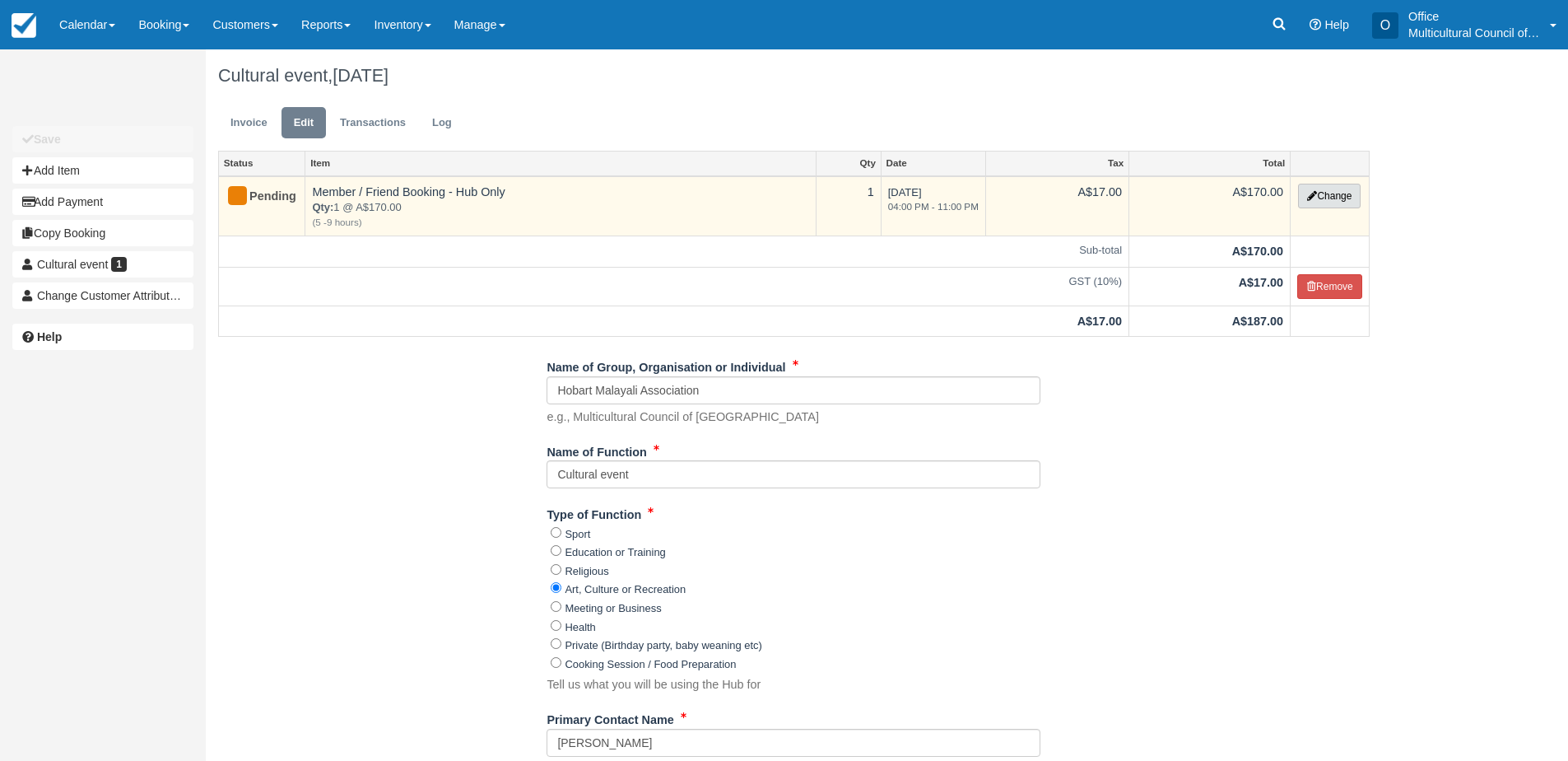
click at [1317, 196] on button "Change" at bounding box center [1330, 196] width 62 height 24
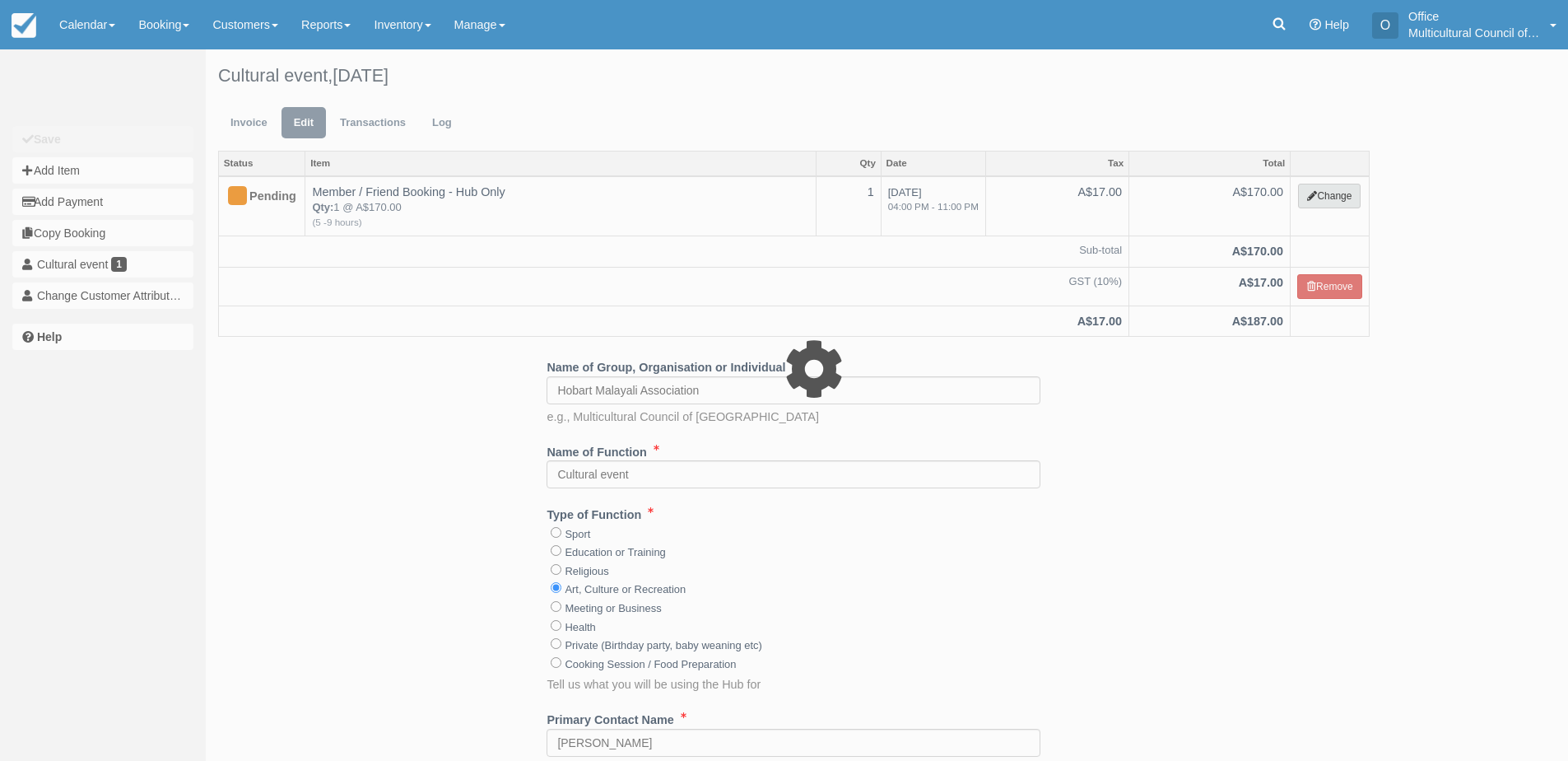
select select "2"
type input "170.00"
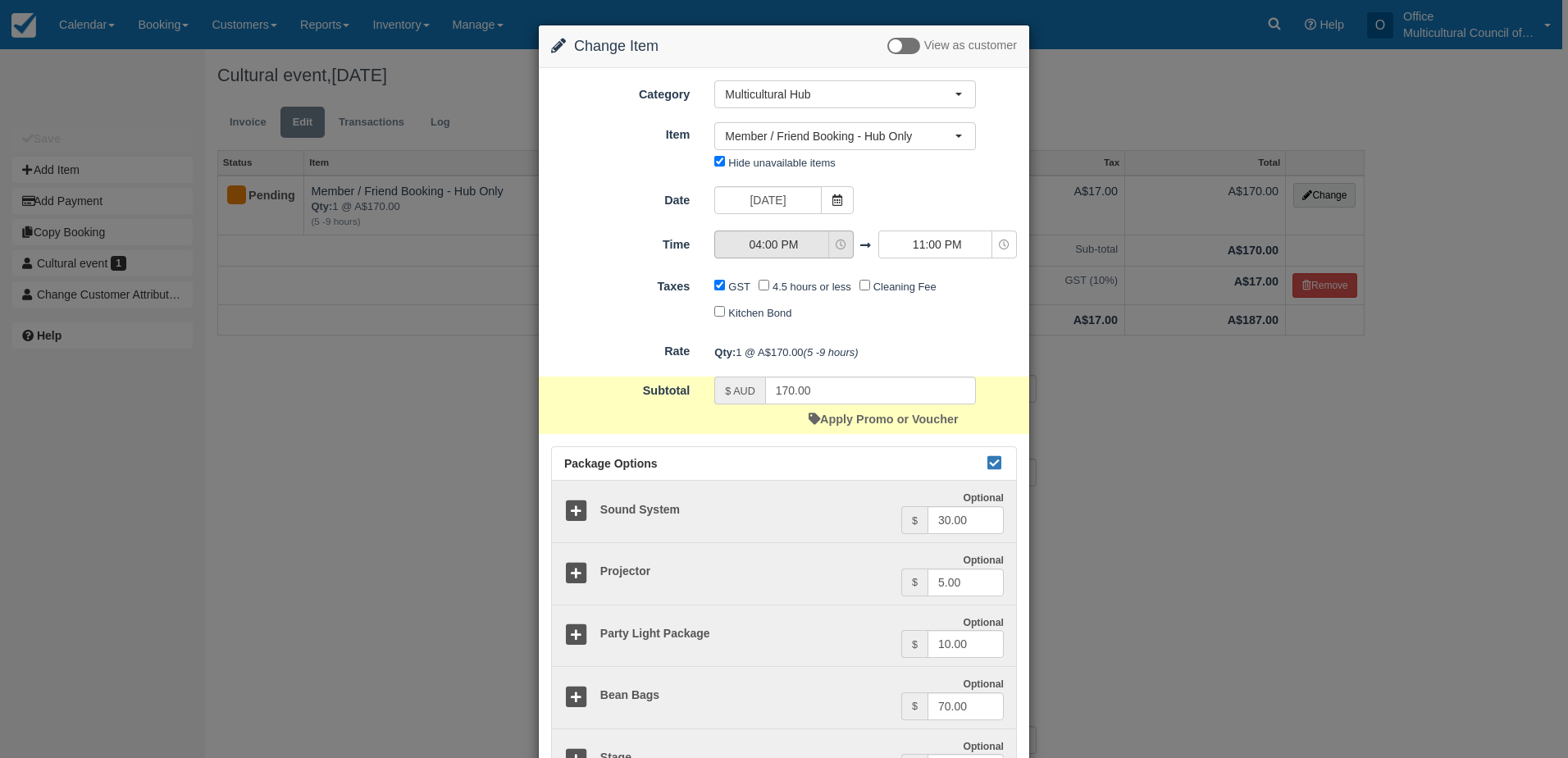
click at [790, 243] on span "04:00 PM" at bounding box center [773, 244] width 116 height 16
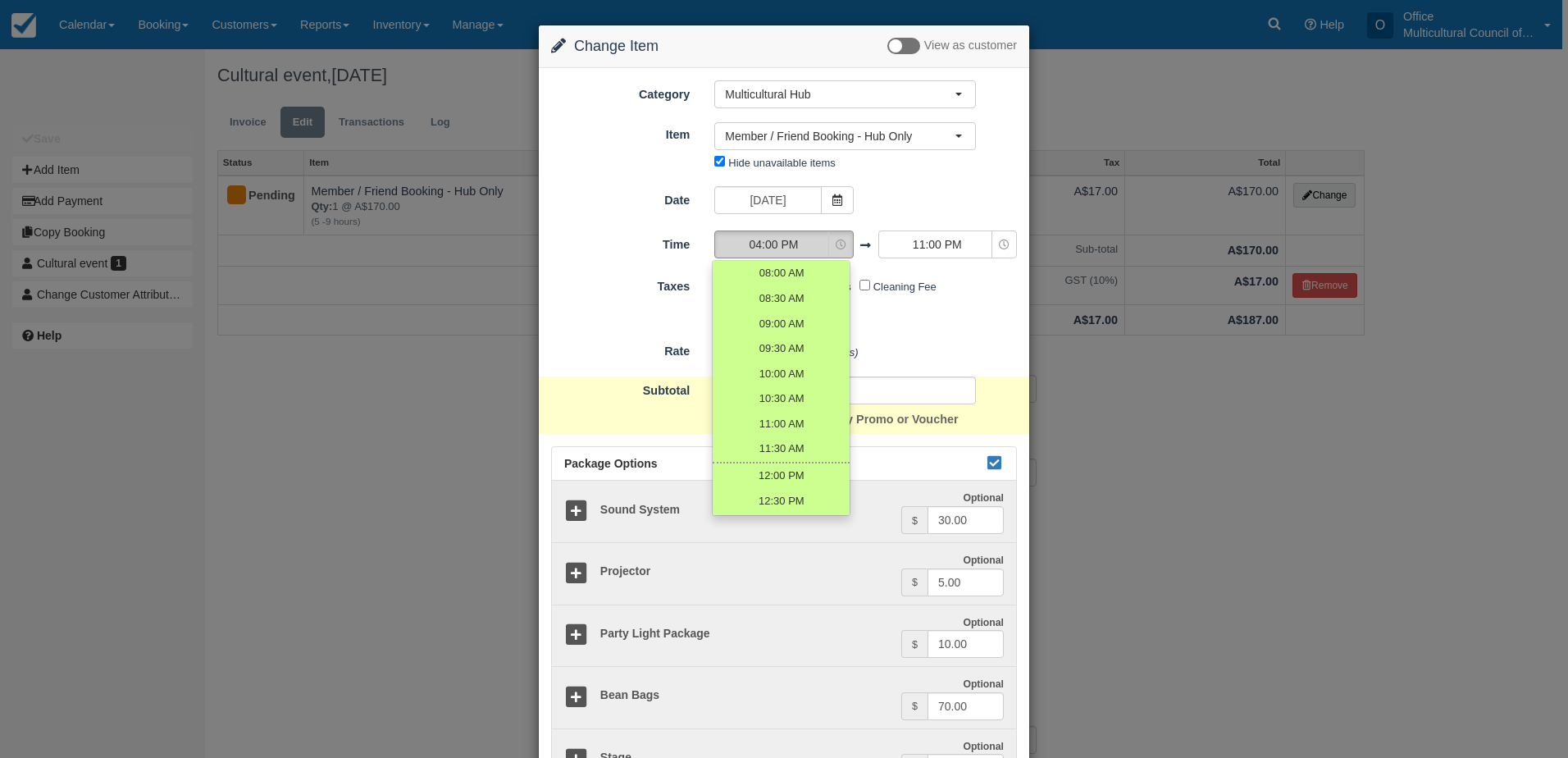
scroll to position [288, 0]
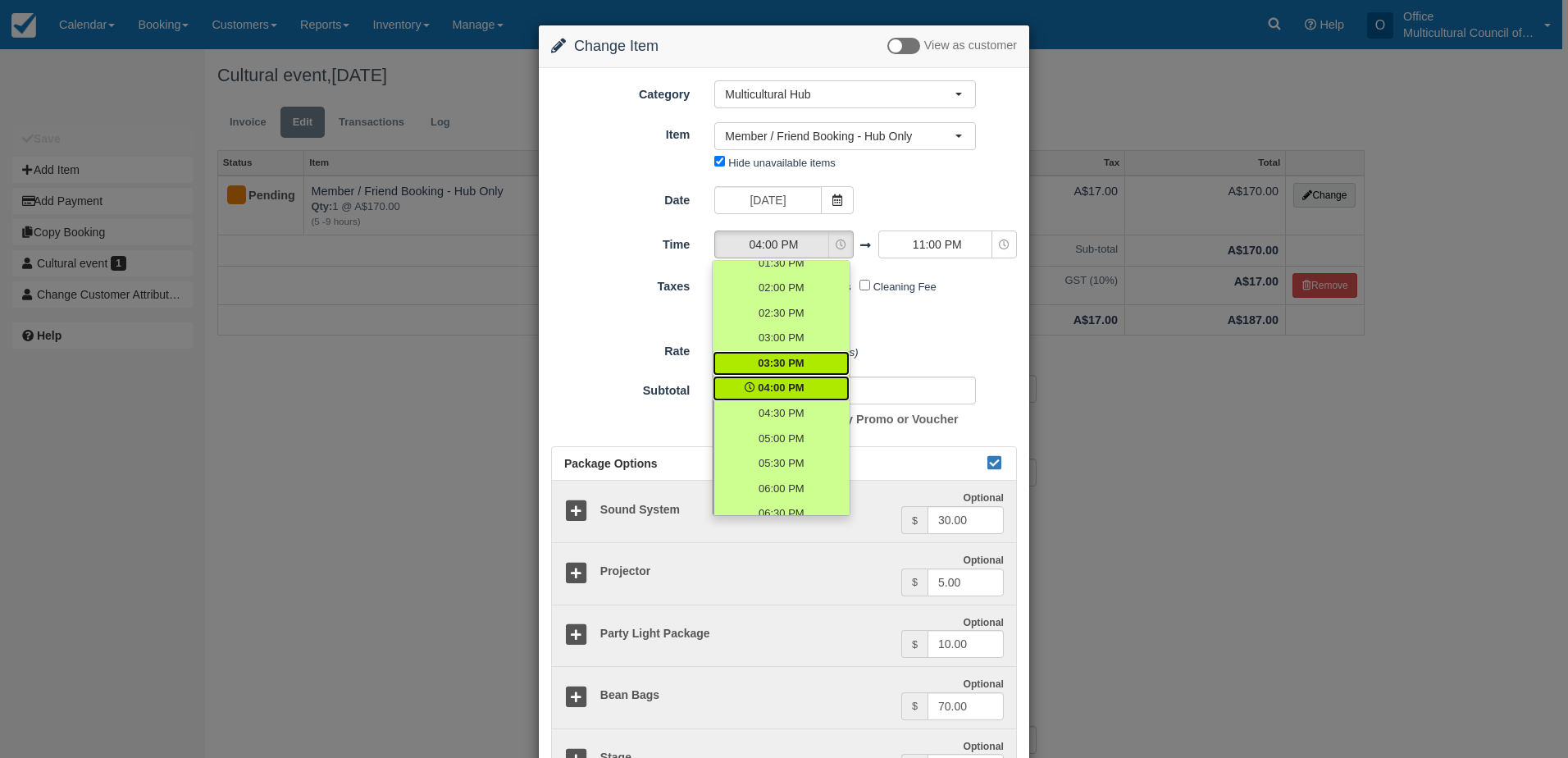
click at [804, 356] on link "03:30 PM" at bounding box center [780, 363] width 137 height 25
select select "15:30"
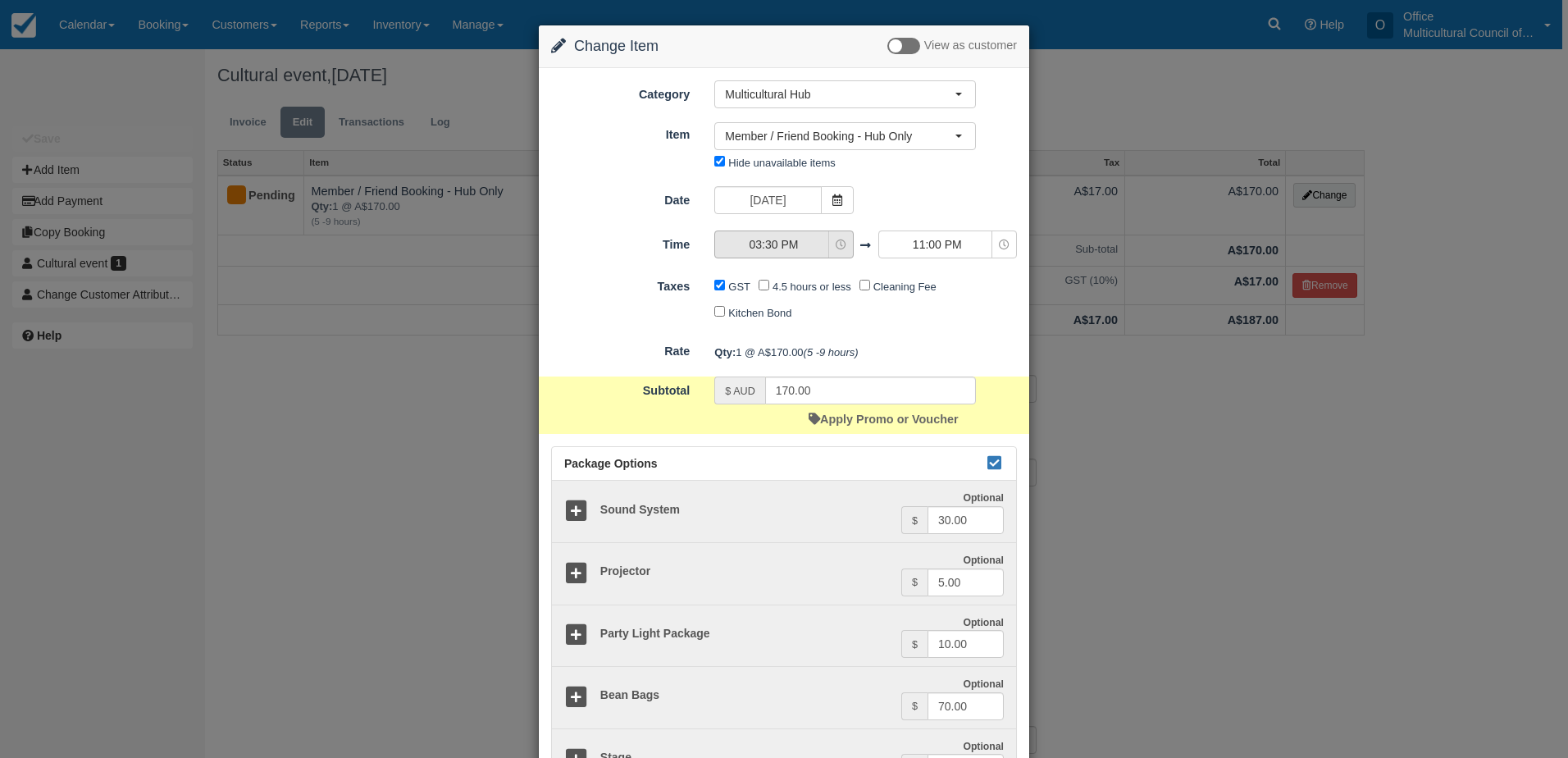
click at [808, 242] on span "03:30 PM" at bounding box center [773, 244] width 116 height 16
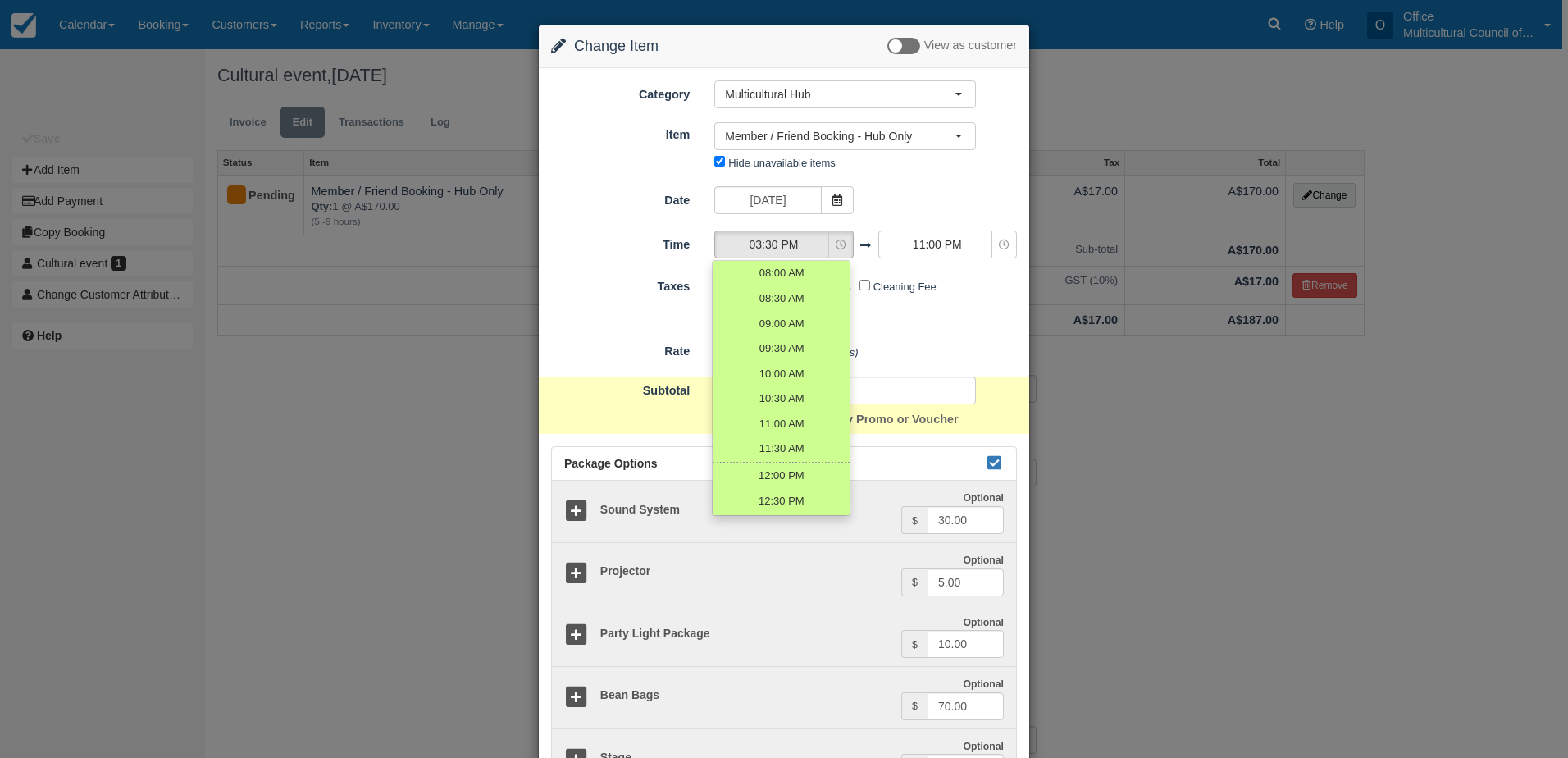
scroll to position [264, 0]
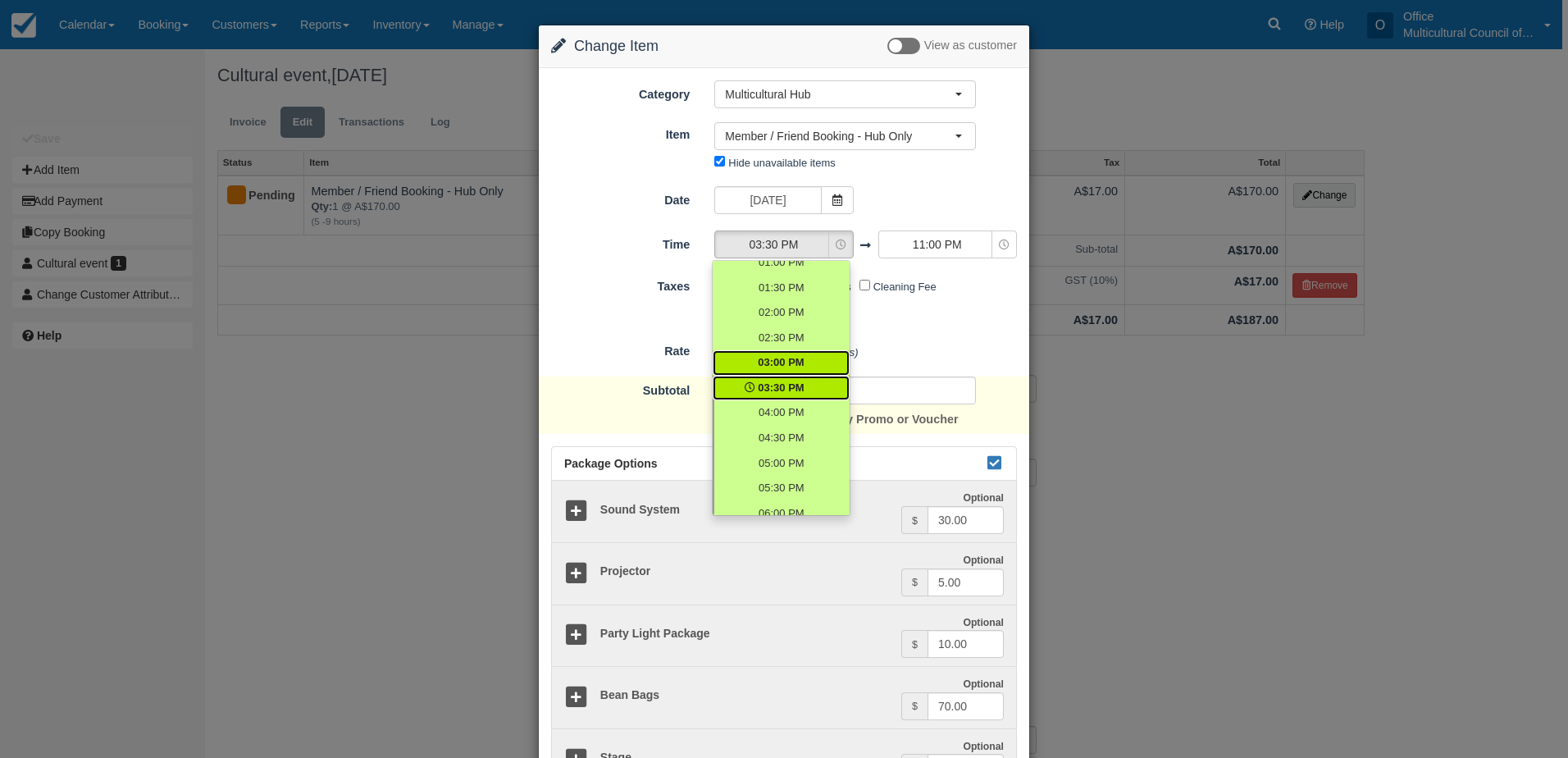
click at [800, 355] on link "03:00 PM" at bounding box center [780, 363] width 137 height 25
select select "15:00"
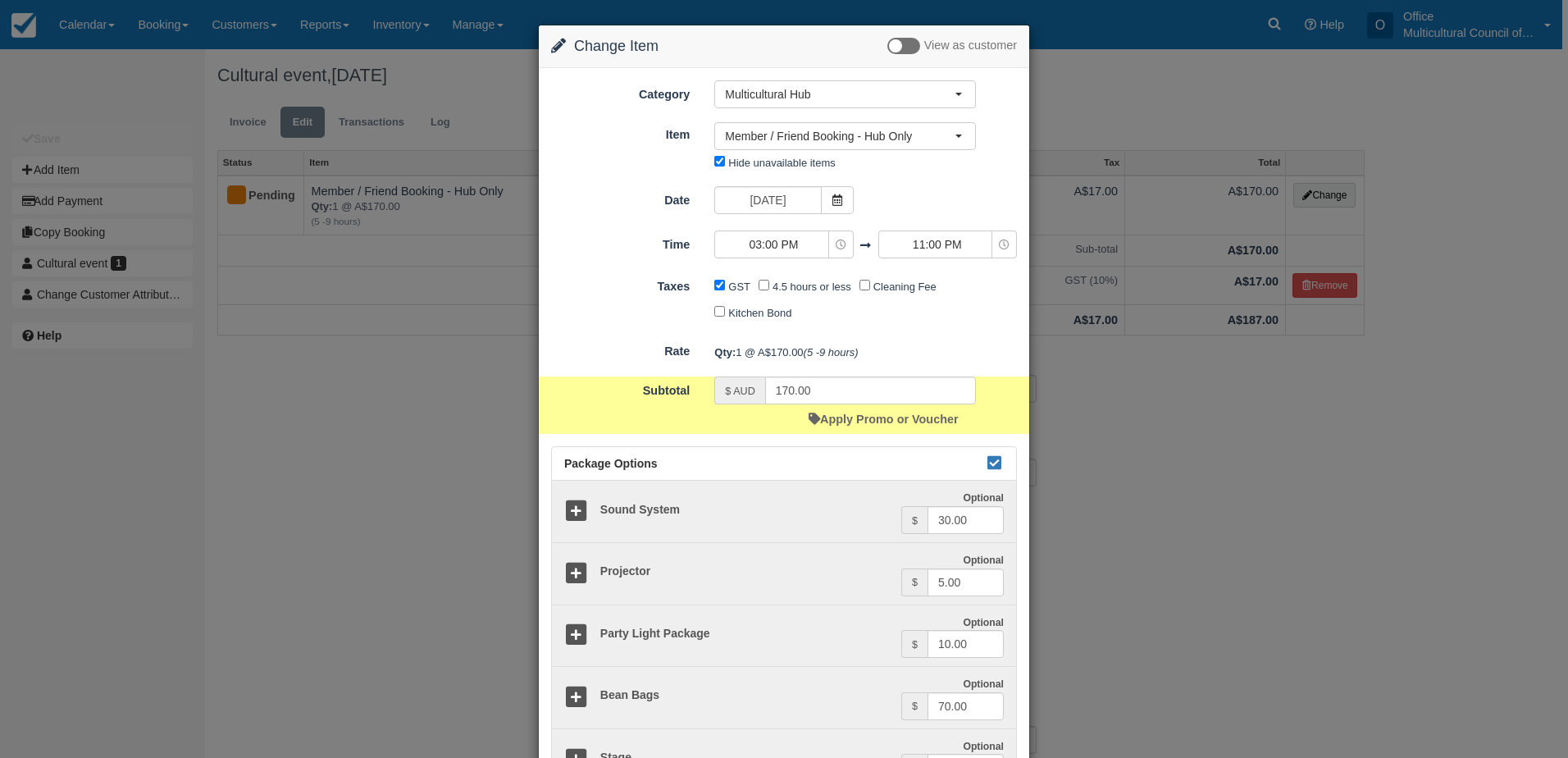
scroll to position [141, 0]
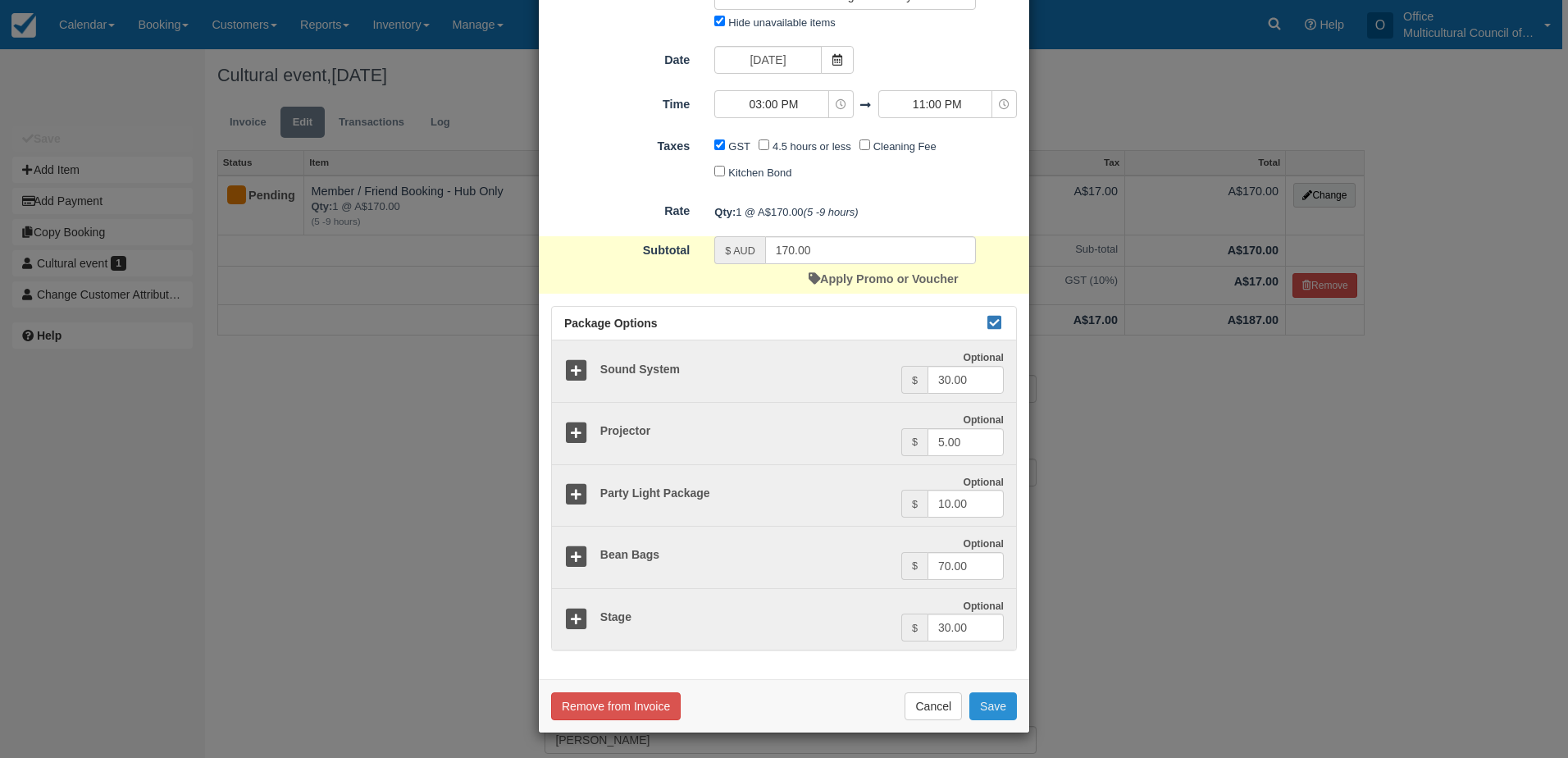
click at [992, 713] on button "Save" at bounding box center [992, 706] width 47 height 28
checkbox input "false"
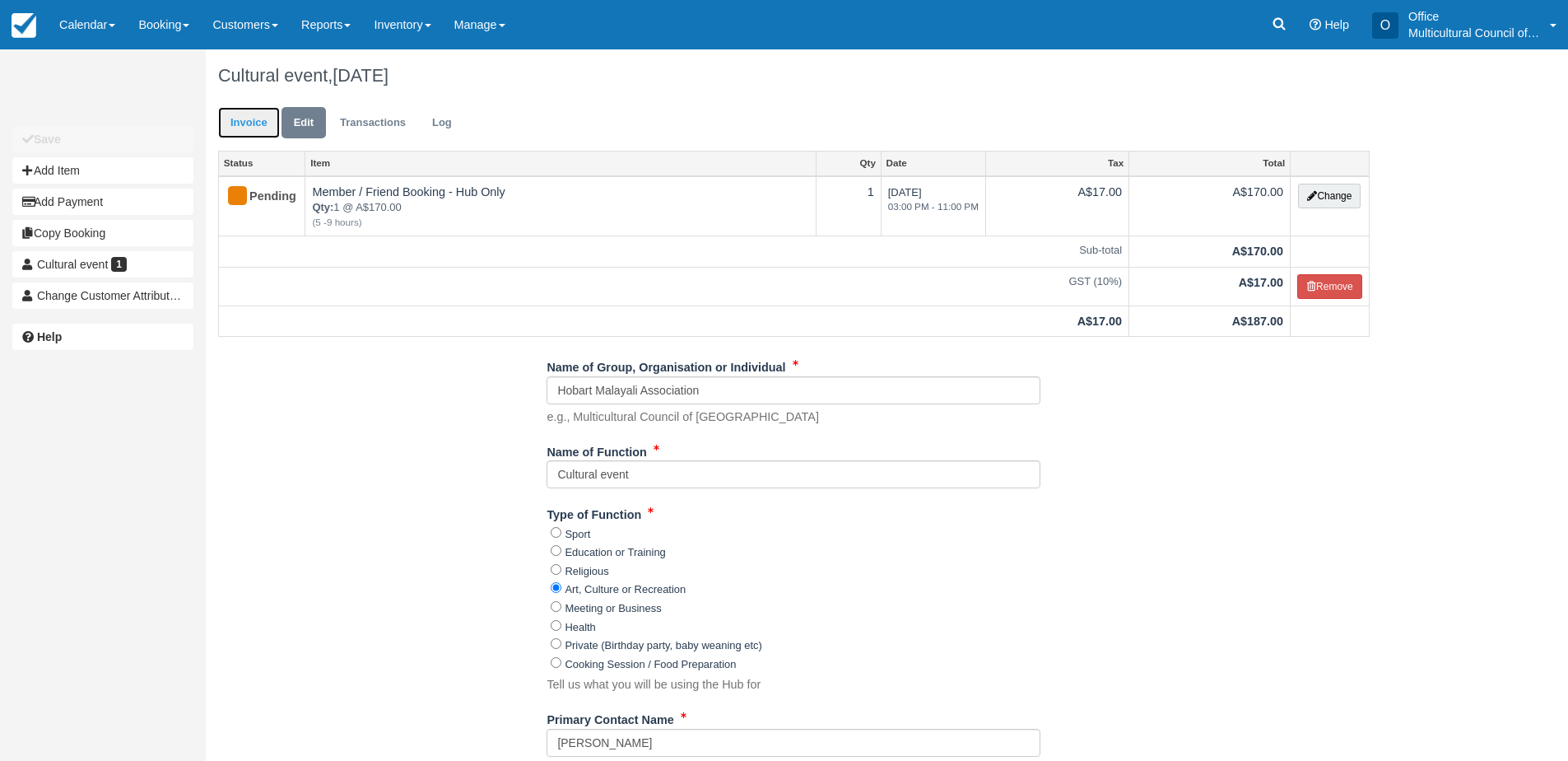
click at [249, 119] on link "Invoice" at bounding box center [248, 123] width 61 height 32
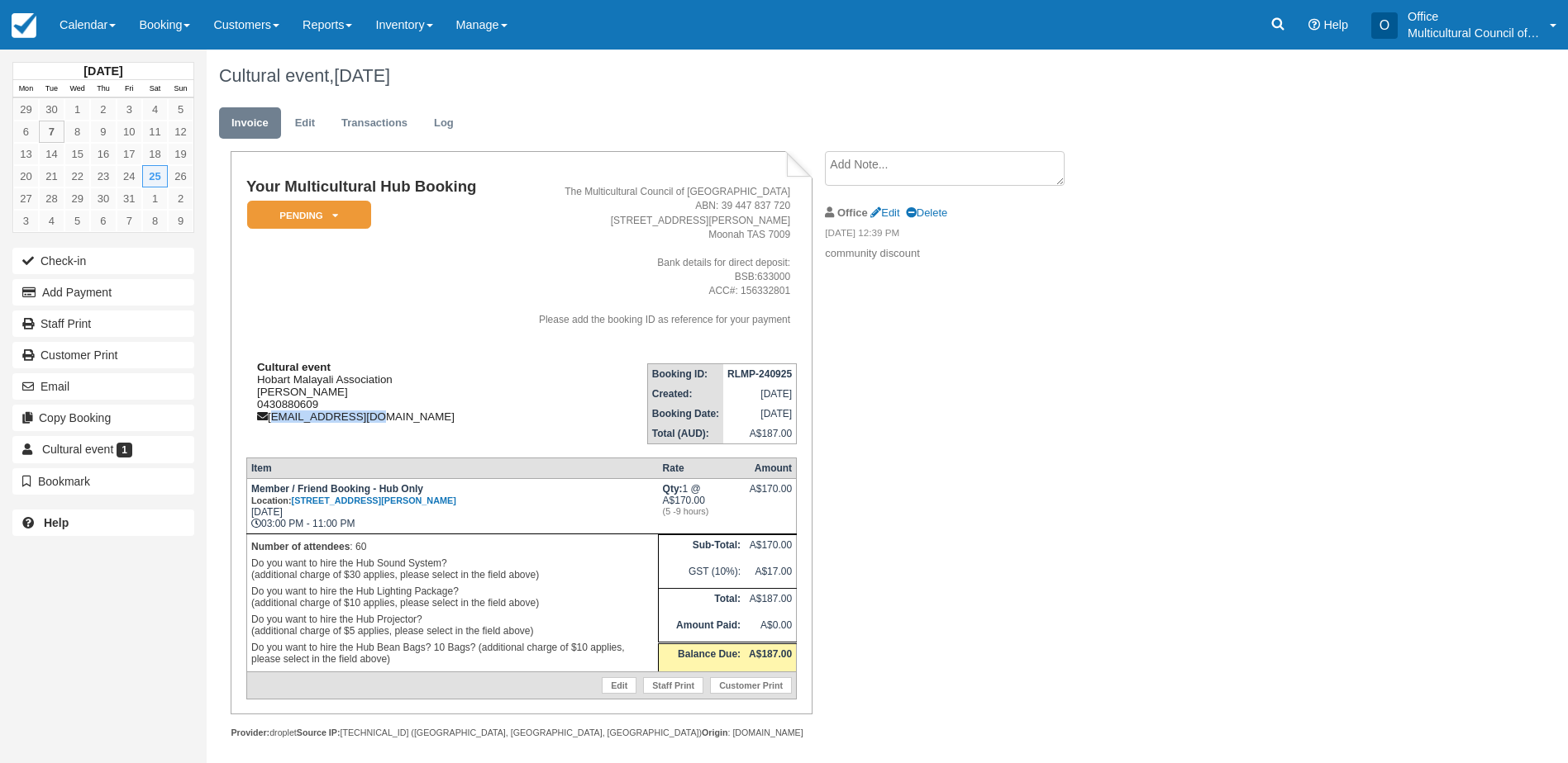
drag, startPoint x: 364, startPoint y: 421, endPoint x: 271, endPoint y: 422, distance: 93.0
click at [271, 422] on div "Cultural event Hobart Malayali Association [PERSON_NAME] 0430880609 [EMAIL_ADDR…" at bounding box center [374, 391] width 256 height 61
copy div "[EMAIL_ADDRESS][DOMAIN_NAME]"
click at [452, 420] on div "Cultural event Hobart Malayali Association [PERSON_NAME] 0430880609 [EMAIL_ADDR…" at bounding box center [374, 391] width 256 height 61
click at [1207, 313] on div "Cultural event, [DATE] Invoice Edit Transactions Log Your Multicultural Hub Boo…" at bounding box center [795, 412] width 1176 height 725
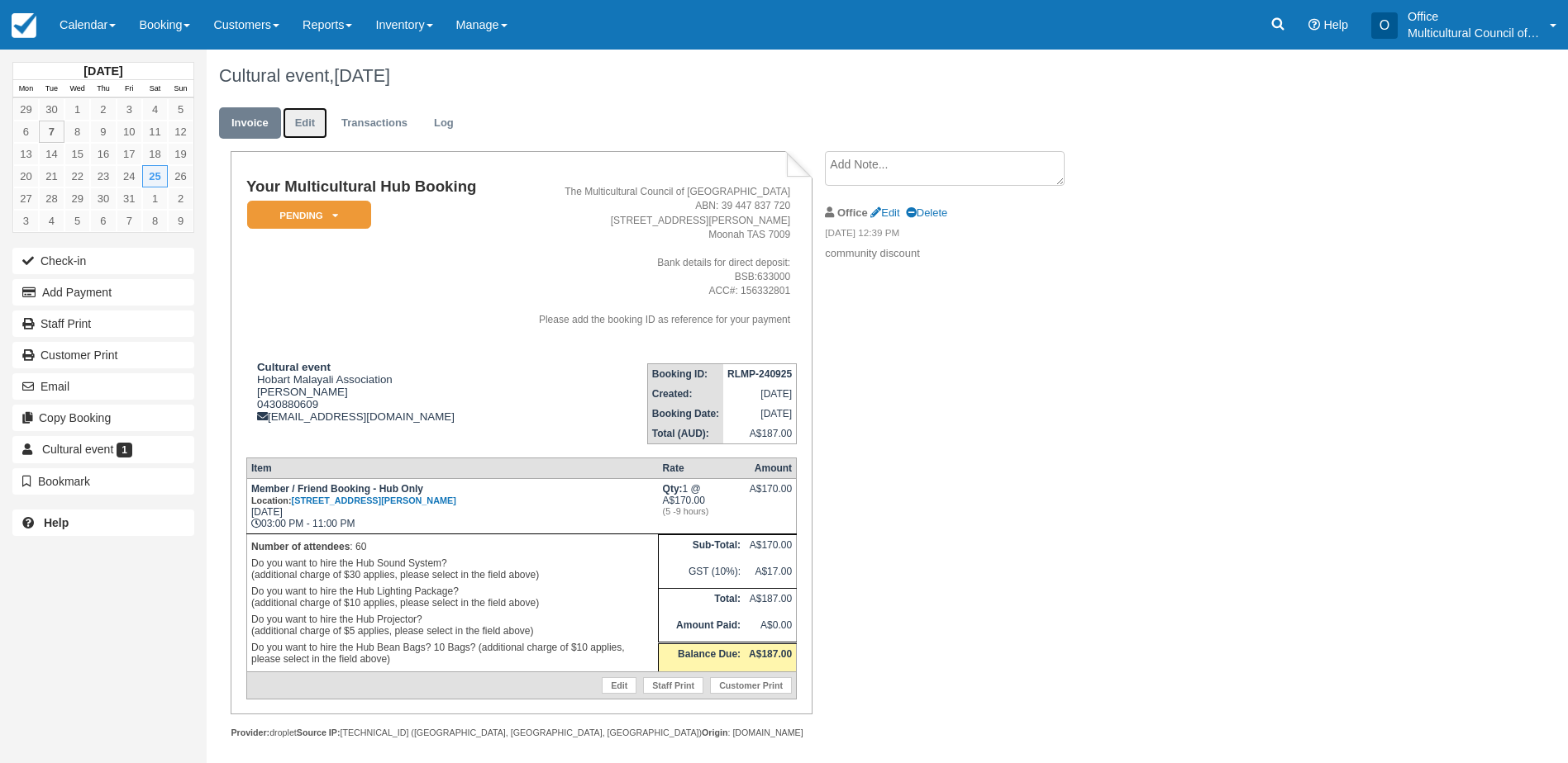
drag, startPoint x: 305, startPoint y: 121, endPoint x: 364, endPoint y: 160, distance: 70.7
click at [305, 121] on link "Edit" at bounding box center [305, 123] width 45 height 32
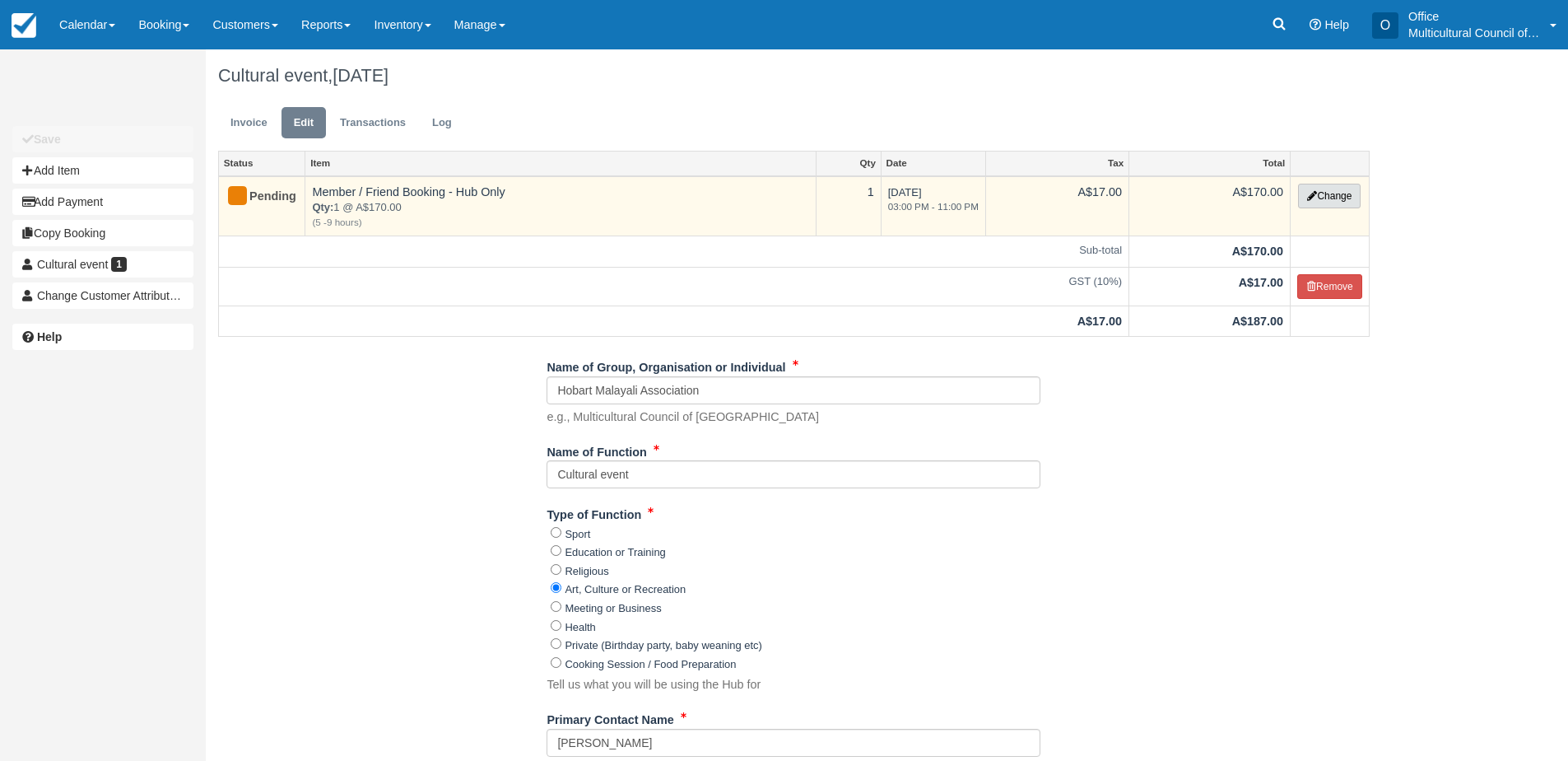
click at [1330, 199] on button "Change" at bounding box center [1330, 196] width 62 height 24
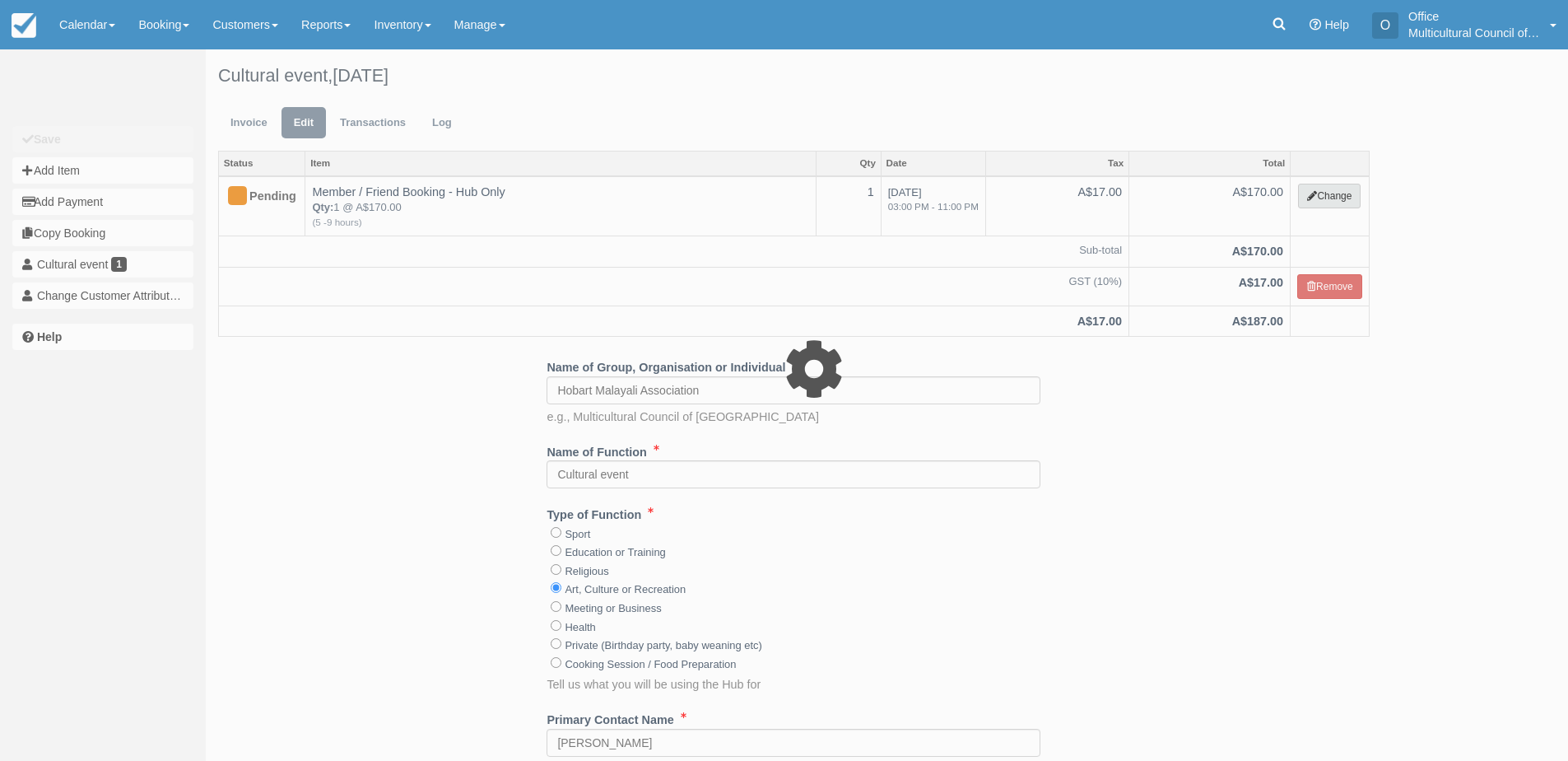
select select "2"
type input "170.00"
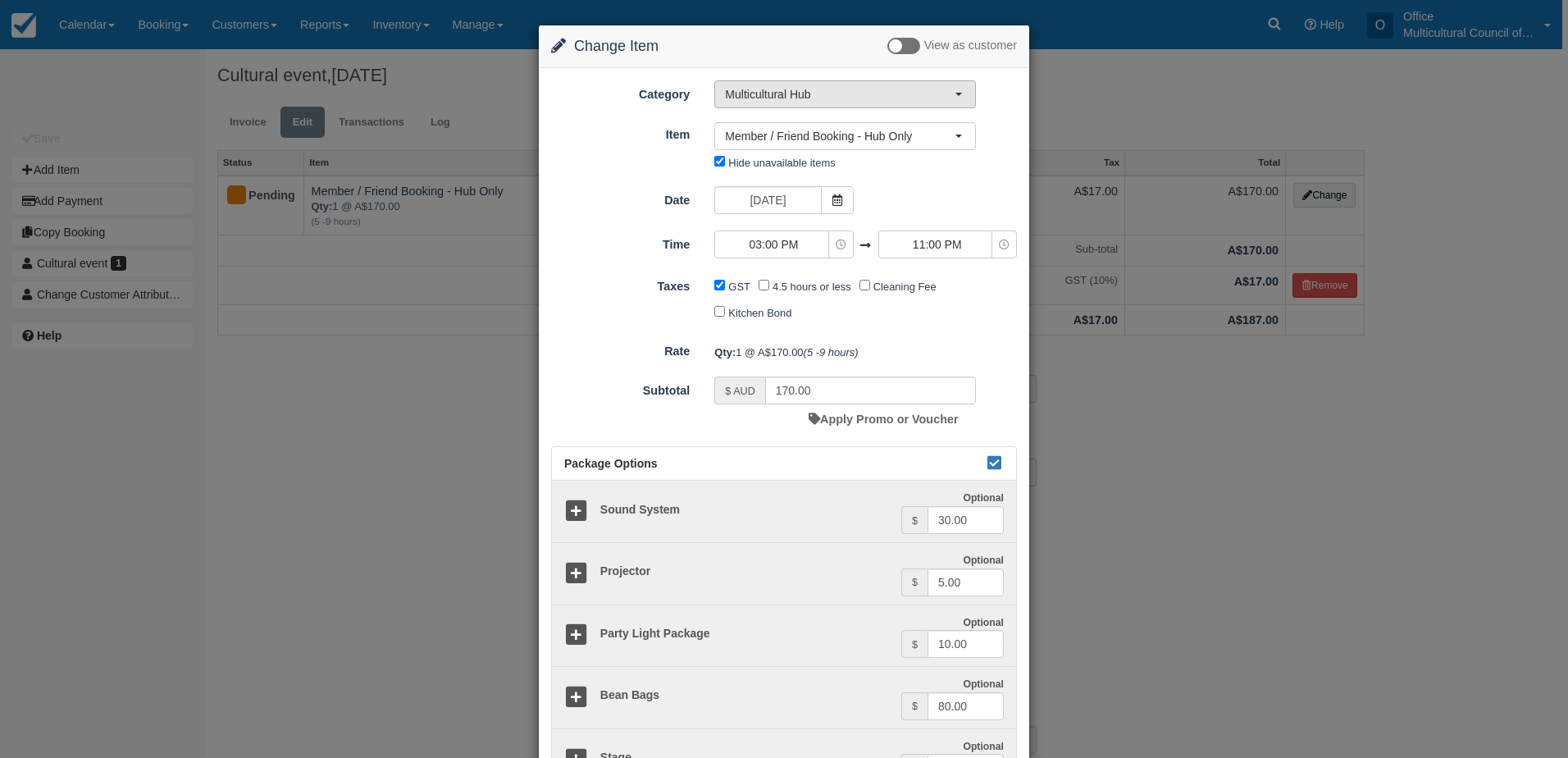
click at [878, 99] on span "Multicultural Hub" at bounding box center [839, 94] width 230 height 16
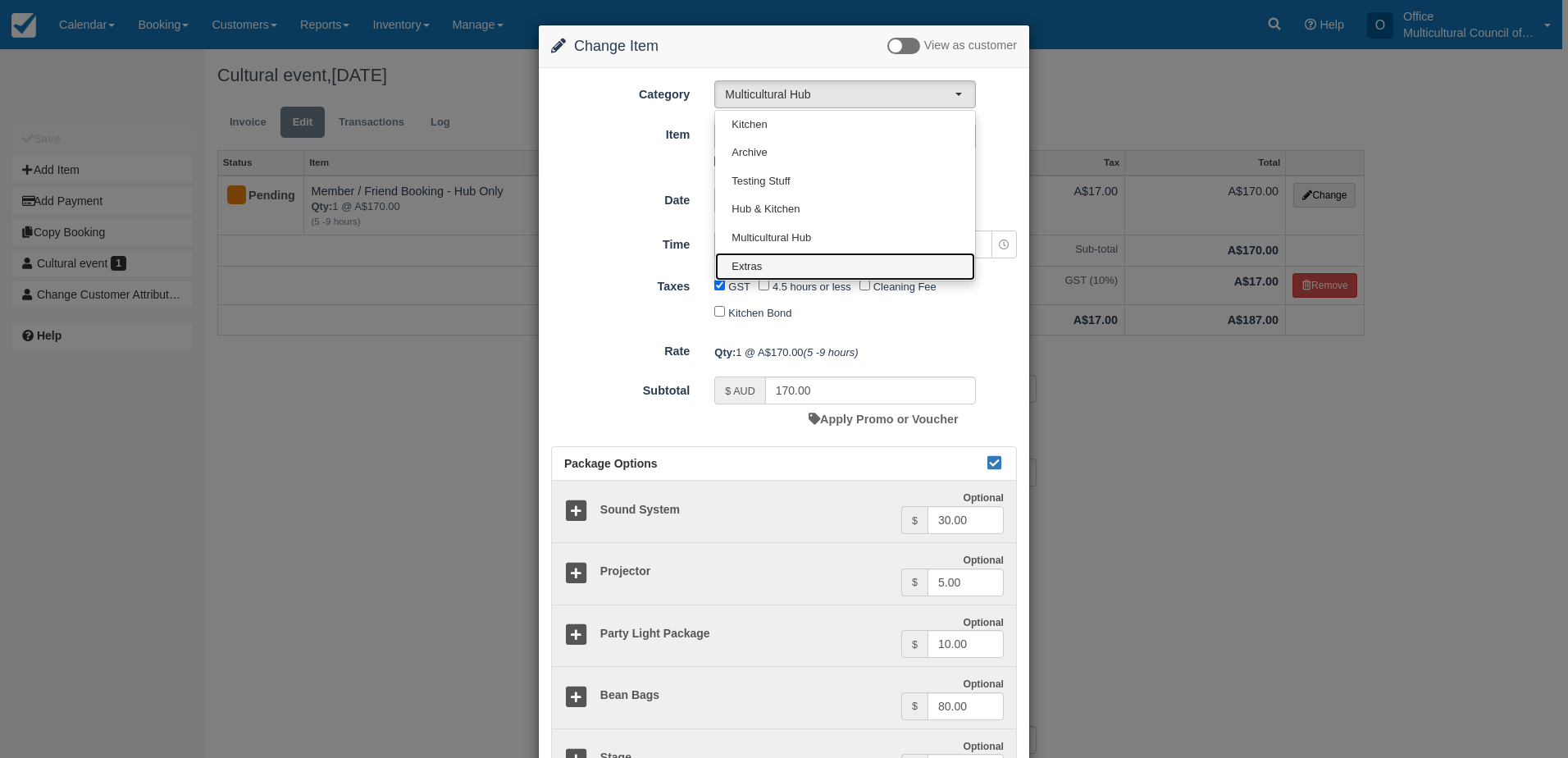
click at [833, 268] on link "Extras" at bounding box center [845, 268] width 260 height 29
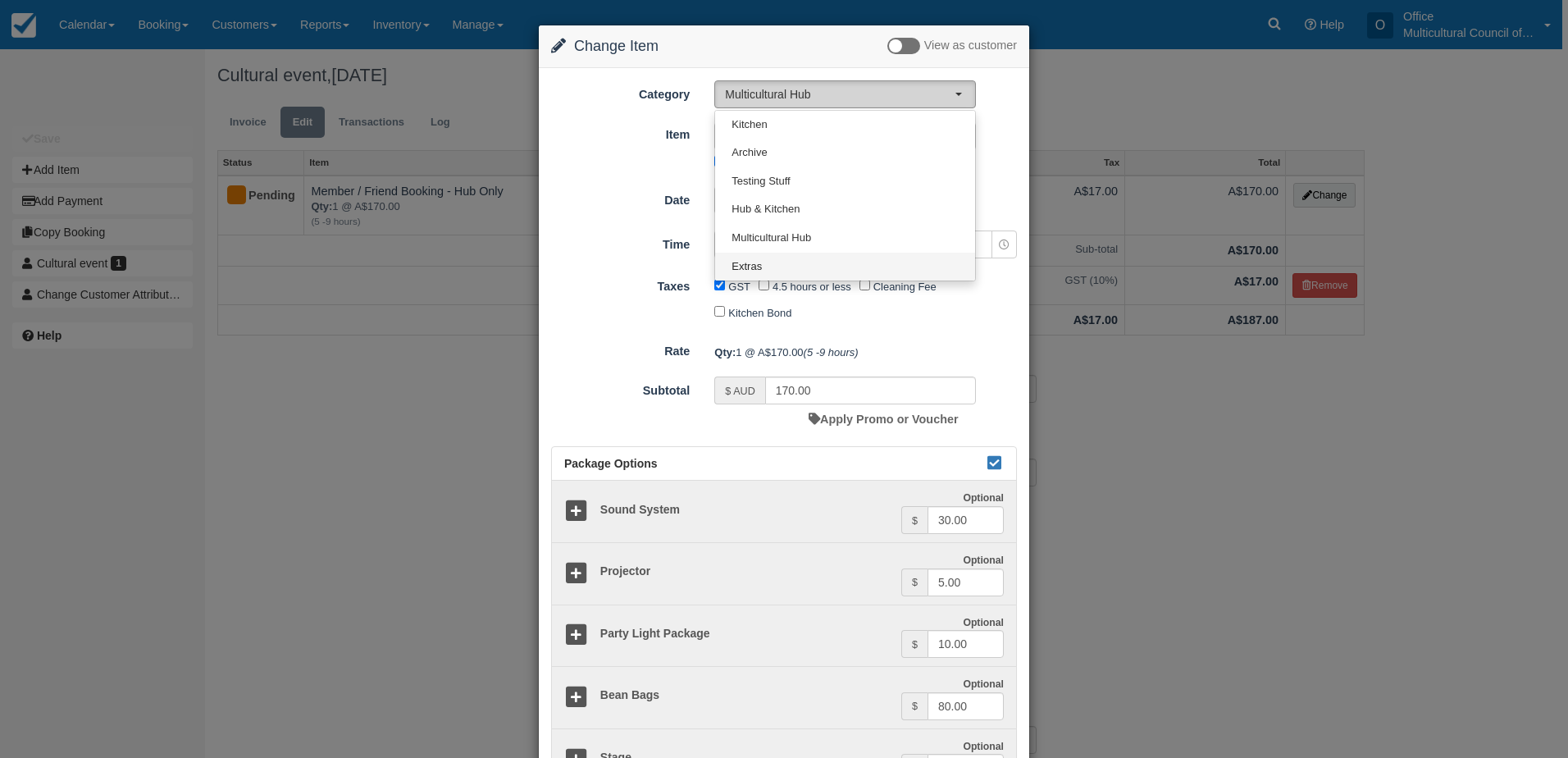
select select "4"
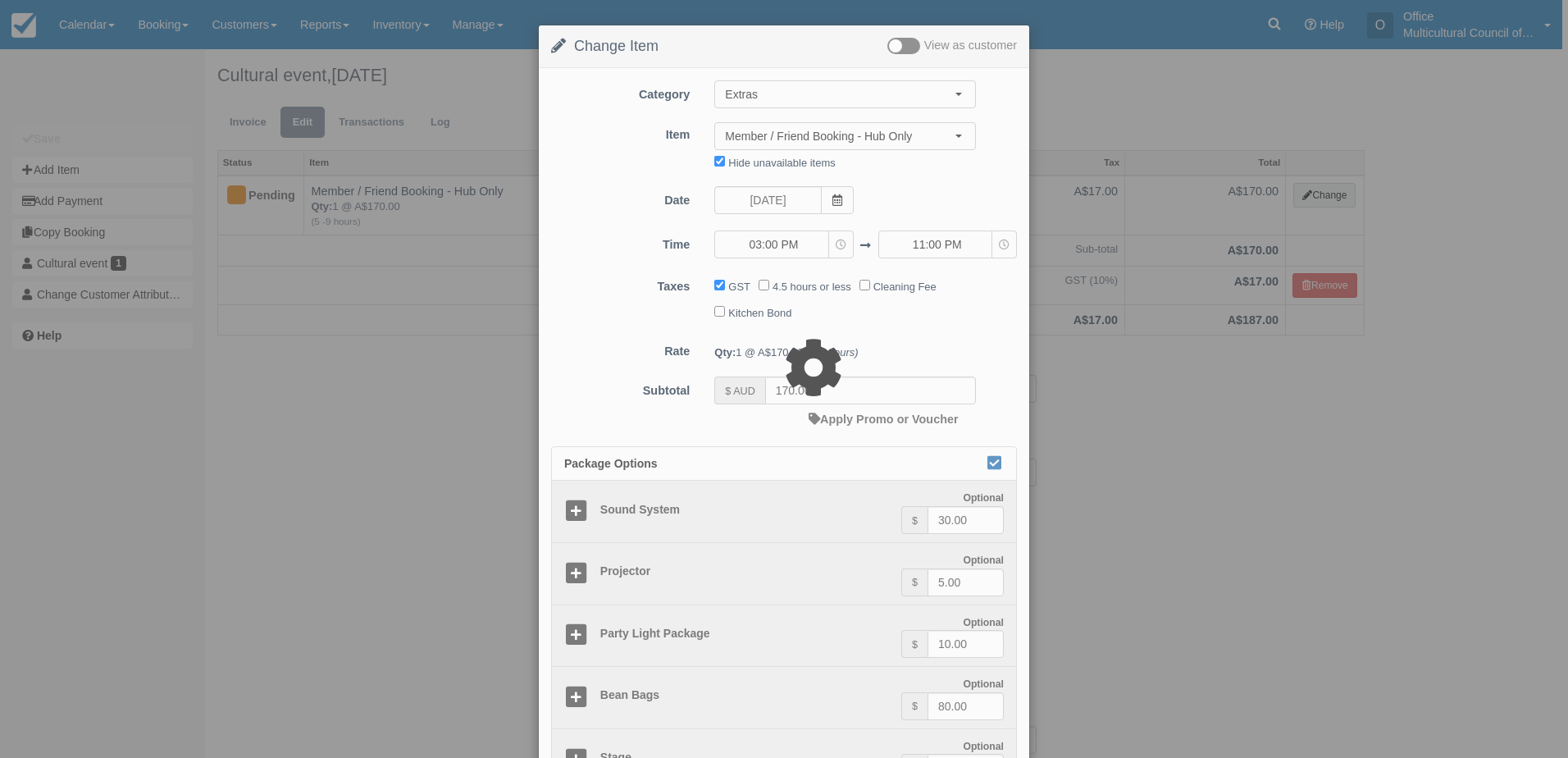
type input "80.00"
click at [853, 136] on div at bounding box center [784, 379] width 1568 height 758
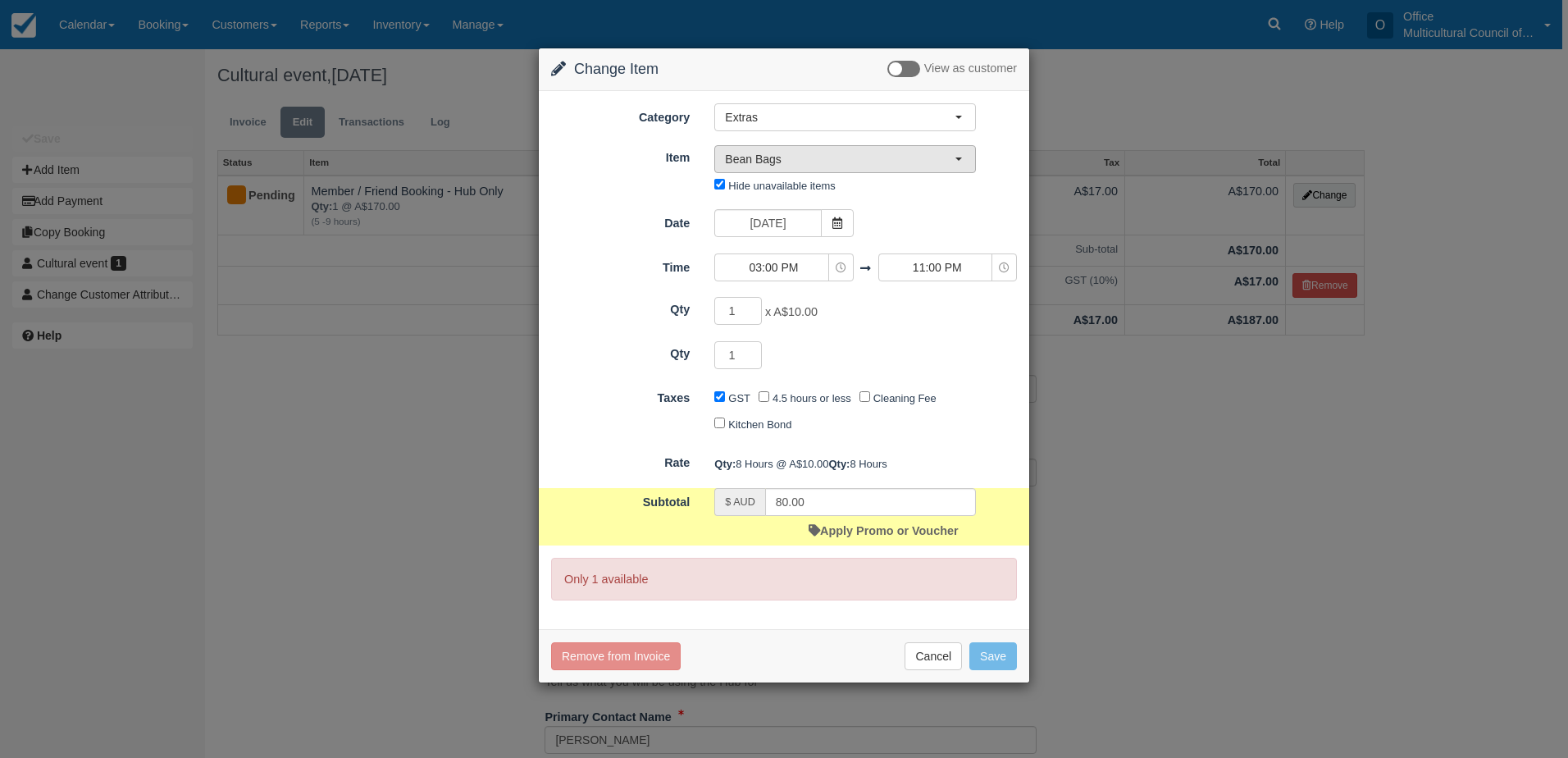
click at [860, 160] on span "Bean Bags" at bounding box center [839, 159] width 230 height 16
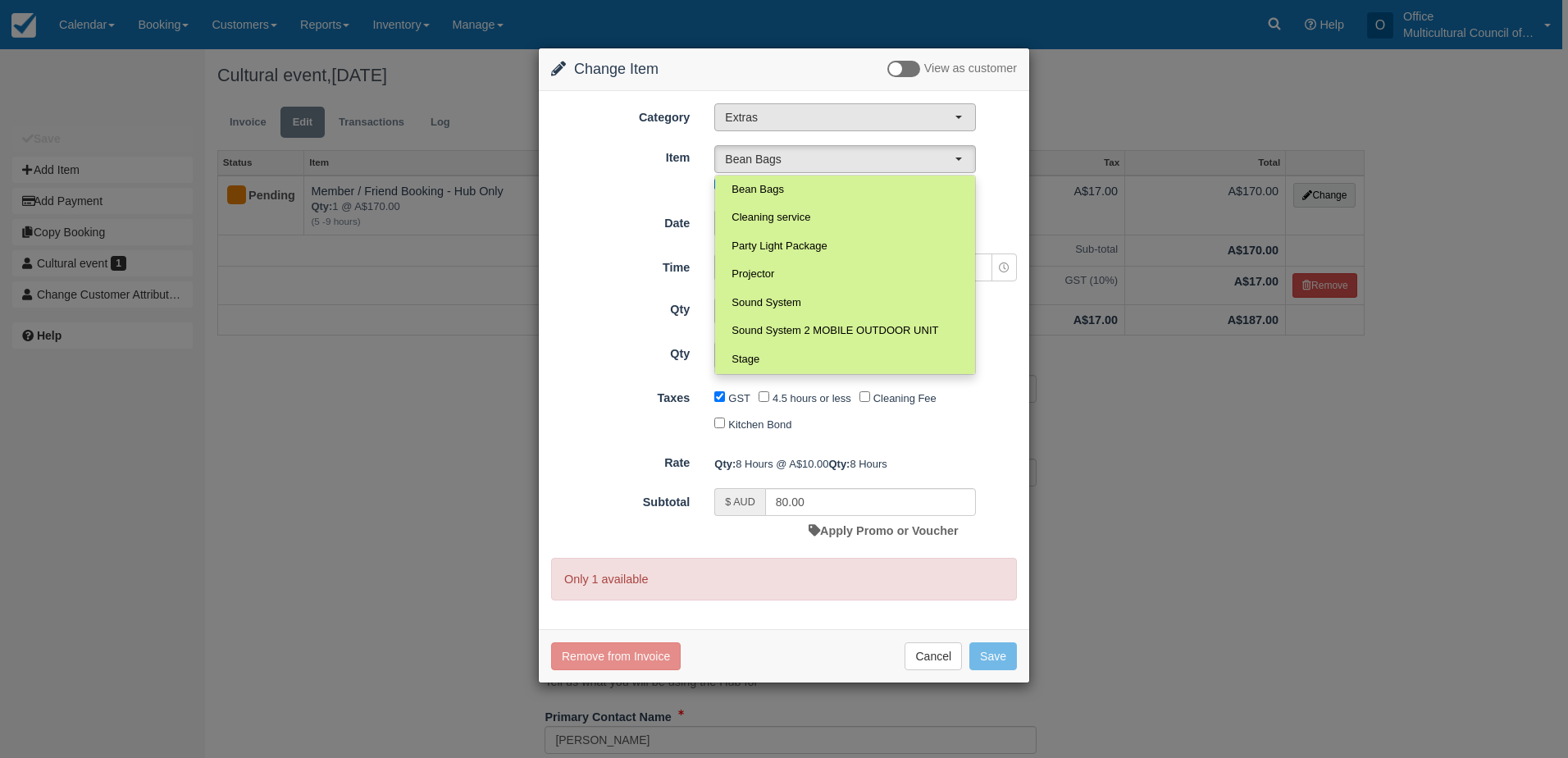
click at [868, 118] on span "Extras" at bounding box center [839, 117] width 230 height 16
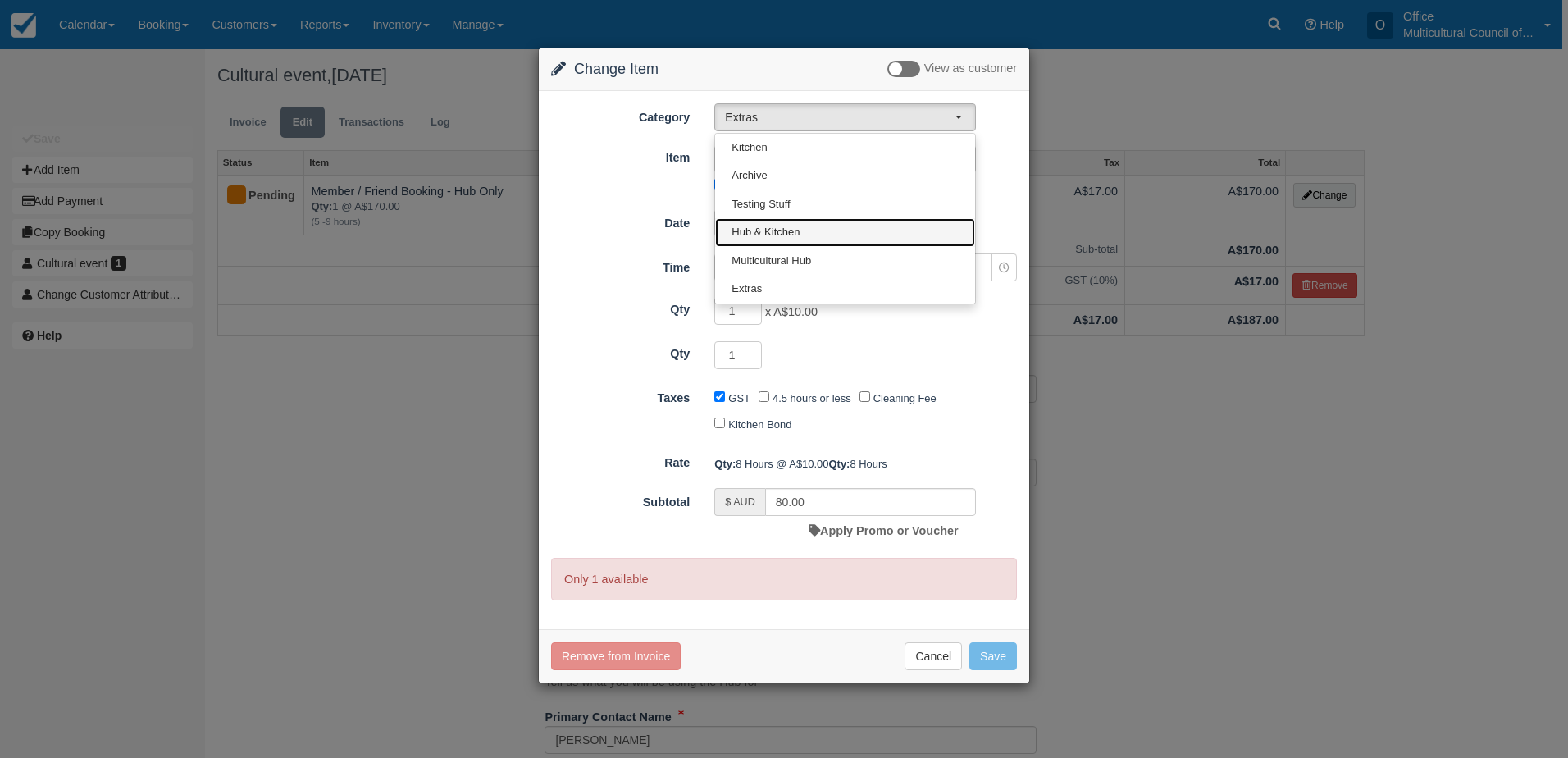
click at [852, 226] on link "Hub & Kitchen" at bounding box center [845, 233] width 260 height 29
select select "7"
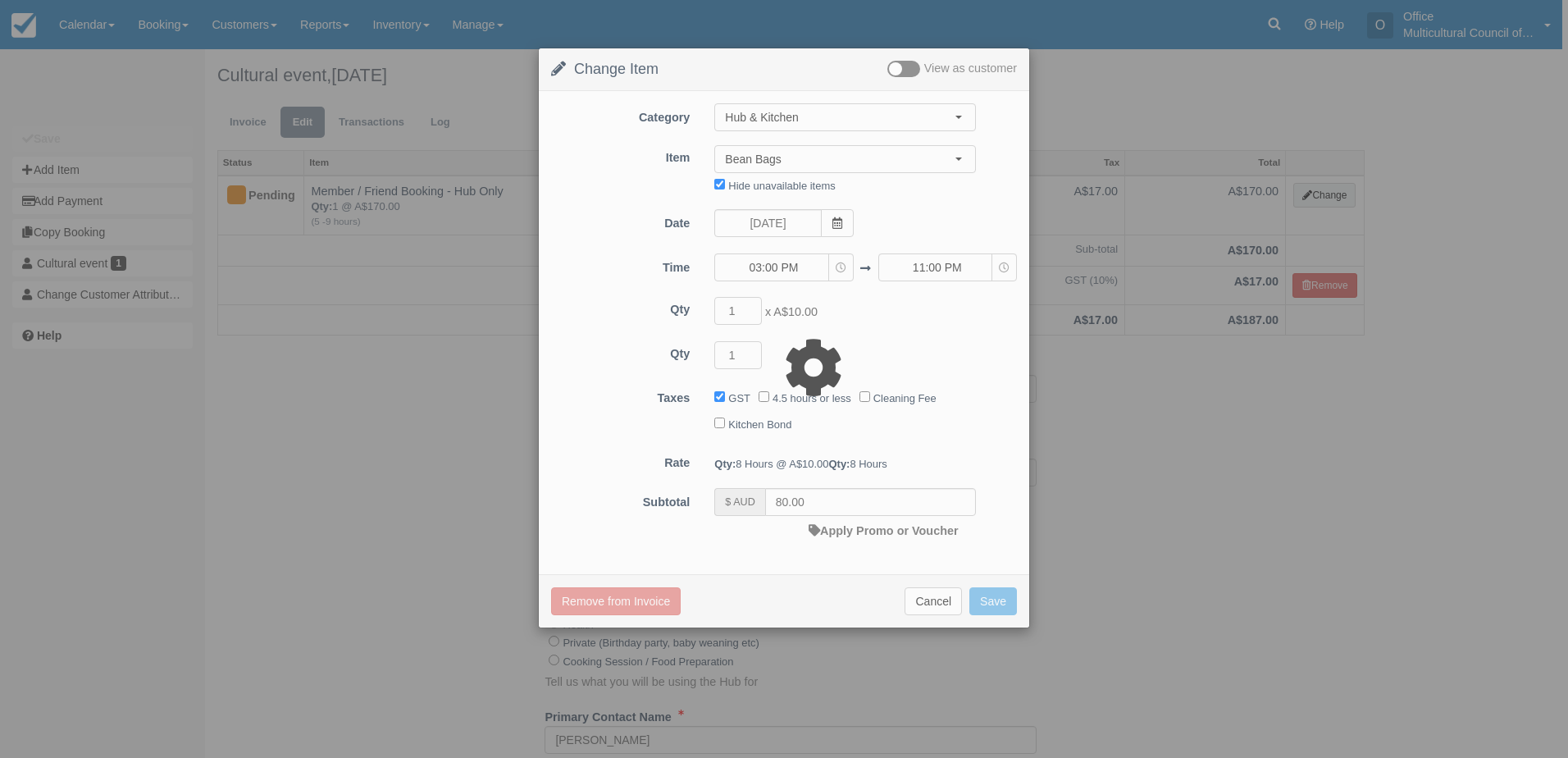
click at [862, 116] on div at bounding box center [784, 379] width 1568 height 758
type input "420.00"
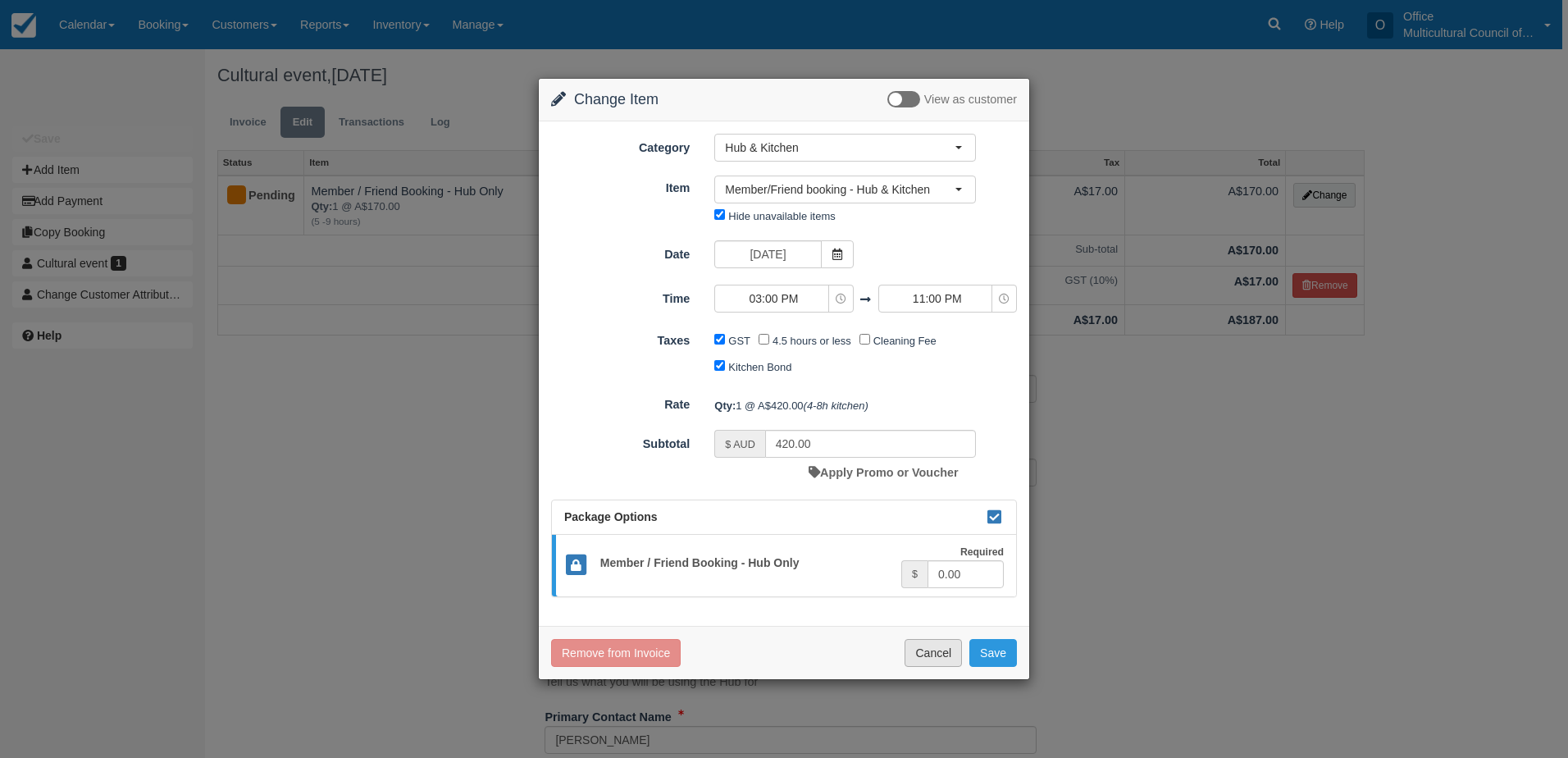
click at [926, 654] on button "Cancel" at bounding box center [933, 652] width 57 height 28
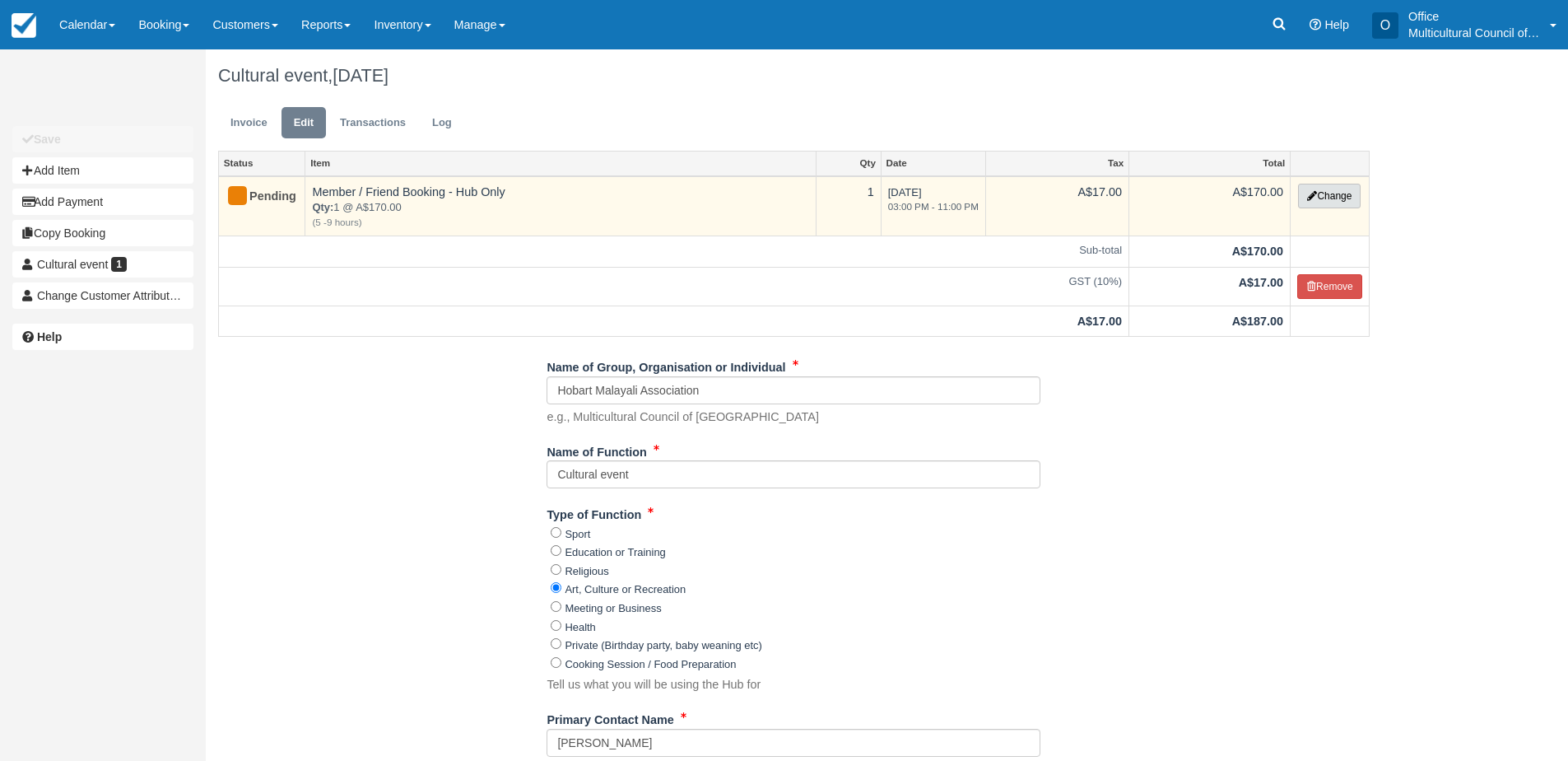
click at [1315, 206] on button "Change" at bounding box center [1330, 196] width 62 height 24
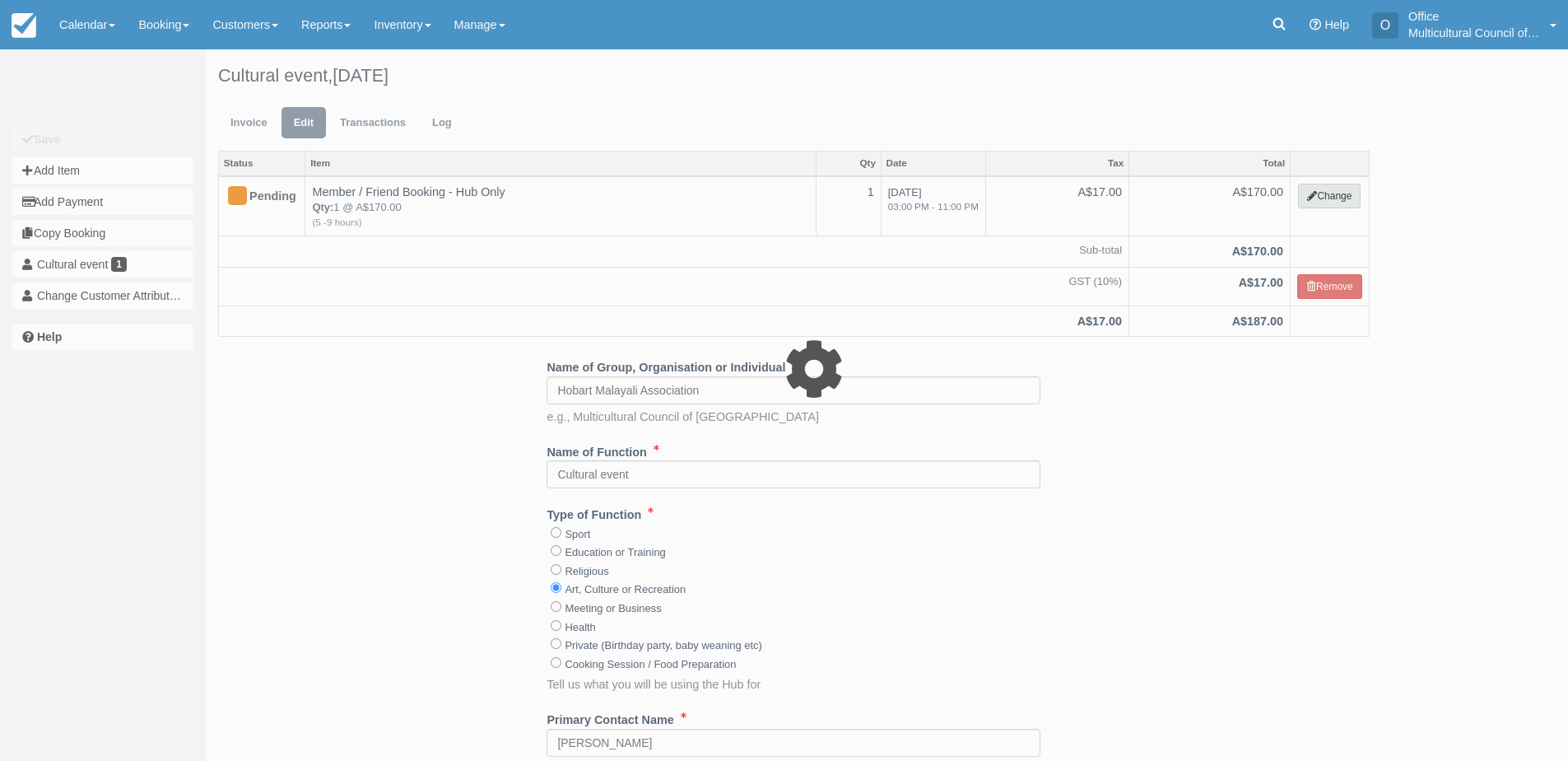
select select "2"
type input "170.00"
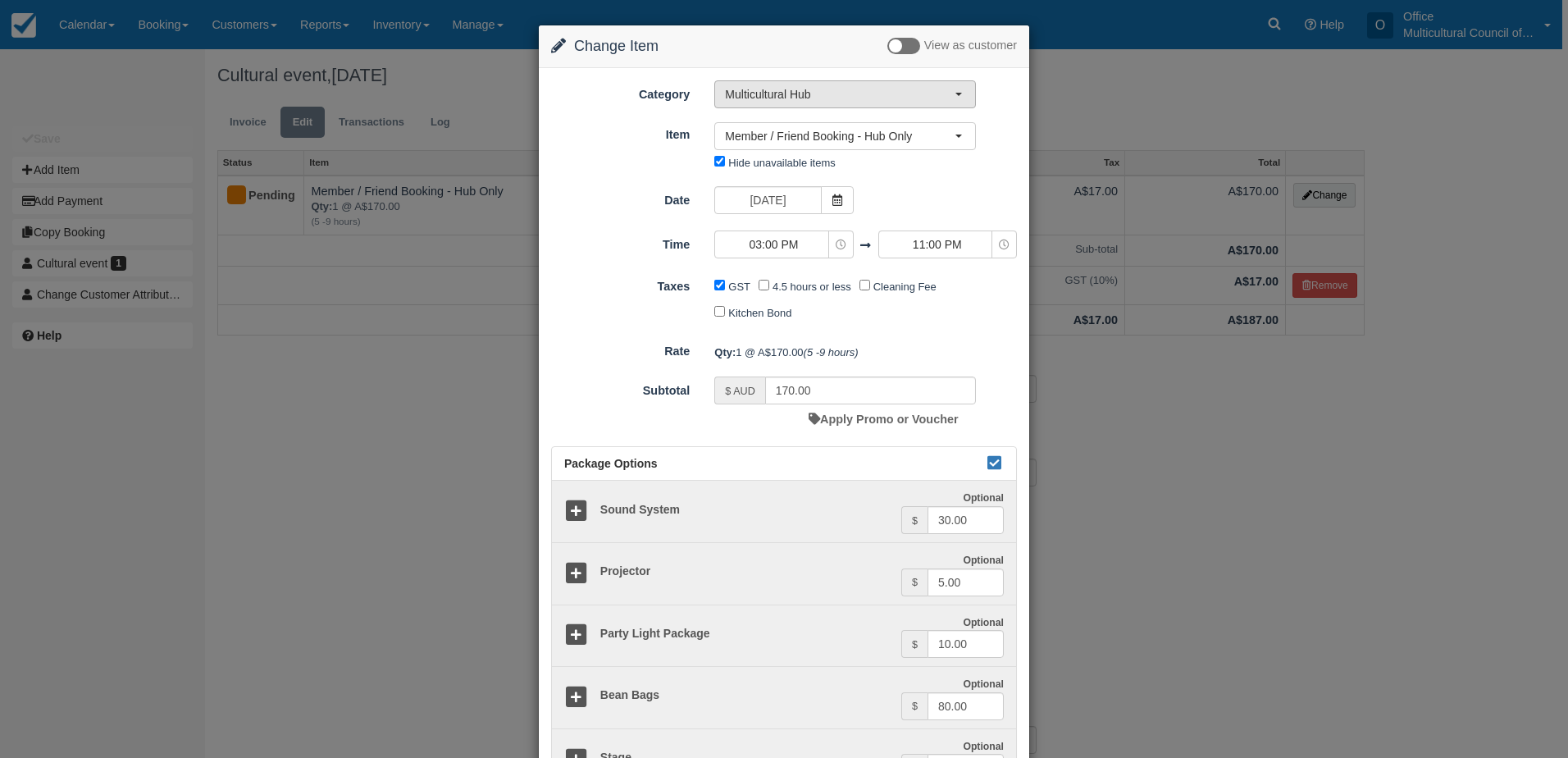
click at [866, 93] on span "Multicultural Hub" at bounding box center [839, 94] width 230 height 16
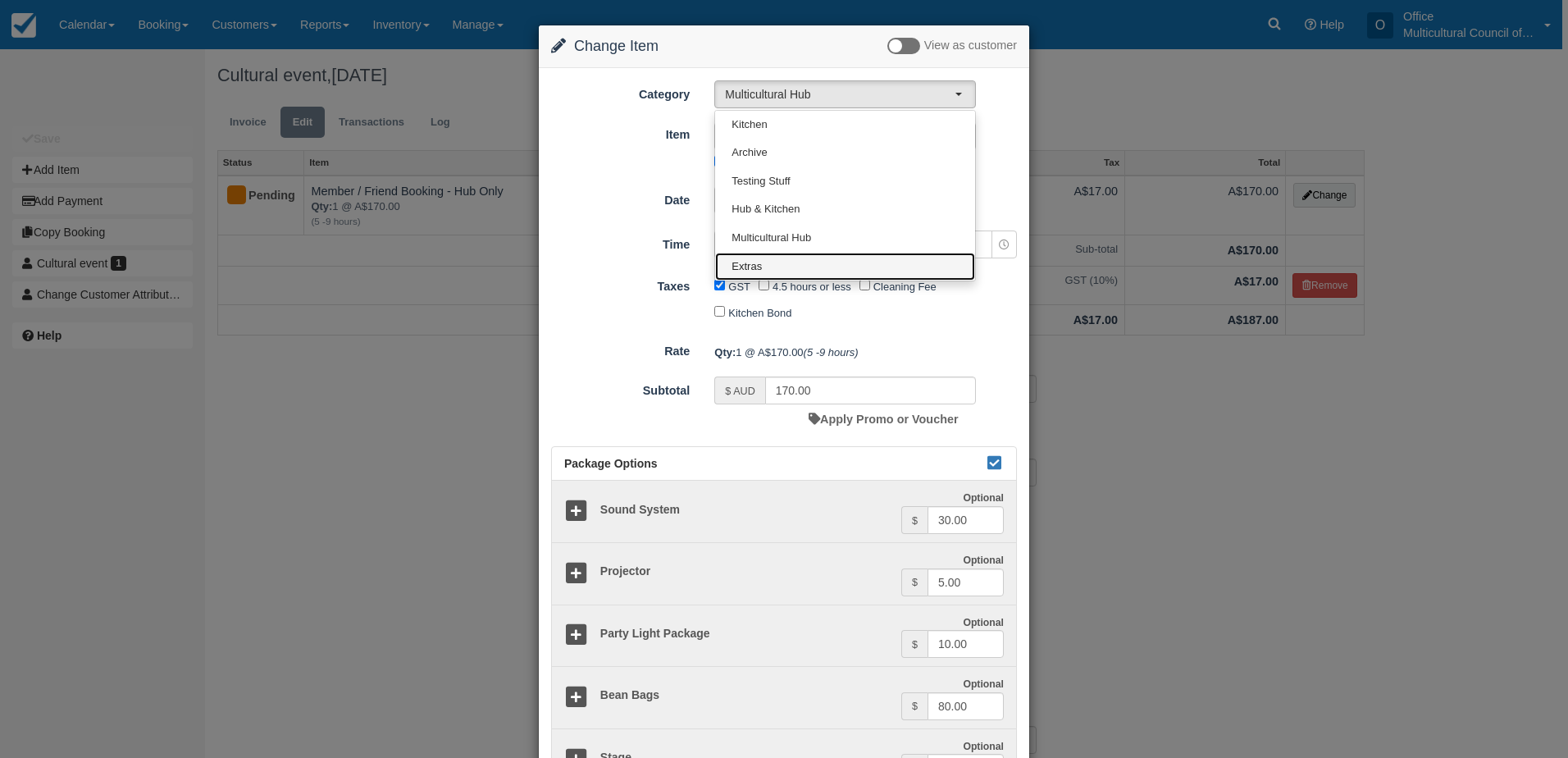
click at [860, 259] on link "Extras" at bounding box center [845, 268] width 260 height 29
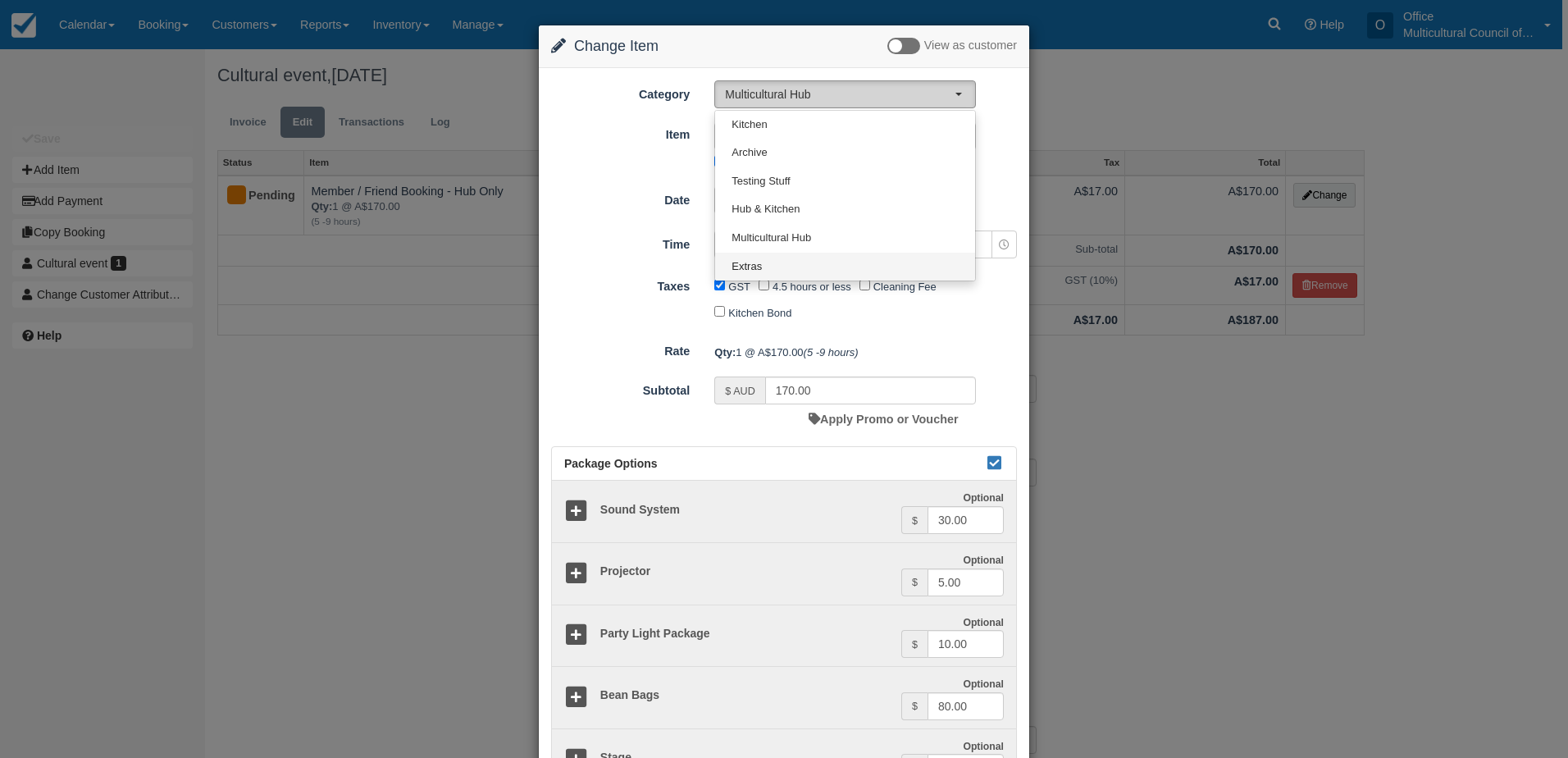
select select "4"
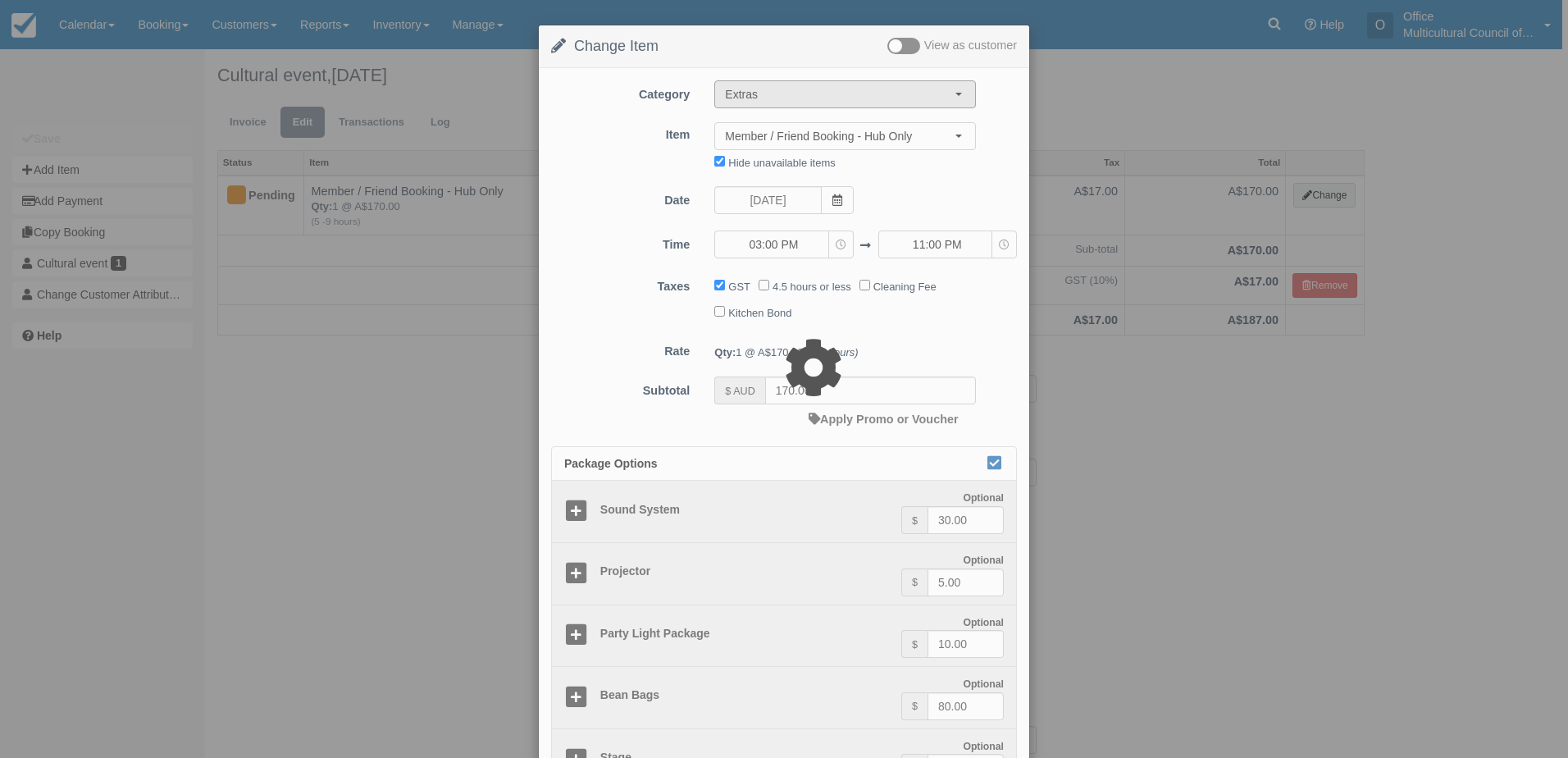
type input "80.00"
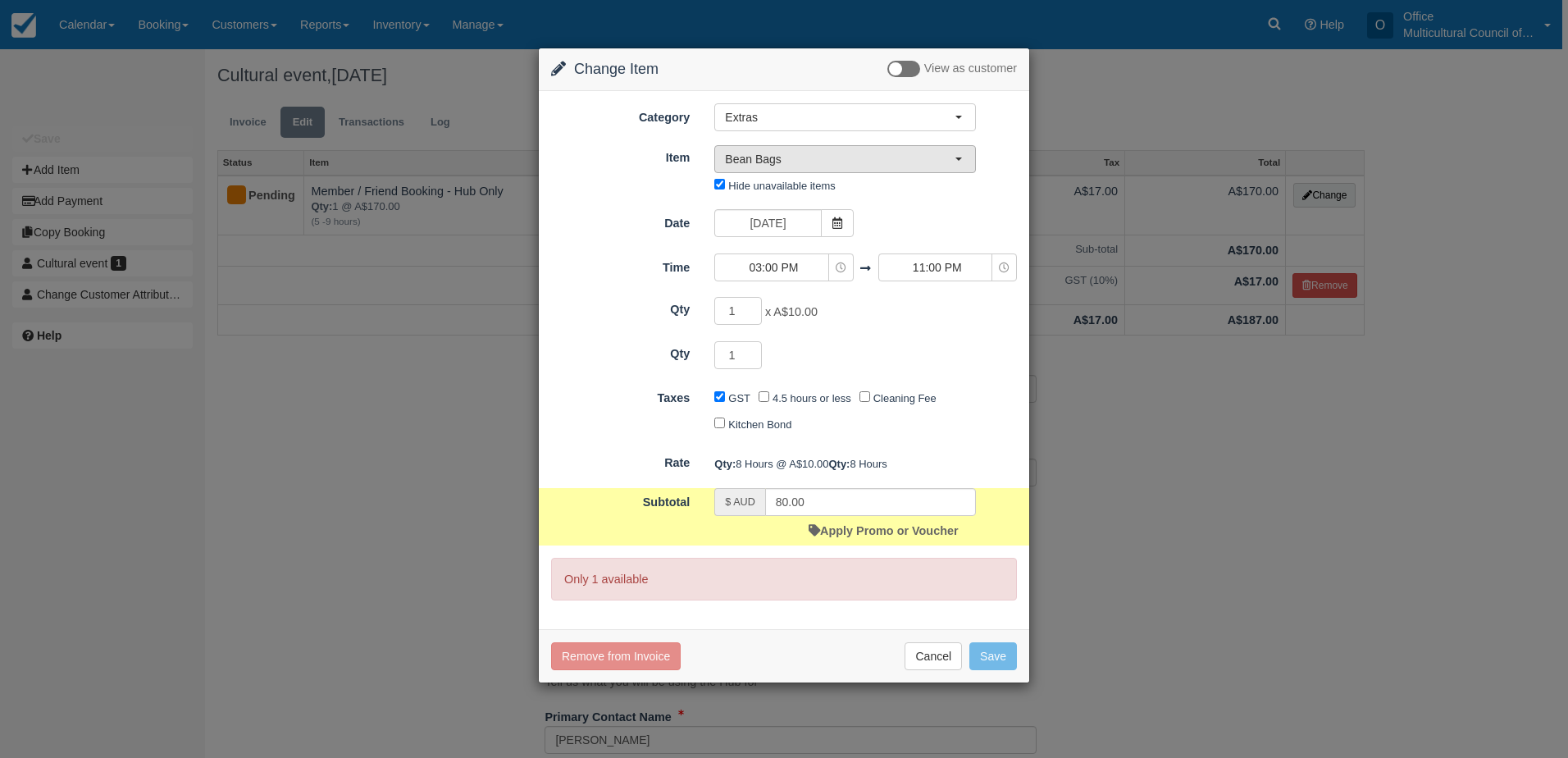
click at [916, 169] on button "Bean Bags" at bounding box center [845, 159] width 262 height 28
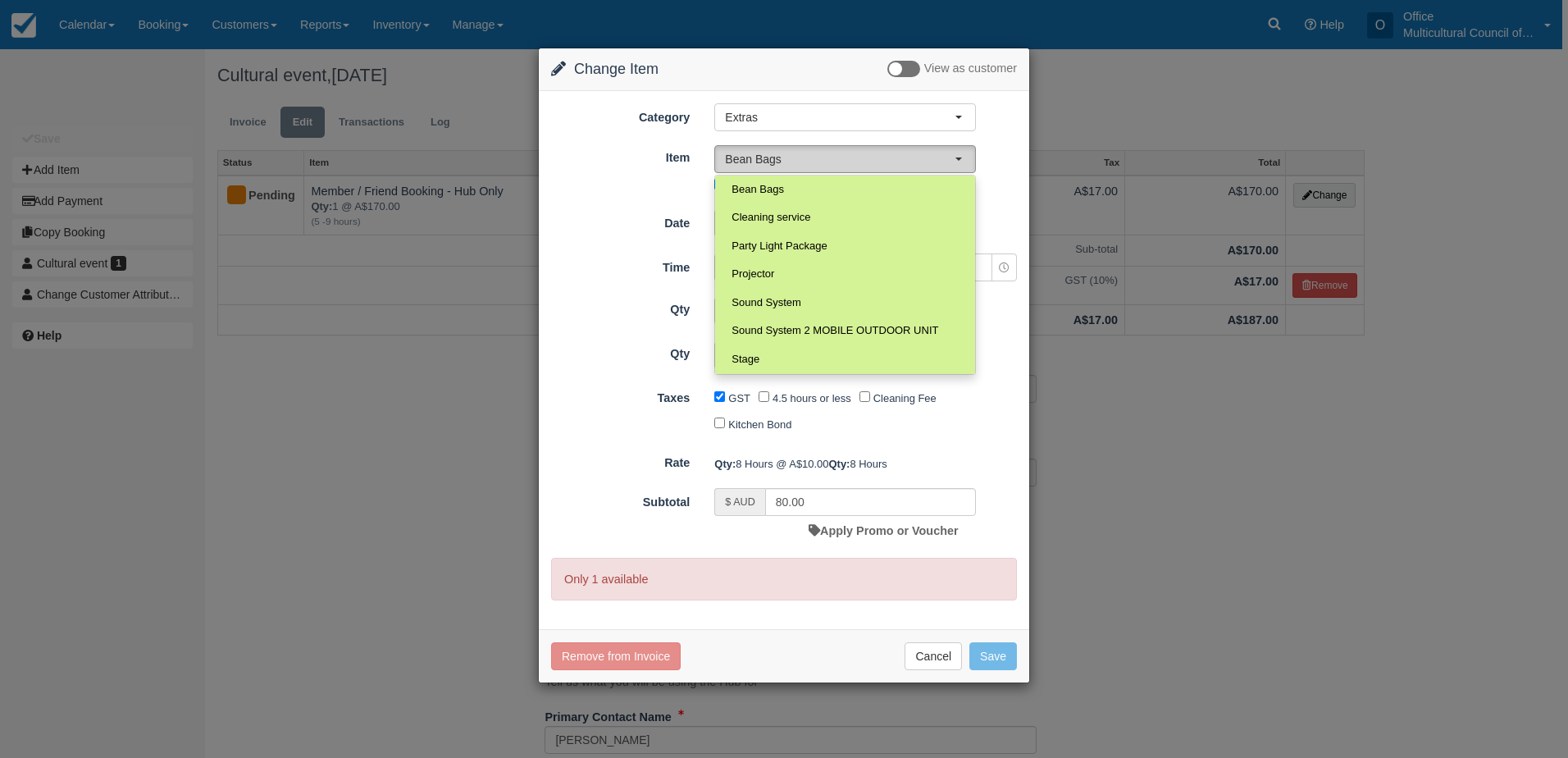
click at [898, 157] on span "Bean Bags" at bounding box center [839, 159] width 230 height 16
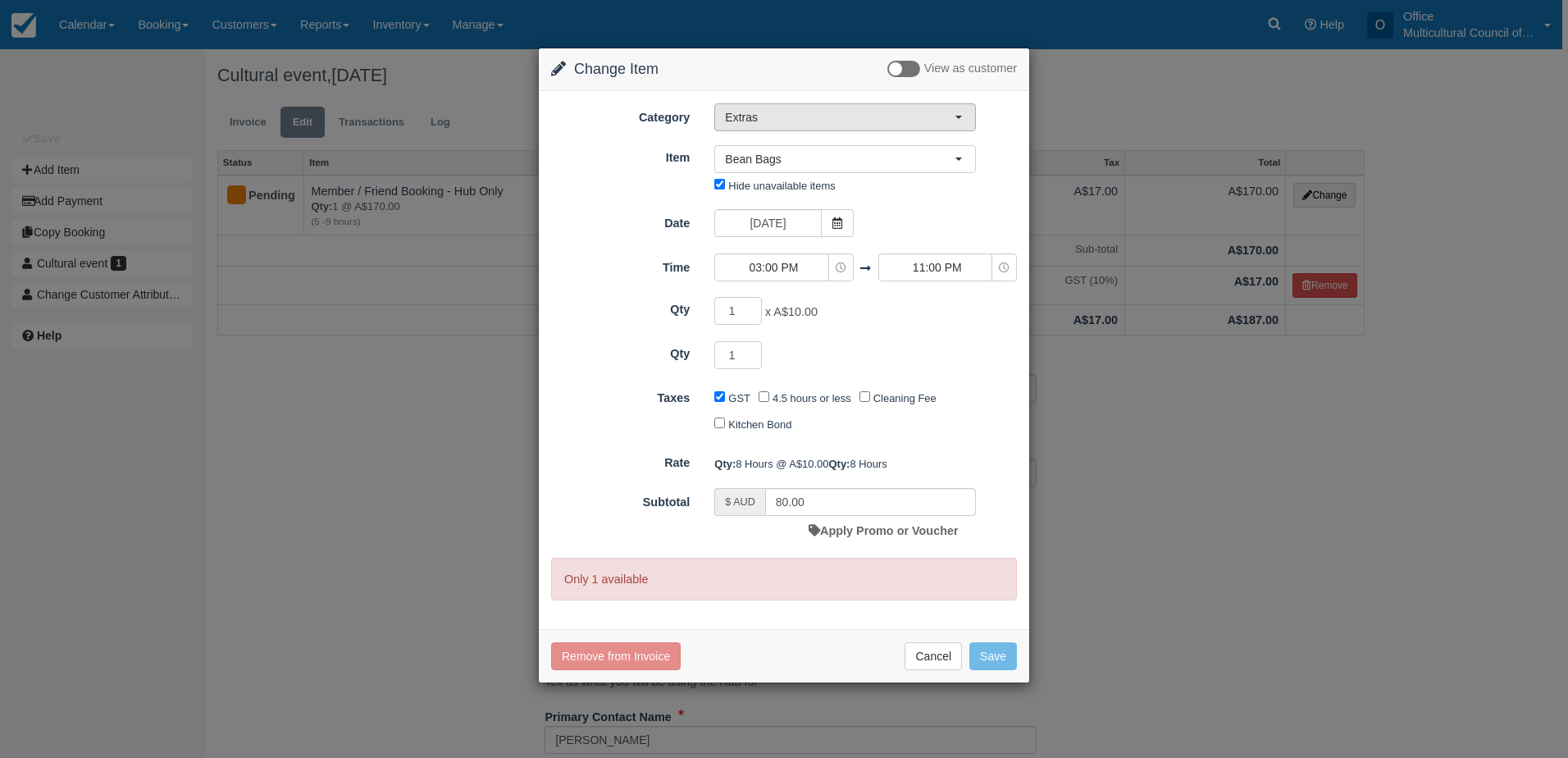
click at [906, 114] on span "Extras" at bounding box center [839, 117] width 230 height 16
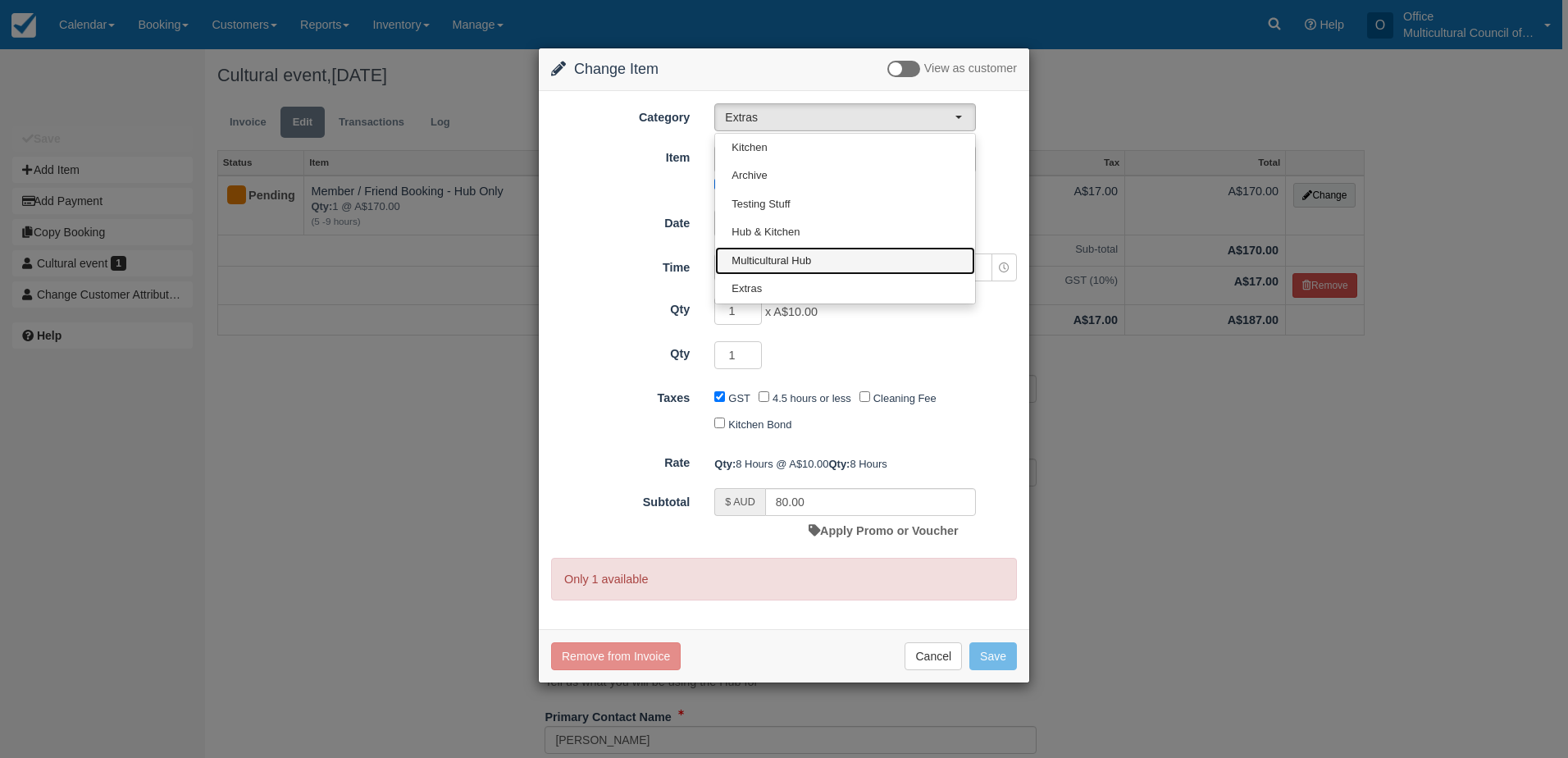
click at [893, 261] on link "Multicultural Hub" at bounding box center [845, 262] width 260 height 29
select select "2"
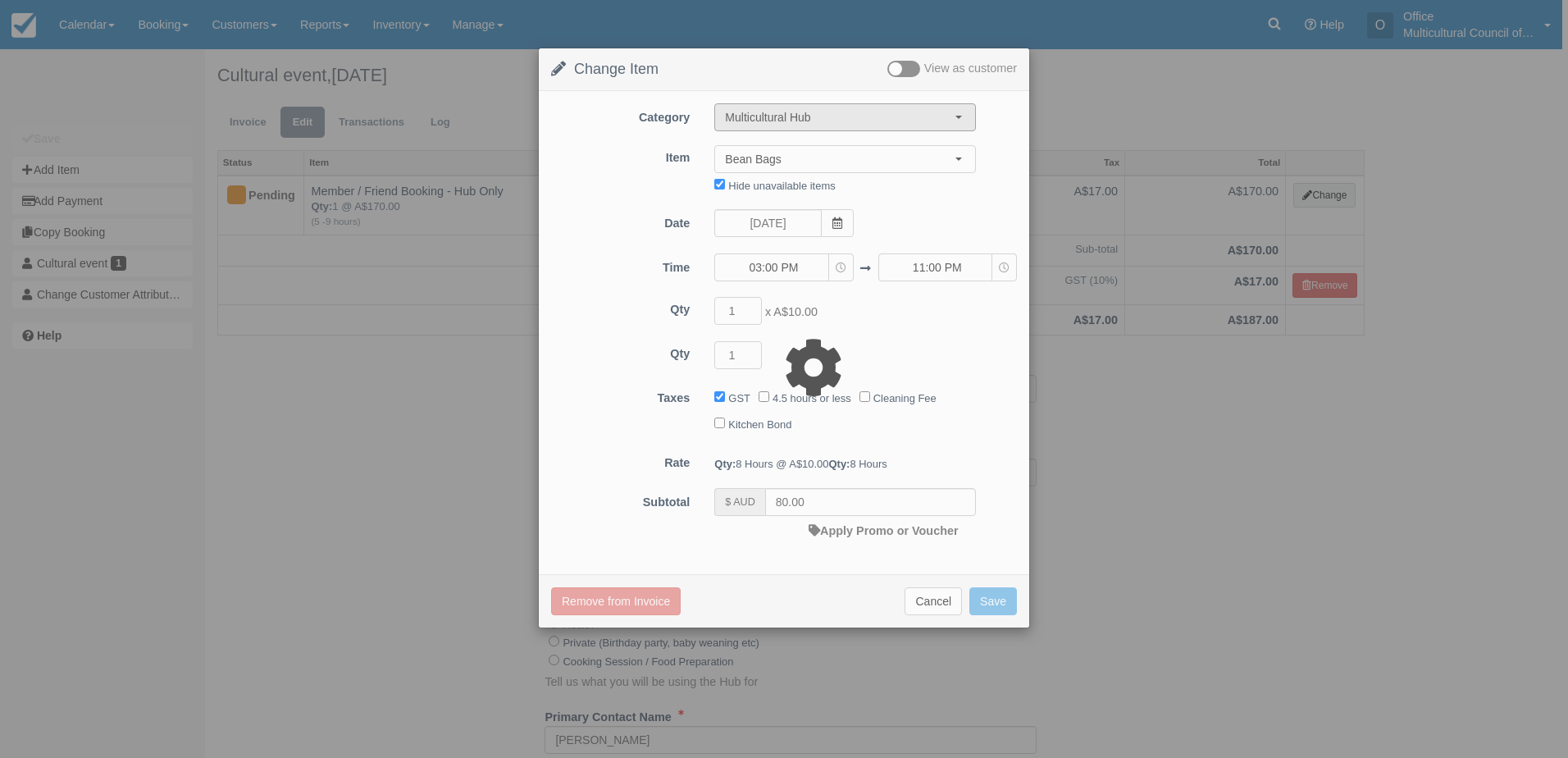
type input "170.00"
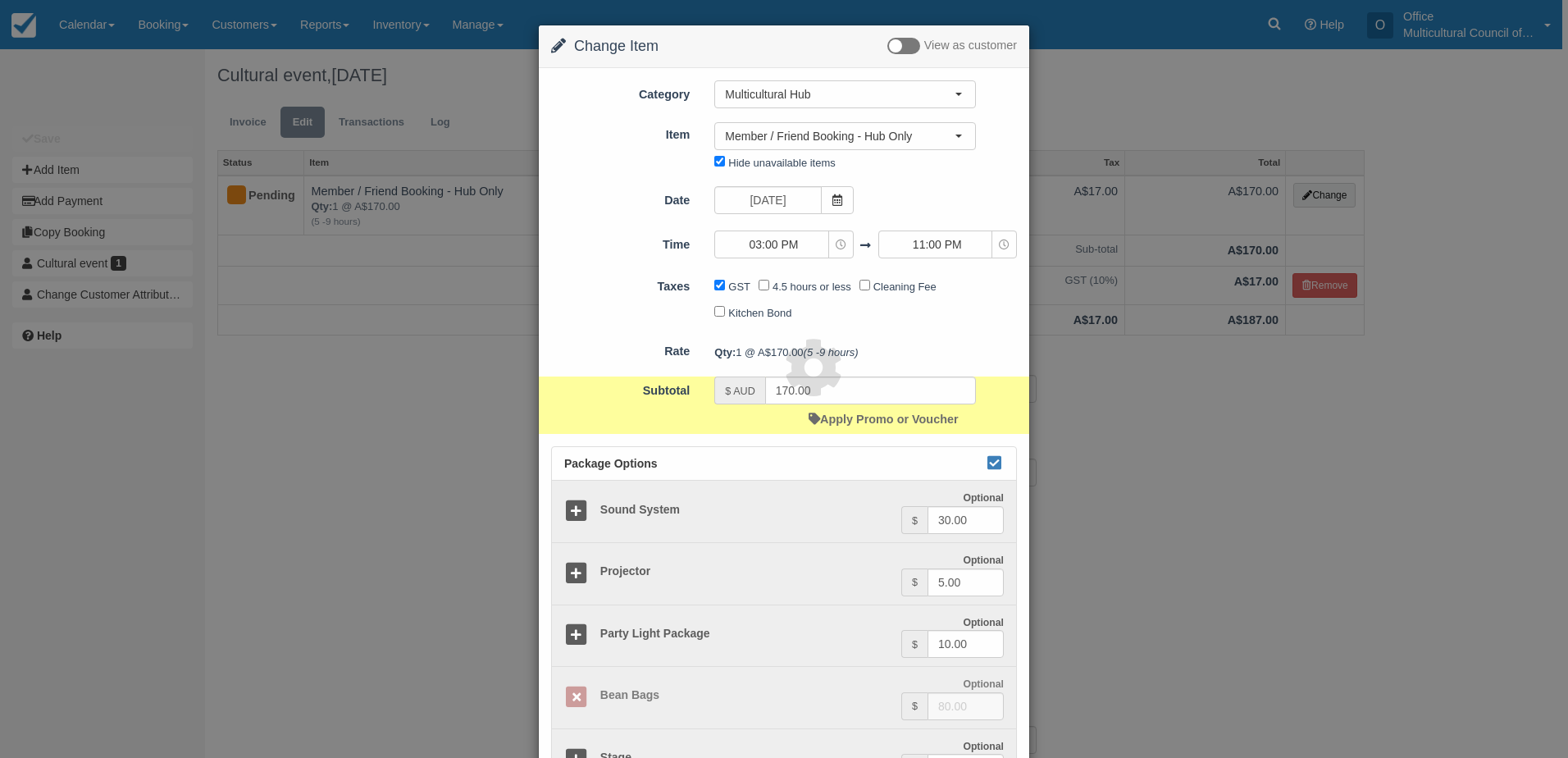
click at [899, 155] on div "Cultural event, [DATE] Invoice Edit Transactions Log Status Item Qty Date Tax T…" at bounding box center [791, 750] width 1172 height 1402
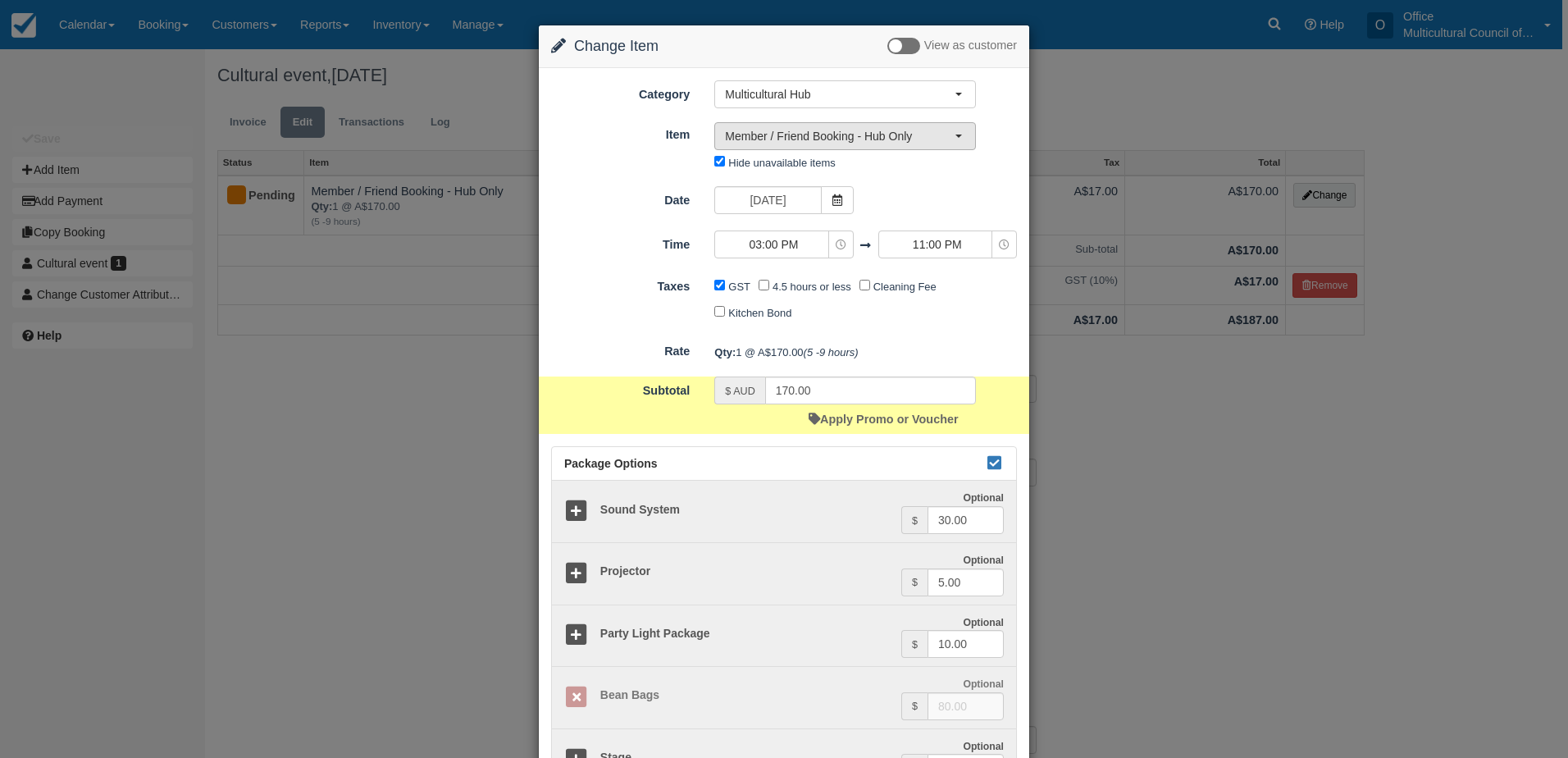
click at [910, 138] on span "Member / Friend Booking - Hub Only" at bounding box center [839, 136] width 230 height 16
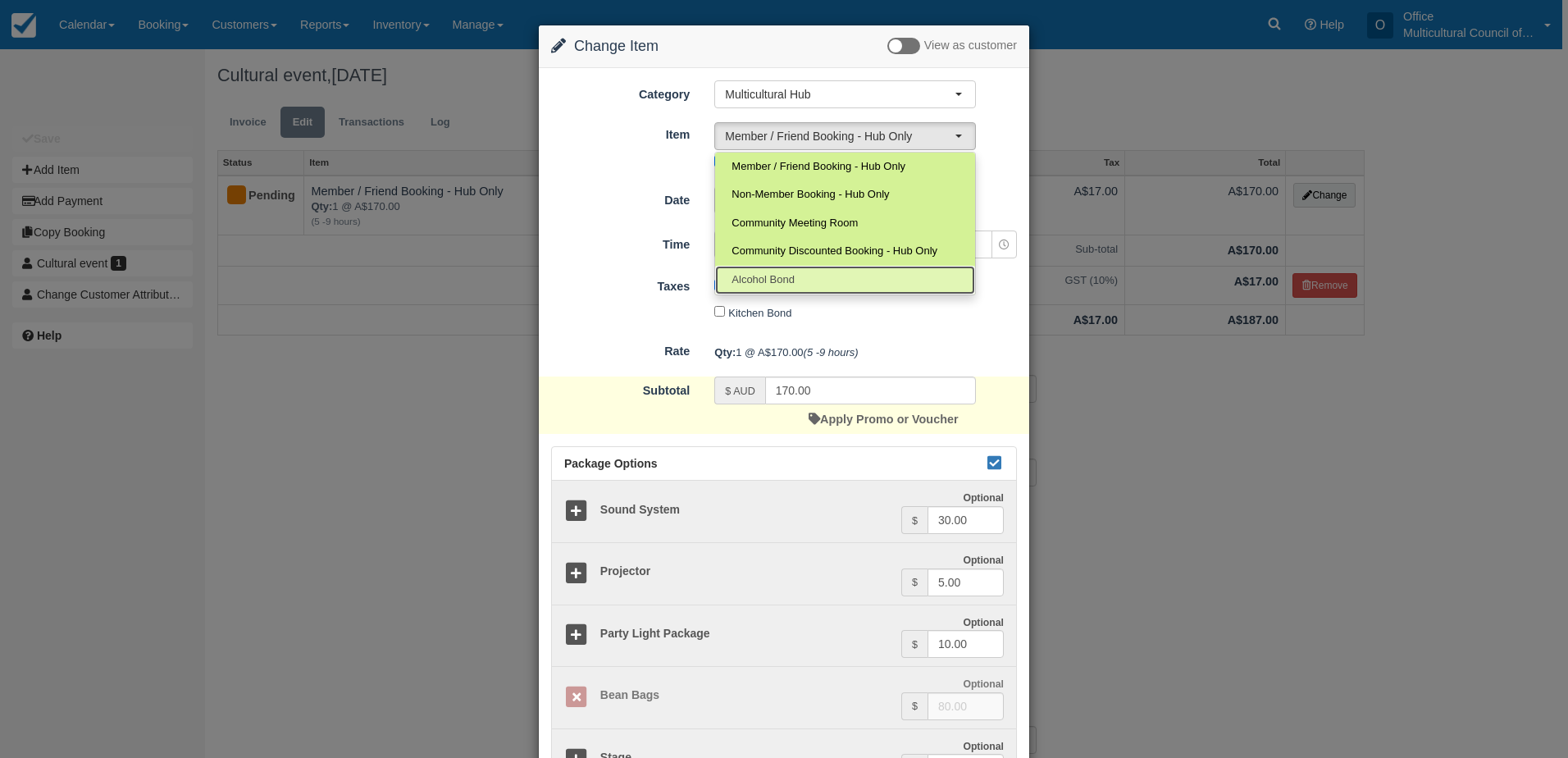
click at [893, 267] on link "Alcohol Bond" at bounding box center [845, 280] width 260 height 29
select select "51"
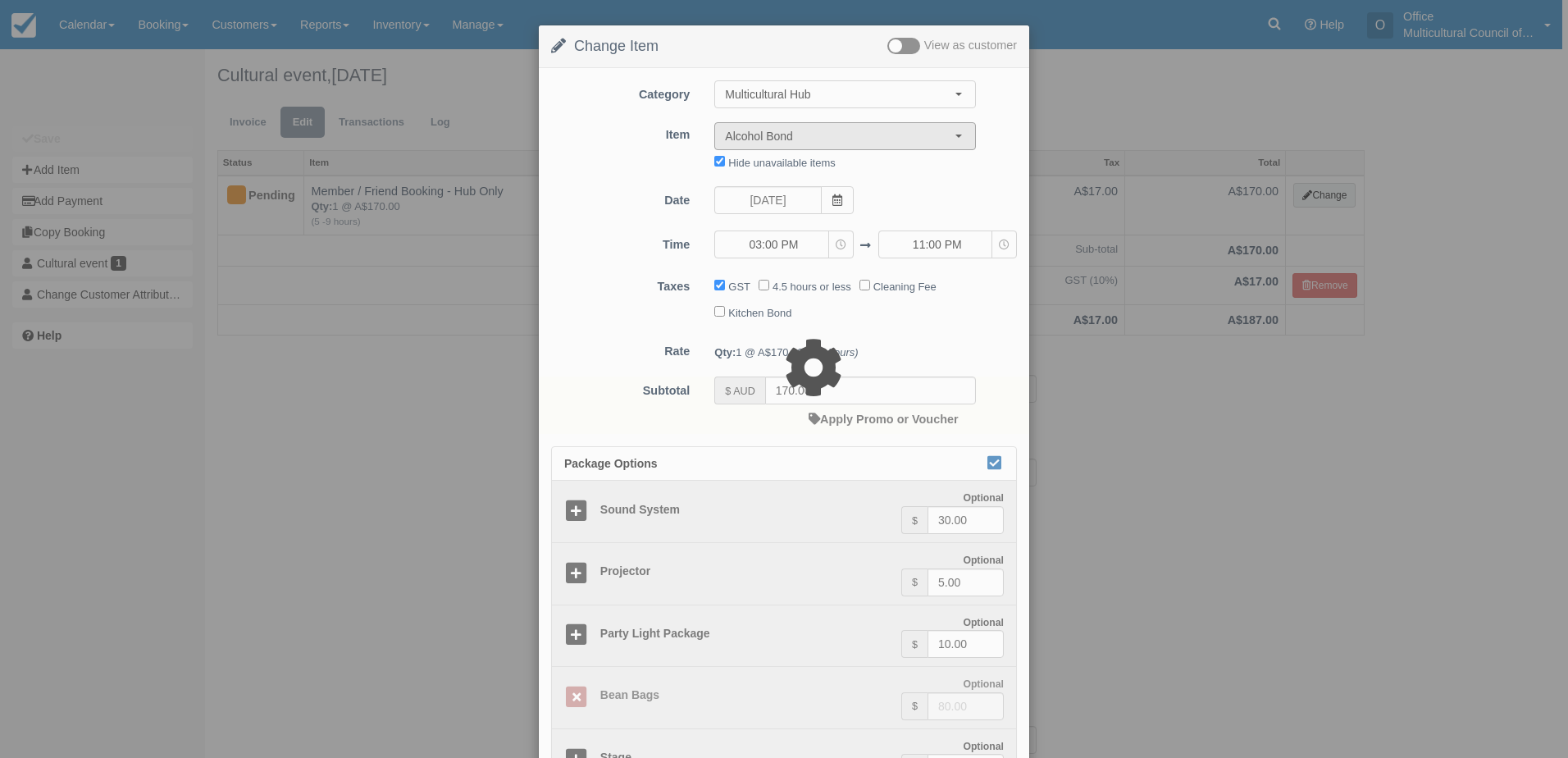
type input "0.00"
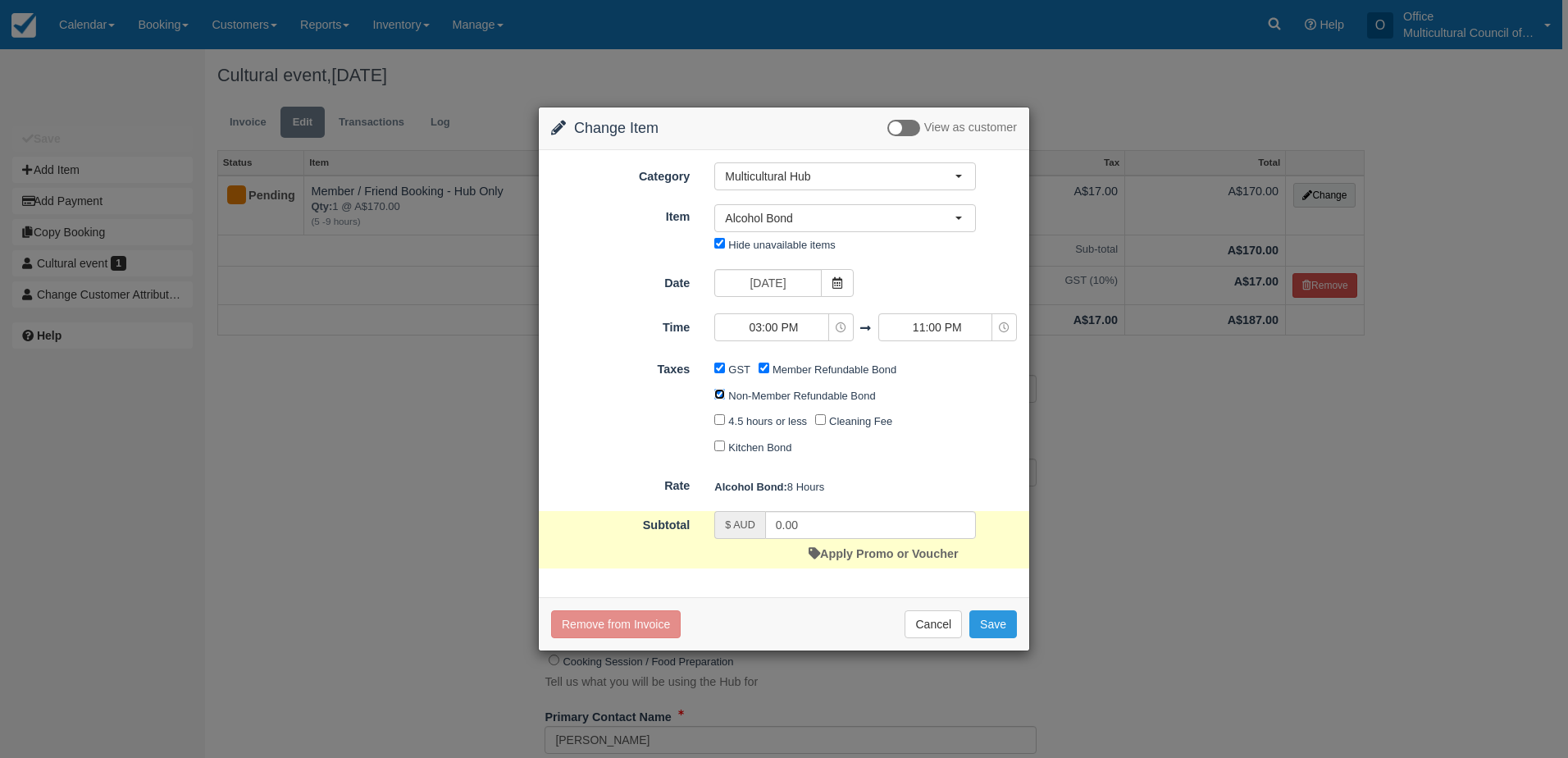
click at [719, 391] on input "Non-Member Refundable Bond" at bounding box center [719, 394] width 11 height 11
checkbox input "false"
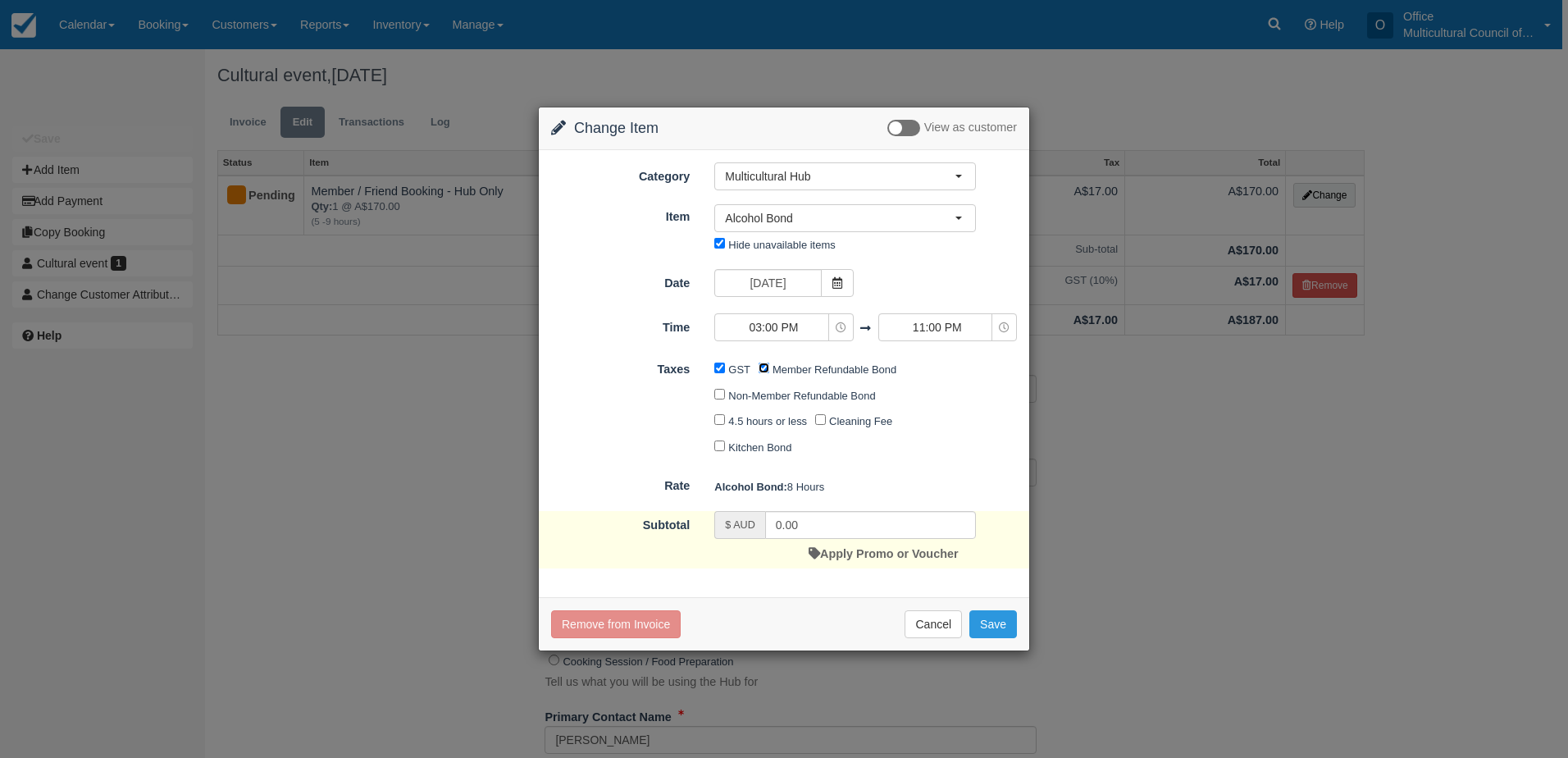
click at [764, 365] on input "Member Refundable Bond" at bounding box center [764, 367] width 11 height 11
checkbox input "false"
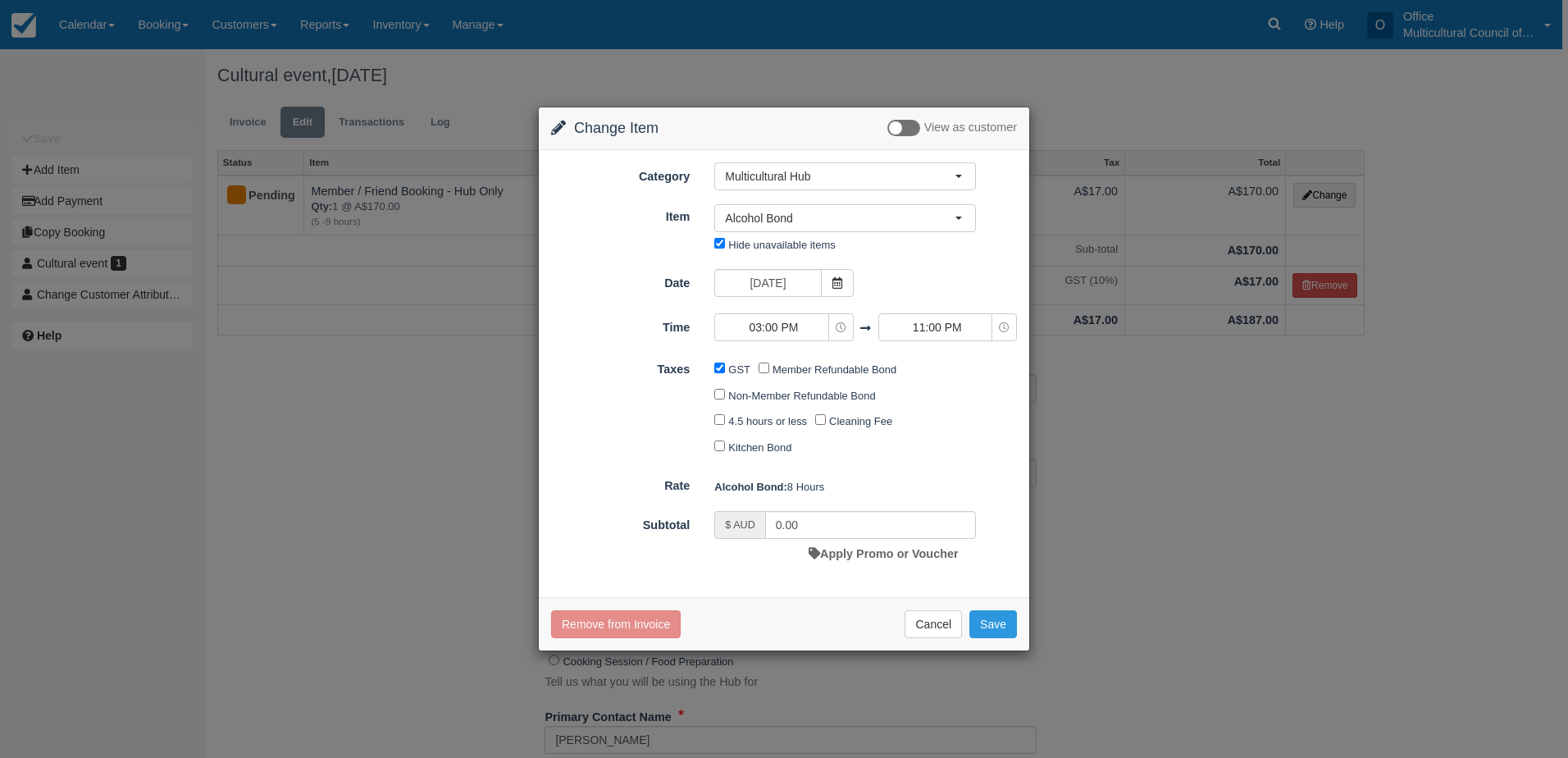
click at [728, 371] on div "GST" at bounding box center [737, 369] width 45 height 26
click at [721, 369] on input "GST" at bounding box center [719, 367] width 11 height 11
checkbox input "false"
drag, startPoint x: 806, startPoint y: 529, endPoint x: 763, endPoint y: 530, distance: 43.0
click at [763, 530] on div "$ AUD 0.00" at bounding box center [845, 524] width 262 height 28
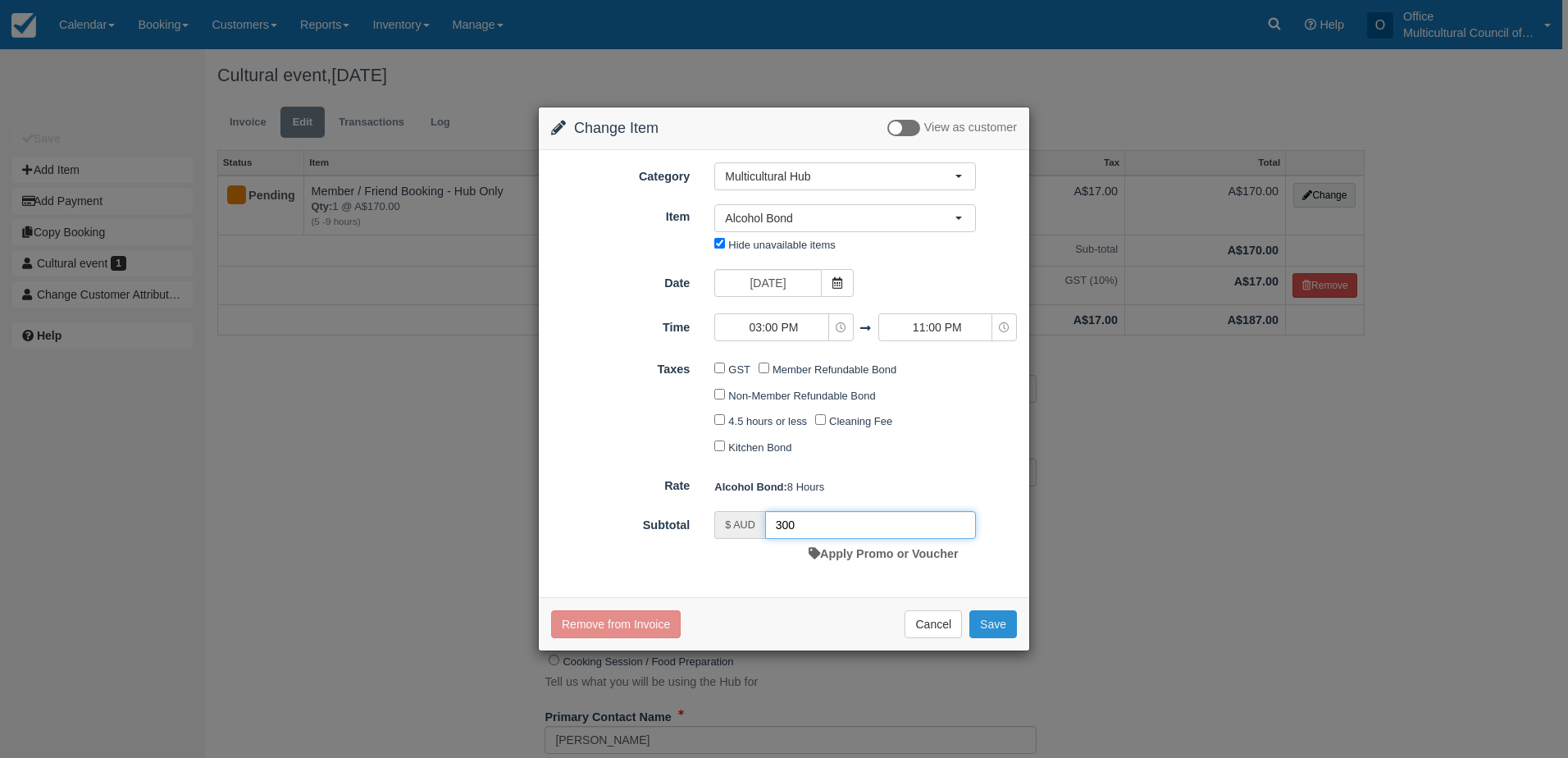
type input "300"
click at [984, 633] on button "Save" at bounding box center [992, 624] width 47 height 28
checkbox input "false"
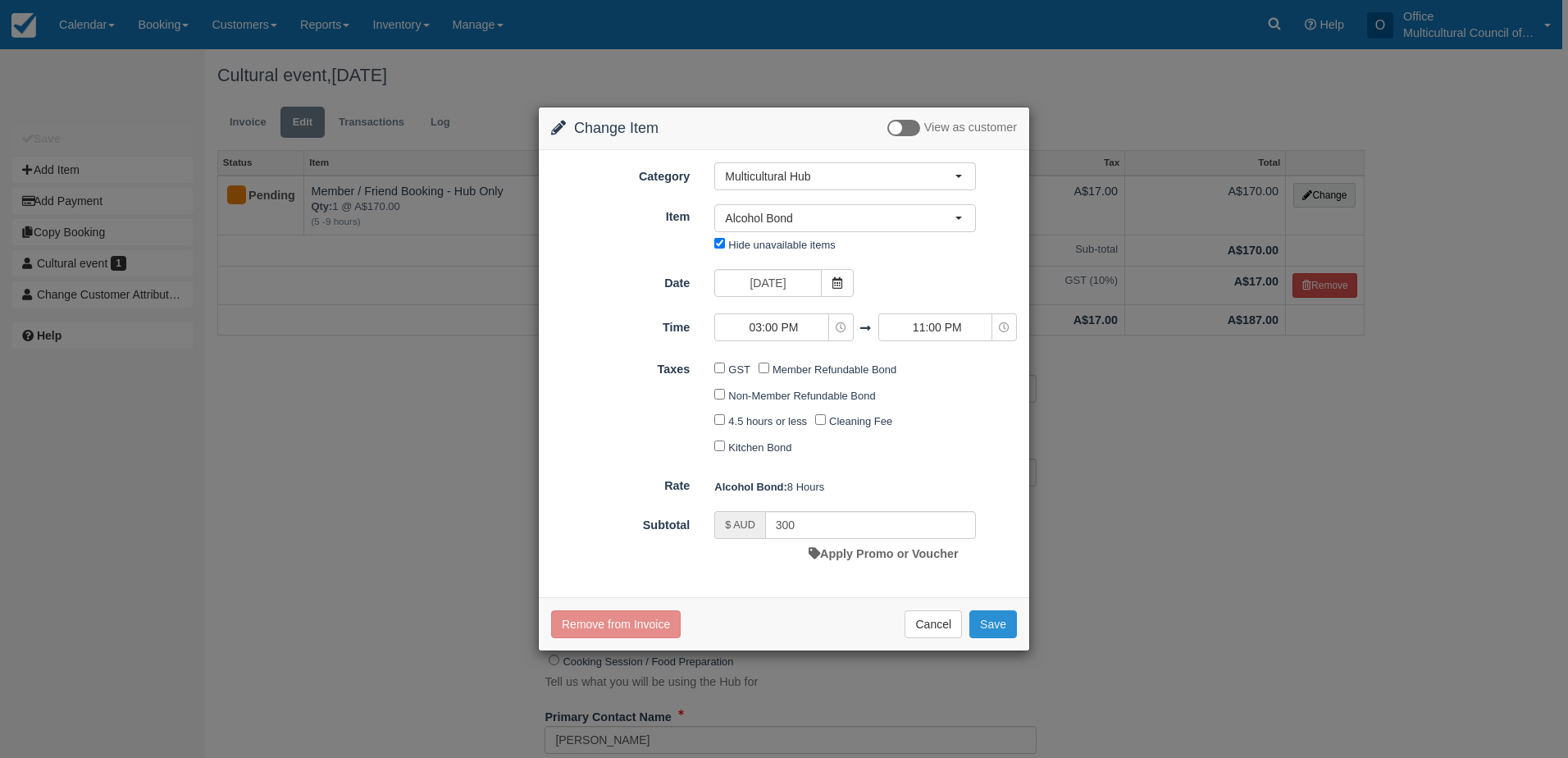
checkbox input "false"
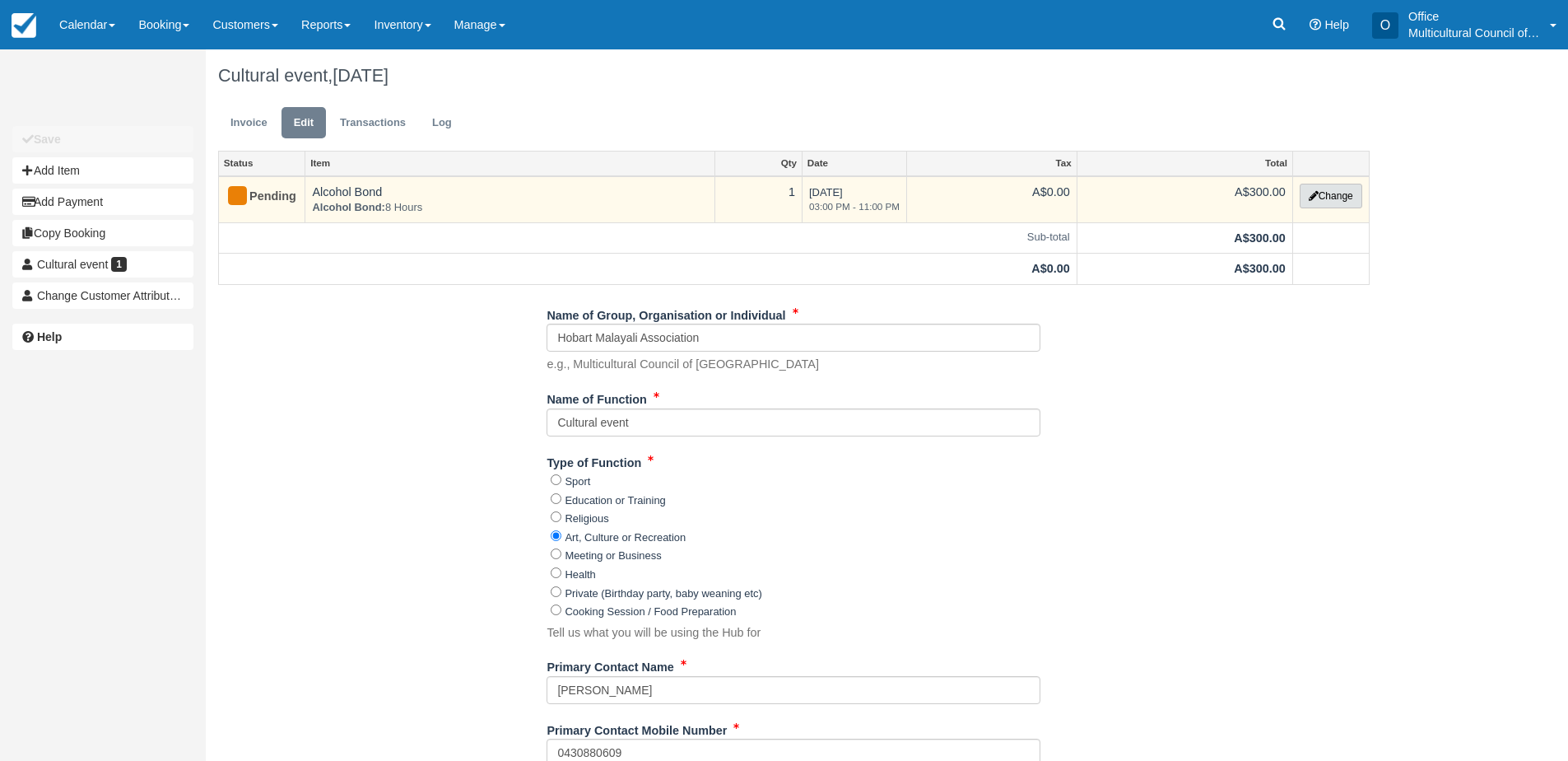
click at [1325, 199] on button "Change" at bounding box center [1331, 196] width 62 height 24
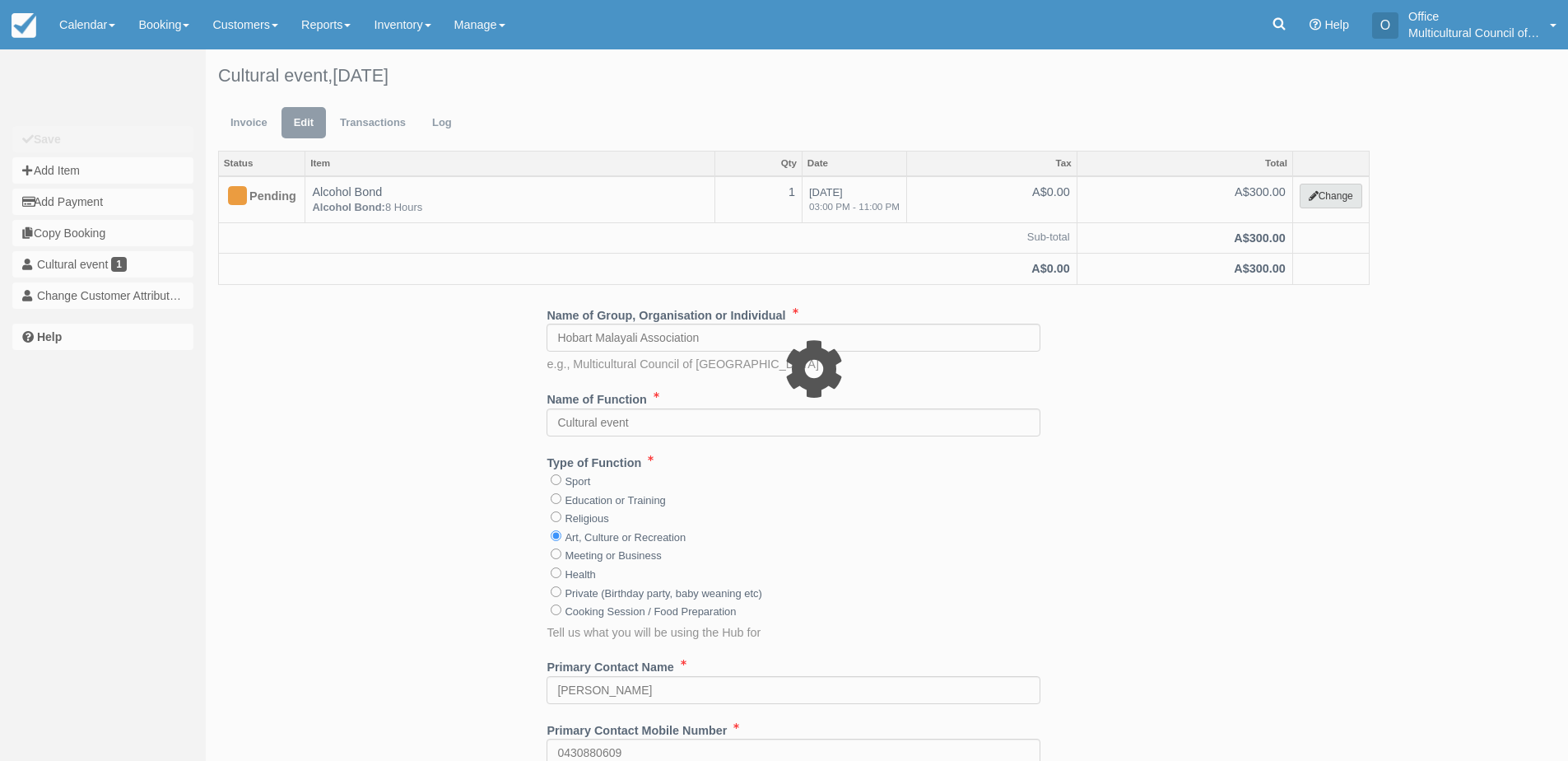
select select "2"
type input "300.00"
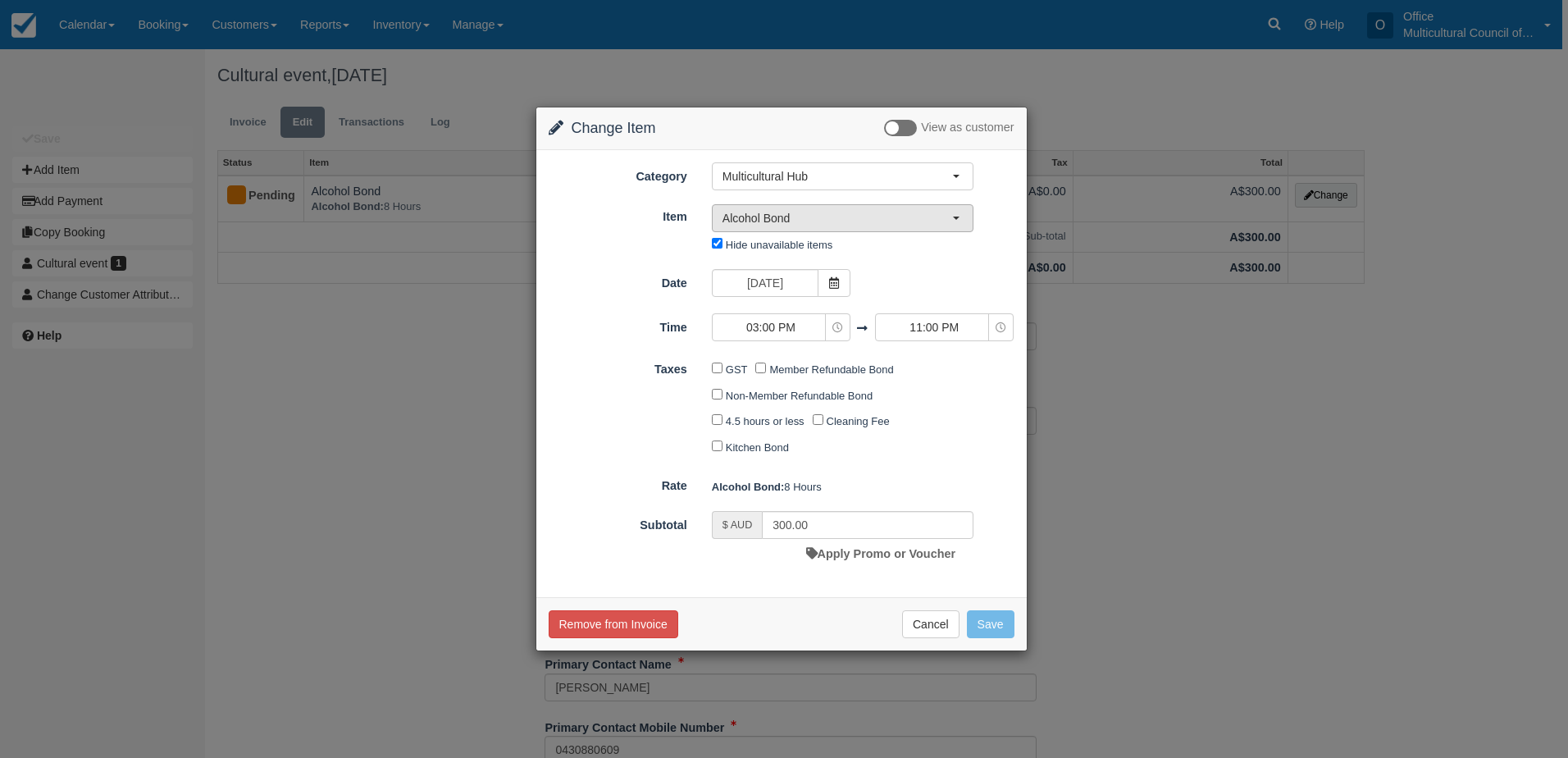
click at [889, 226] on span "Alcohol Bond" at bounding box center [837, 218] width 230 height 16
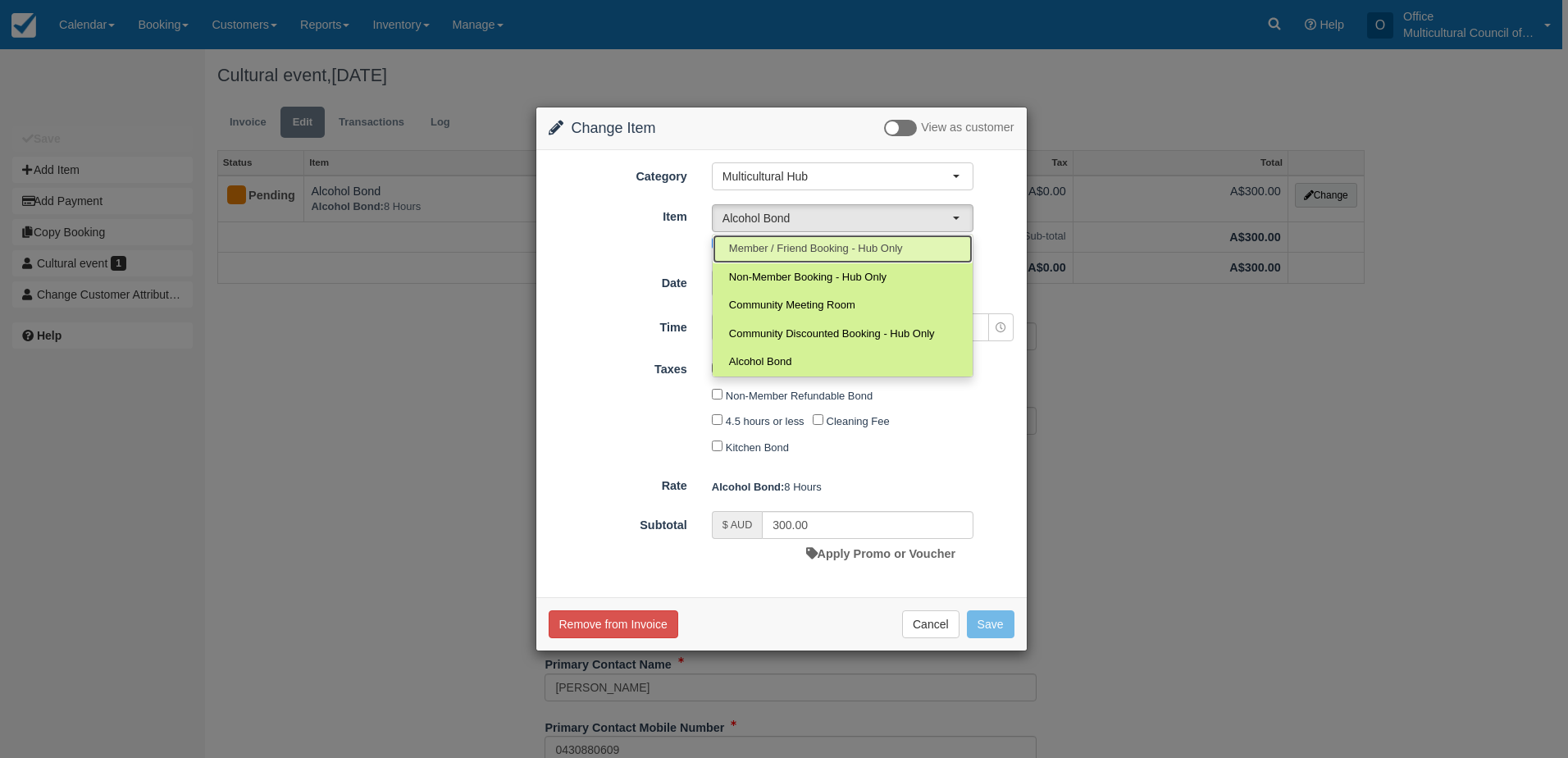
click at [844, 251] on span "Member / Friend Booking - Hub Only" at bounding box center [815, 249] width 173 height 16
select select "2"
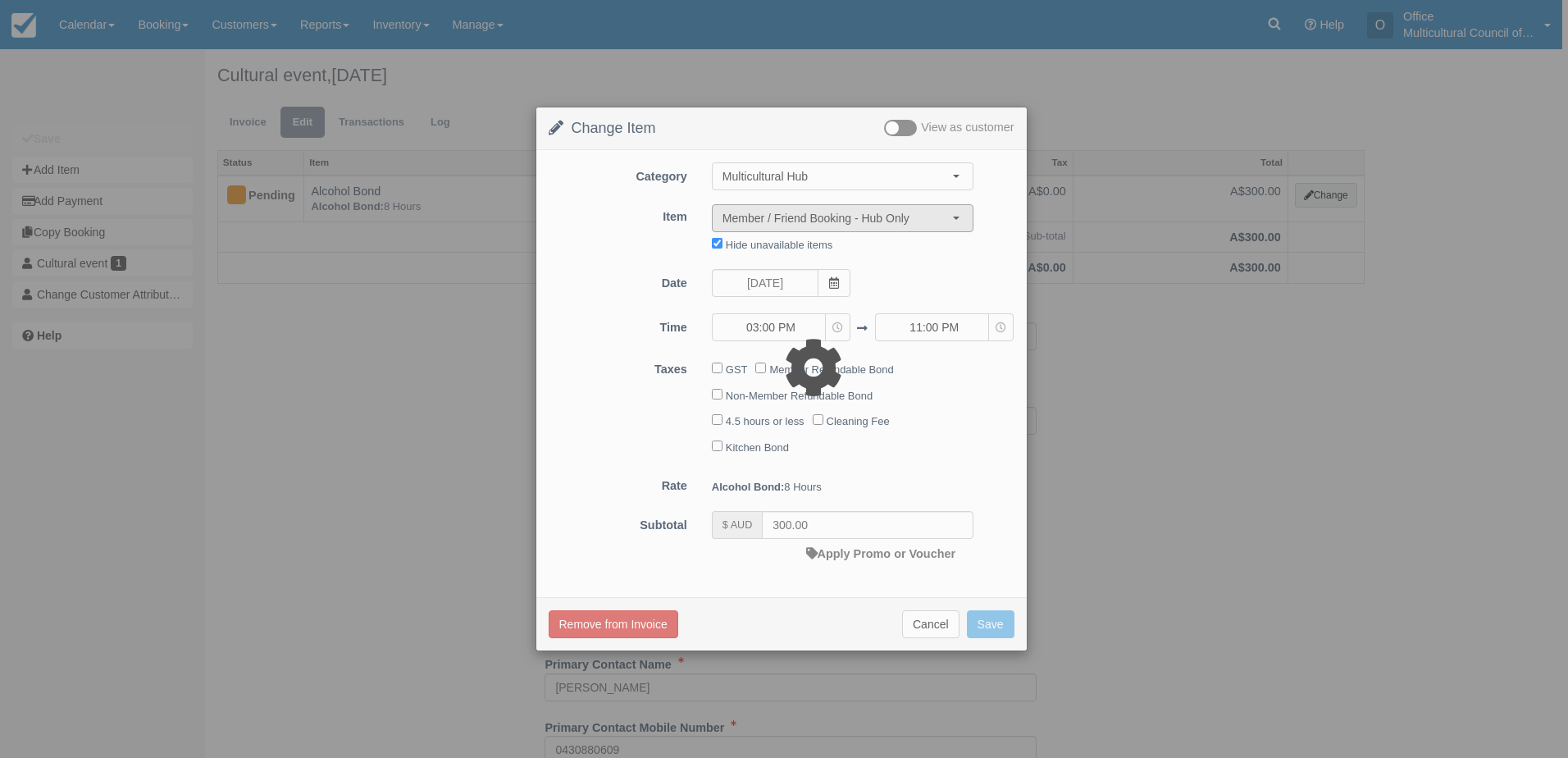
type input "170.00"
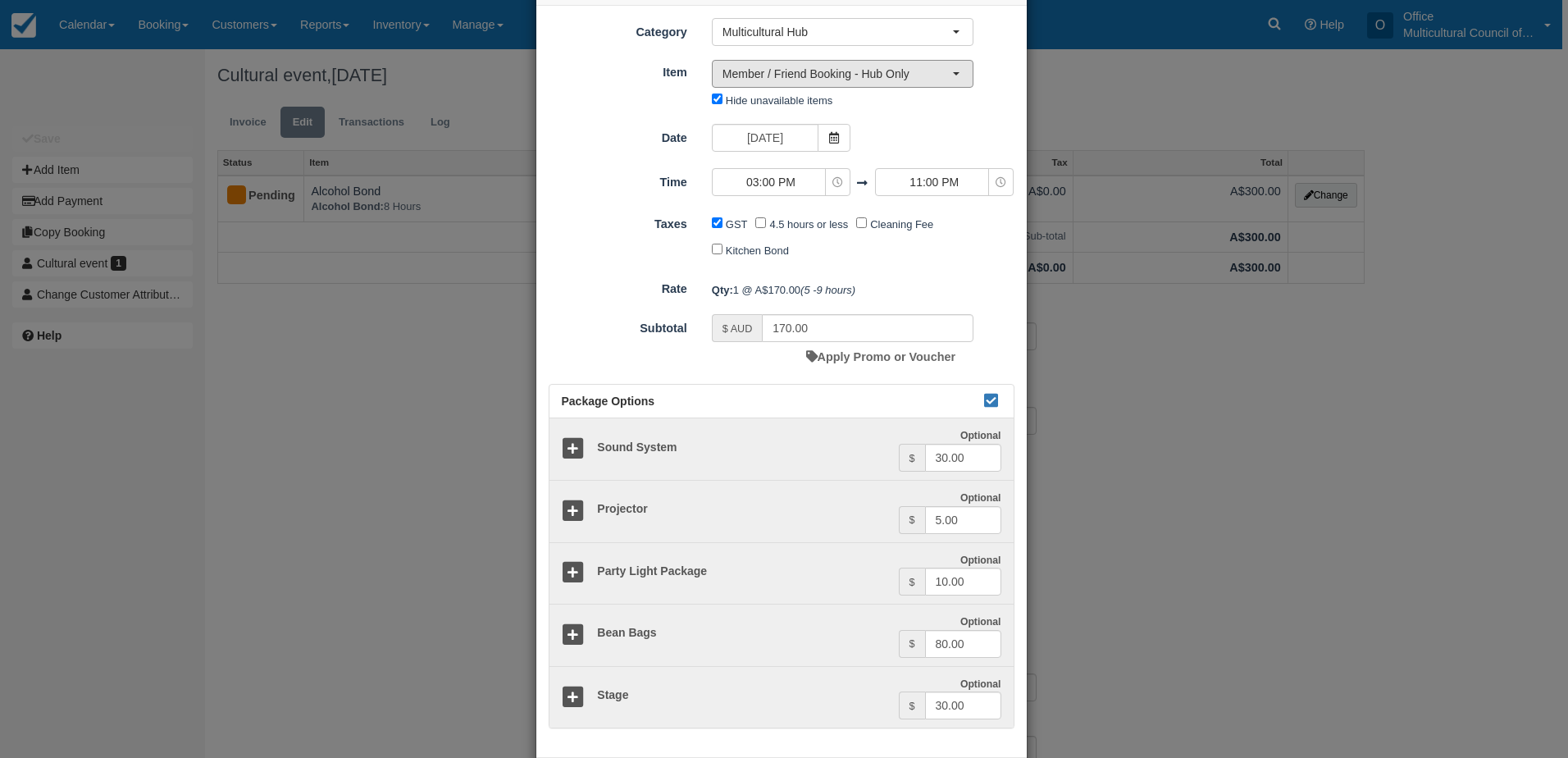
scroll to position [141, 0]
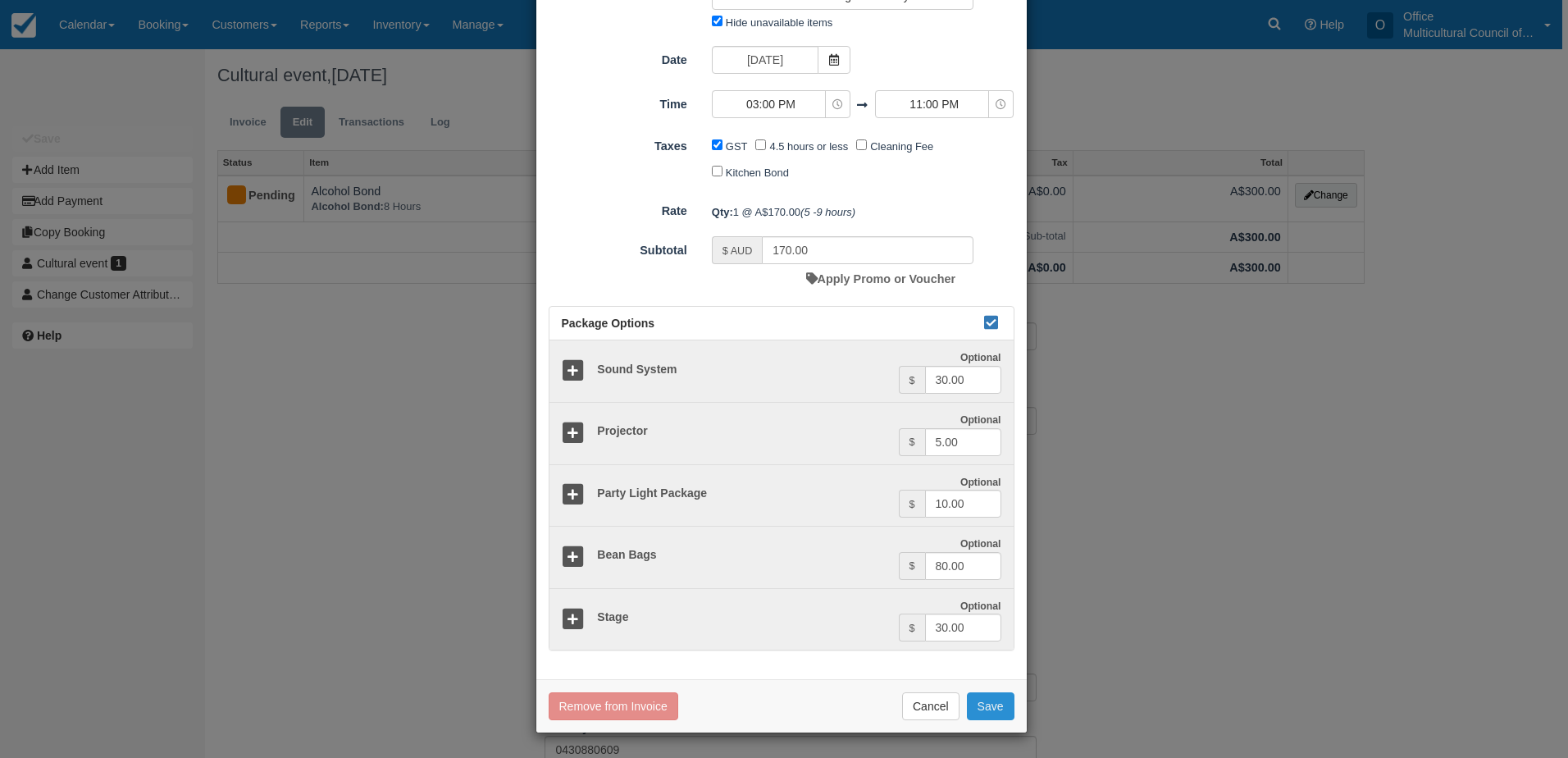
click at [990, 715] on button "Save" at bounding box center [990, 706] width 47 height 28
checkbox input "false"
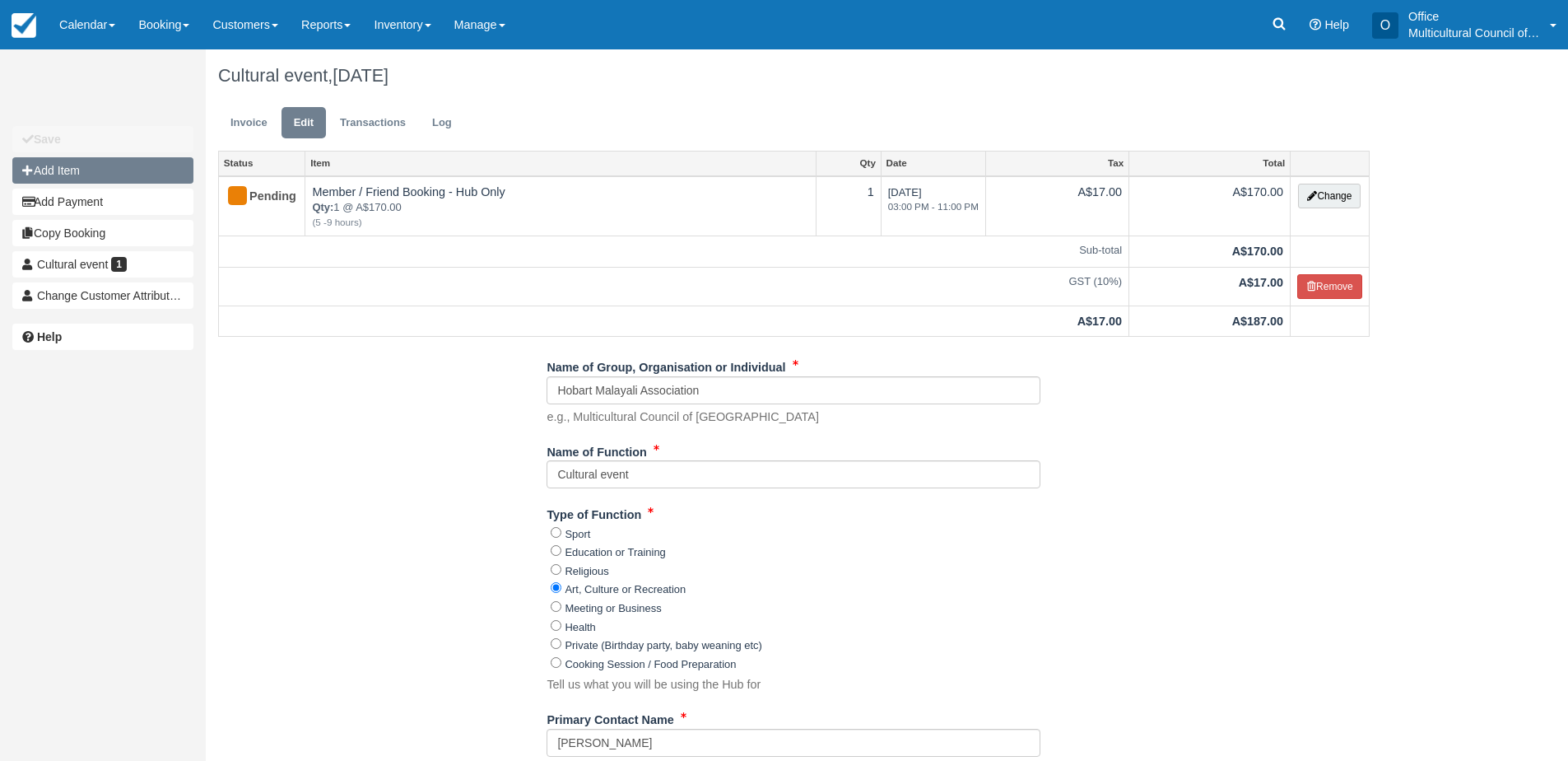
click at [37, 179] on button "Add Item" at bounding box center [103, 170] width 181 height 26
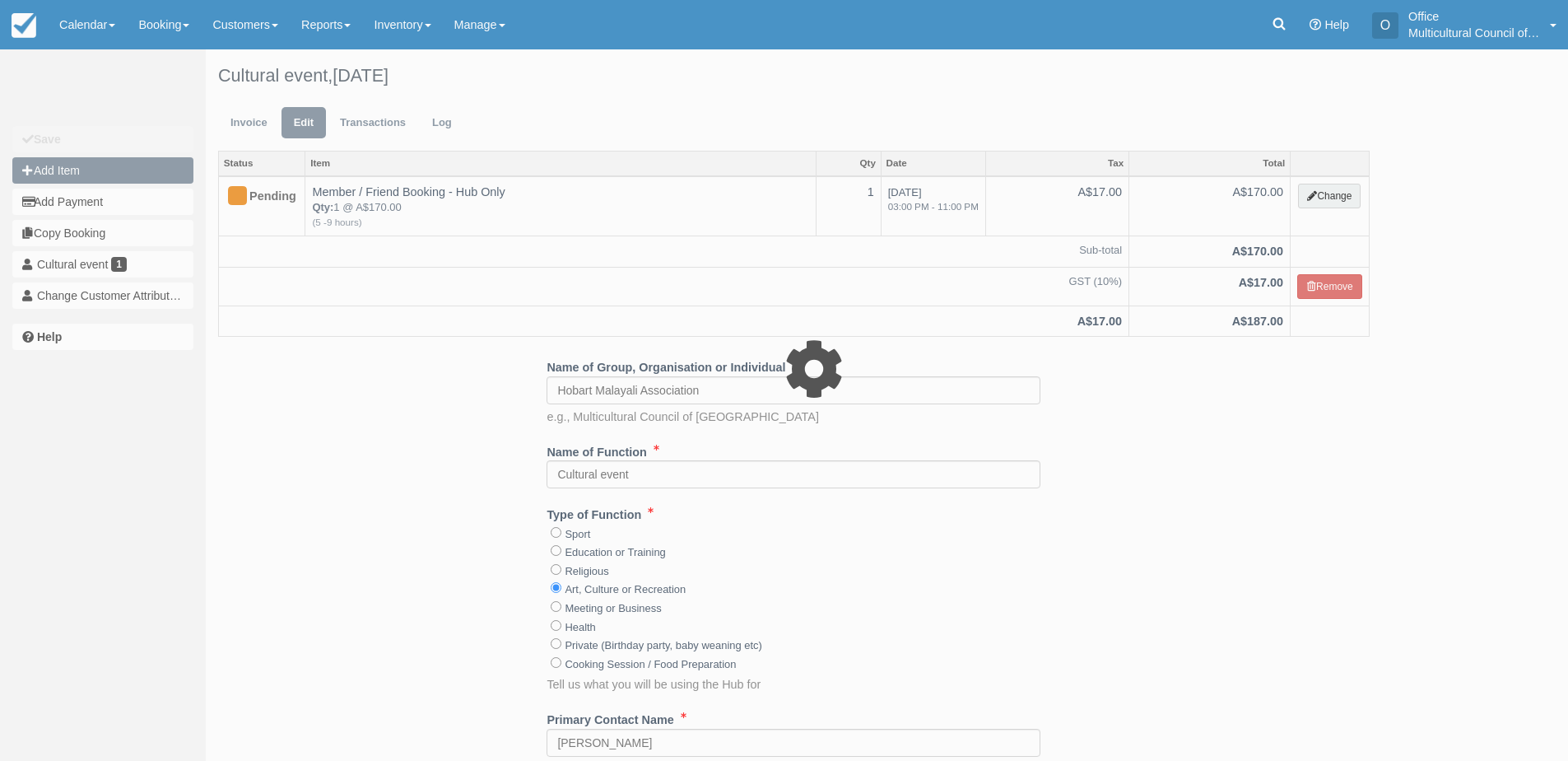
type input "0.00"
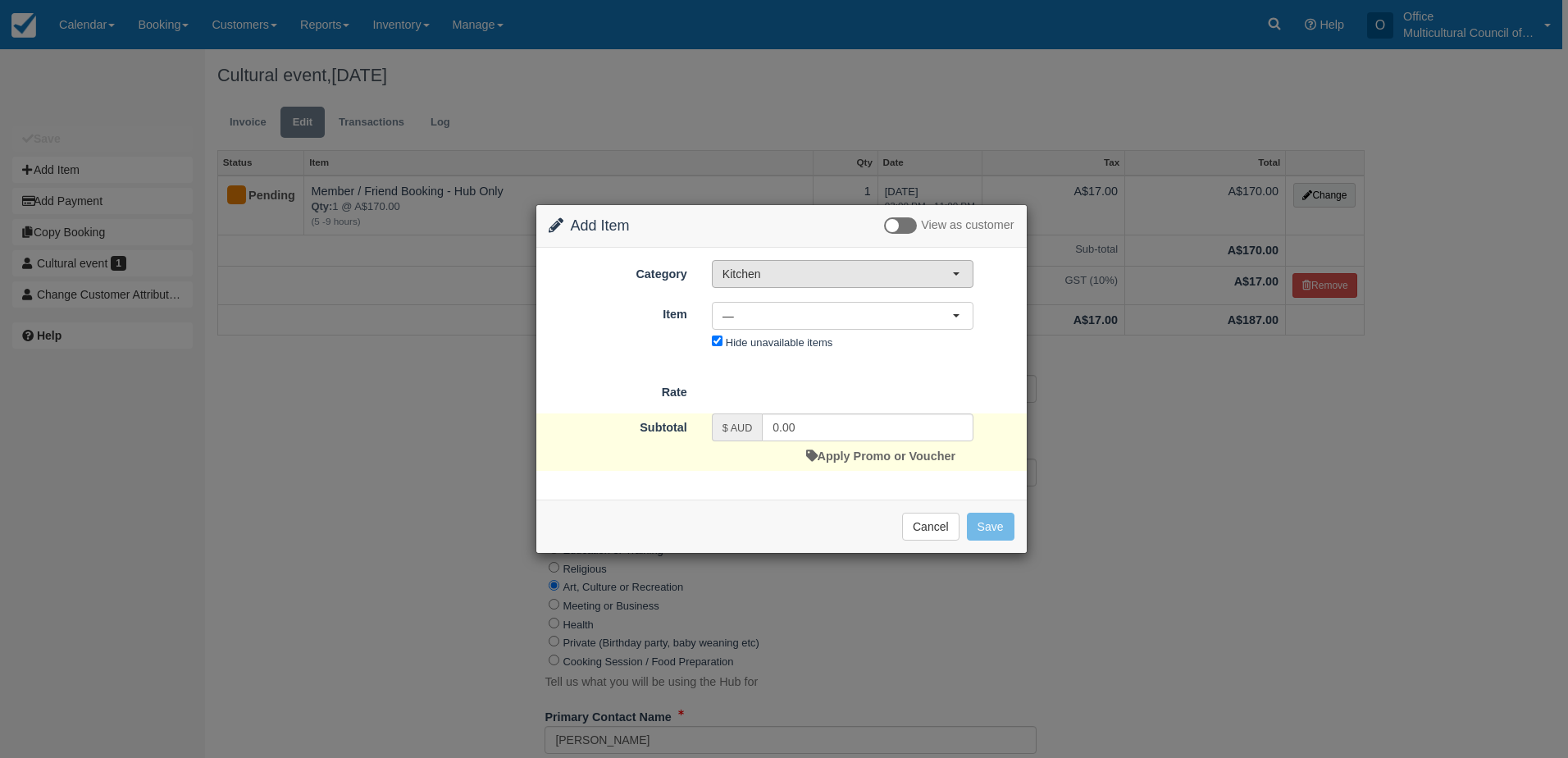
click at [884, 275] on span "Kitchen" at bounding box center [837, 273] width 230 height 16
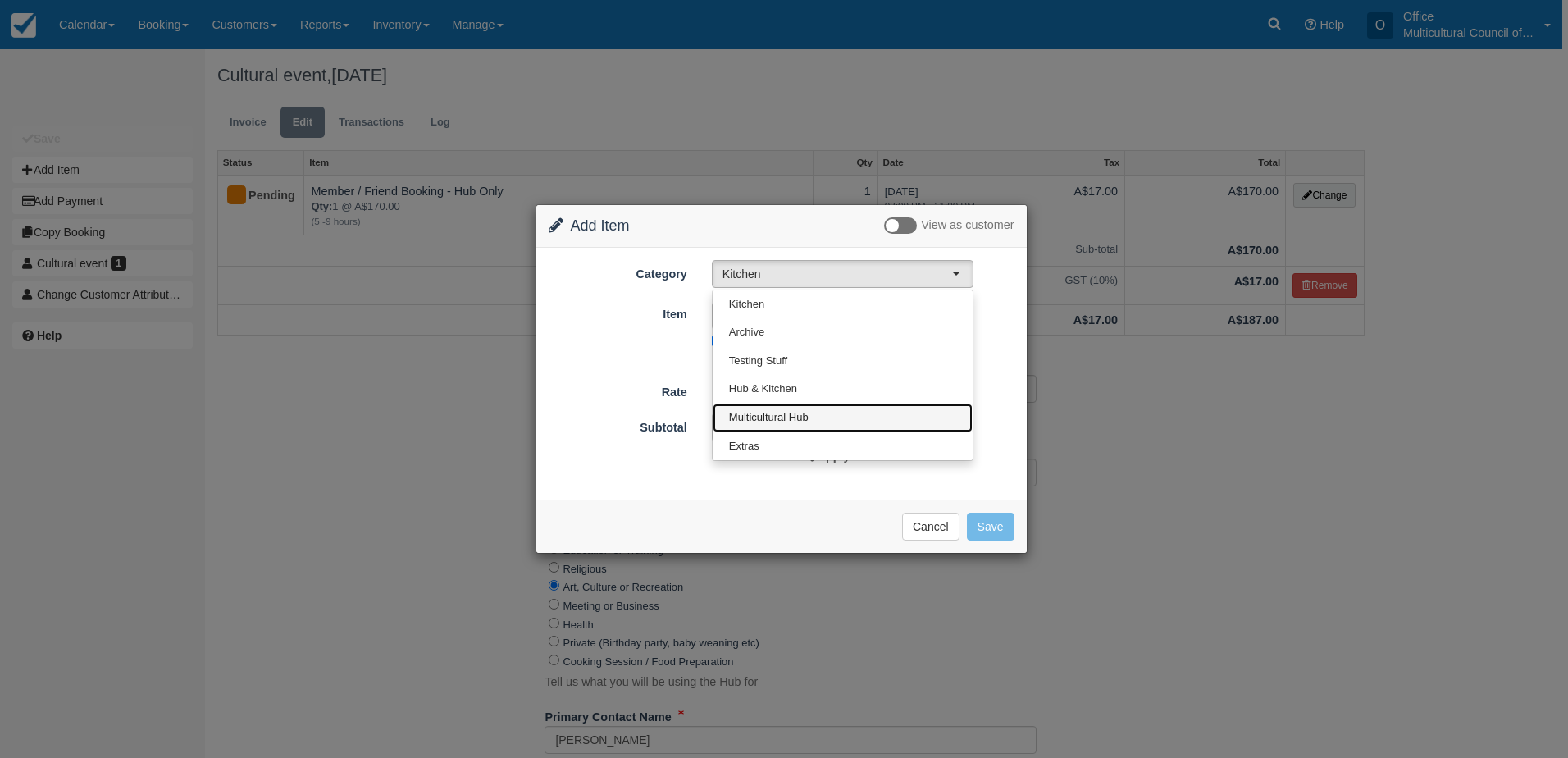
click at [835, 416] on link "Multicultural Hub" at bounding box center [842, 418] width 260 height 29
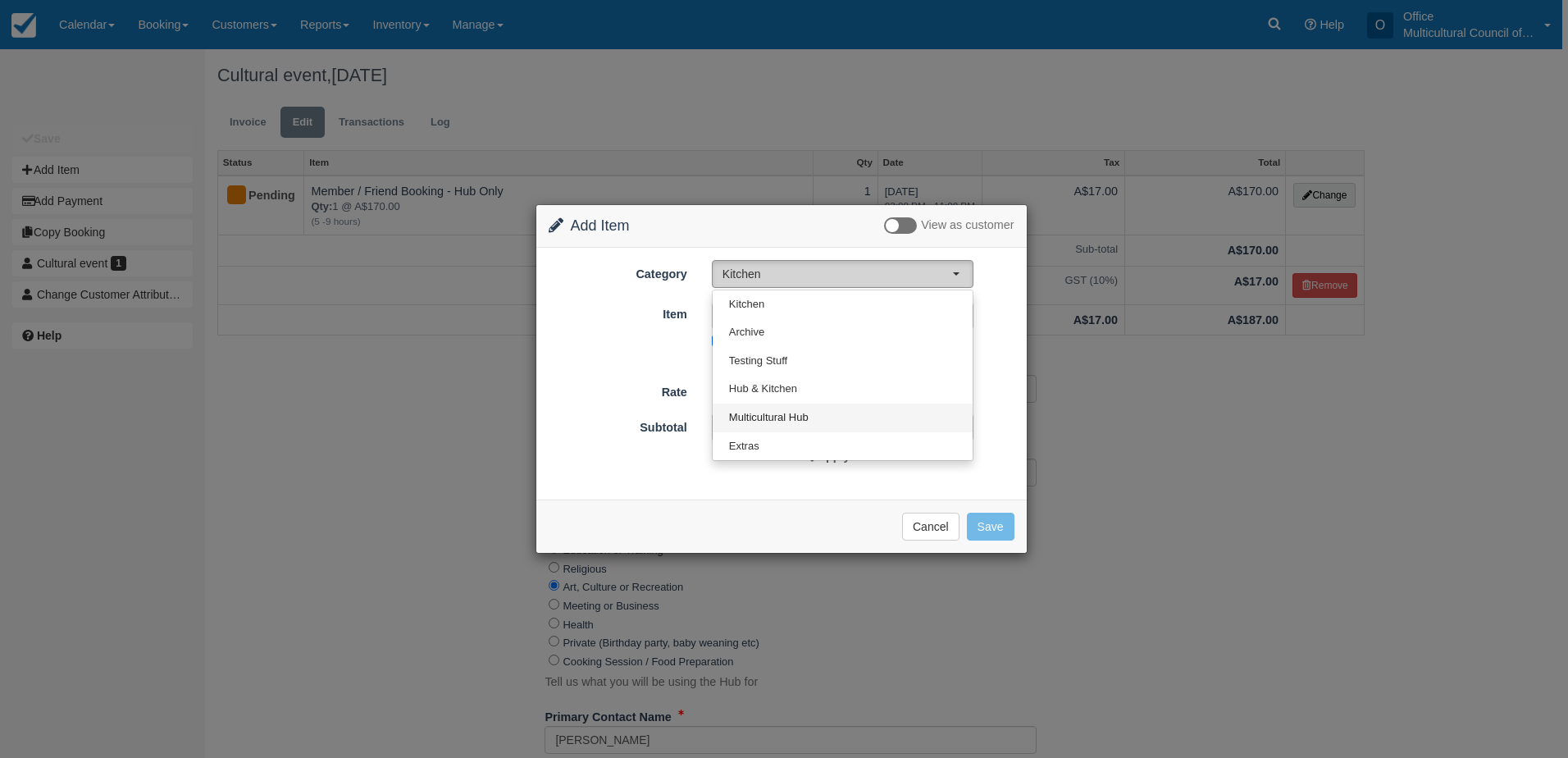
select select "2"
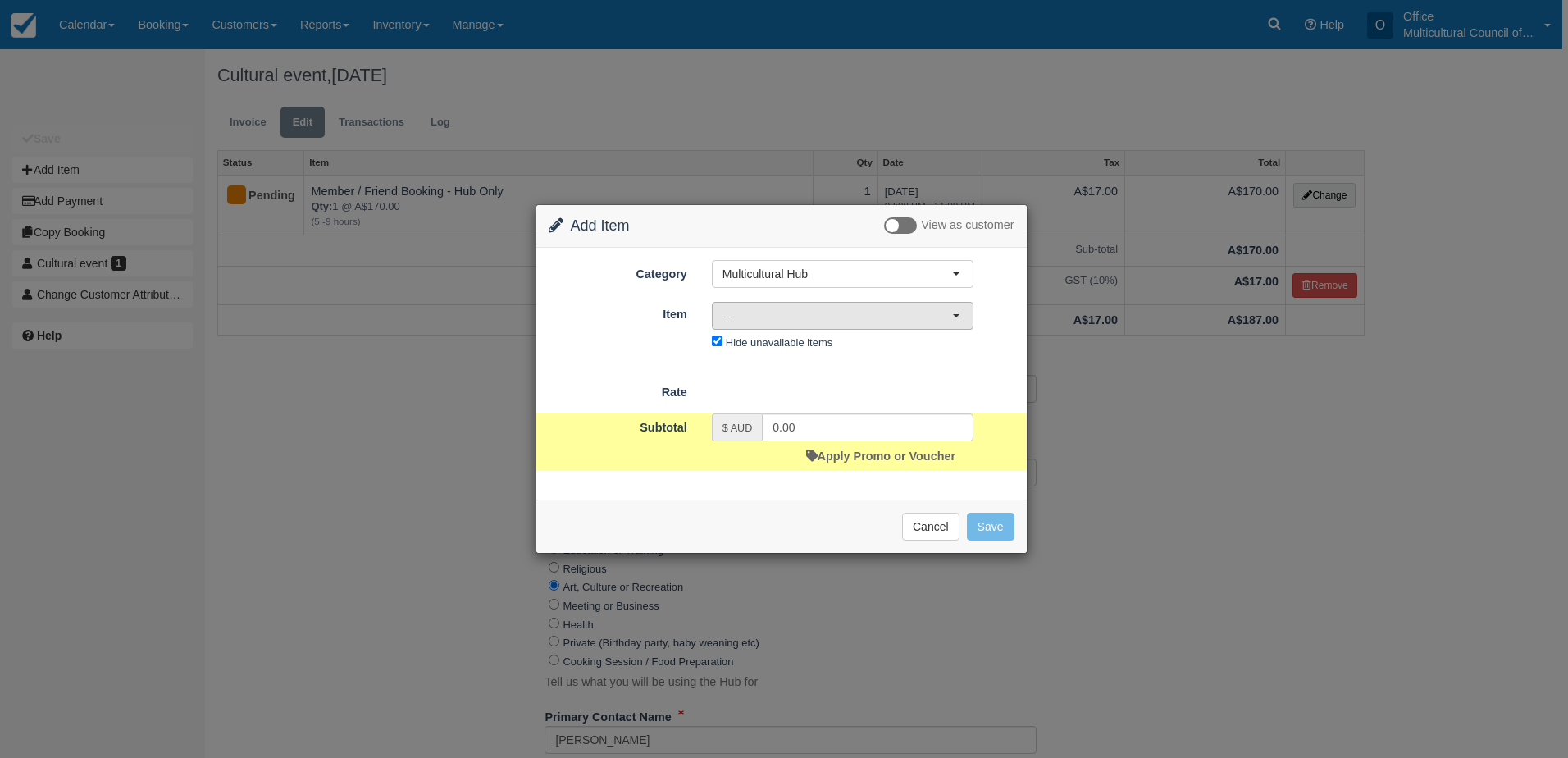
click at [850, 323] on span "—" at bounding box center [837, 315] width 230 height 16
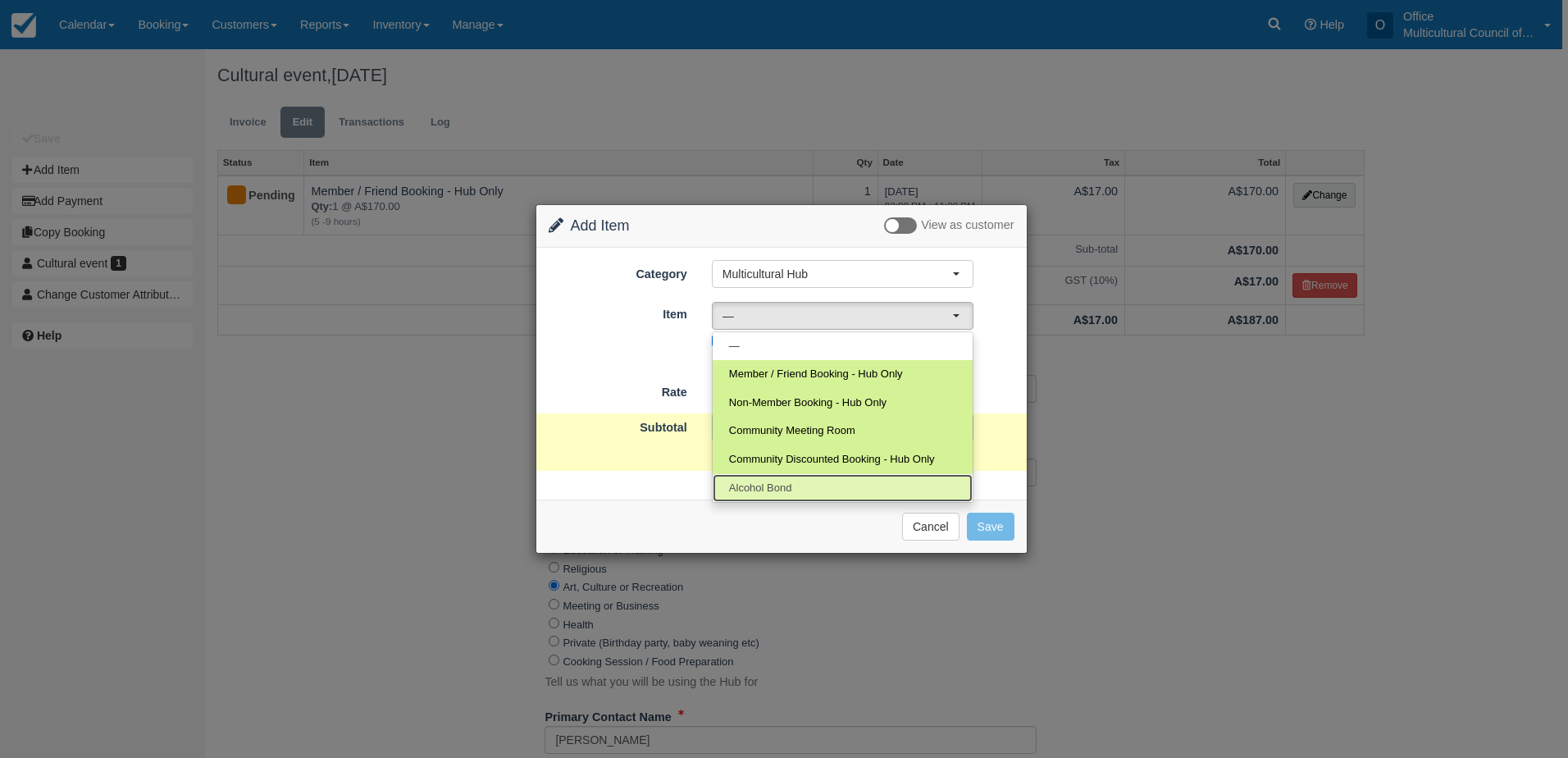
click at [816, 474] on link "Alcohol Bond" at bounding box center [842, 489] width 260 height 29
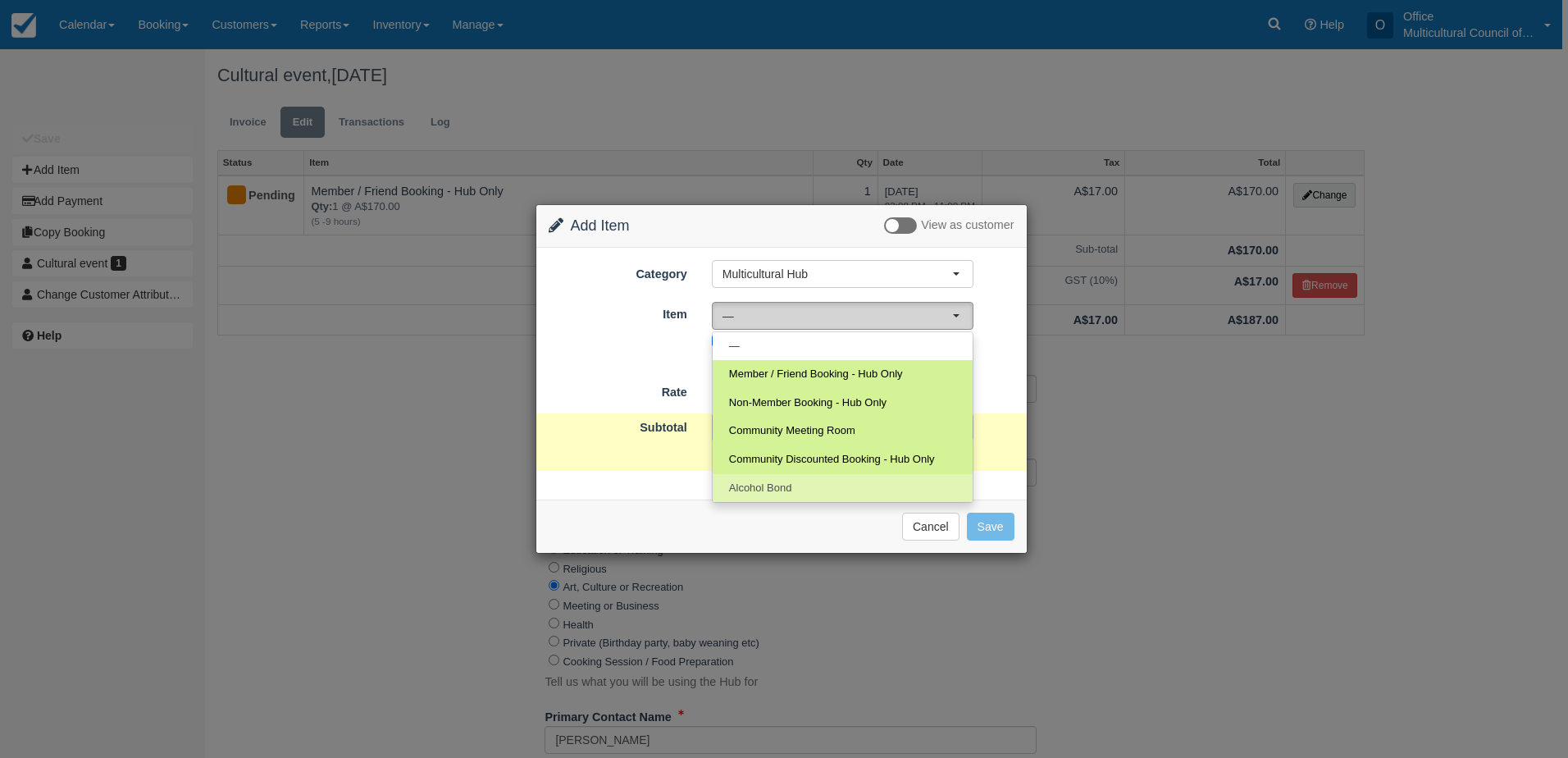
select select "51"
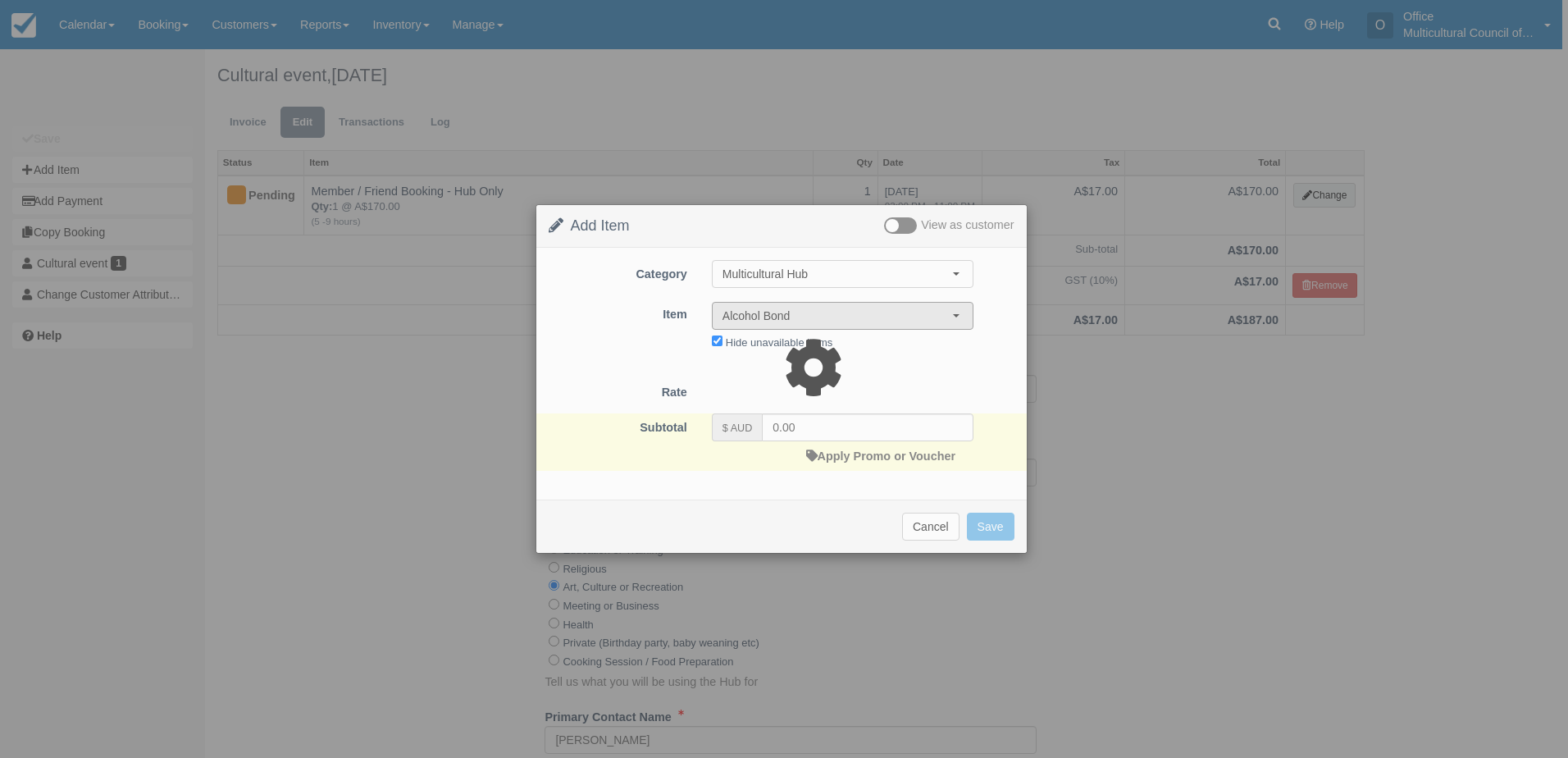
select select "08:00"
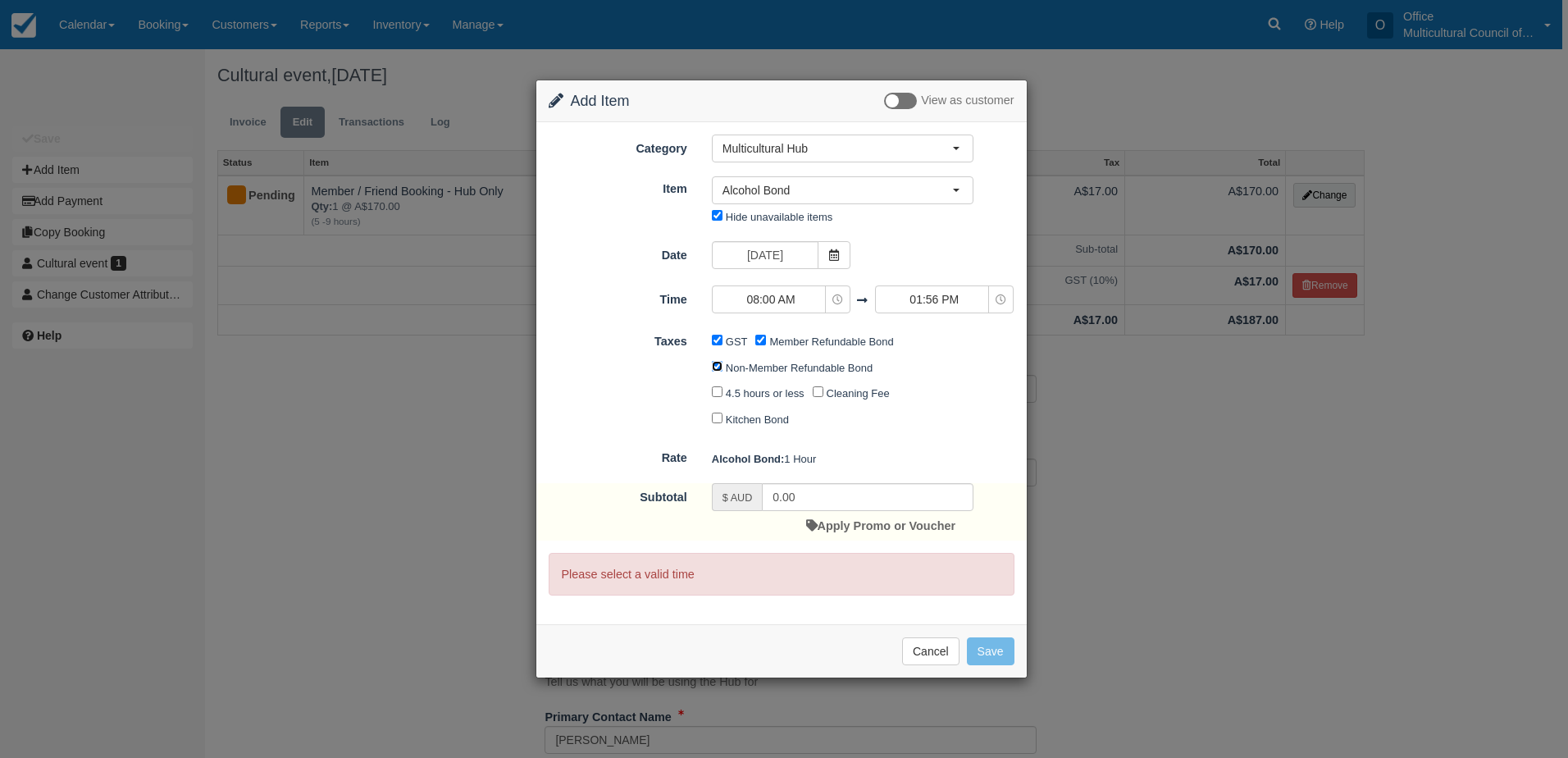
click at [718, 368] on input "Non-Member Refundable Bond" at bounding box center [717, 365] width 11 height 11
checkbox input "false"
click at [716, 344] on input "GST" at bounding box center [717, 339] width 11 height 11
checkbox input "false"
click at [764, 342] on input "Member Refundable Bond" at bounding box center [760, 339] width 11 height 11
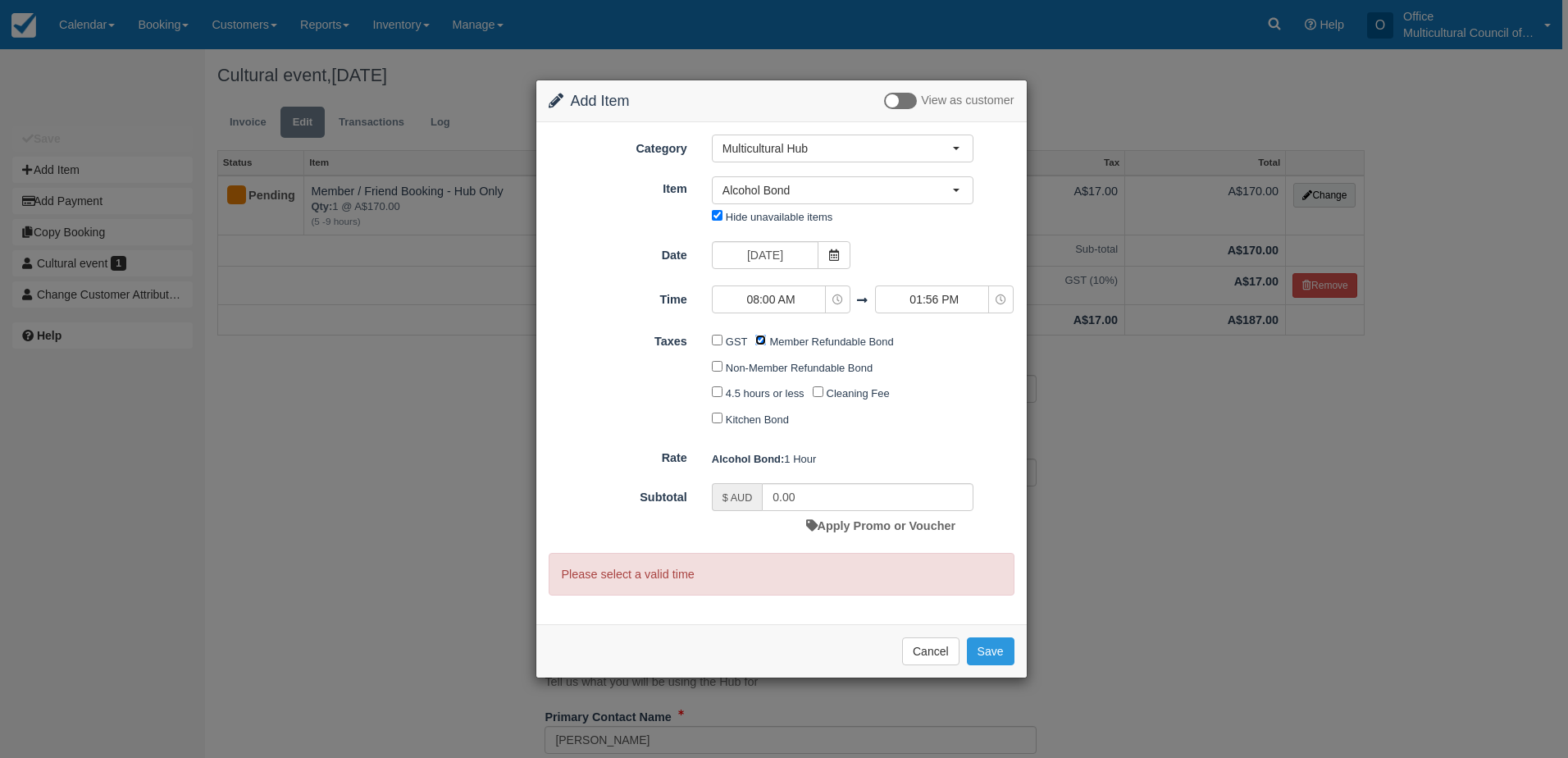
checkbox input "false"
drag, startPoint x: 800, startPoint y: 493, endPoint x: 724, endPoint y: 506, distance: 77.1
click at [724, 506] on div "$ AUD 0.00" at bounding box center [843, 496] width 262 height 28
type input "300"
click at [817, 294] on span "08:00 AM" at bounding box center [770, 299] width 116 height 16
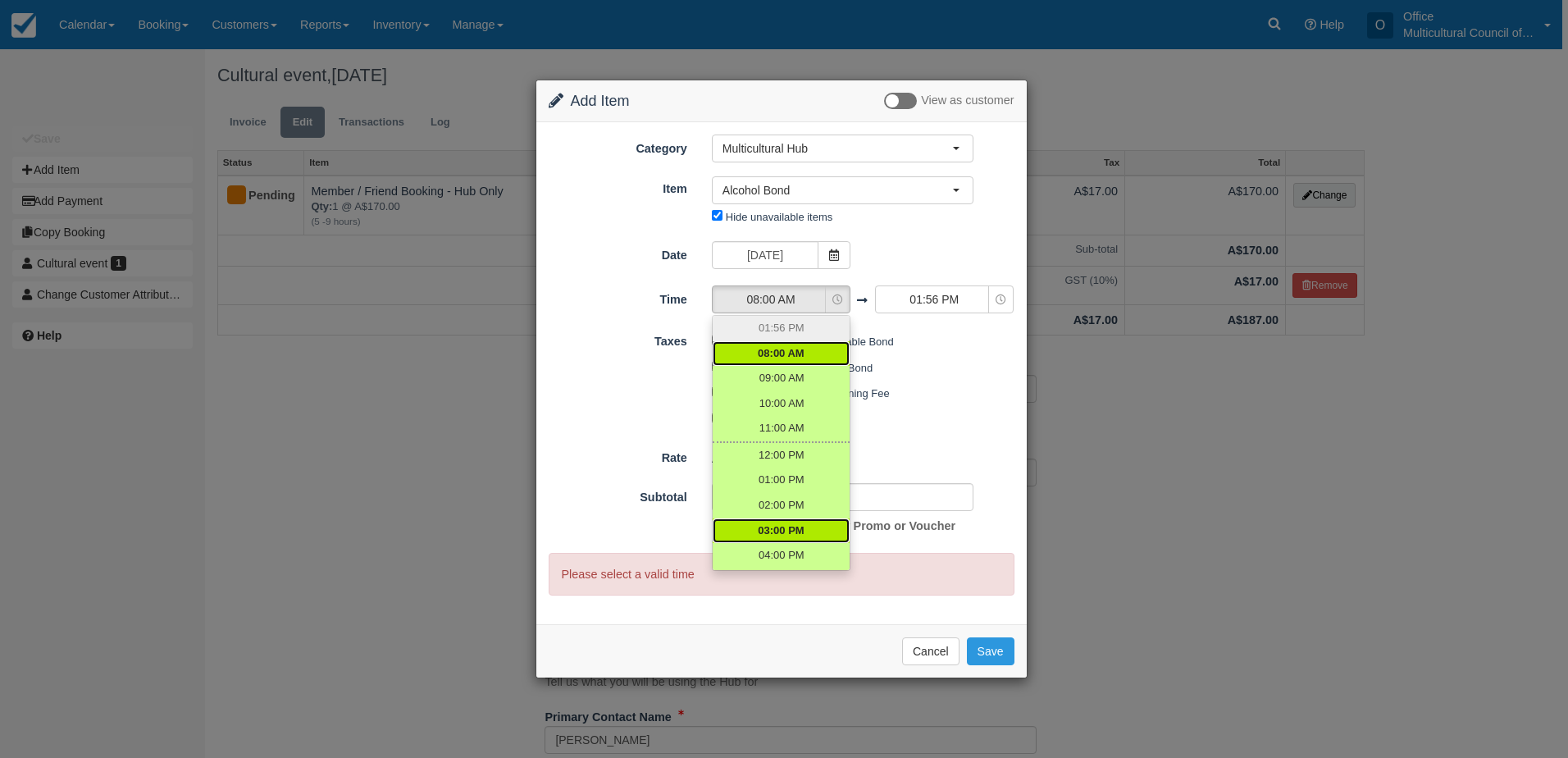
click at [808, 519] on link "03:00 PM" at bounding box center [780, 531] width 137 height 25
select select "15:00"
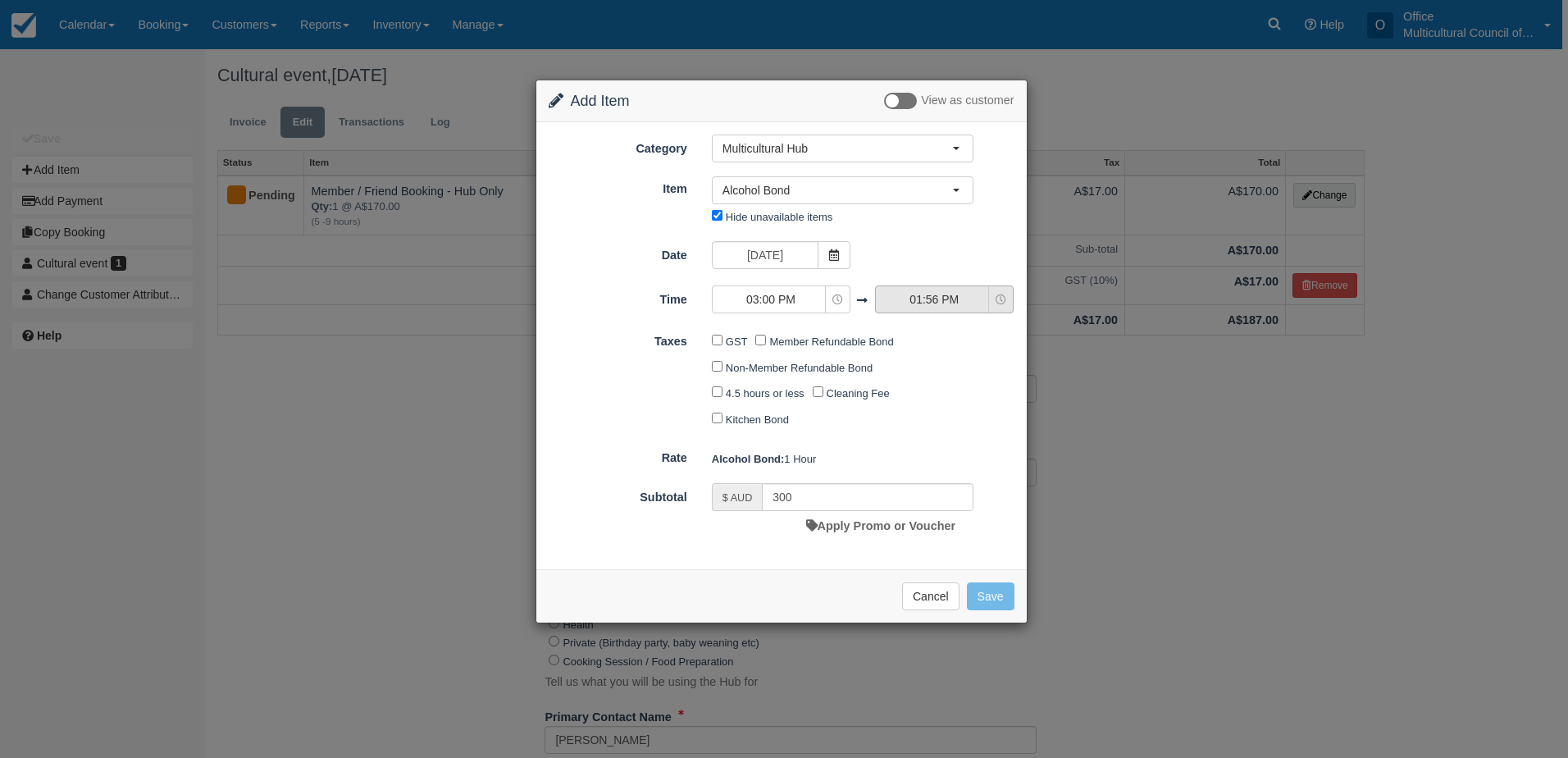
type input "0.00"
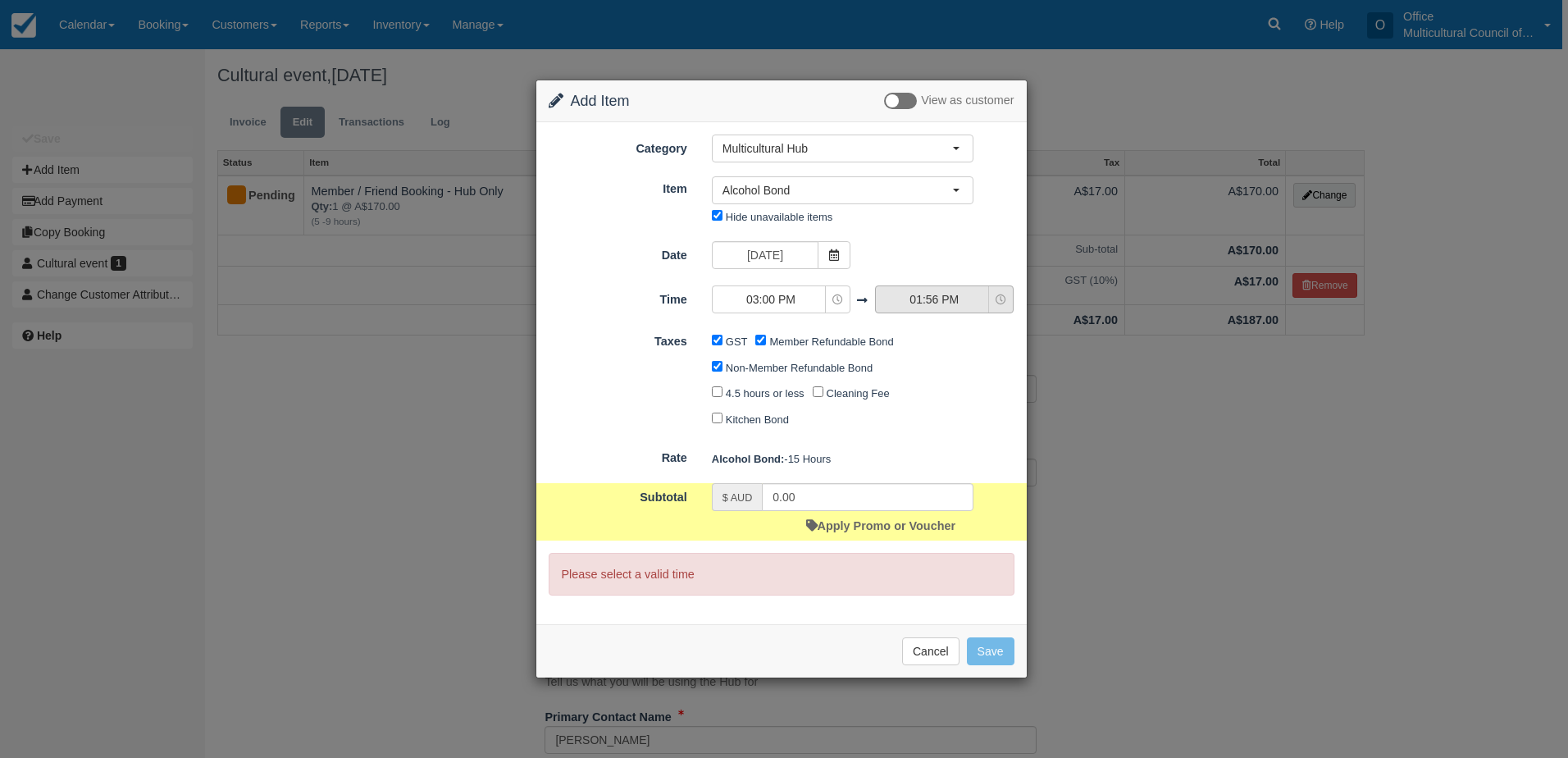
click at [923, 302] on span "01:56 PM" at bounding box center [934, 299] width 116 height 16
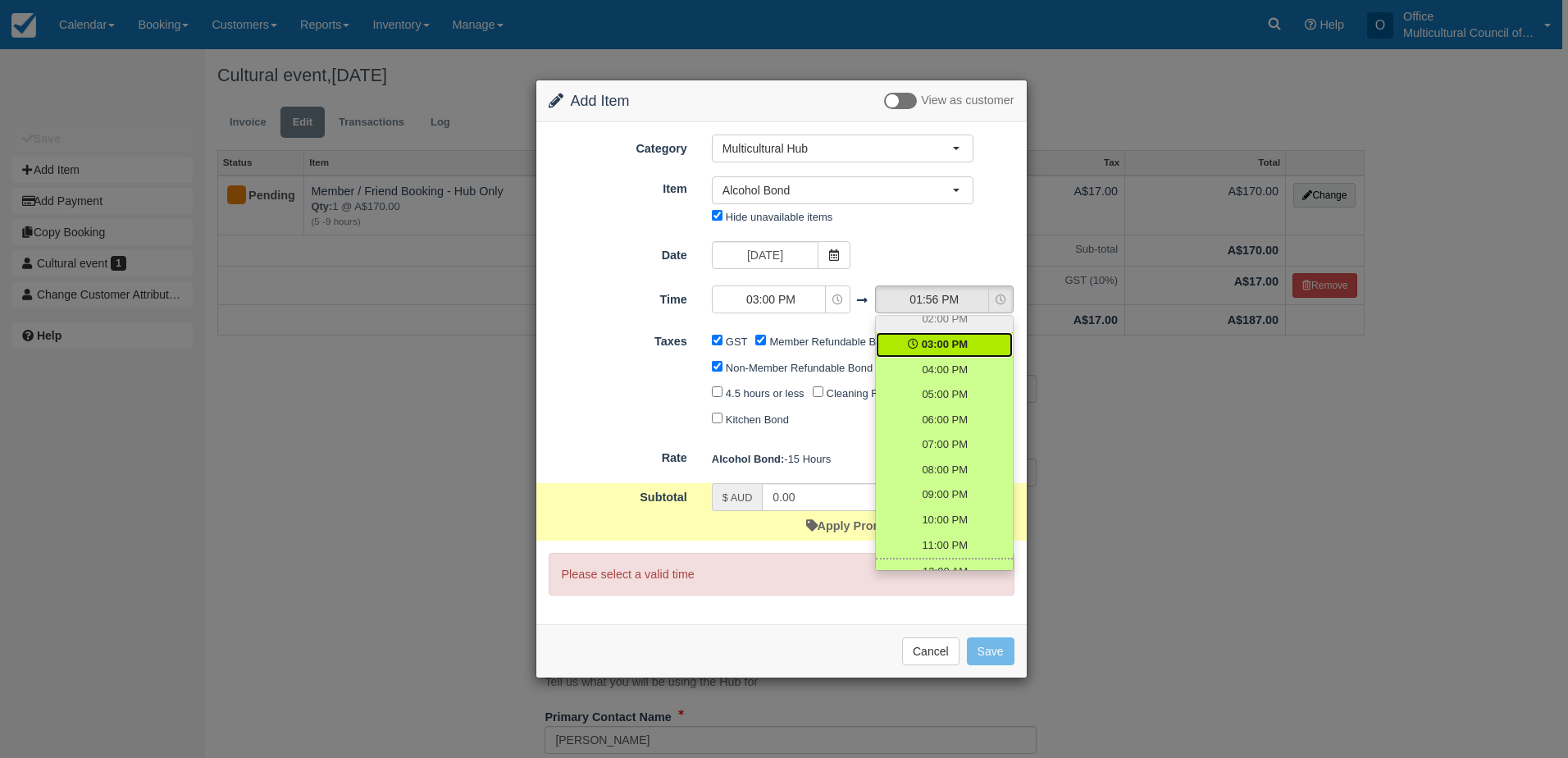
scroll to position [175, 0]
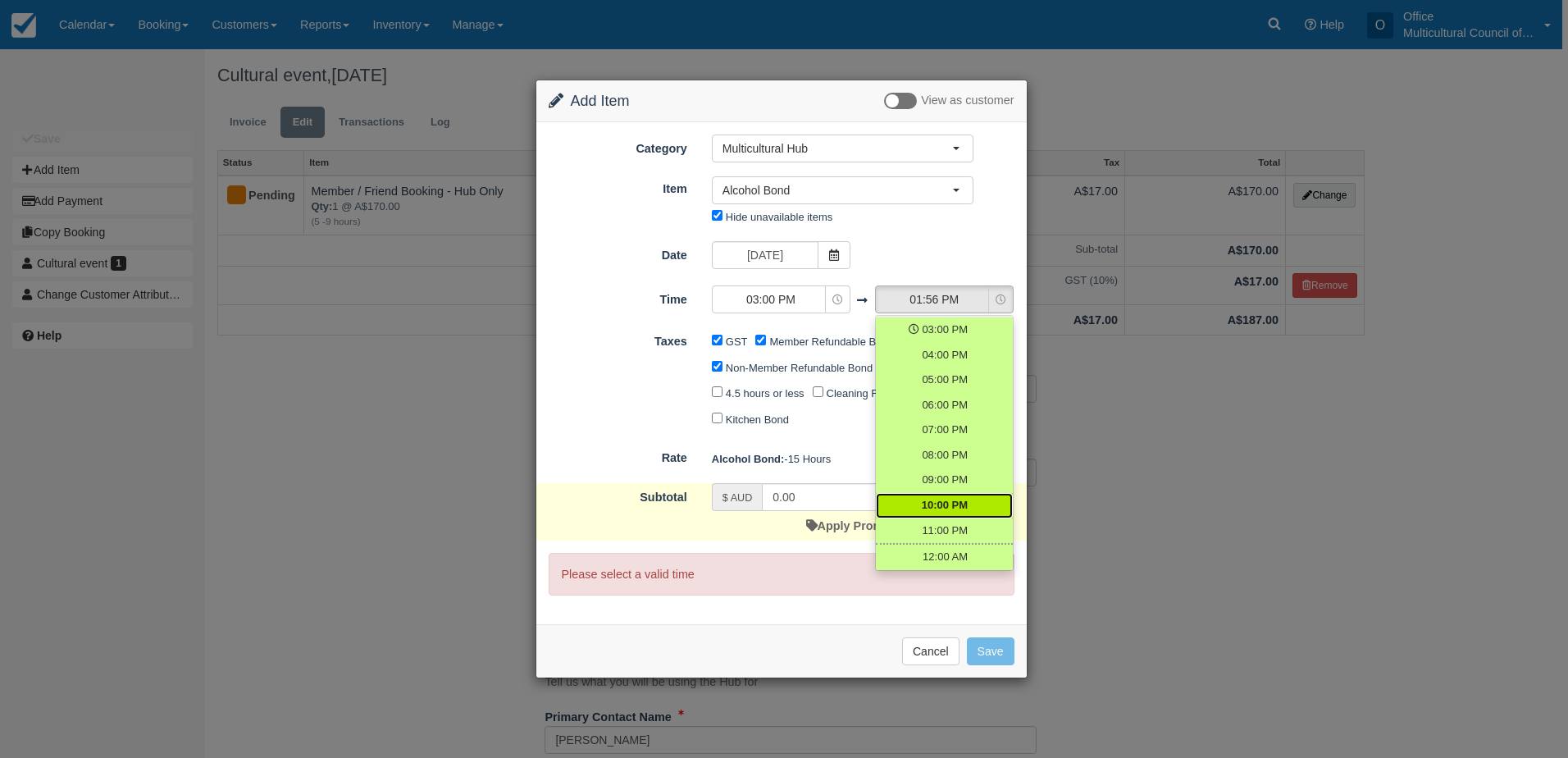
click at [947, 502] on span "10:00 PM" at bounding box center [944, 506] width 46 height 16
select select "22:00"
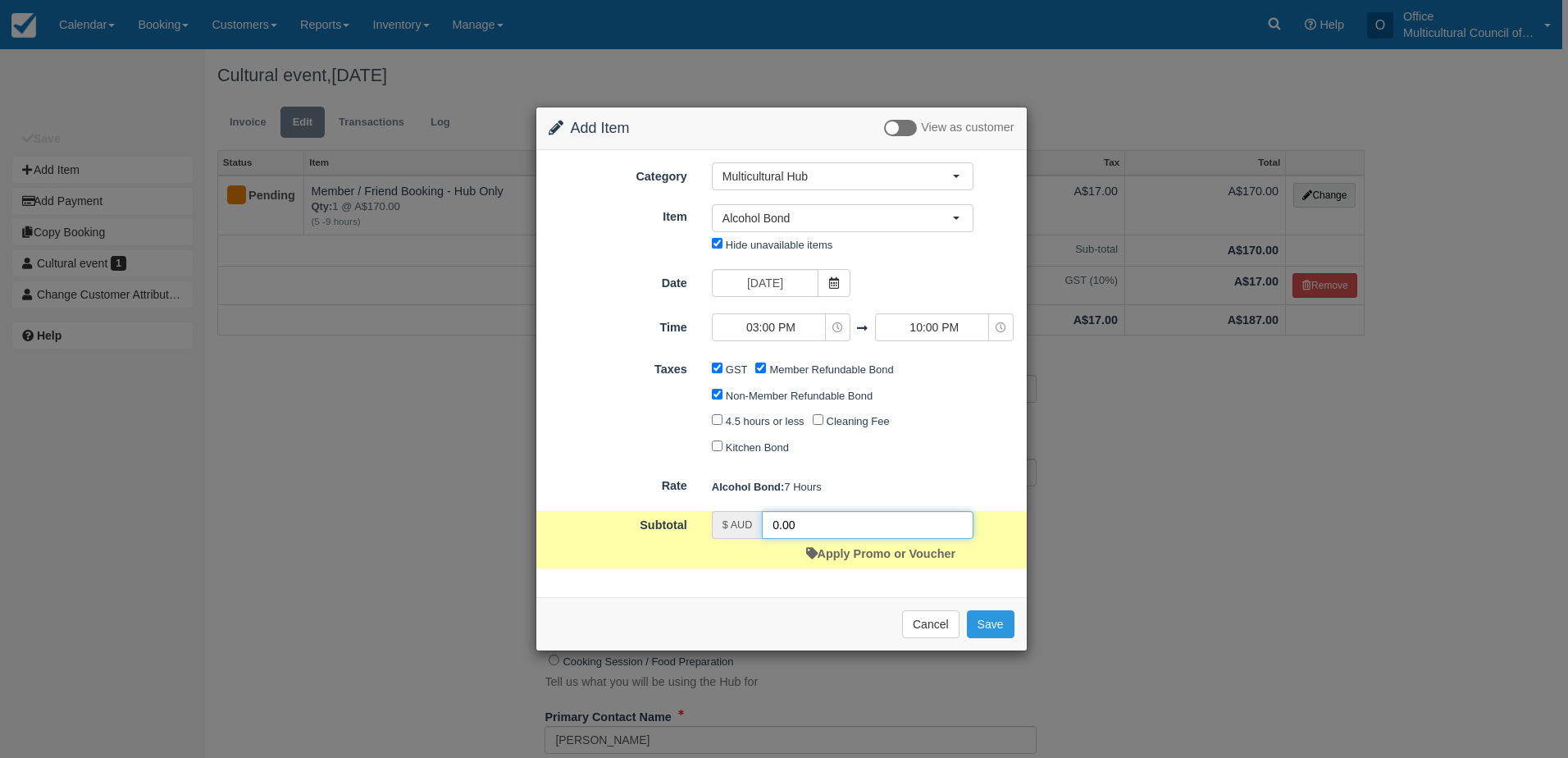
drag, startPoint x: 803, startPoint y: 523, endPoint x: 759, endPoint y: 542, distance: 47.9
click at [747, 537] on div "$ AUD 0.00" at bounding box center [843, 524] width 262 height 28
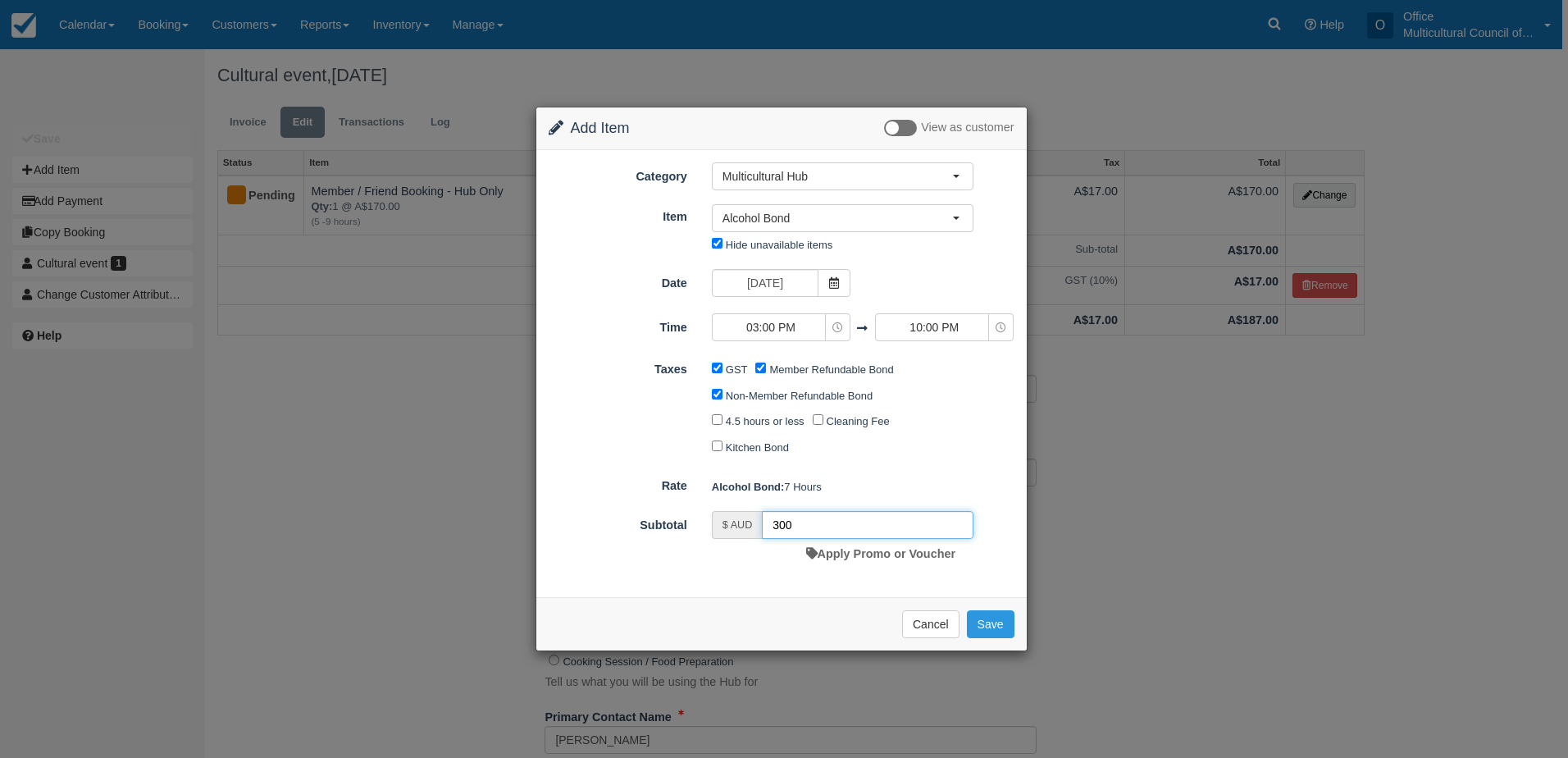
type input "300"
click at [715, 391] on input "Non-Member Refundable Bond" at bounding box center [717, 394] width 11 height 11
checkbox input "false"
click at [761, 369] on input "Member Refundable Bond" at bounding box center [760, 367] width 11 height 11
checkbox input "false"
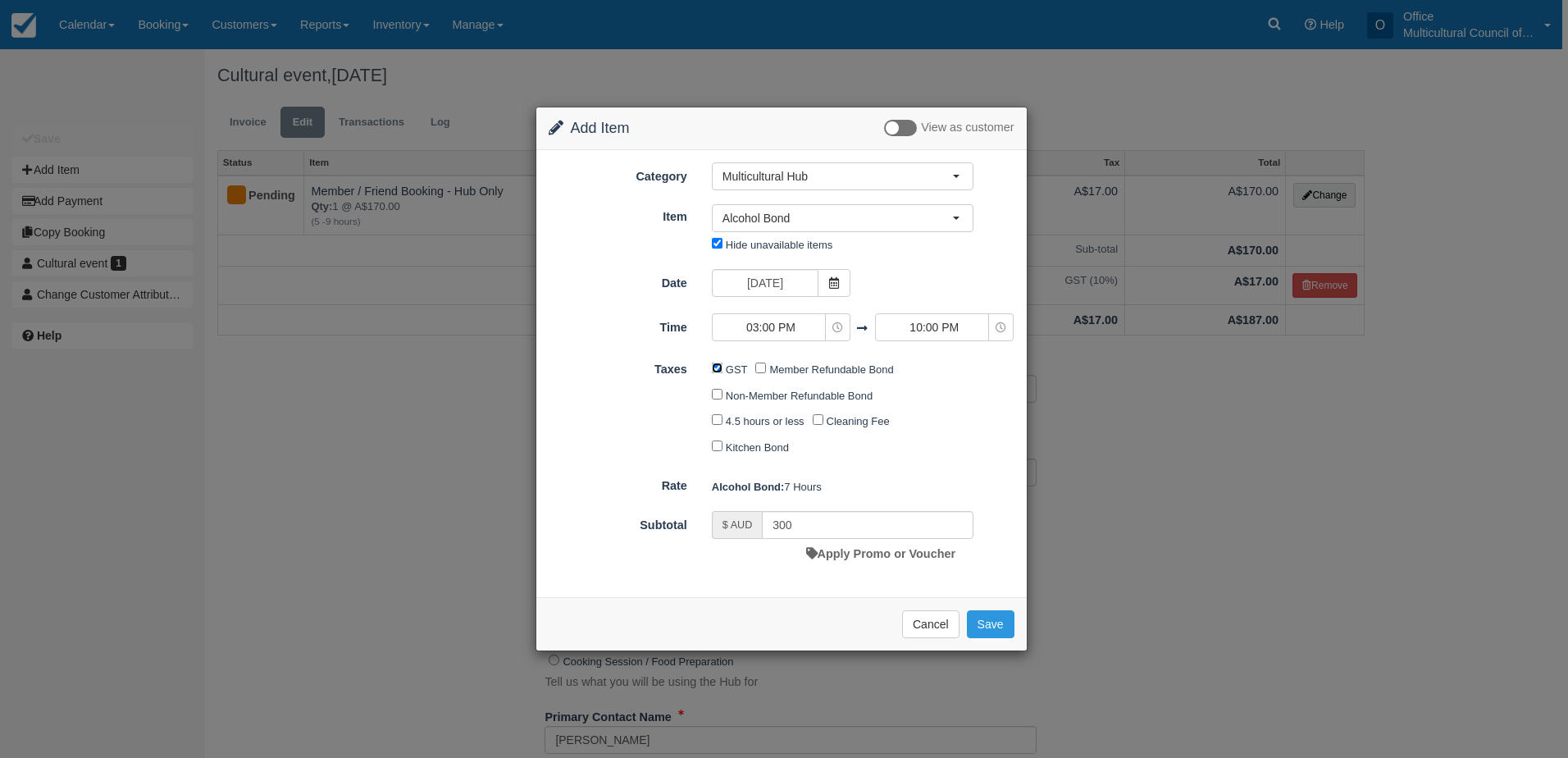
click at [717, 369] on input "GST" at bounding box center [717, 367] width 11 height 11
click at [993, 629] on button "Save" at bounding box center [990, 624] width 47 height 28
checkbox input "false"
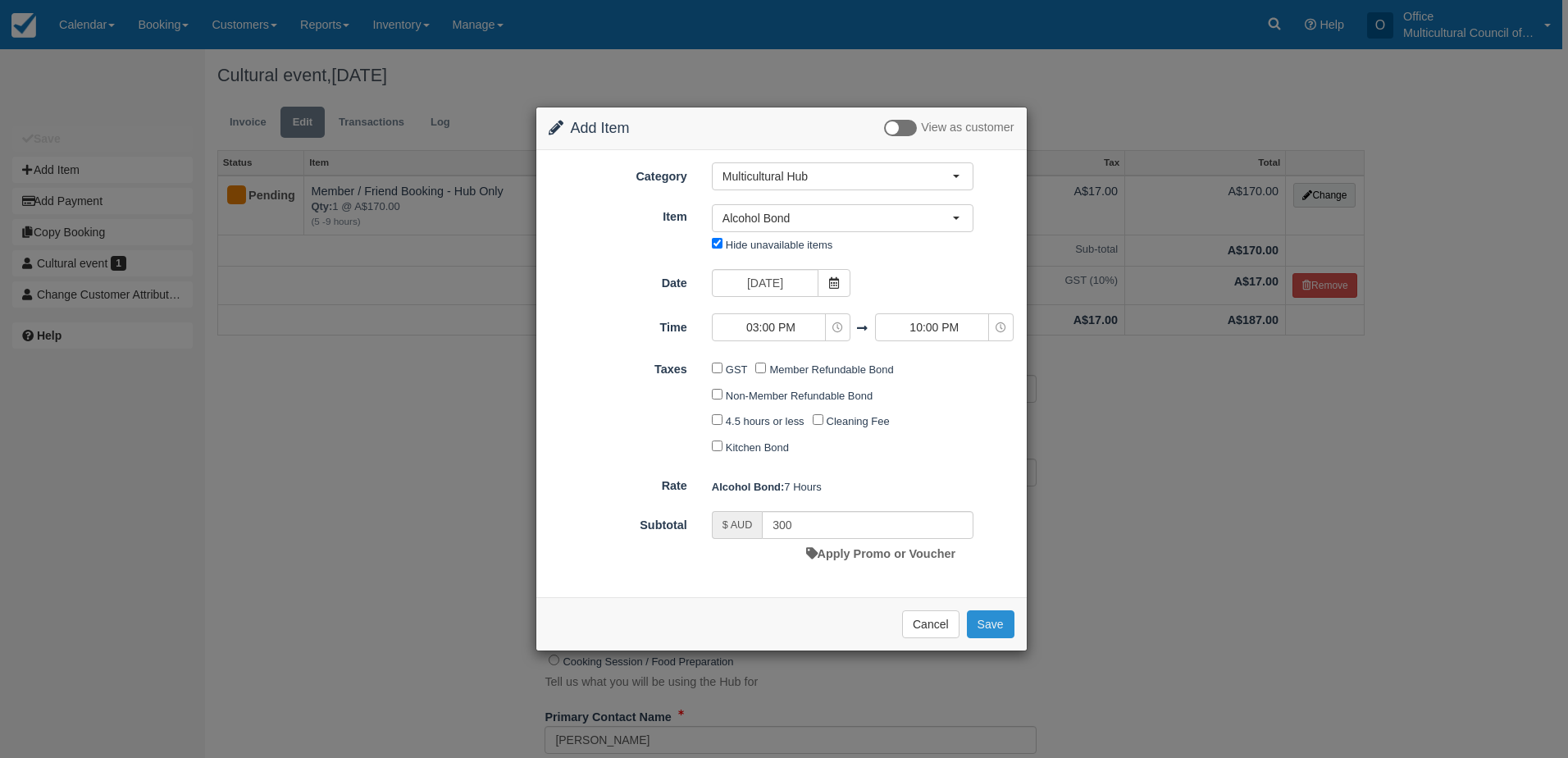
checkbox input "false"
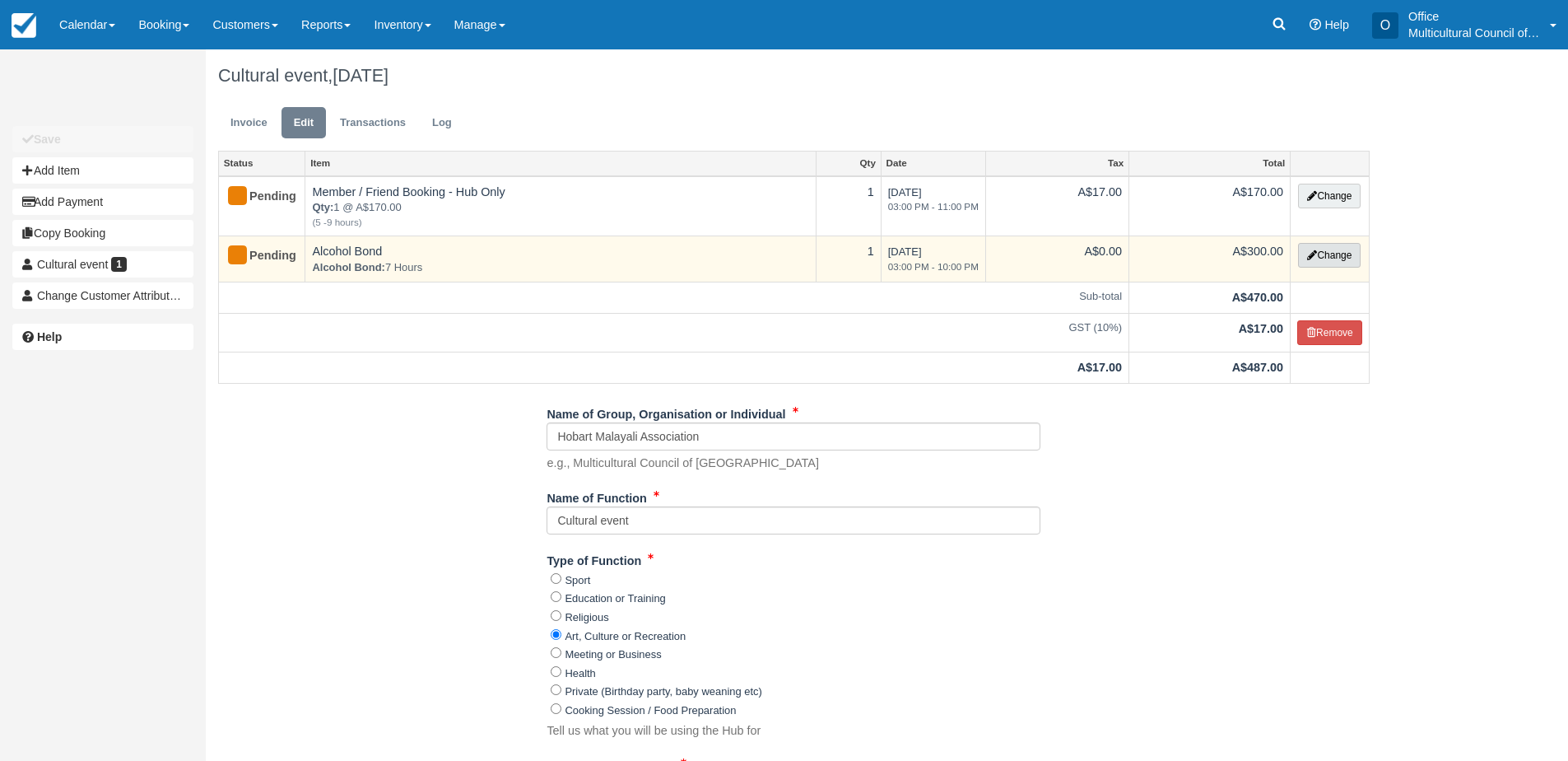
click at [1319, 260] on button "Change" at bounding box center [1330, 255] width 62 height 24
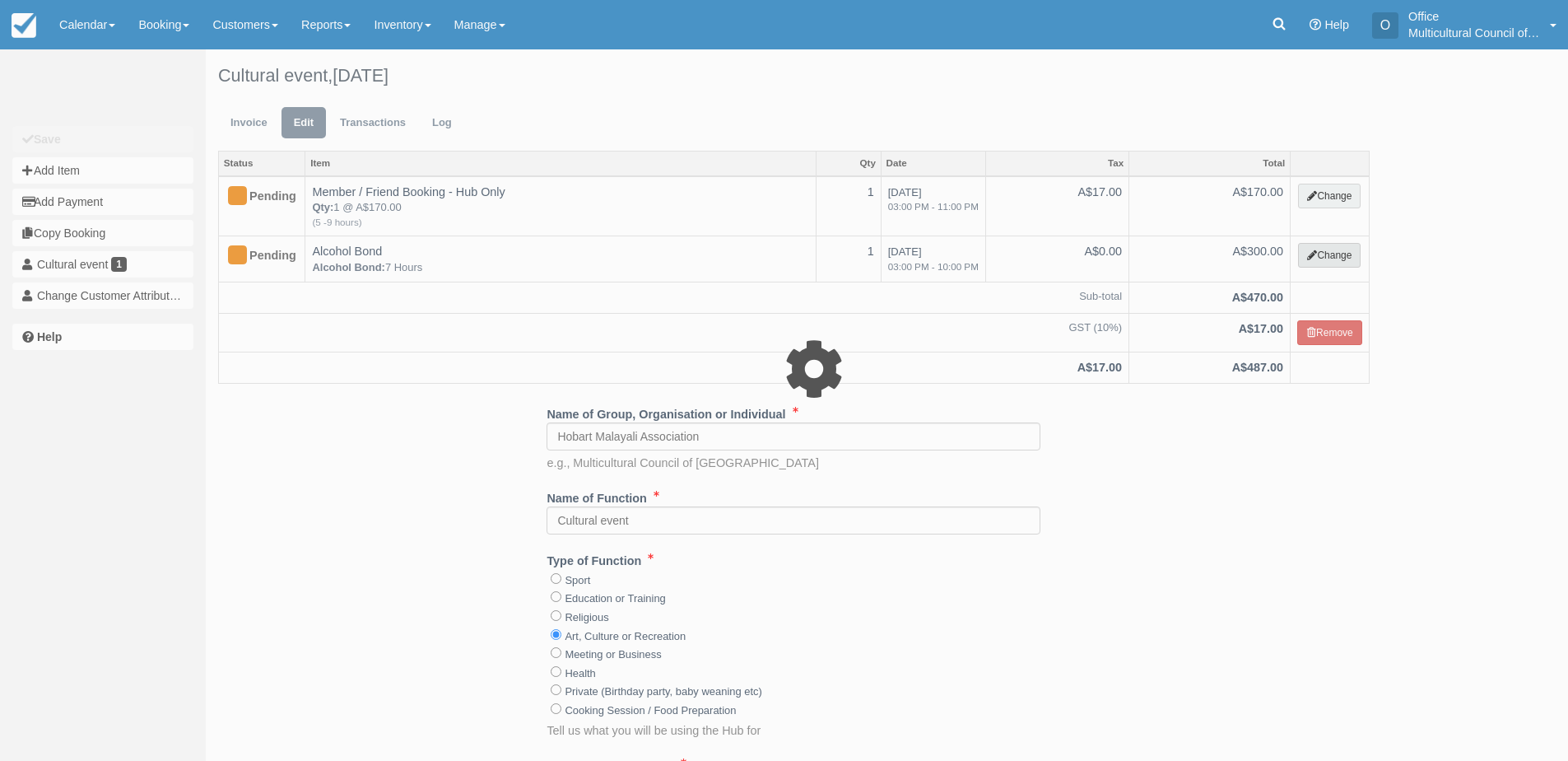
select select "2"
type input "300.00"
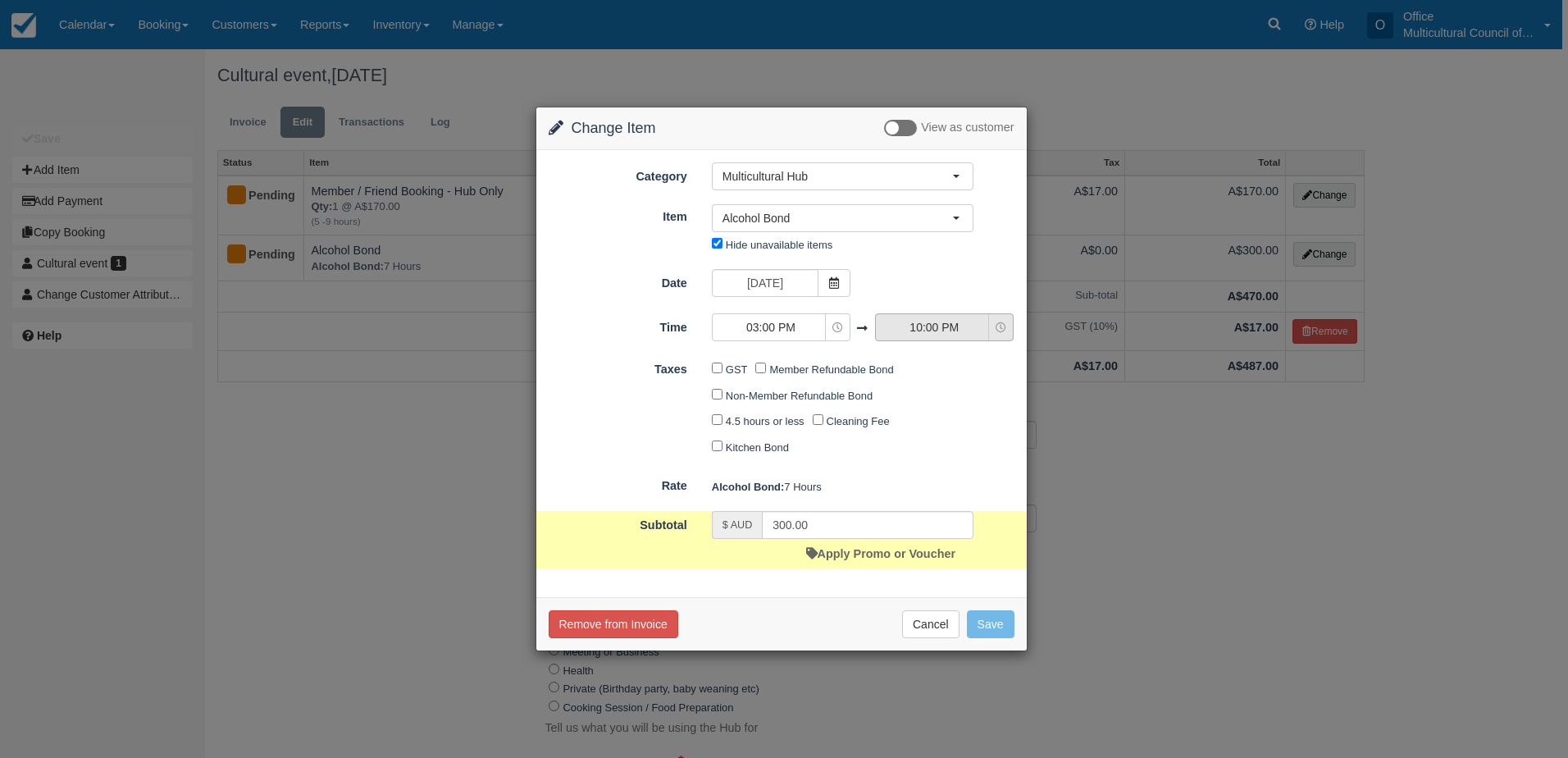
click at [938, 333] on span "10:00 PM" at bounding box center [934, 327] width 116 height 16
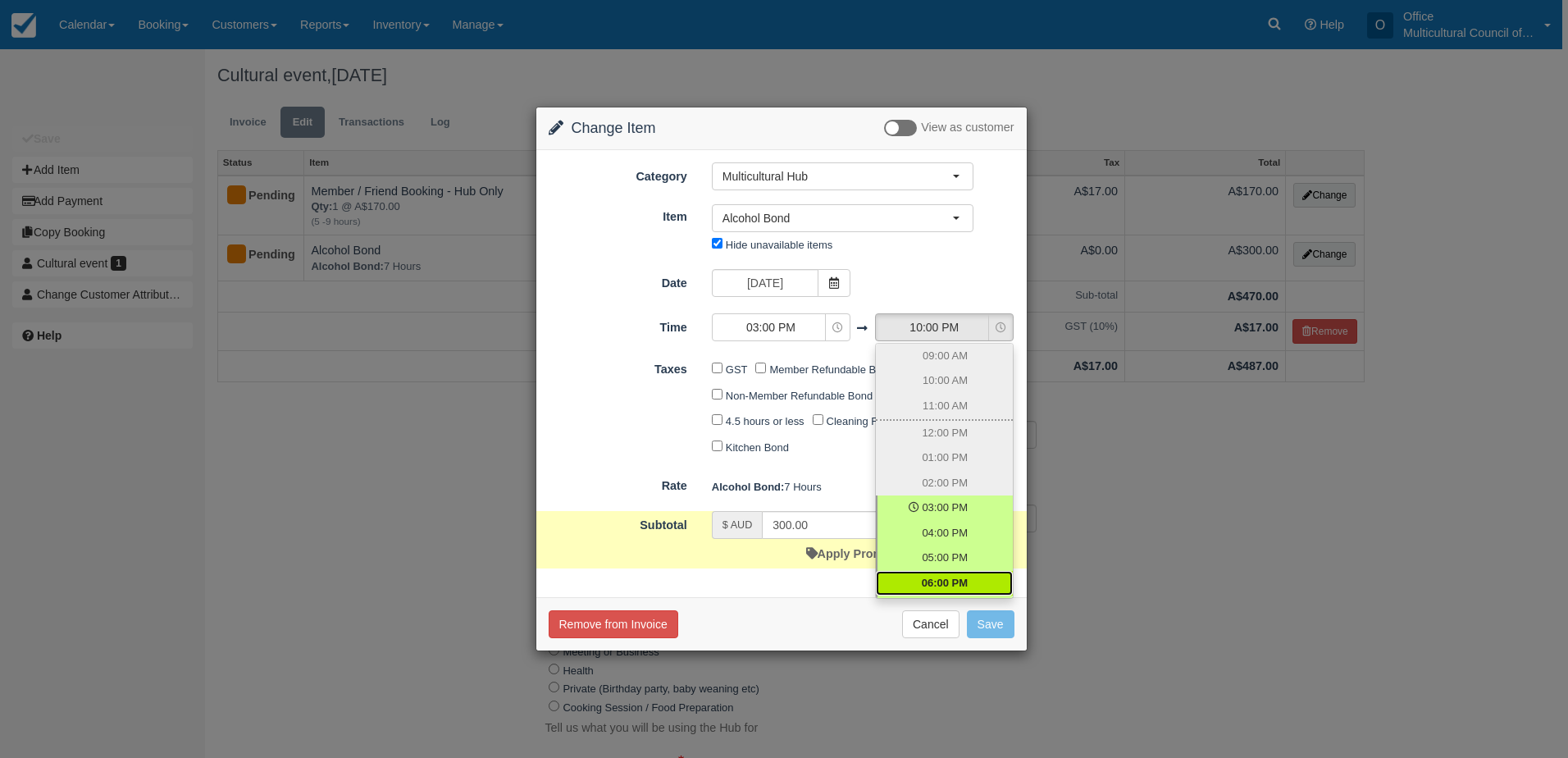
scroll to position [150, 0]
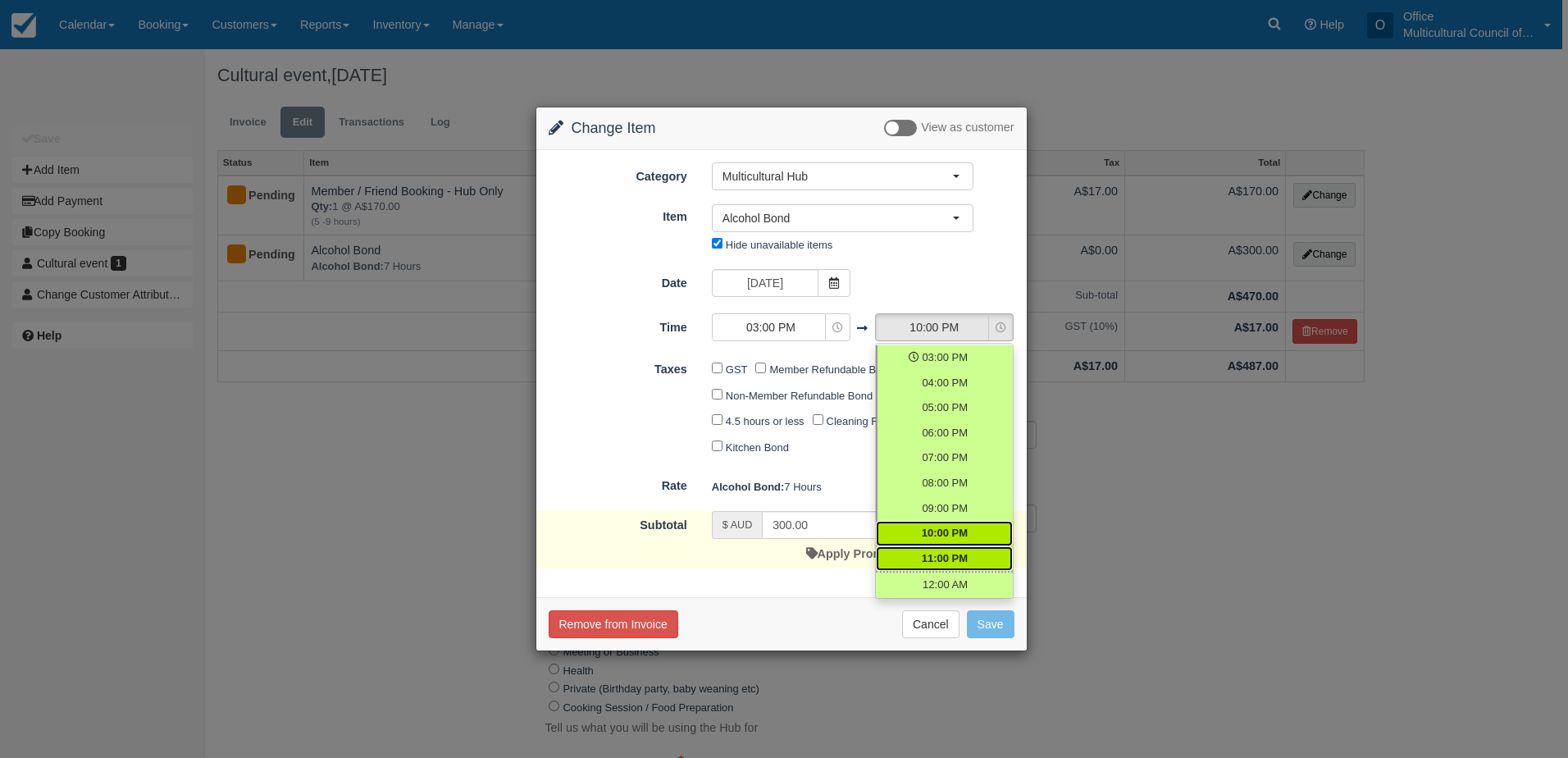
click at [955, 561] on span "11:00 PM" at bounding box center [944, 559] width 46 height 16
select select "23:00"
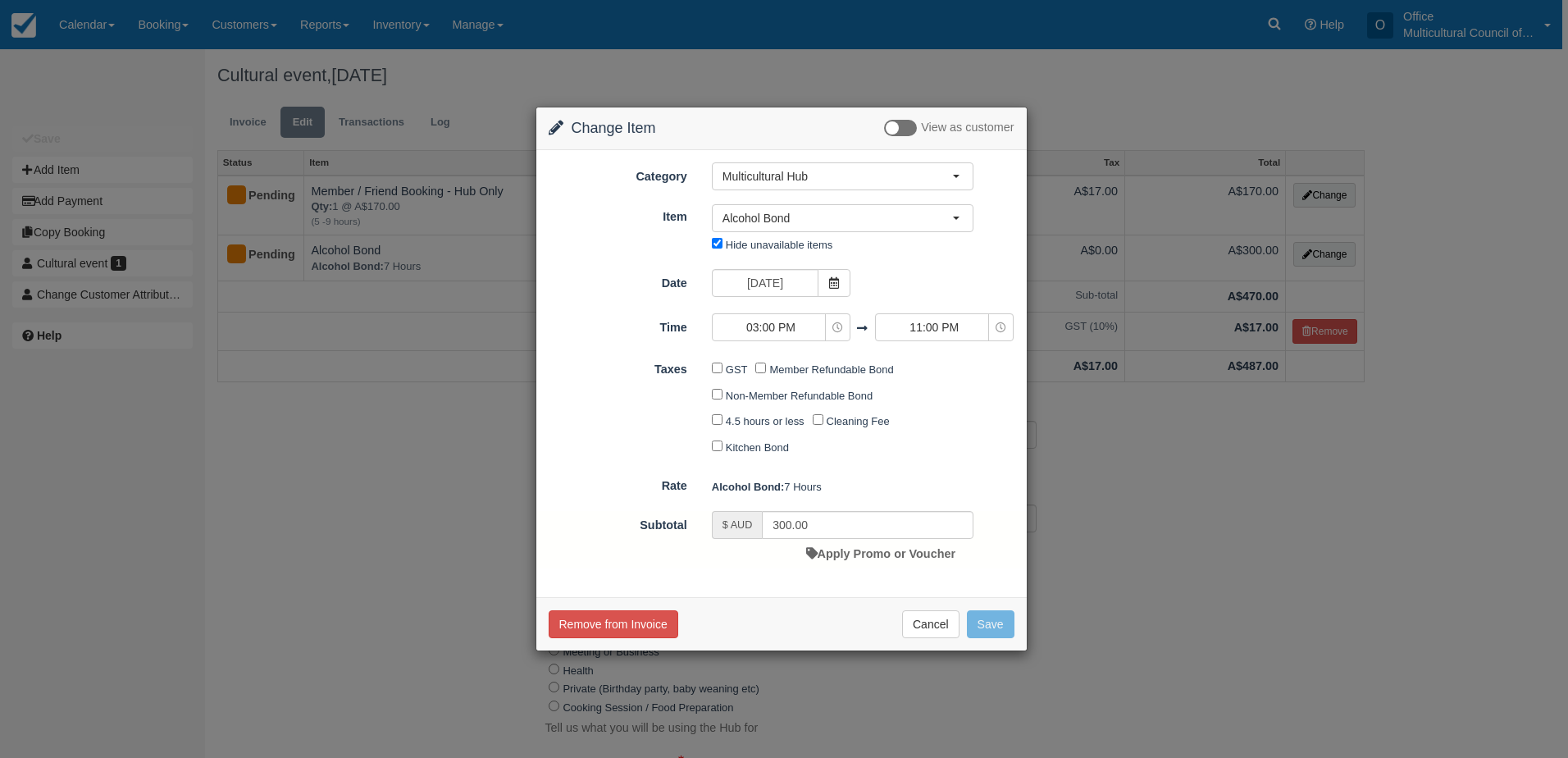
type input "0.00"
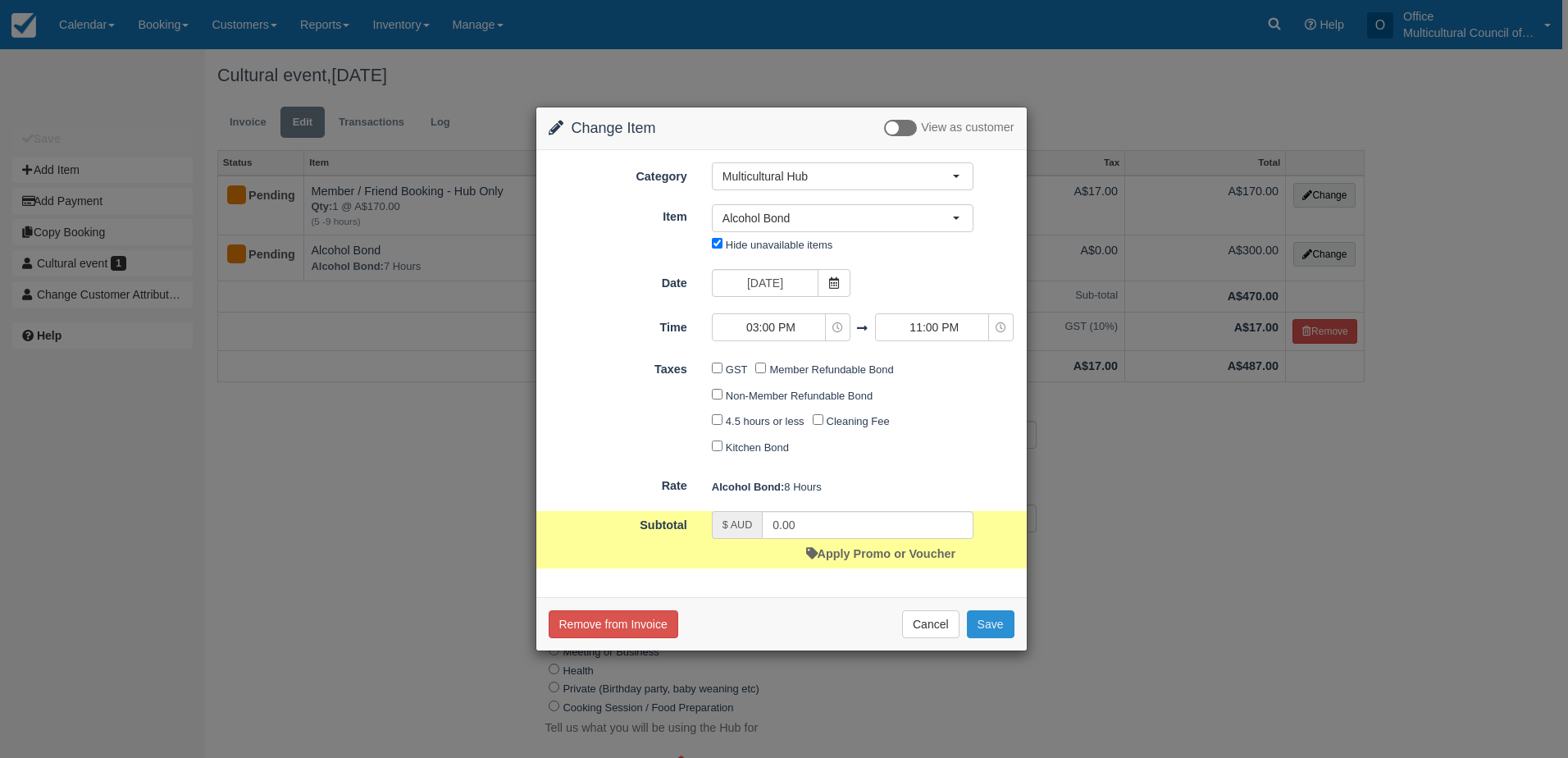
click at [979, 627] on button "Save" at bounding box center [990, 624] width 47 height 28
checkbox input "false"
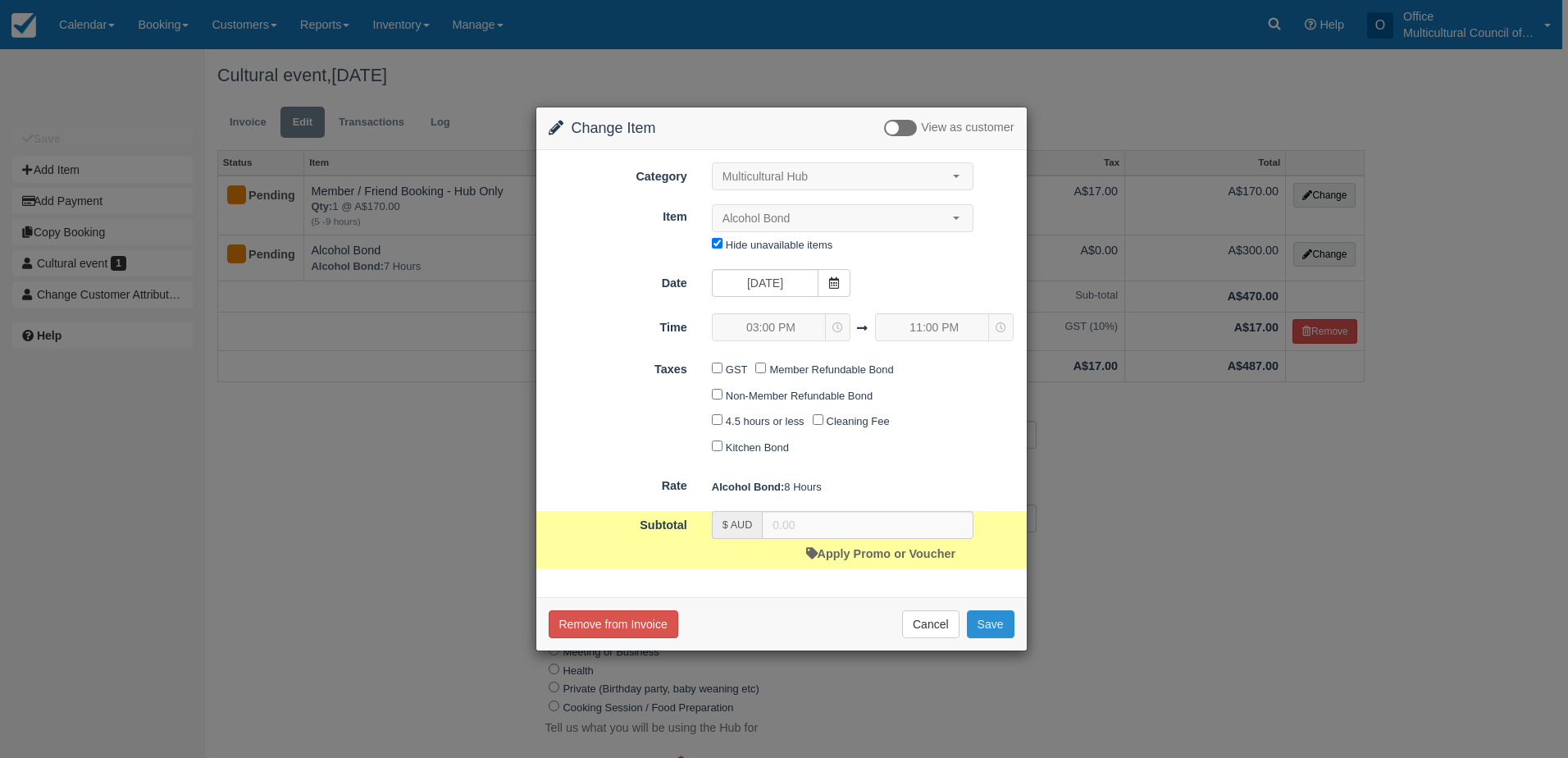
checkbox input "false"
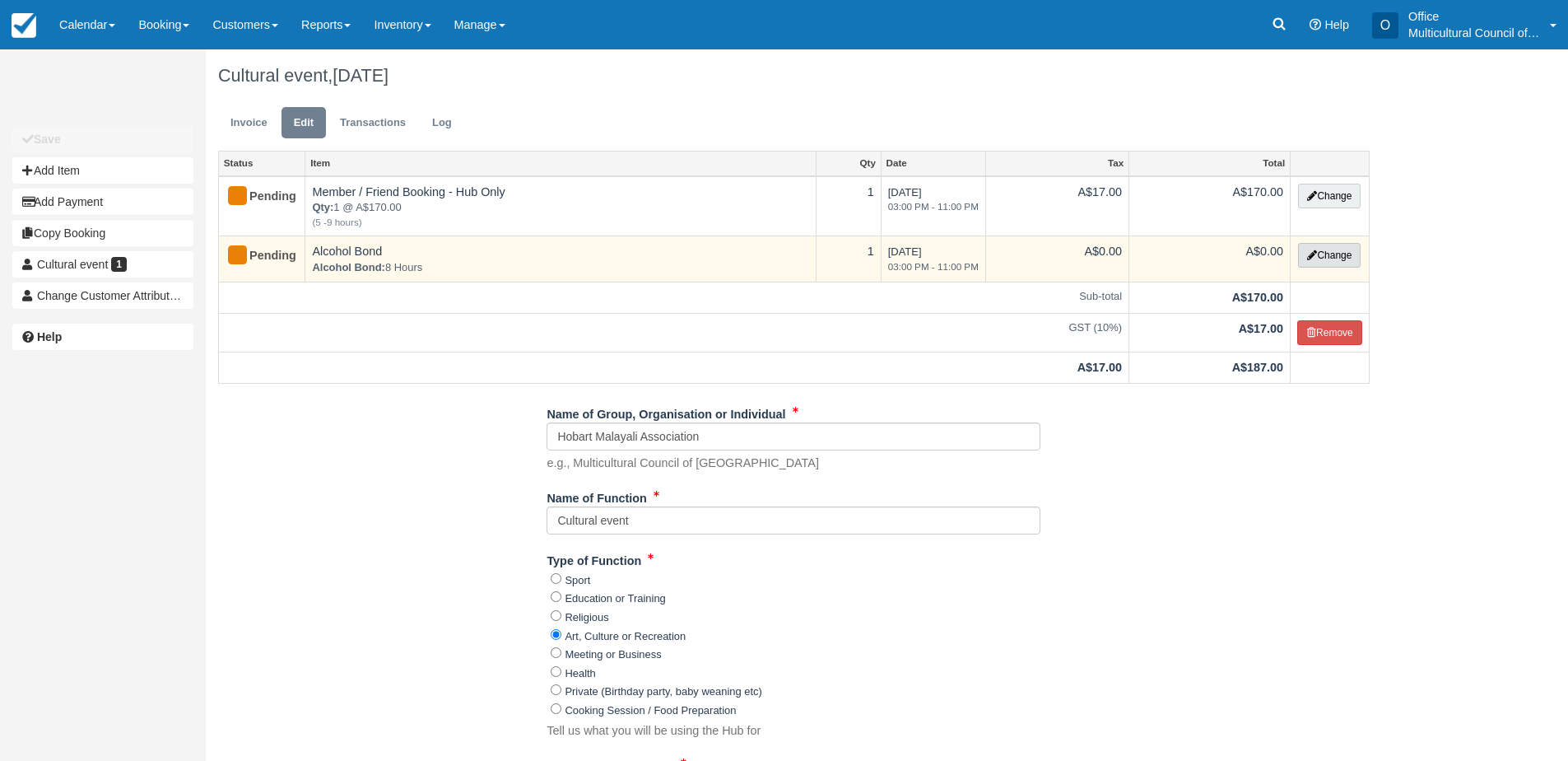
click at [1317, 255] on button "Change" at bounding box center [1330, 255] width 62 height 24
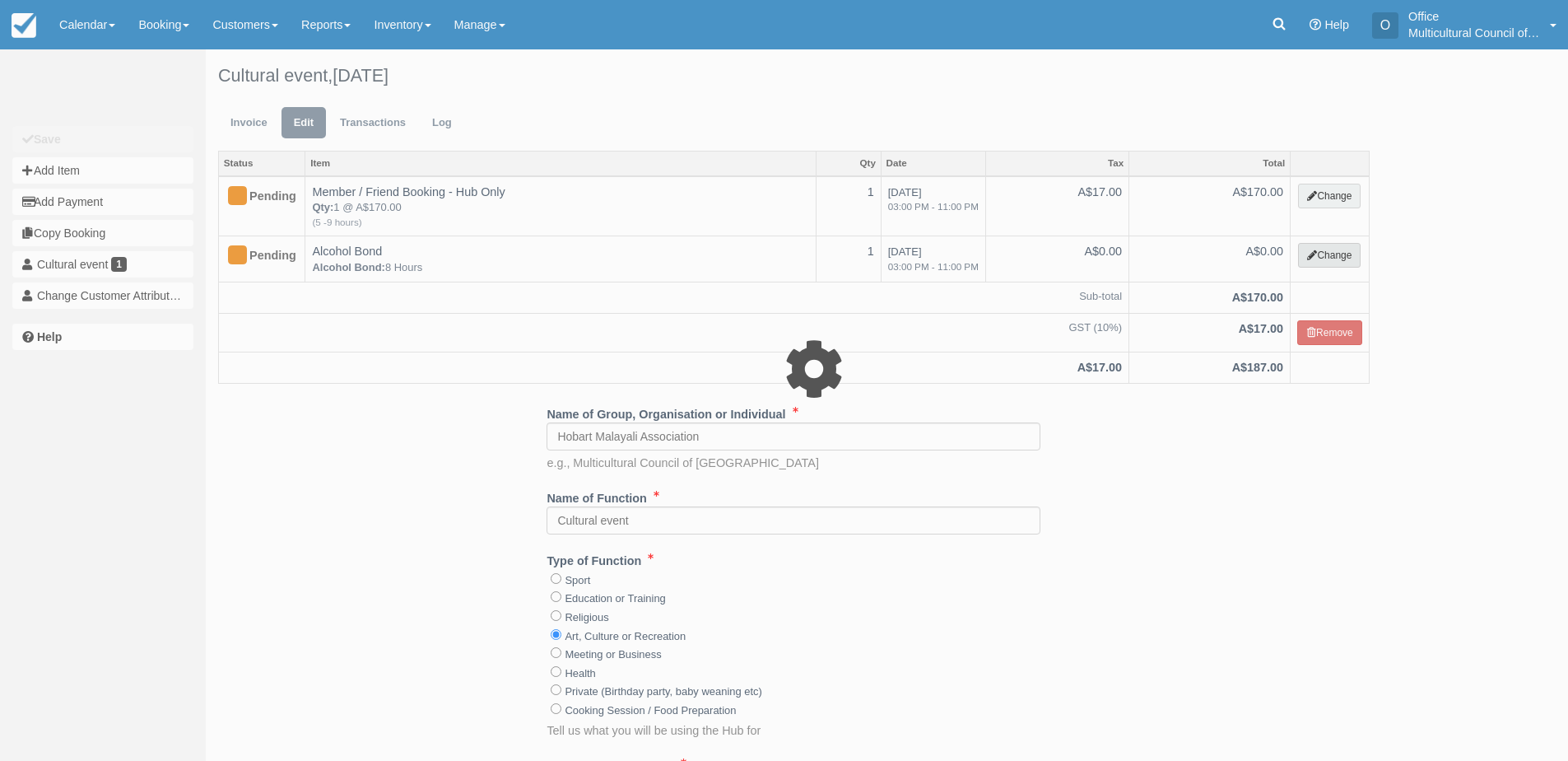
select select "2"
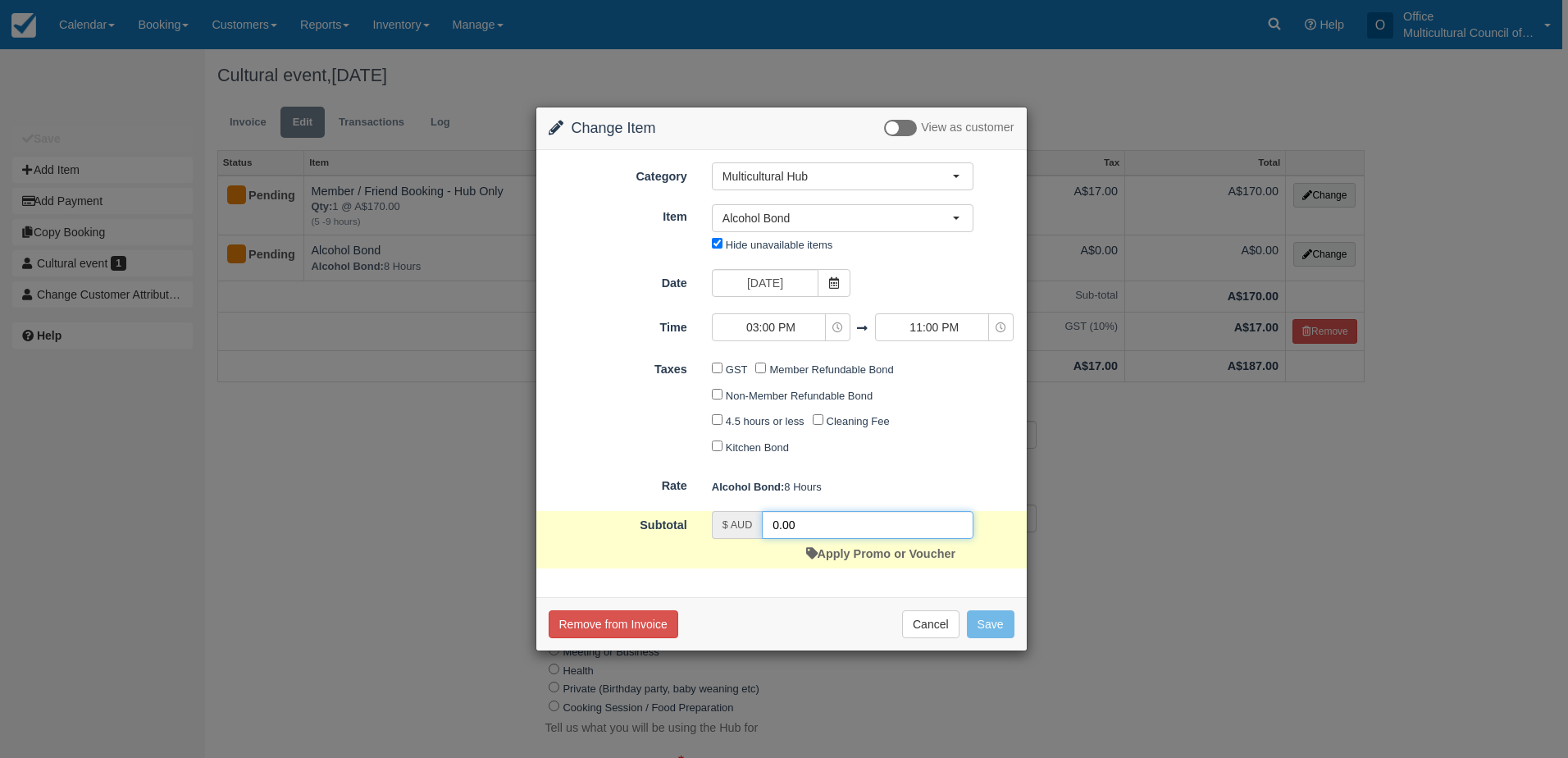
drag, startPoint x: 814, startPoint y: 529, endPoint x: 736, endPoint y: 543, distance: 79.2
click at [736, 543] on div "$ AUD 0.00 Apply Promo or Voucher" at bounding box center [842, 539] width 286 height 57
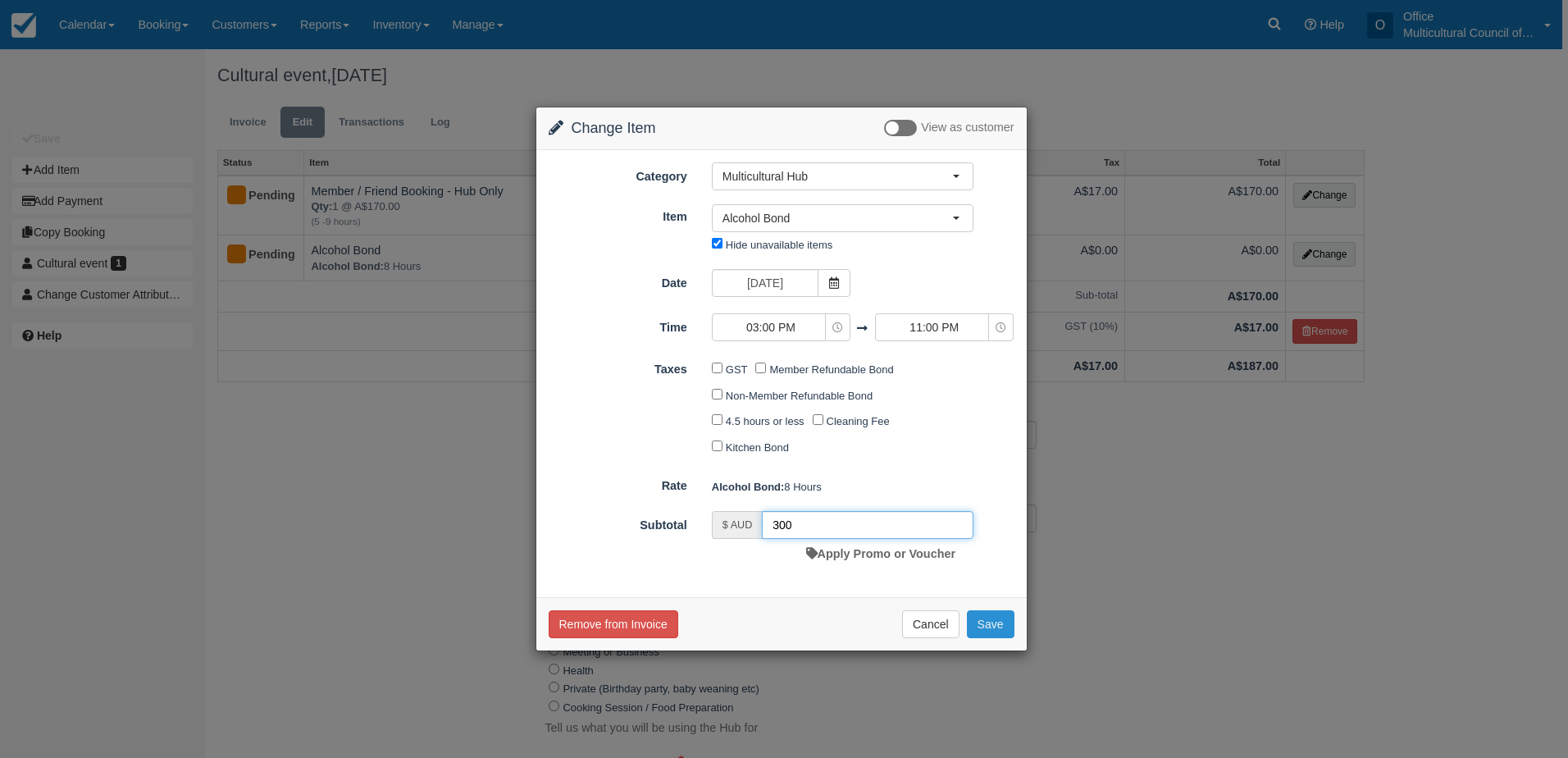
type input "300"
click at [988, 620] on button "Save" at bounding box center [990, 624] width 47 height 28
checkbox input "false"
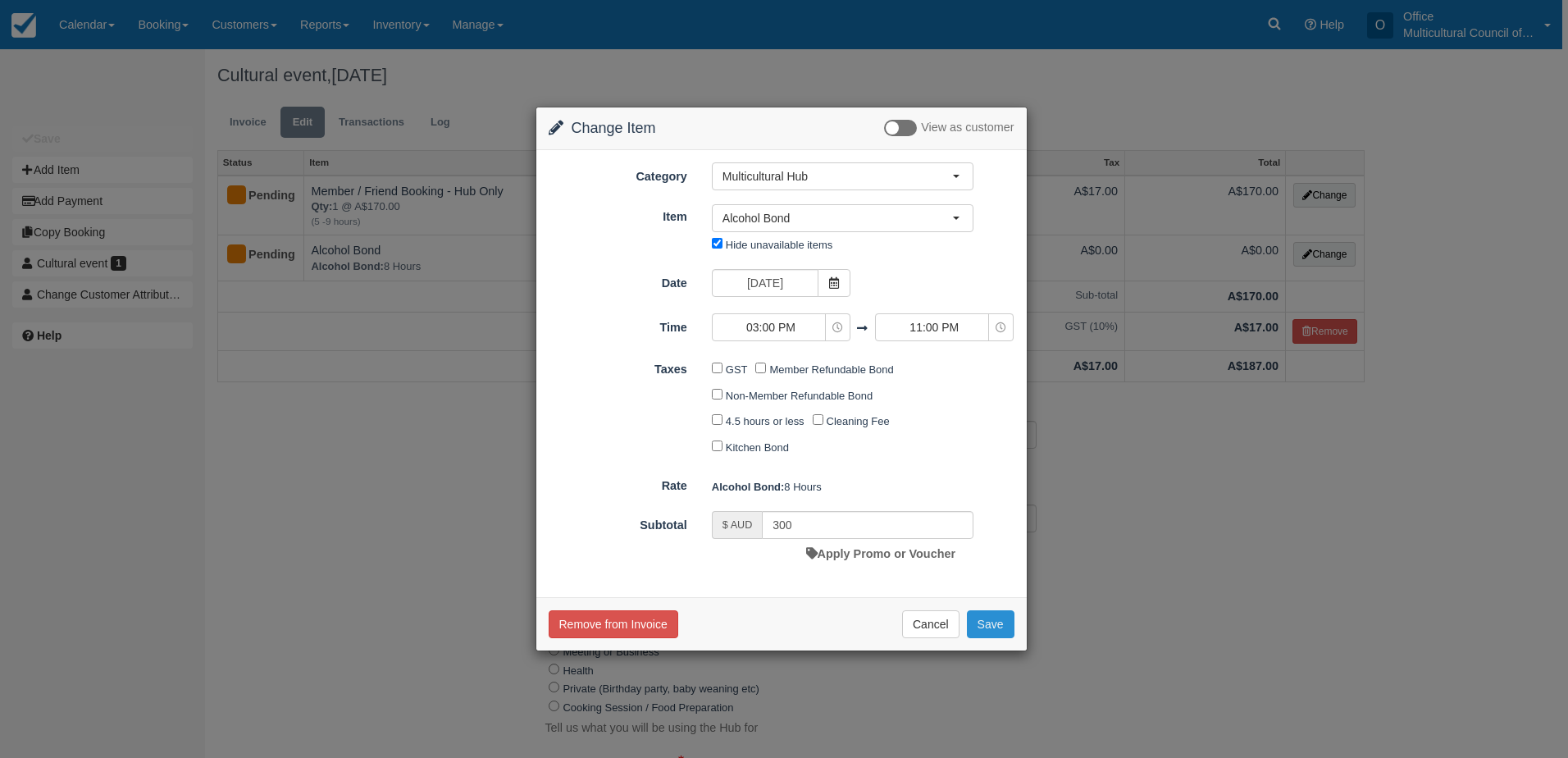
checkbox input "false"
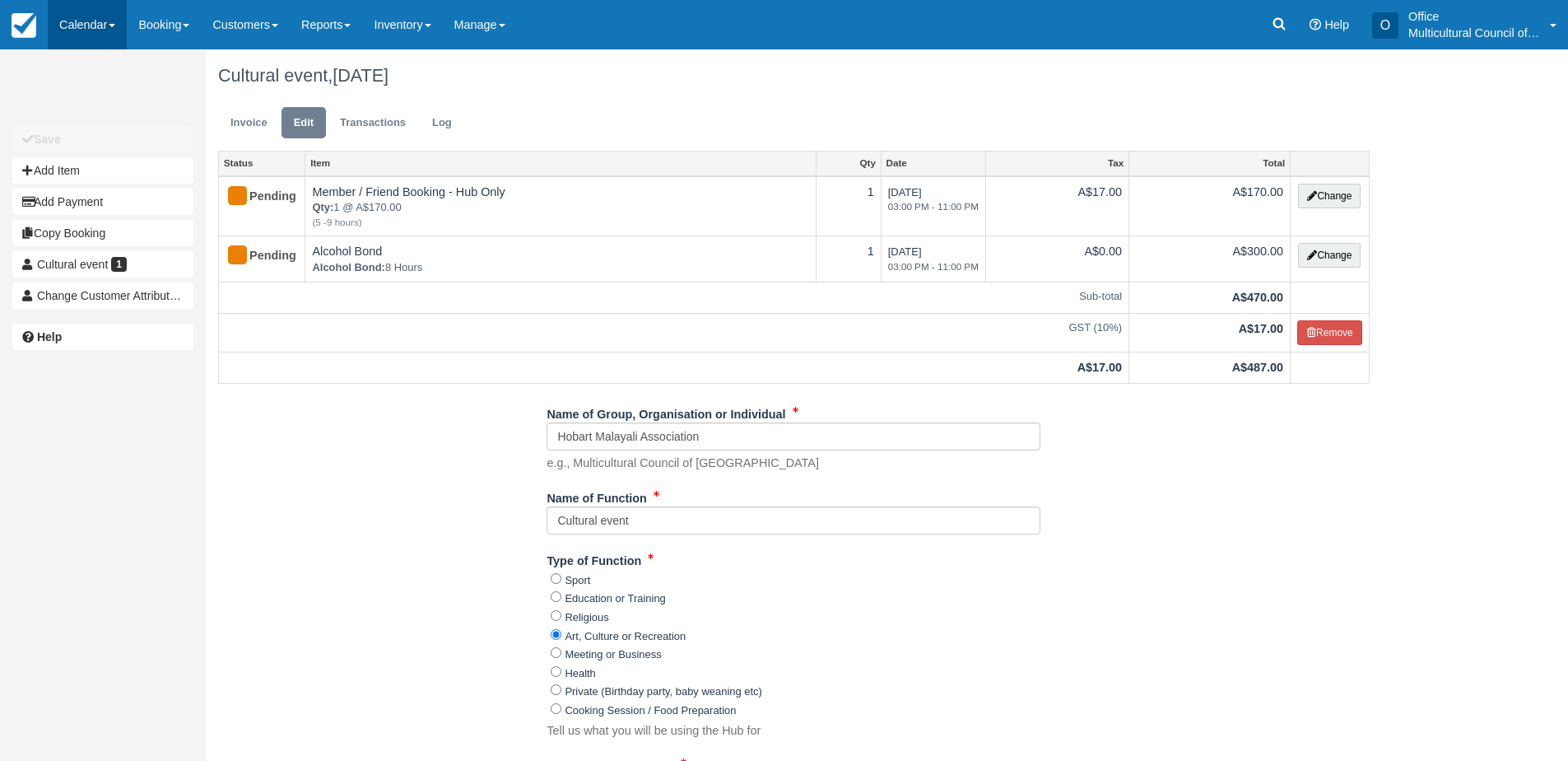
click at [90, 21] on link "Calendar" at bounding box center [87, 24] width 79 height 50
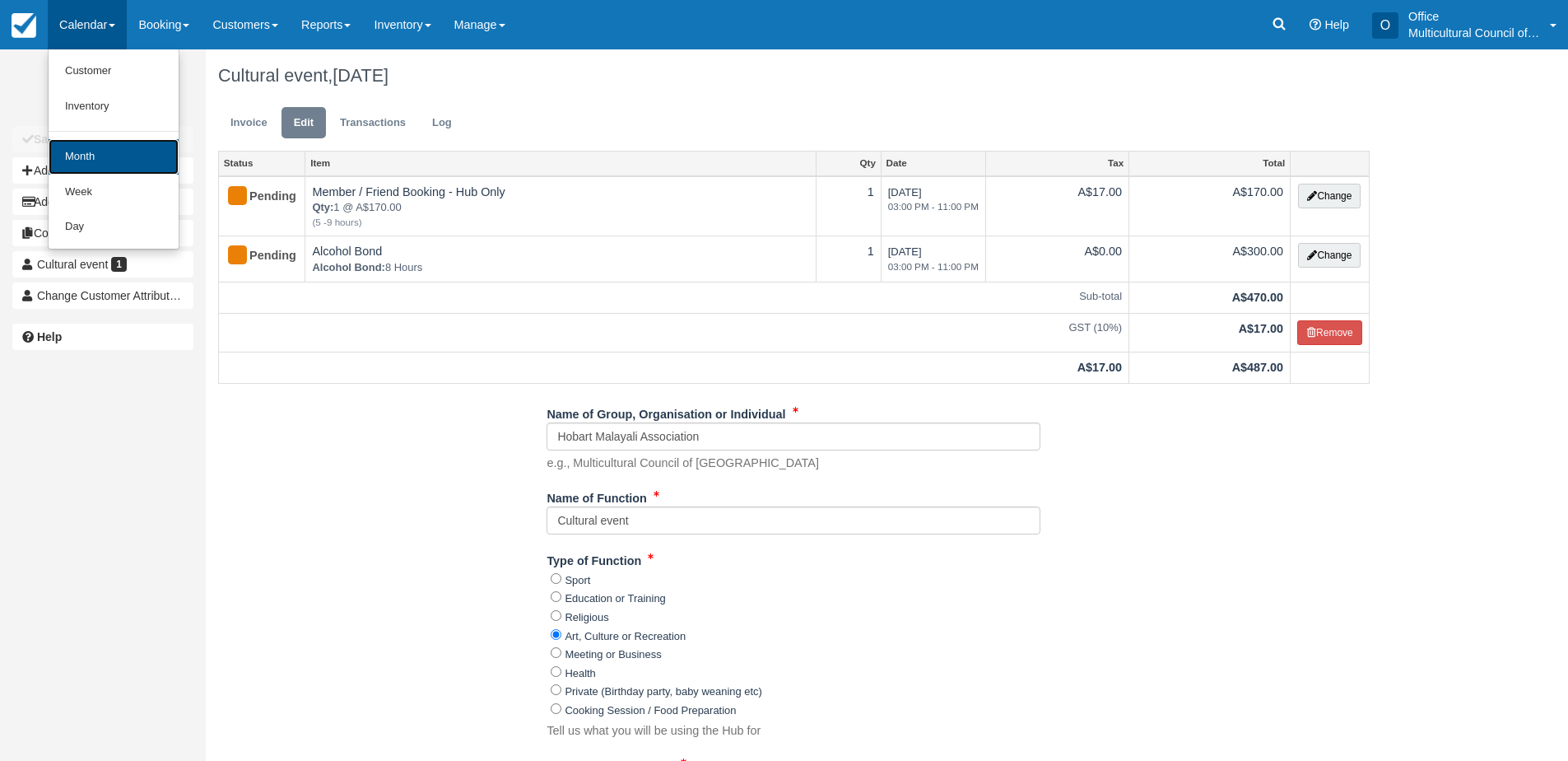
click at [115, 153] on link "Month" at bounding box center [114, 157] width 130 height 35
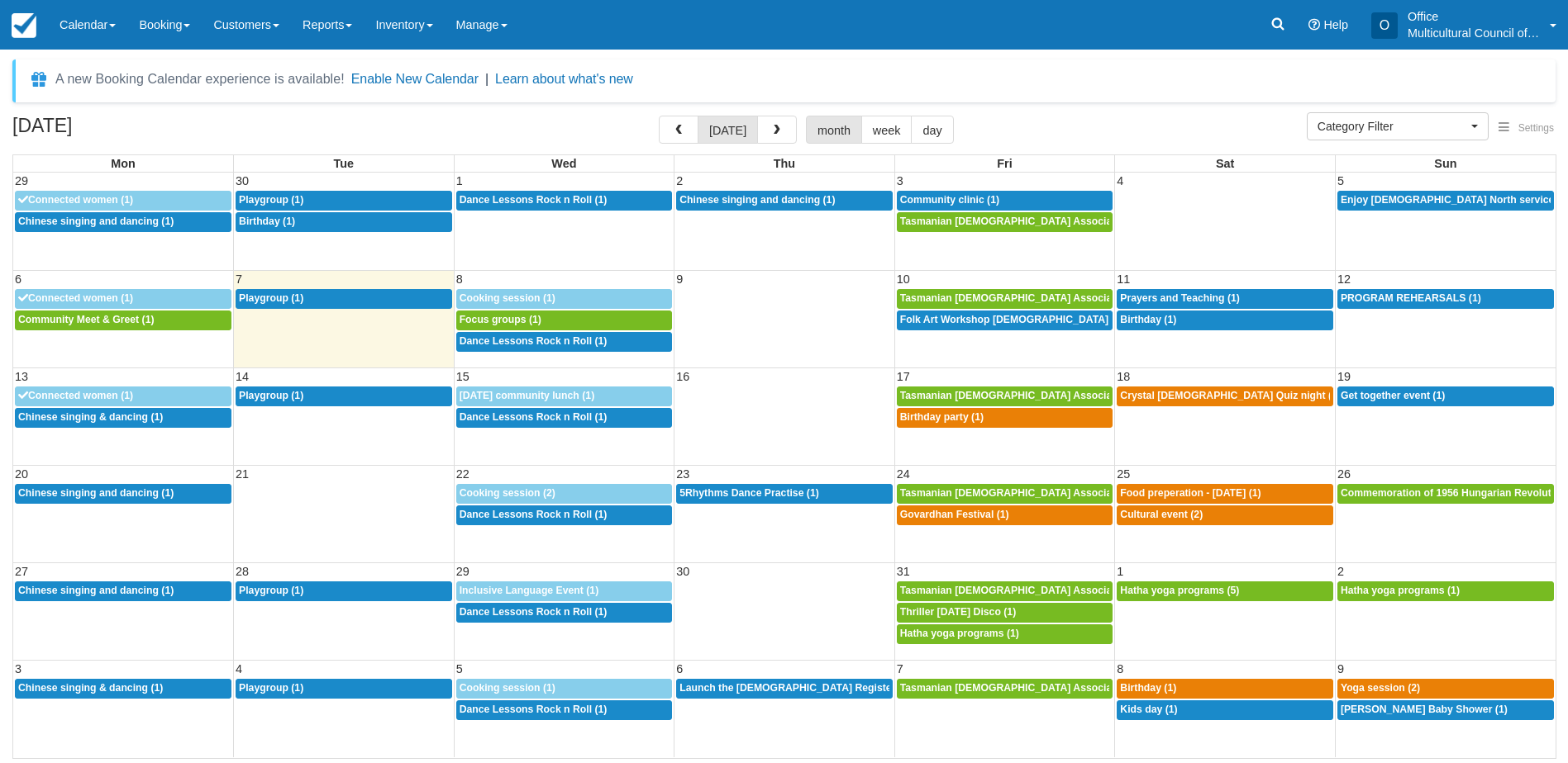
select select
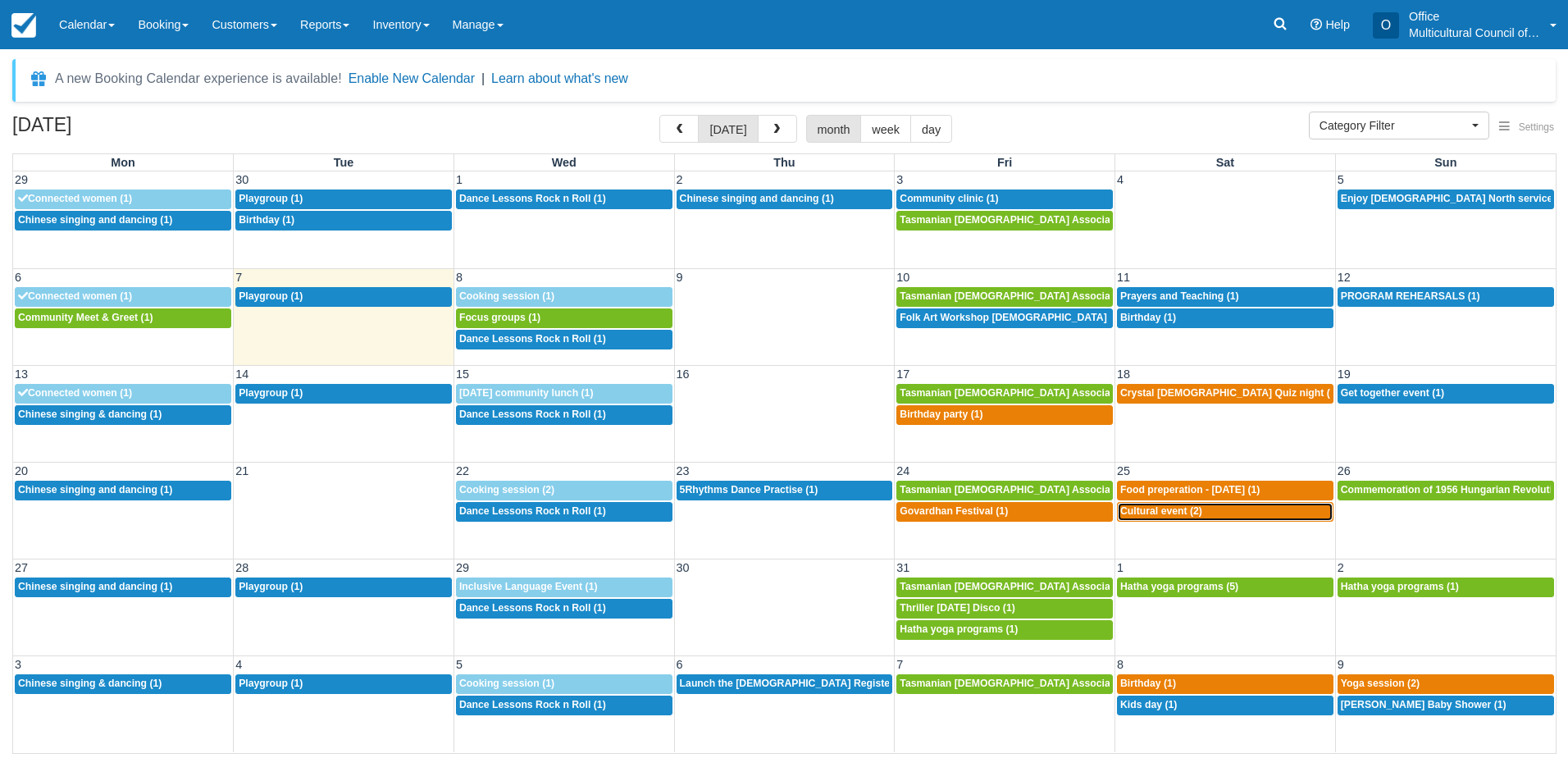
click at [1160, 511] on span "Cultural event (2)" at bounding box center [1161, 511] width 82 height 12
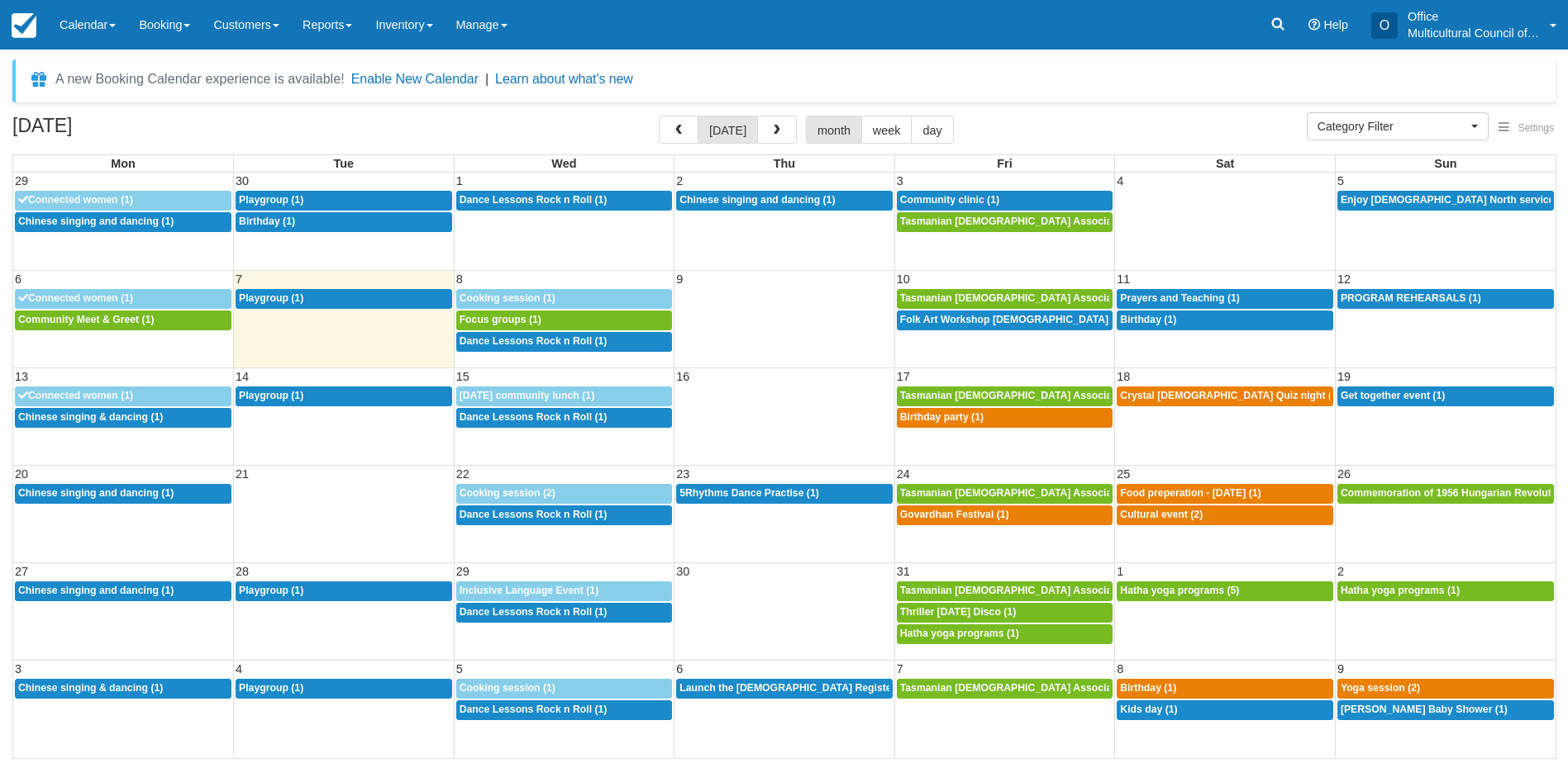
select select
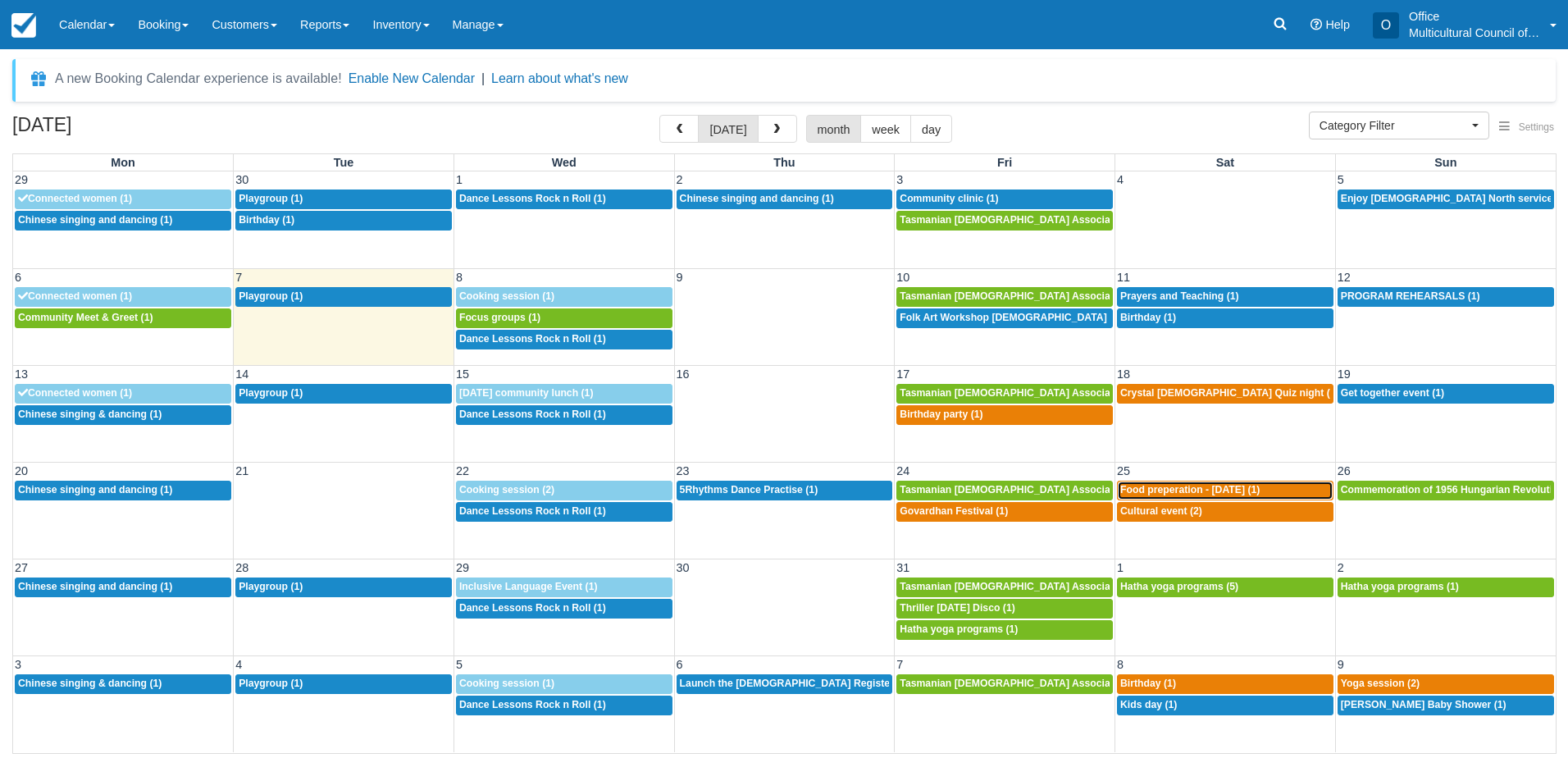
click at [1196, 493] on span "Food preperation - [DATE] (1)" at bounding box center [1190, 490] width 140 height 12
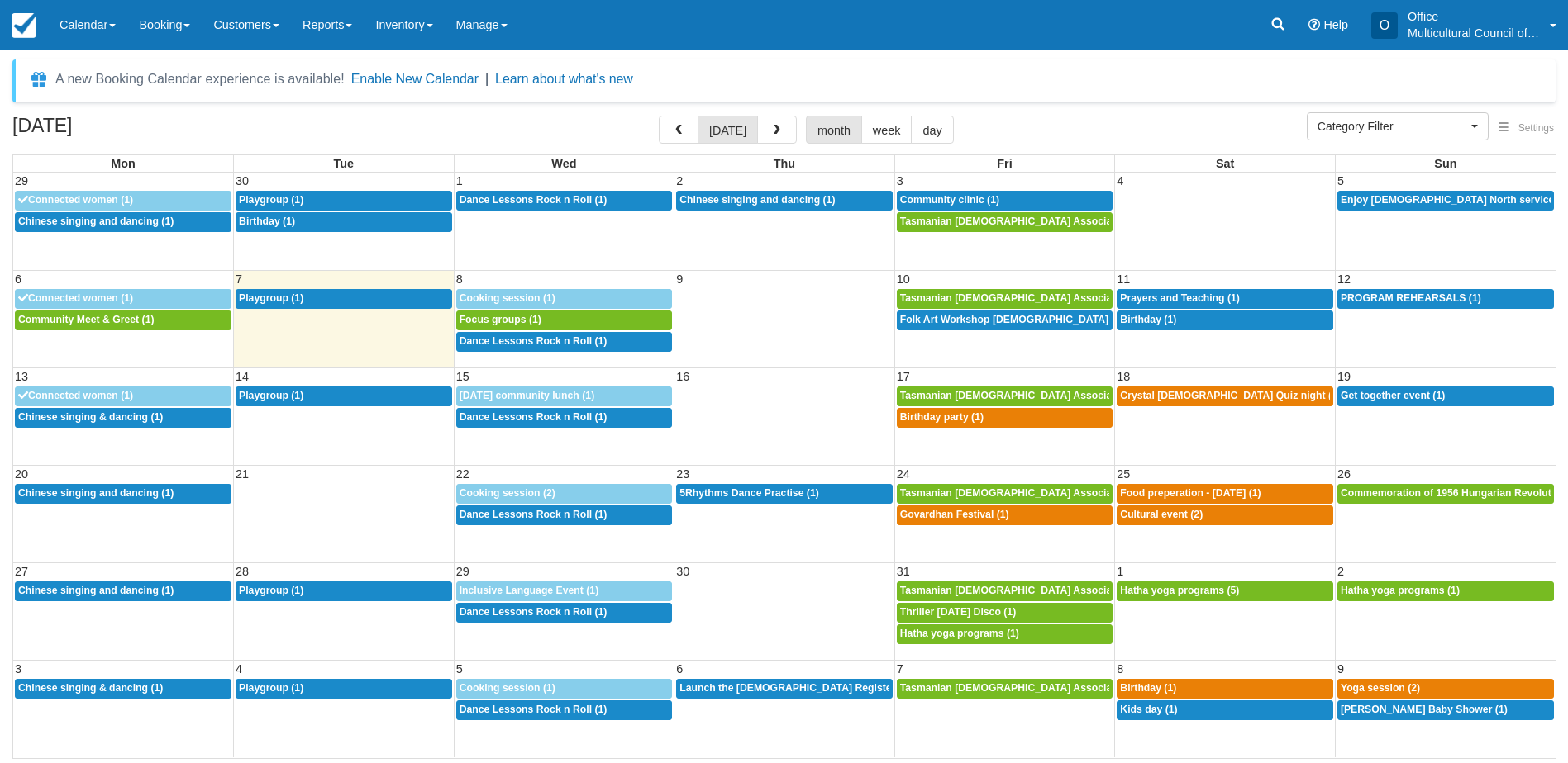
select select
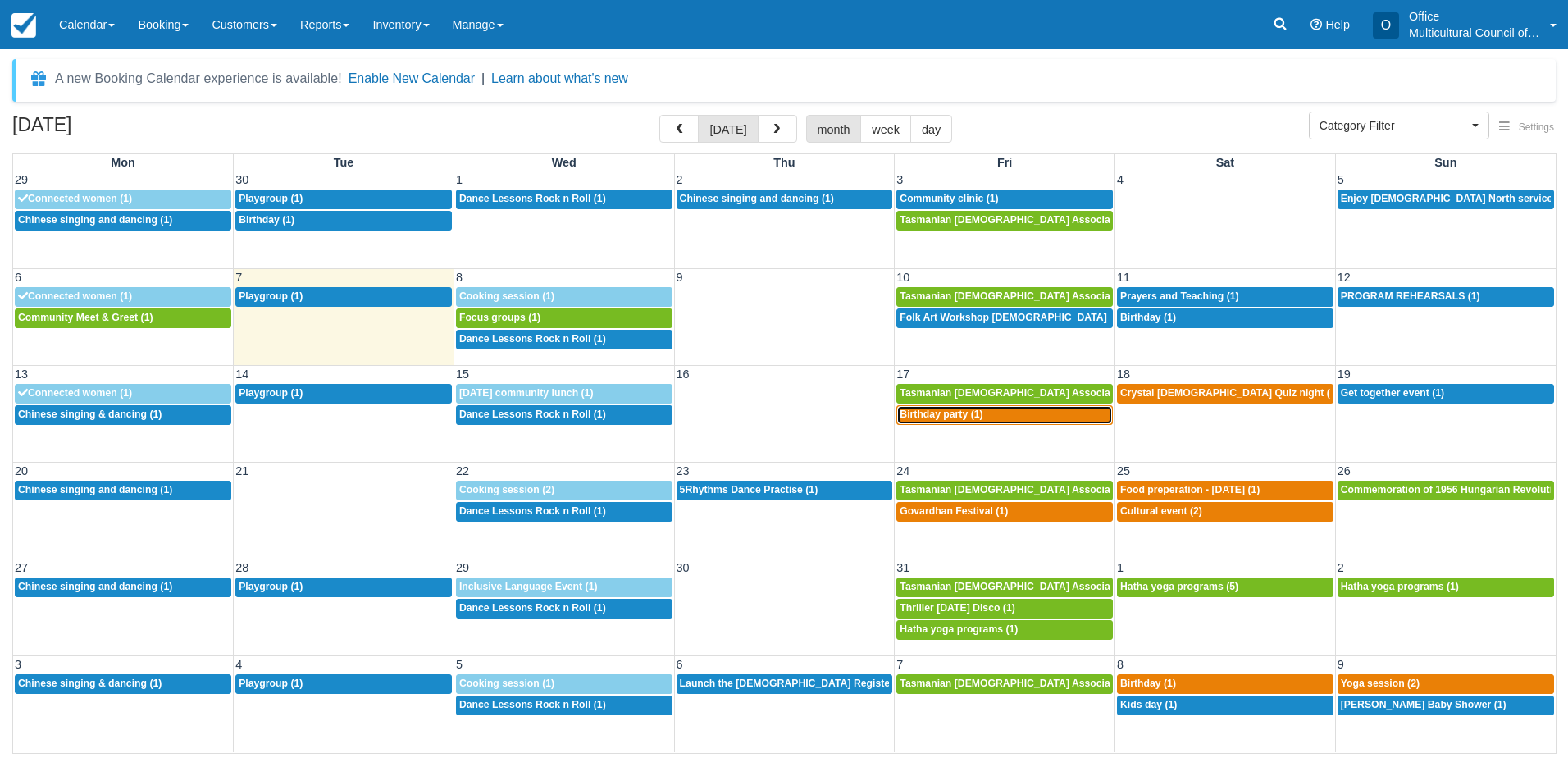
click at [993, 416] on div "6p Birthday party (1)" at bounding box center [1004, 415] width 210 height 14
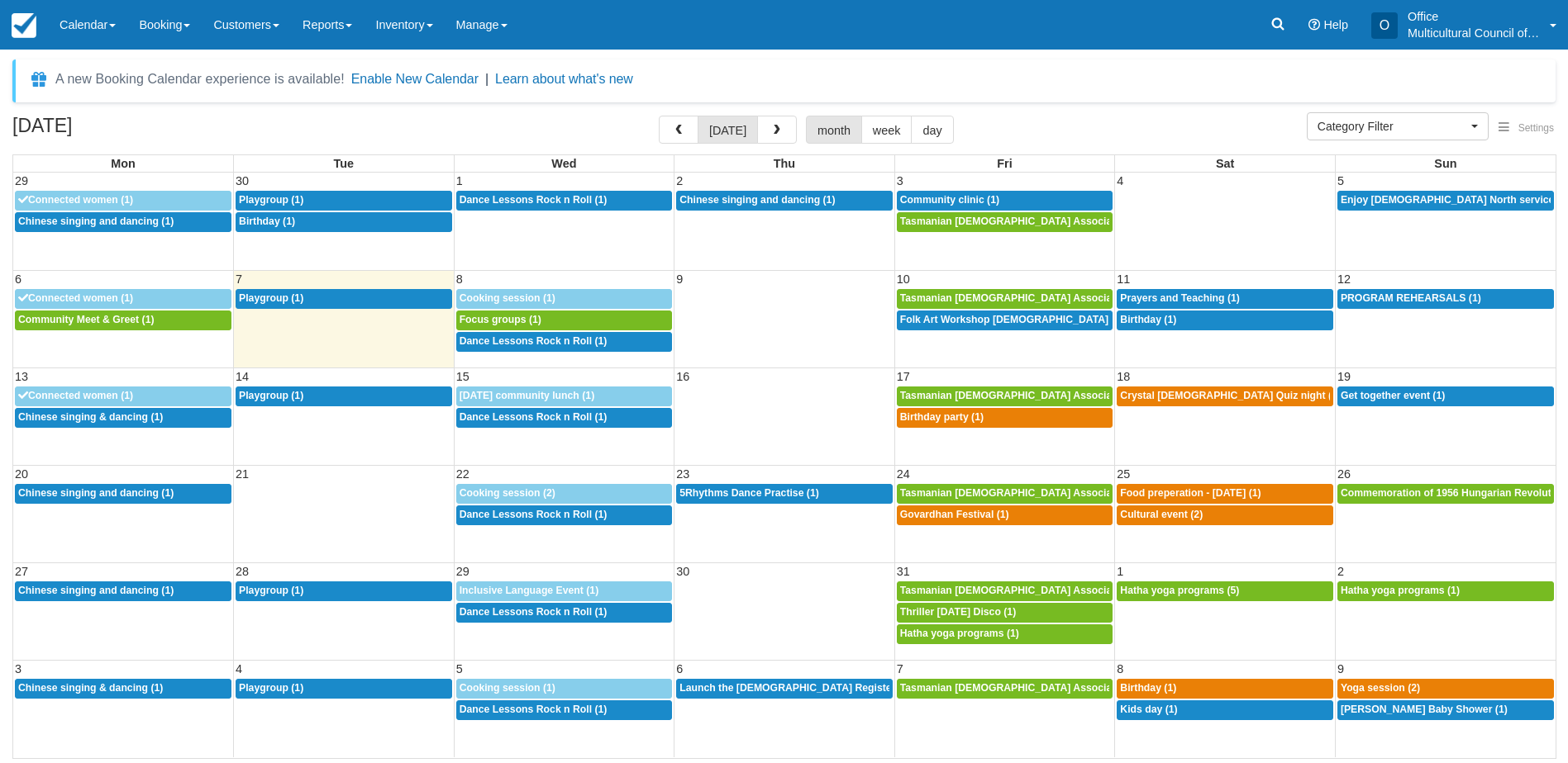
select select
